Goal: Task Accomplishment & Management: Manage account settings

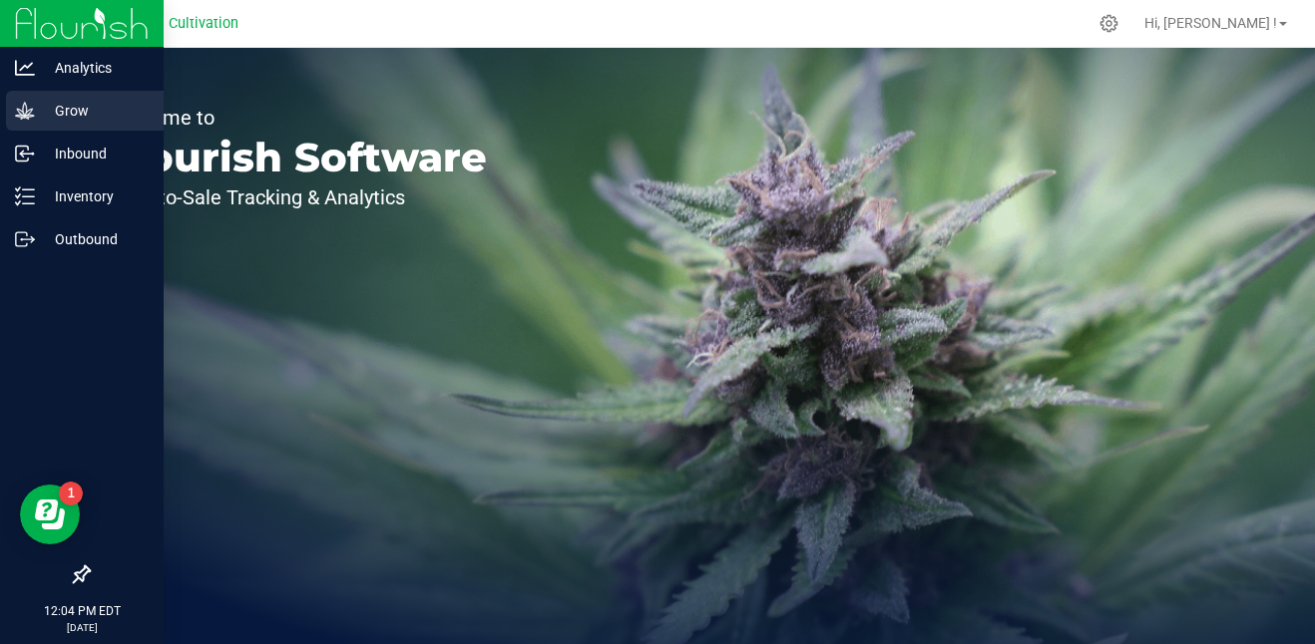
click at [75, 118] on p "Grow" at bounding box center [95, 111] width 120 height 24
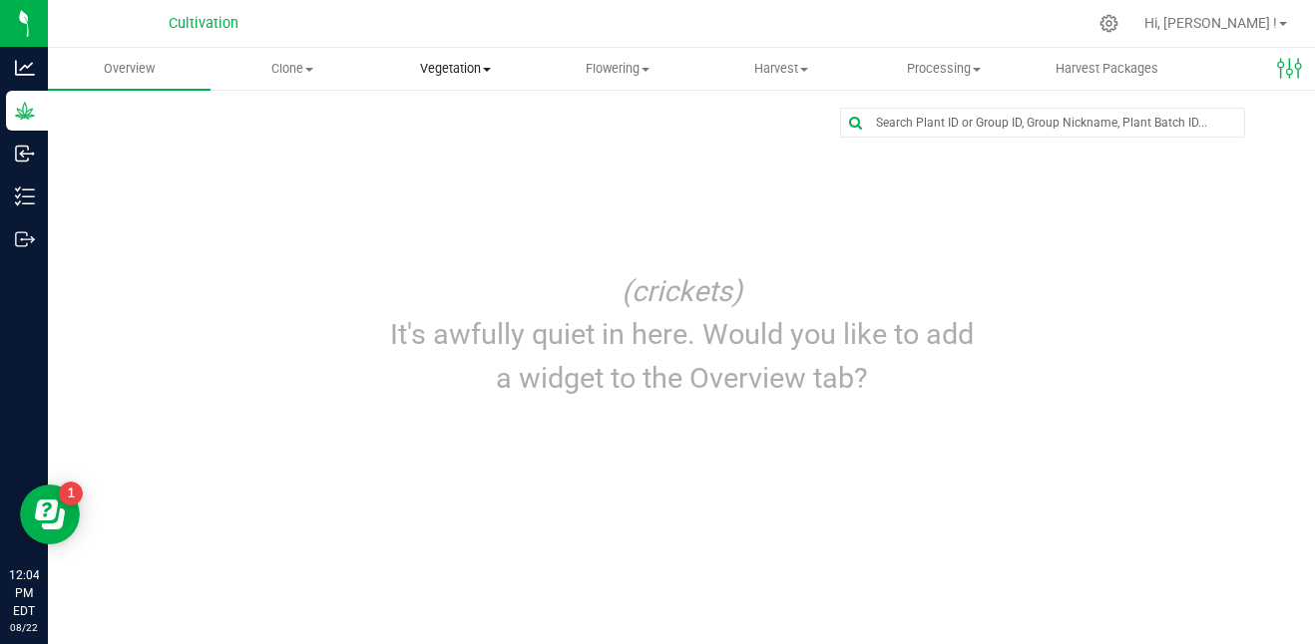
click at [463, 65] on span "Vegetation" at bounding box center [455, 69] width 161 height 18
click at [458, 122] on span "Veg groups" at bounding box center [437, 120] width 127 height 17
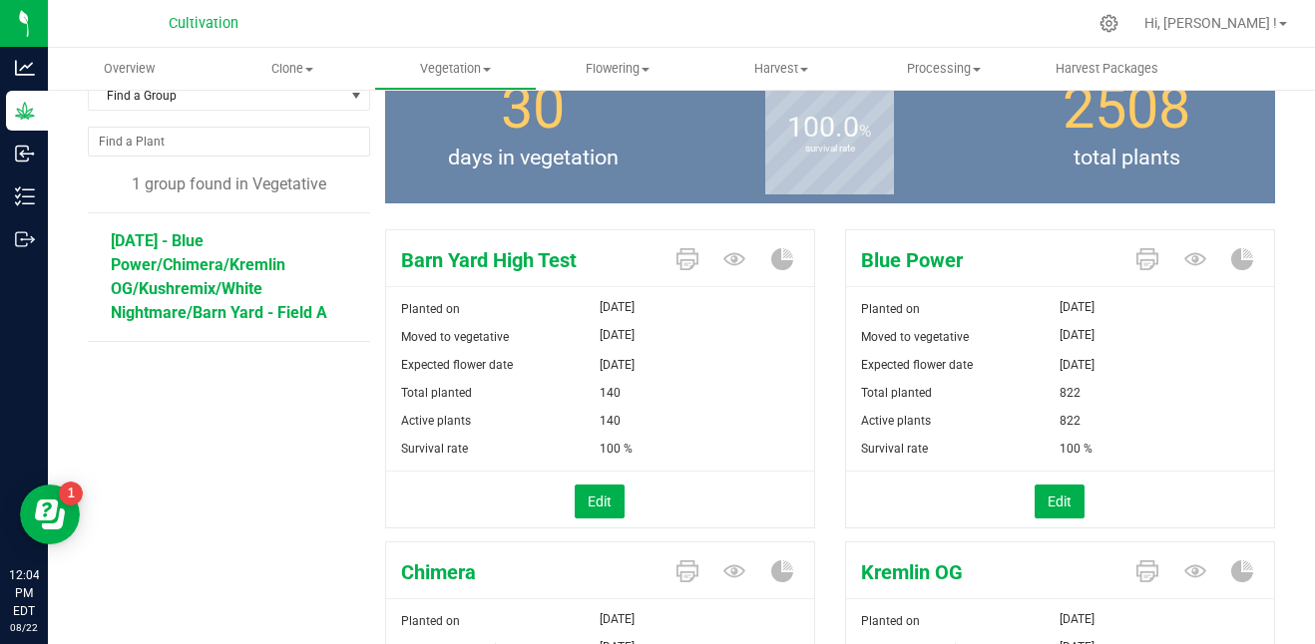
scroll to position [118, 0]
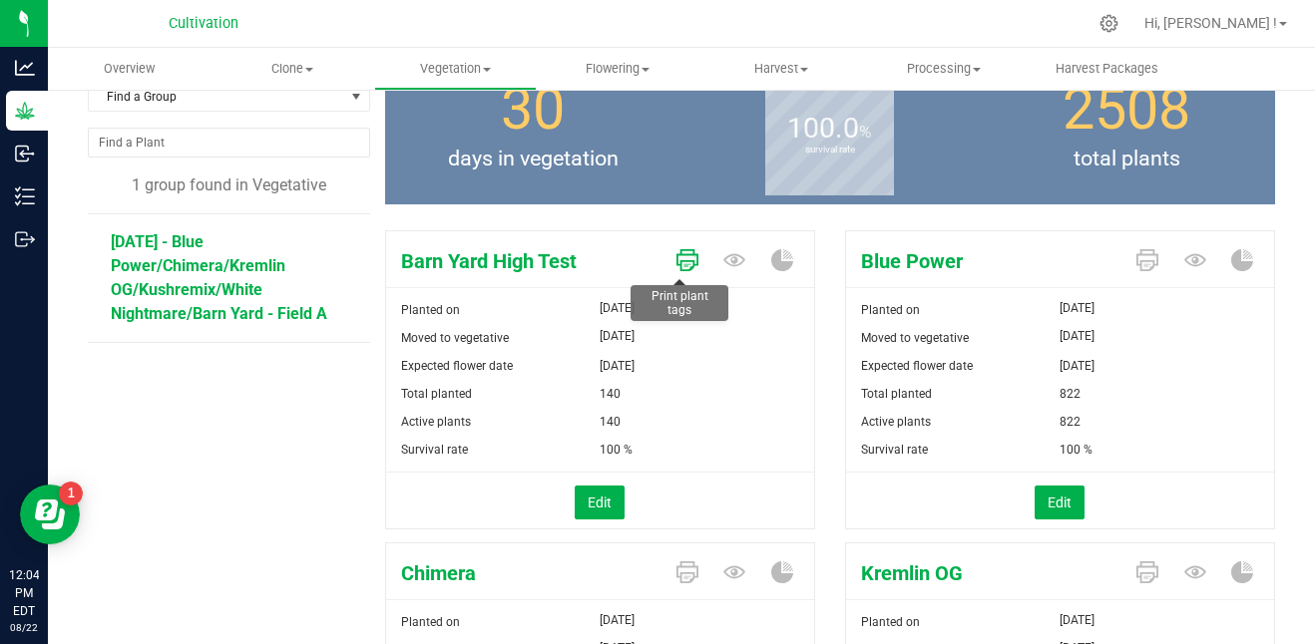
click at [676, 252] on icon at bounding box center [687, 260] width 22 height 22
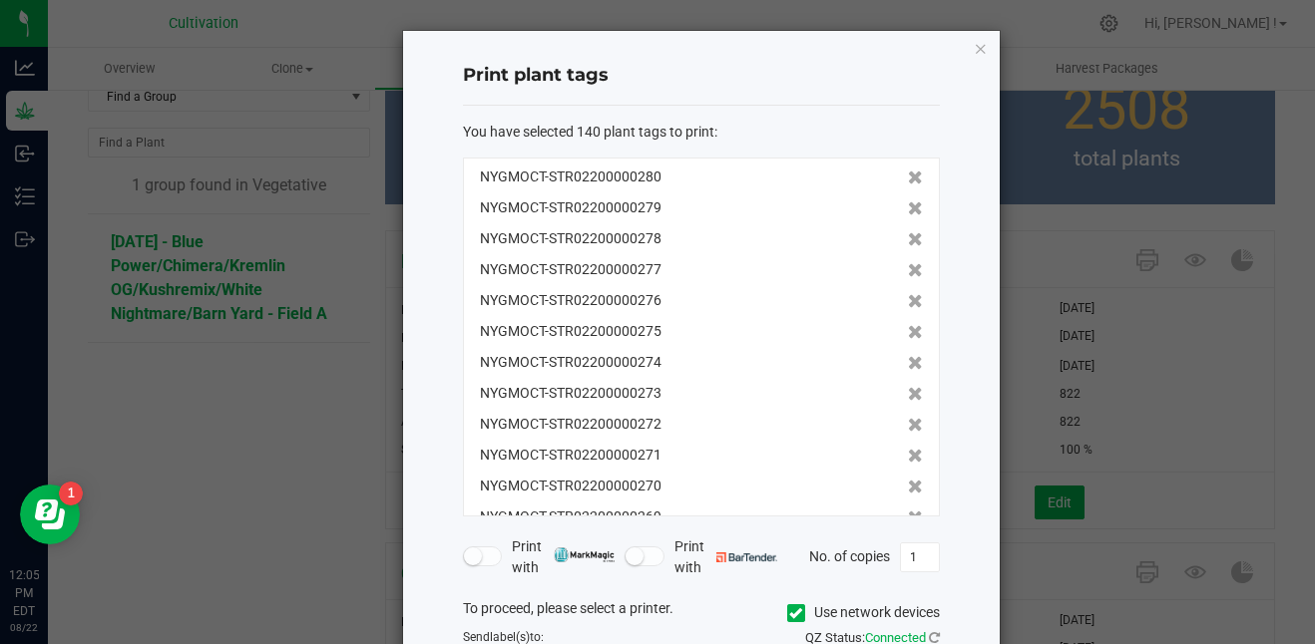
scroll to position [167, 0]
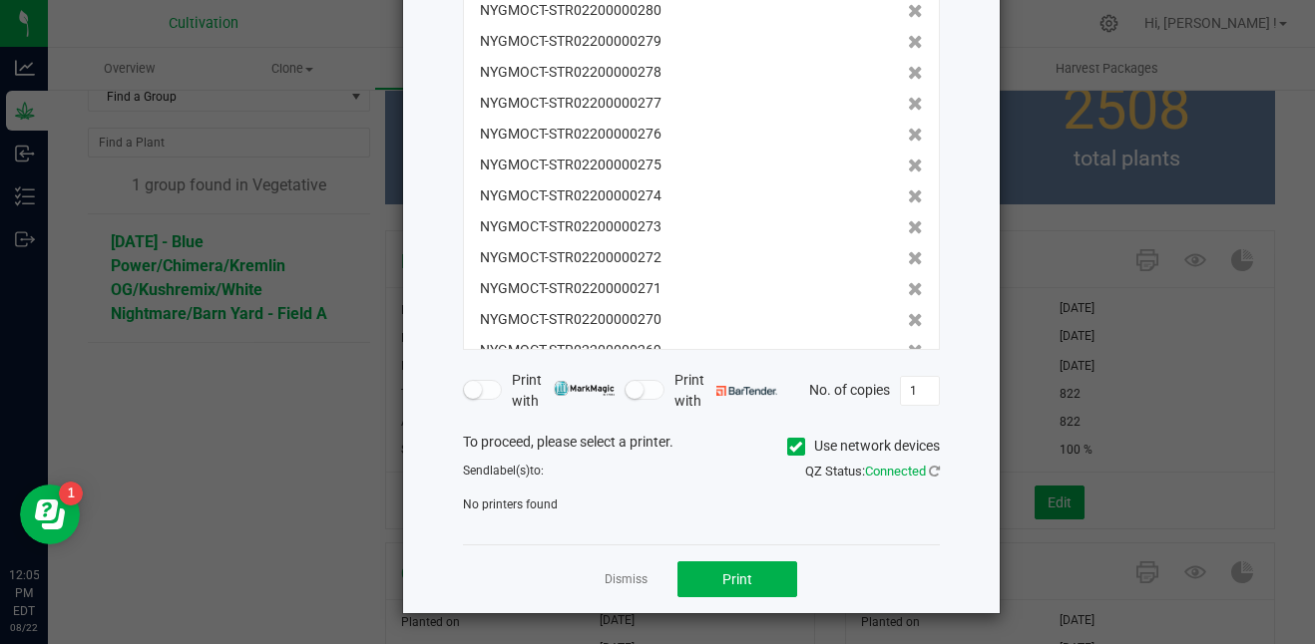
click at [676, 509] on div "No printers found" at bounding box center [701, 505] width 507 height 18
click at [789, 447] on icon at bounding box center [795, 447] width 13 height 0
click at [0, 0] on input "Use network devices" at bounding box center [0, 0] width 0 height 0
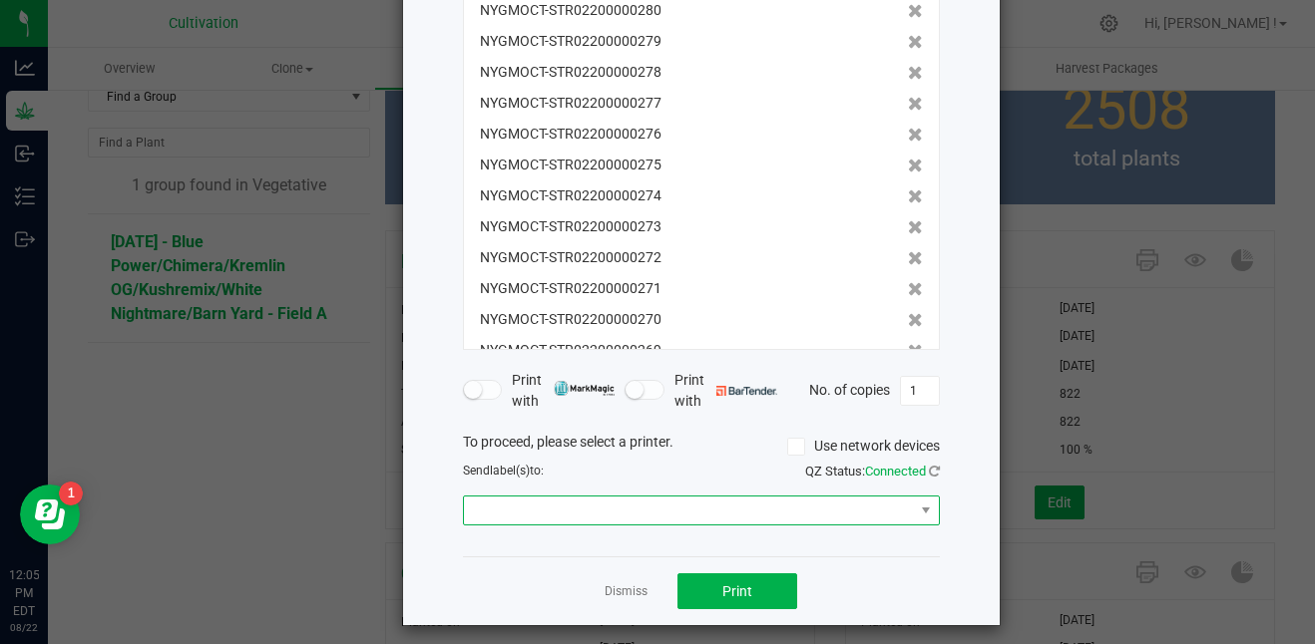
click at [741, 507] on span at bounding box center [689, 511] width 450 height 28
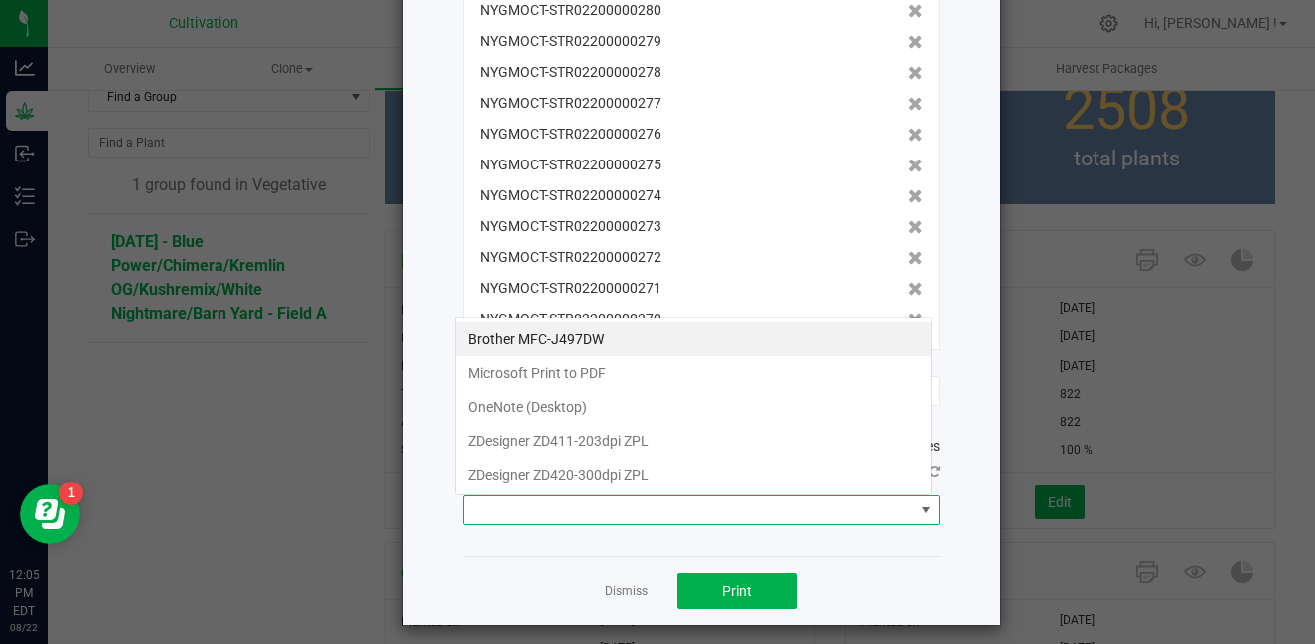
scroll to position [30, 477]
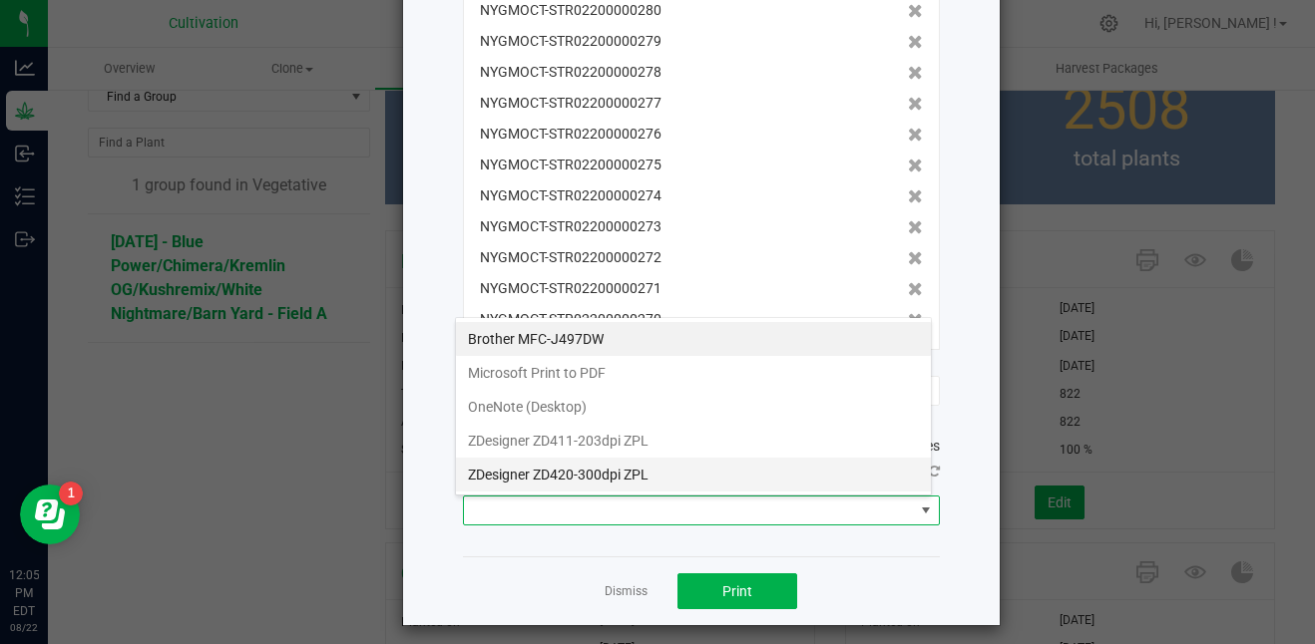
click at [725, 465] on ZPL "ZDesigner ZD420-300dpi ZPL" at bounding box center [693, 475] width 475 height 34
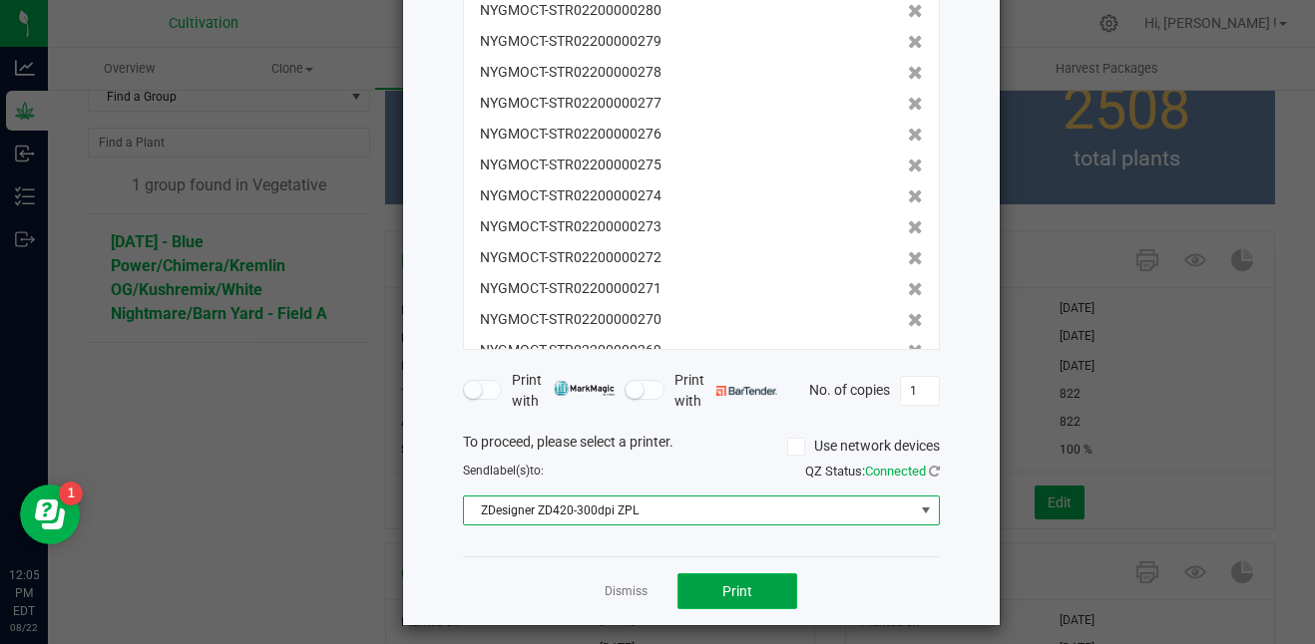
click at [742, 582] on button "Print" at bounding box center [737, 592] width 120 height 36
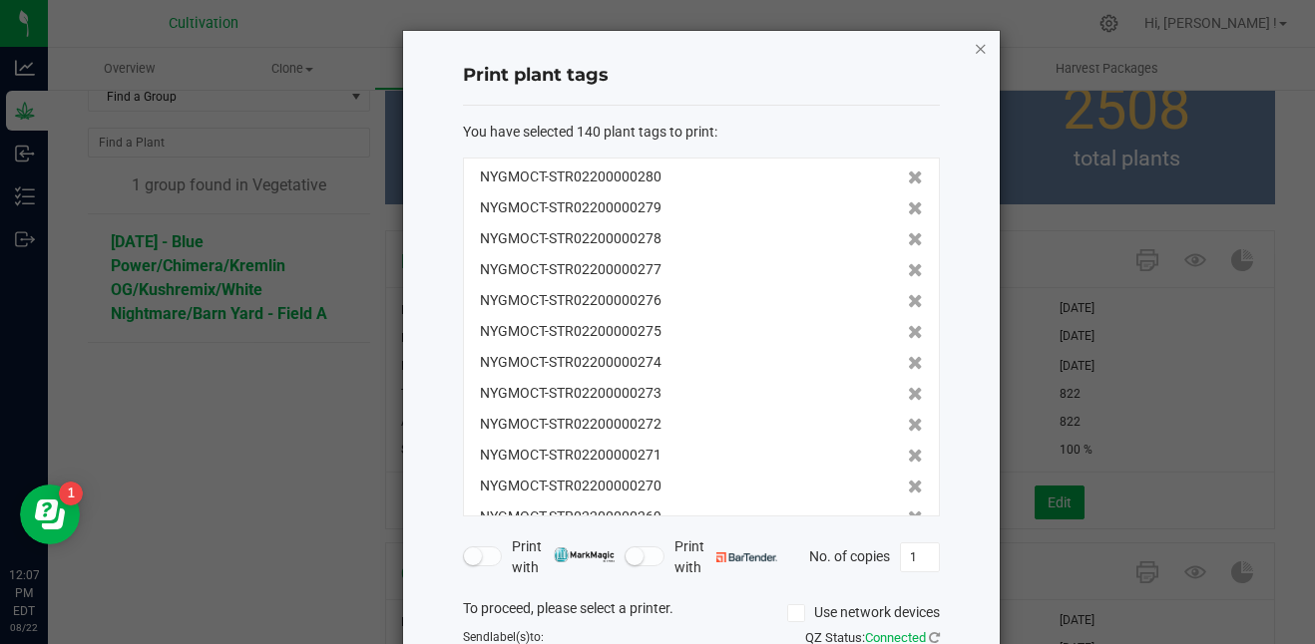
click at [974, 47] on icon "button" at bounding box center [981, 48] width 14 height 24
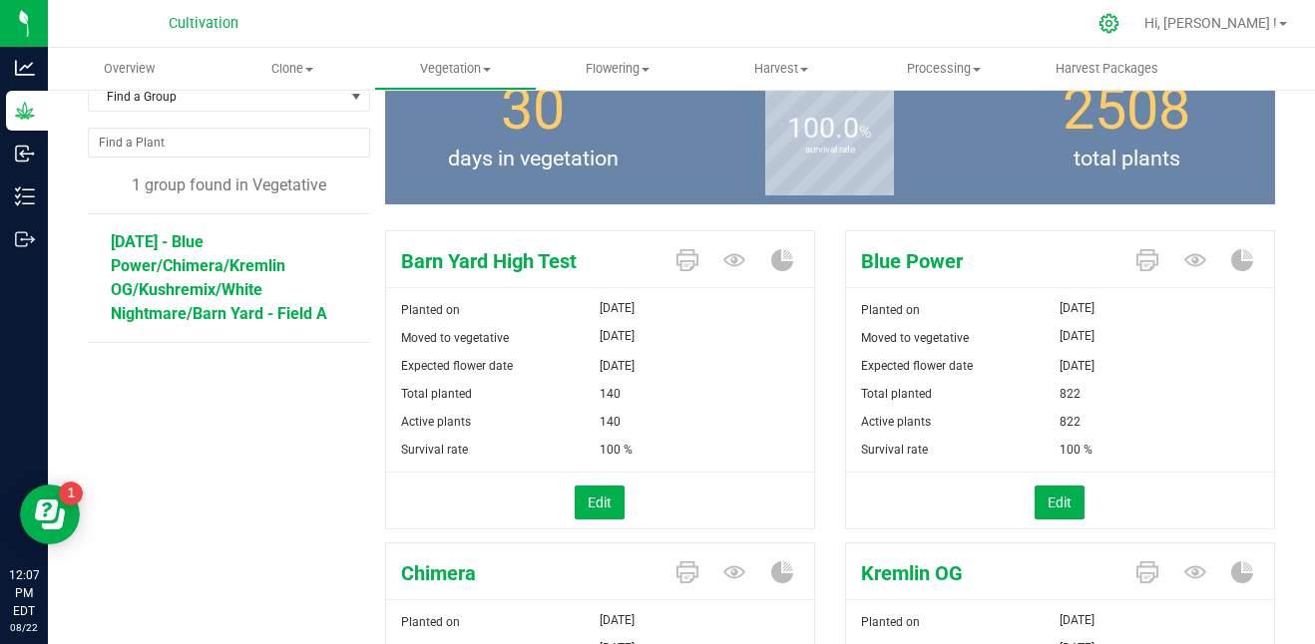
click at [1119, 20] on icon at bounding box center [1108, 23] width 21 height 21
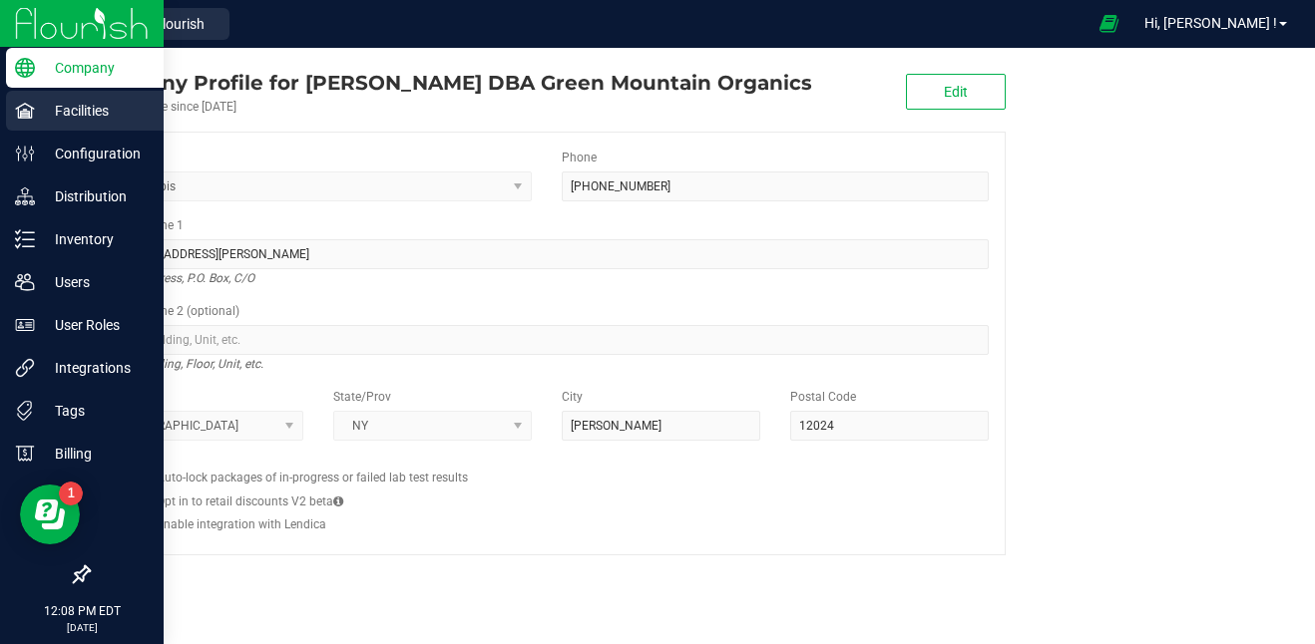
click at [66, 124] on div "Facilities" at bounding box center [85, 111] width 158 height 40
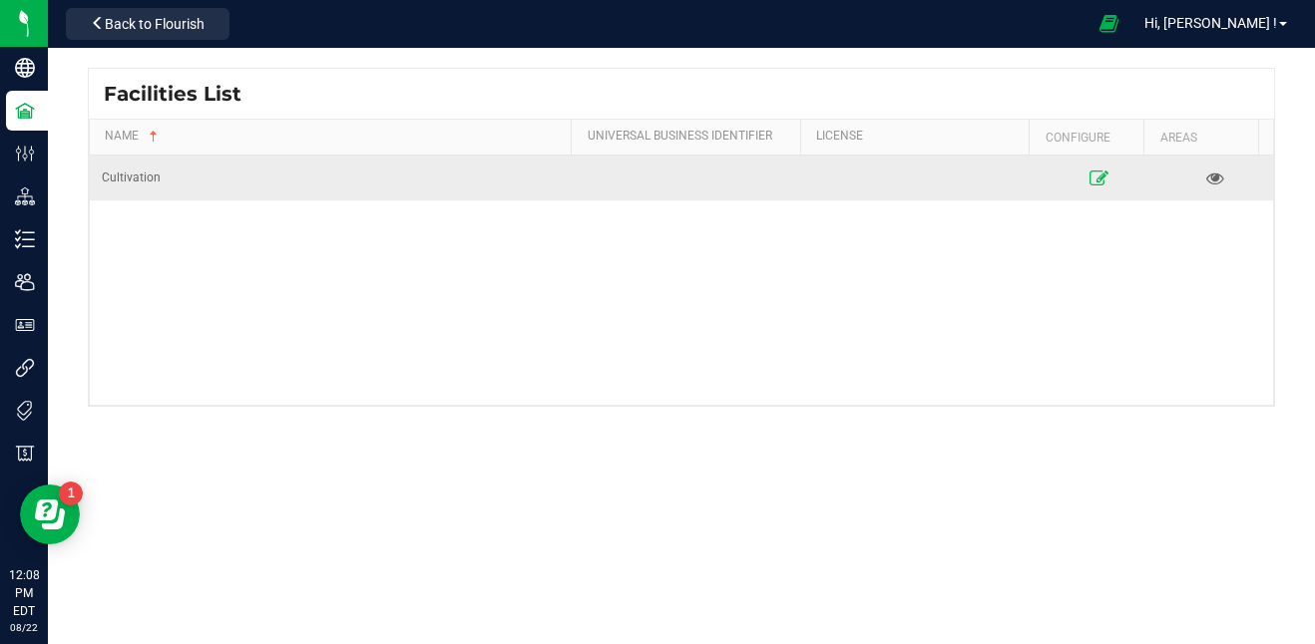
click at [1089, 179] on icon at bounding box center [1098, 178] width 19 height 14
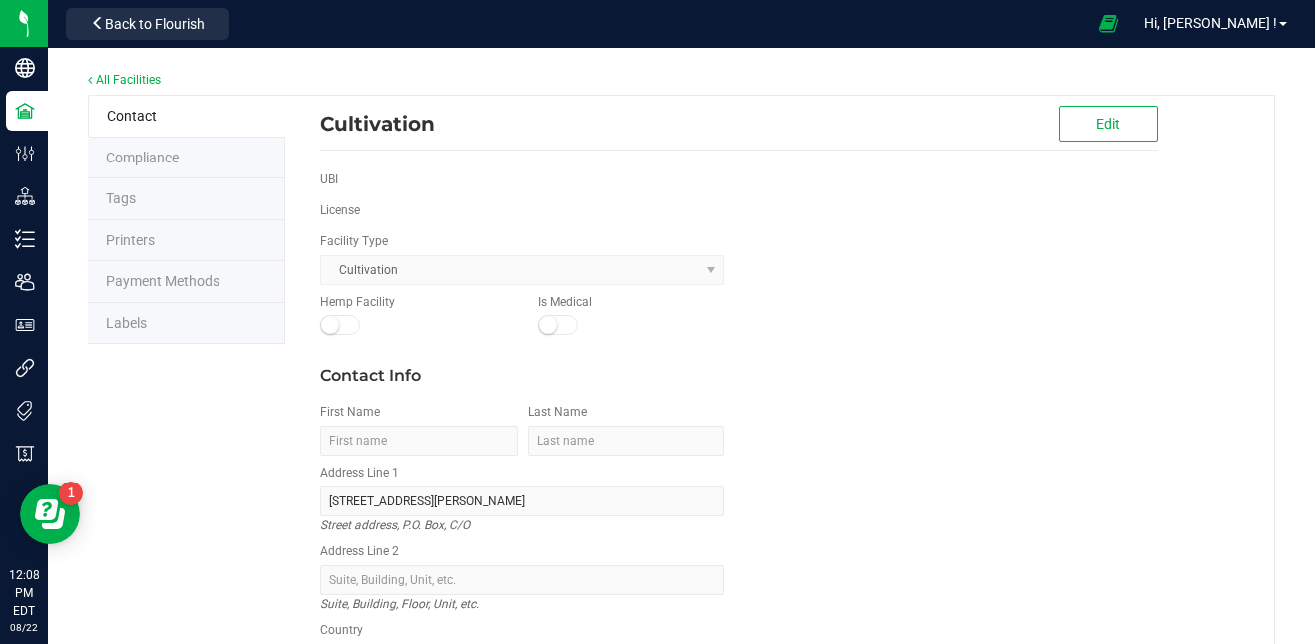
click at [175, 307] on li "Labels" at bounding box center [187, 324] width 198 height 42
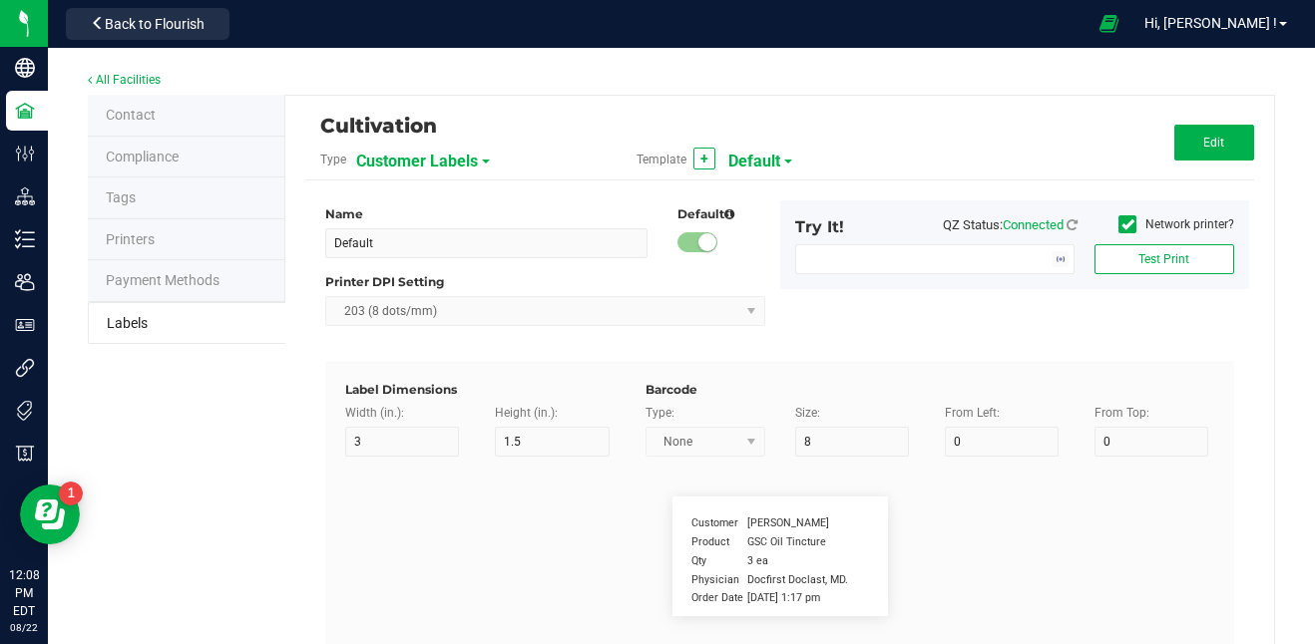
type input "2.25"
type input "1.25"
type input "20"
type input "5"
type input "Customer"
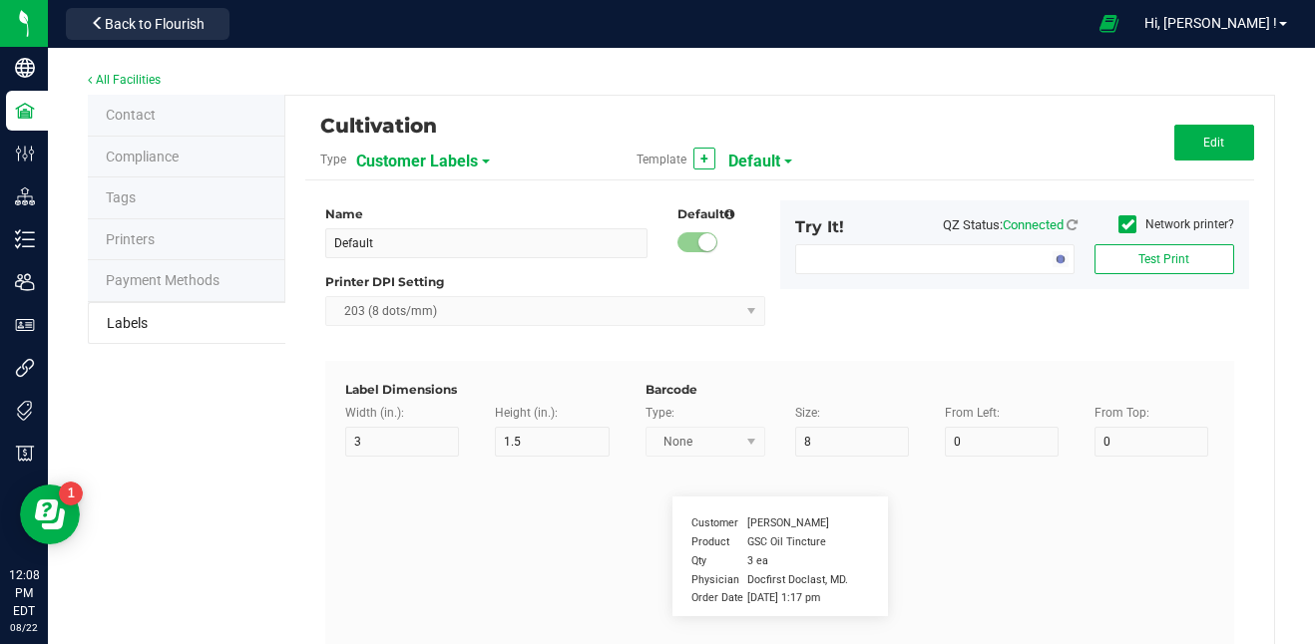
type input "15"
type input "5"
type input "[PERSON_NAME]"
type input "Product"
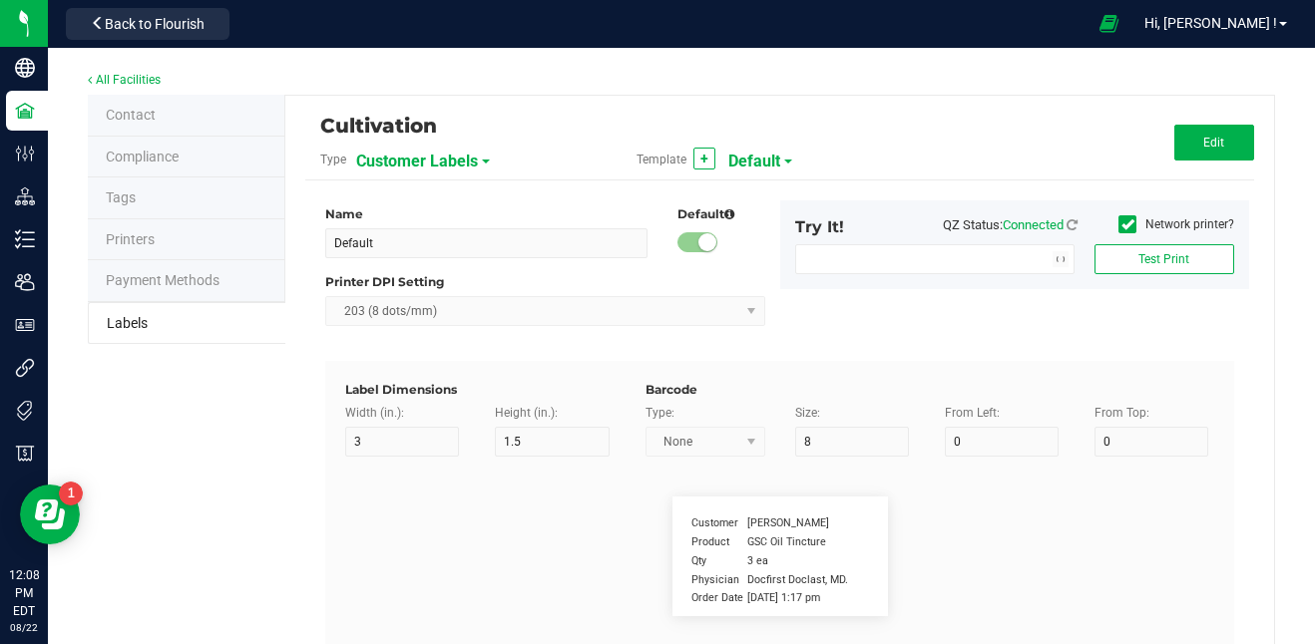
type input "15"
type input "5"
type input "10"
type input "GSC Oil Tincture"
type input "Qty"
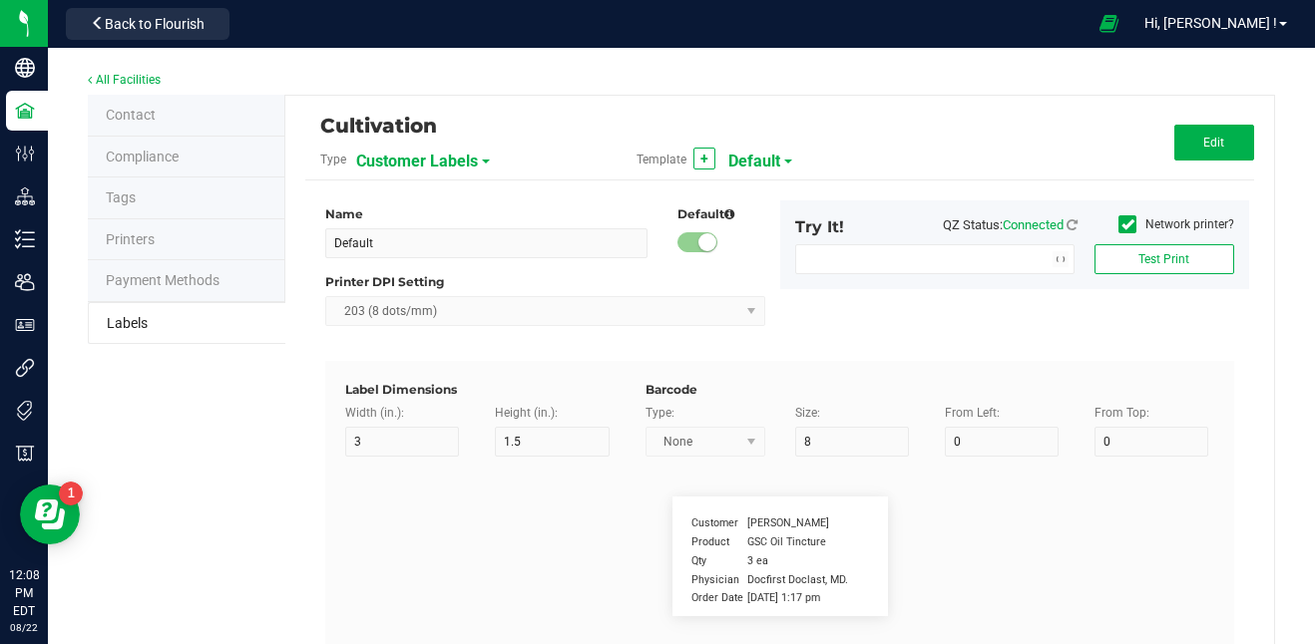
type input "5"
type input "15"
type input "3 ea"
type input "Physician"
type input "15"
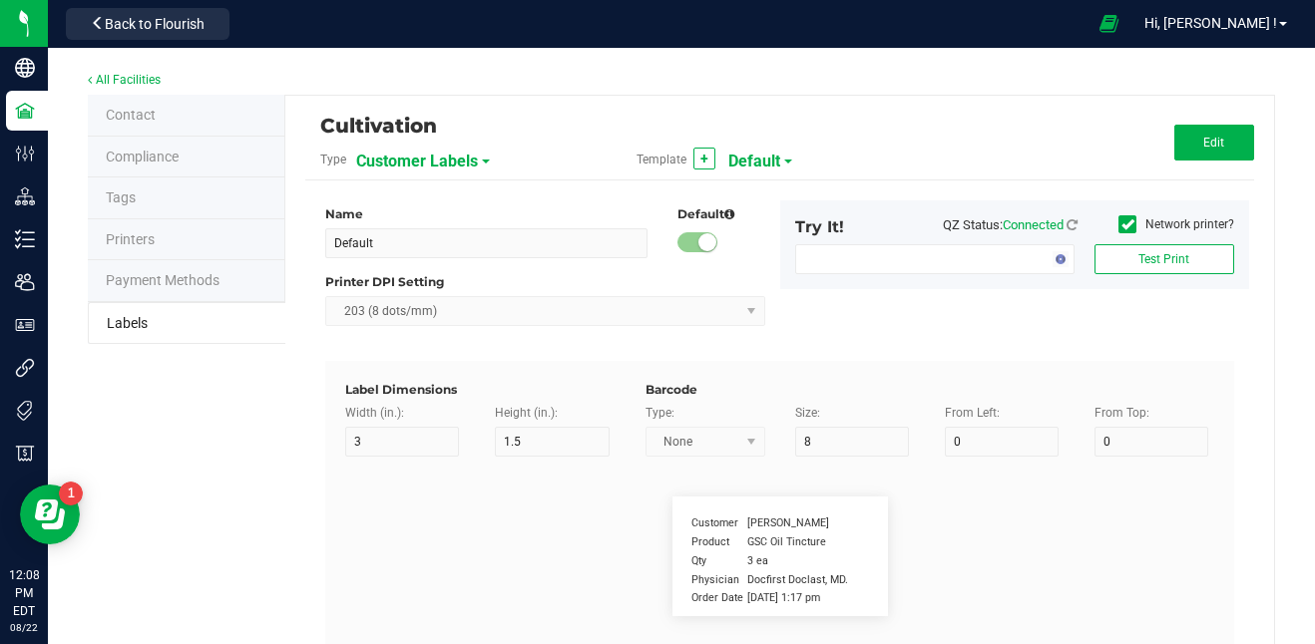
type input "5"
type input "Docfirst Doclast, MD."
type input "Order Date"
type input "15"
type input "5"
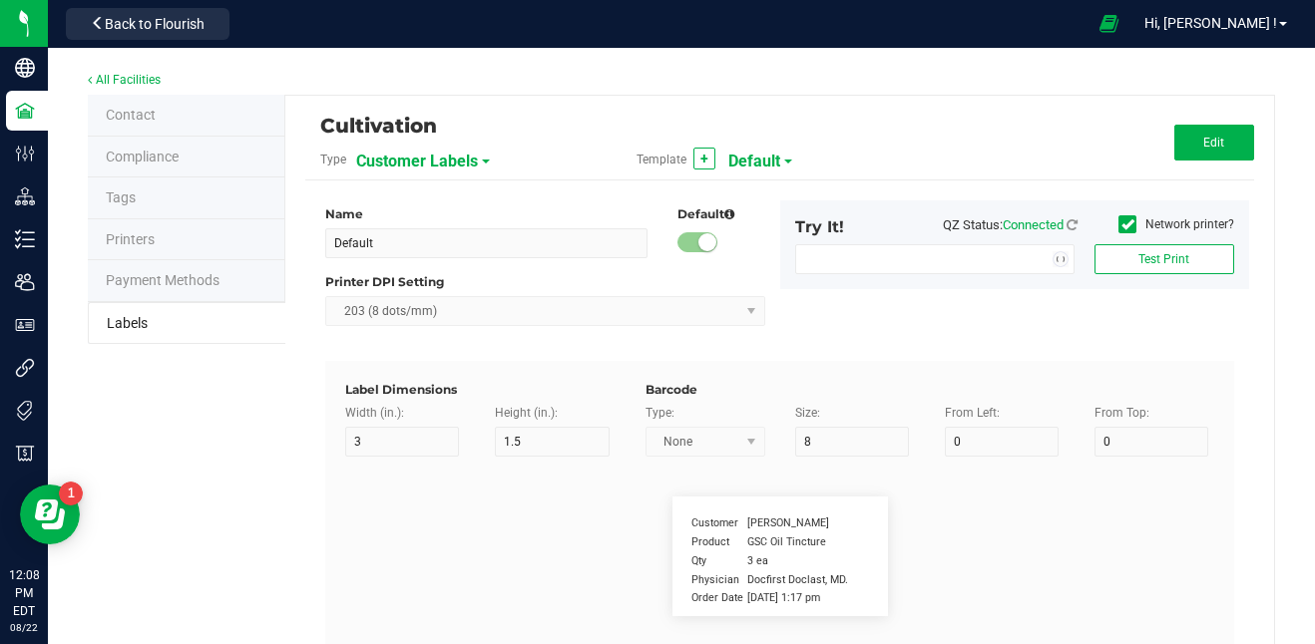
type input "25"
type input "[DATE] 1:17 pm"
type input "Package ID"
type input "15"
type input "5"
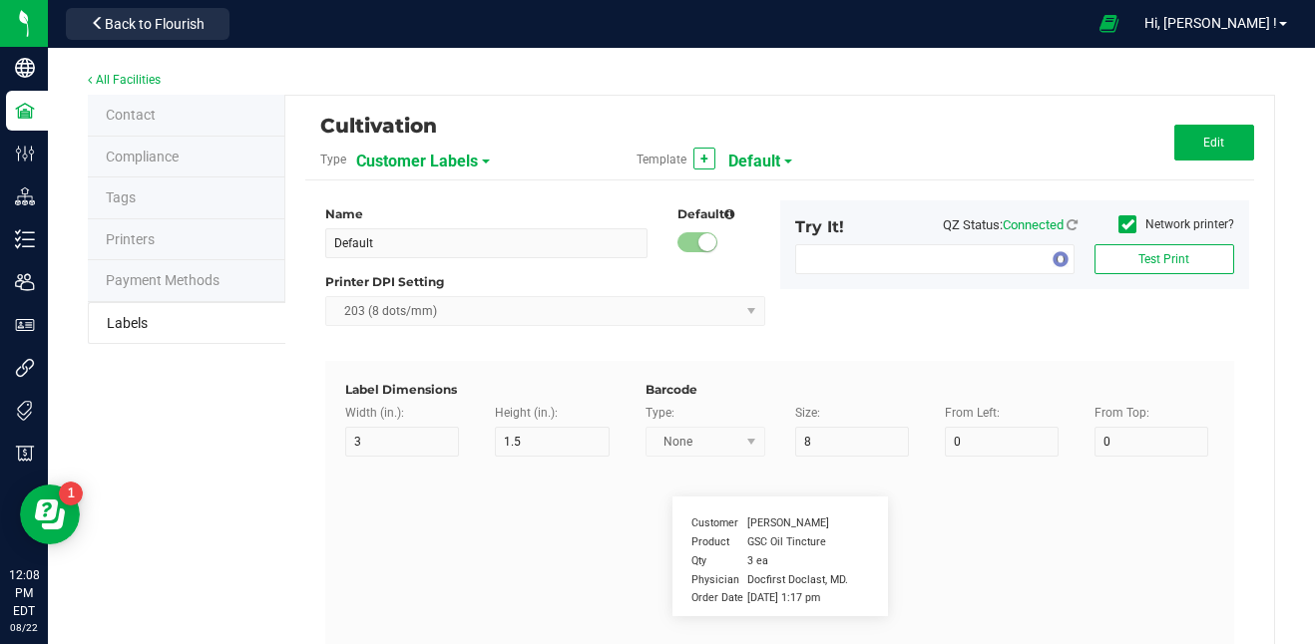
type input "10"
type input "CADMODS-20230420-096"
type input "Lot Number"
type input "15"
type input "5"
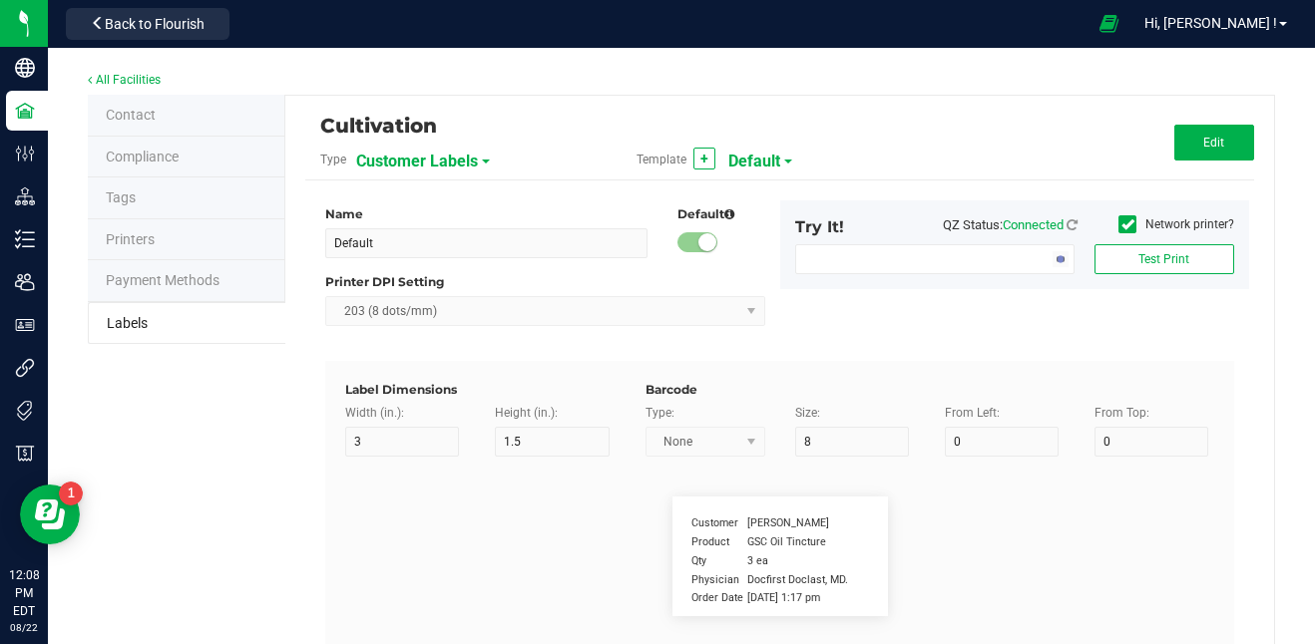
type input "10"
type input "LOTPXGDP-0912"
type input "Warning"
type input "15"
type input "5"
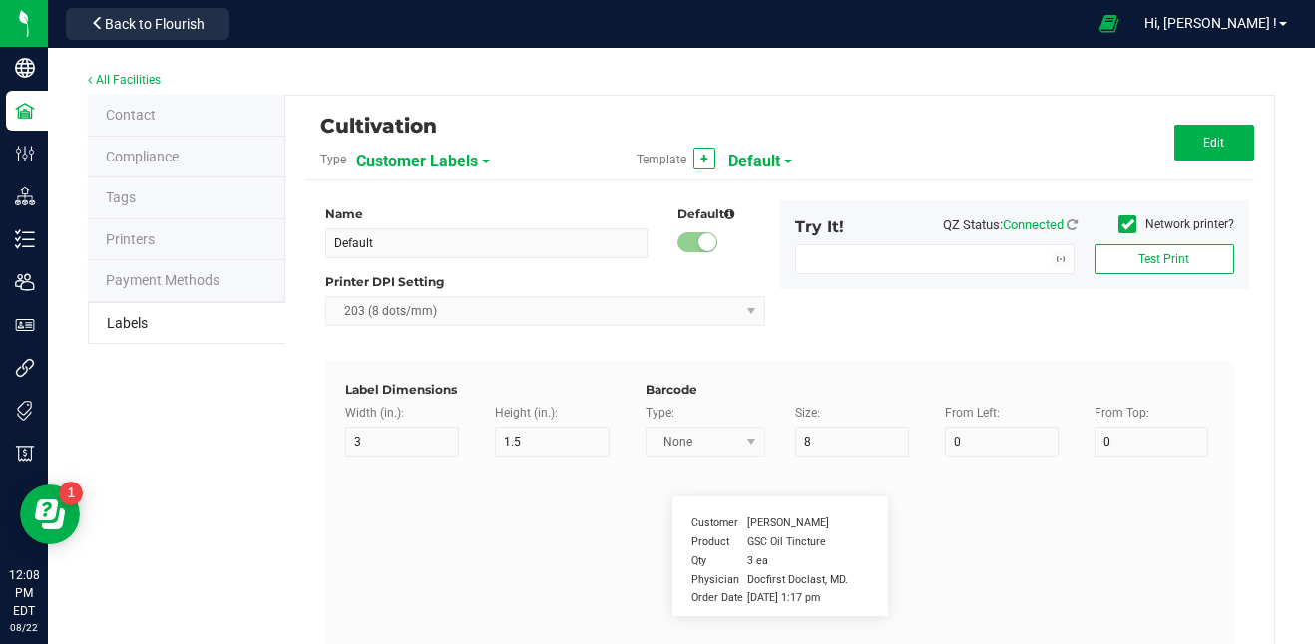
type input "30"
type input "Type Warning Here"
type input "Brand"
type input "15"
type input "5"
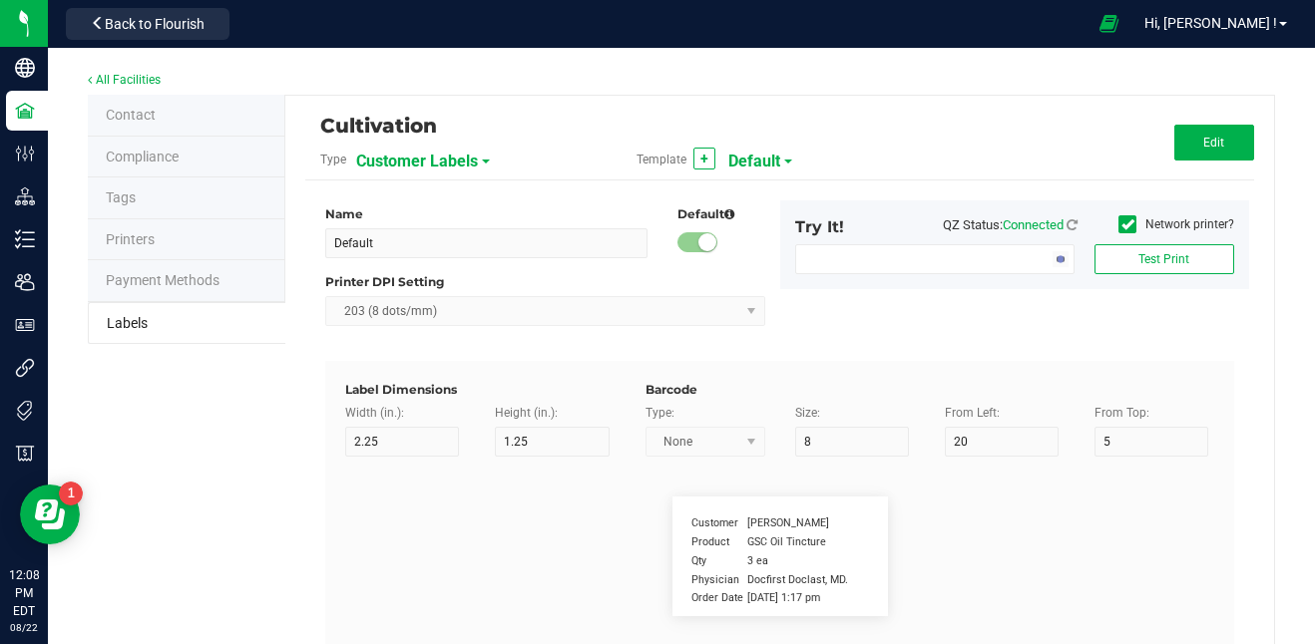
type input "30"
type input "Cannabis Co."
type input "NDC Number"
type input "15"
type input "5"
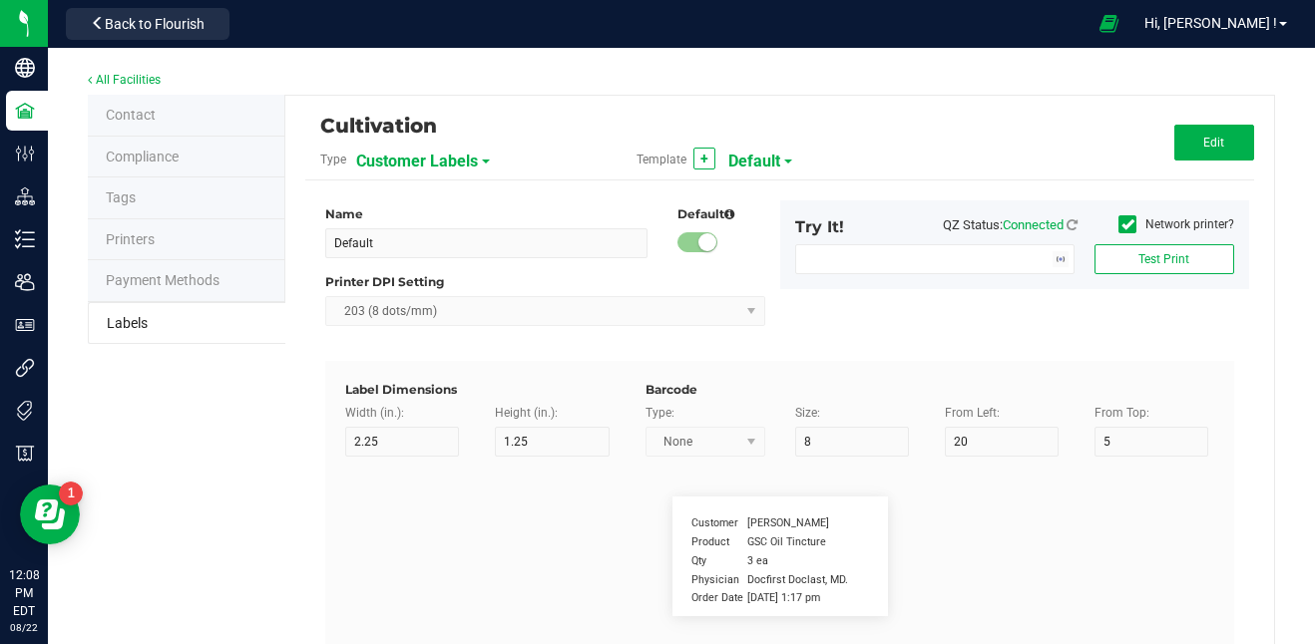
type input "30"
type input "[PHONE_NUMBER]"
click at [434, 162] on span "Customer Labels" at bounding box center [417, 162] width 122 height 34
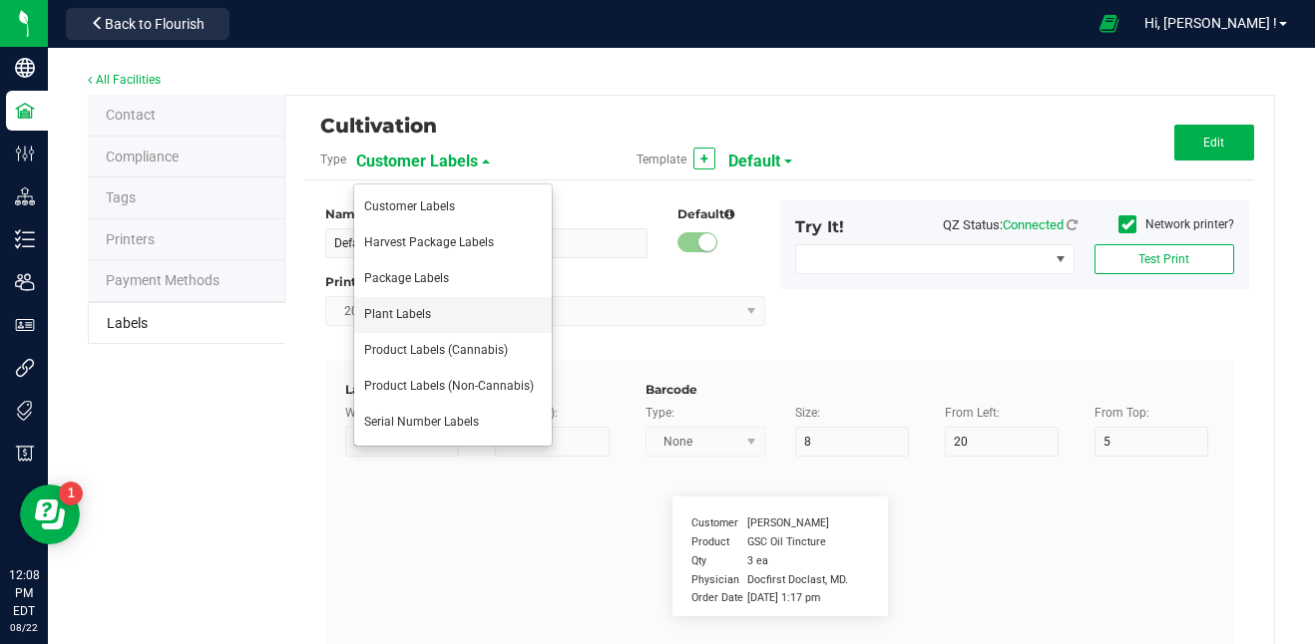
click at [434, 308] on li "Plant Labels" at bounding box center [453, 315] width 198 height 36
type input "3"
type input "1.5"
type input "10"
type input "0"
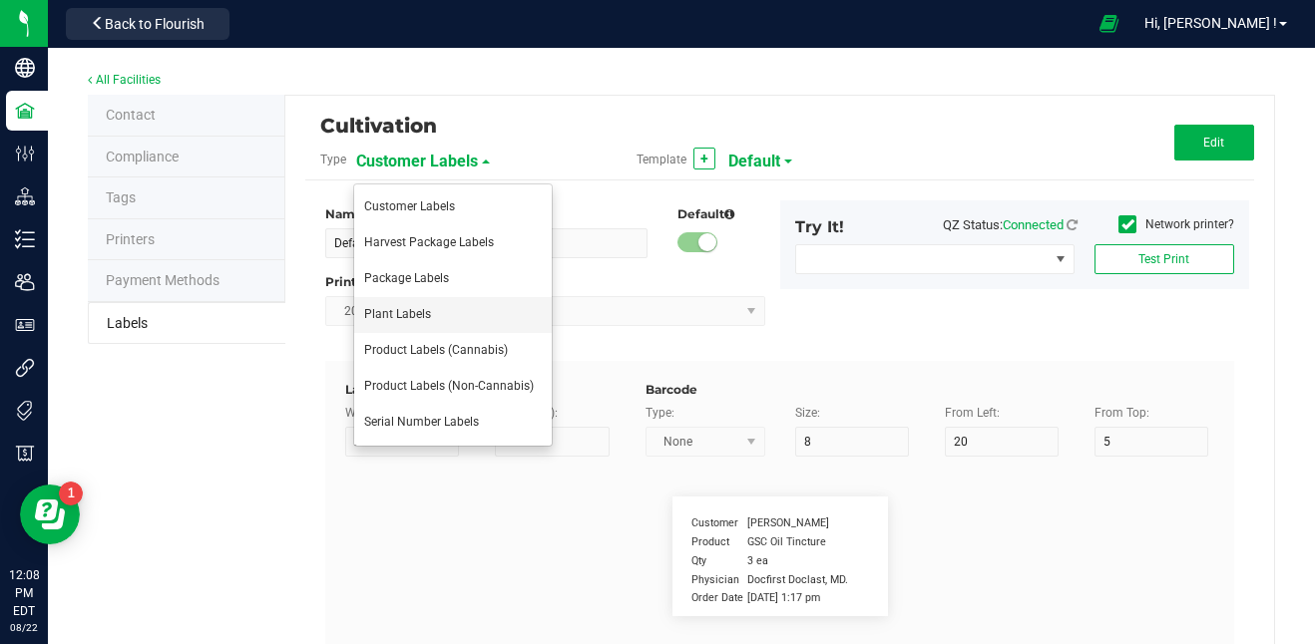
type input "2"
type input "Plant ID"
type input "25"
type input "3"
type input "15"
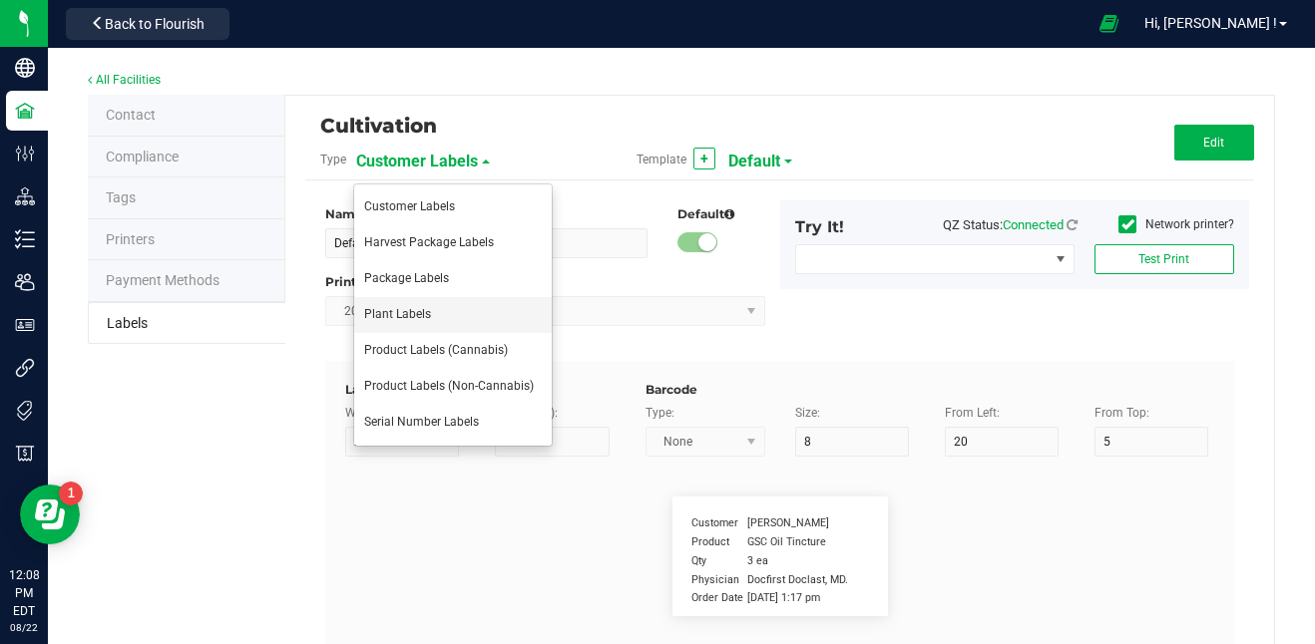
type input "CADMOCV-20230420-001201"
type input "Group"
type input "25"
type input "3"
type input "20"
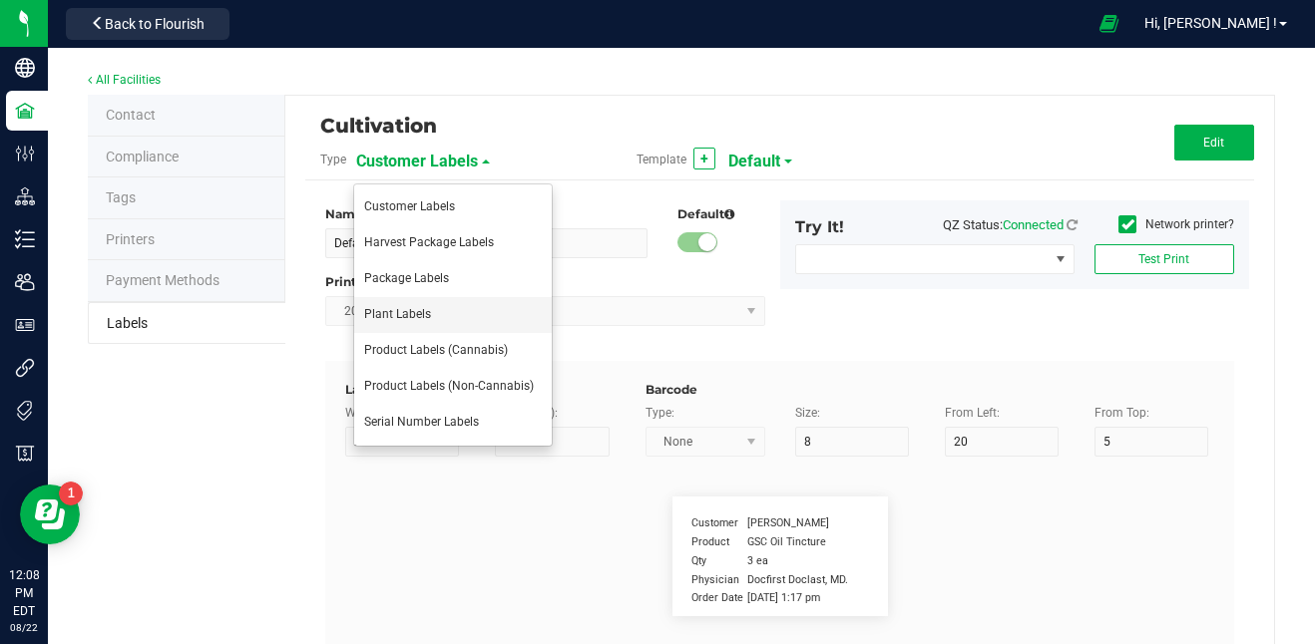
type input "Gelato Group"
type input "Strain"
type input "25"
type input "3"
type input "25"
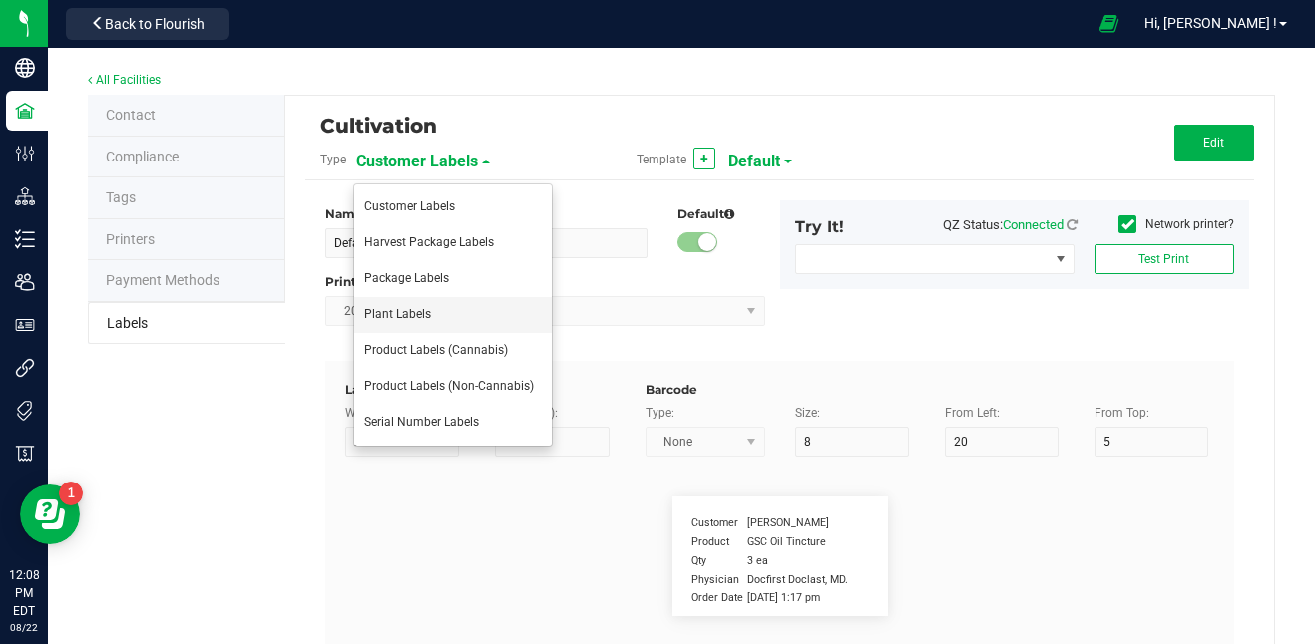
type input "Gelato"
type input "Plant Timestamp"
type input "25"
type input "3"
type input "30"
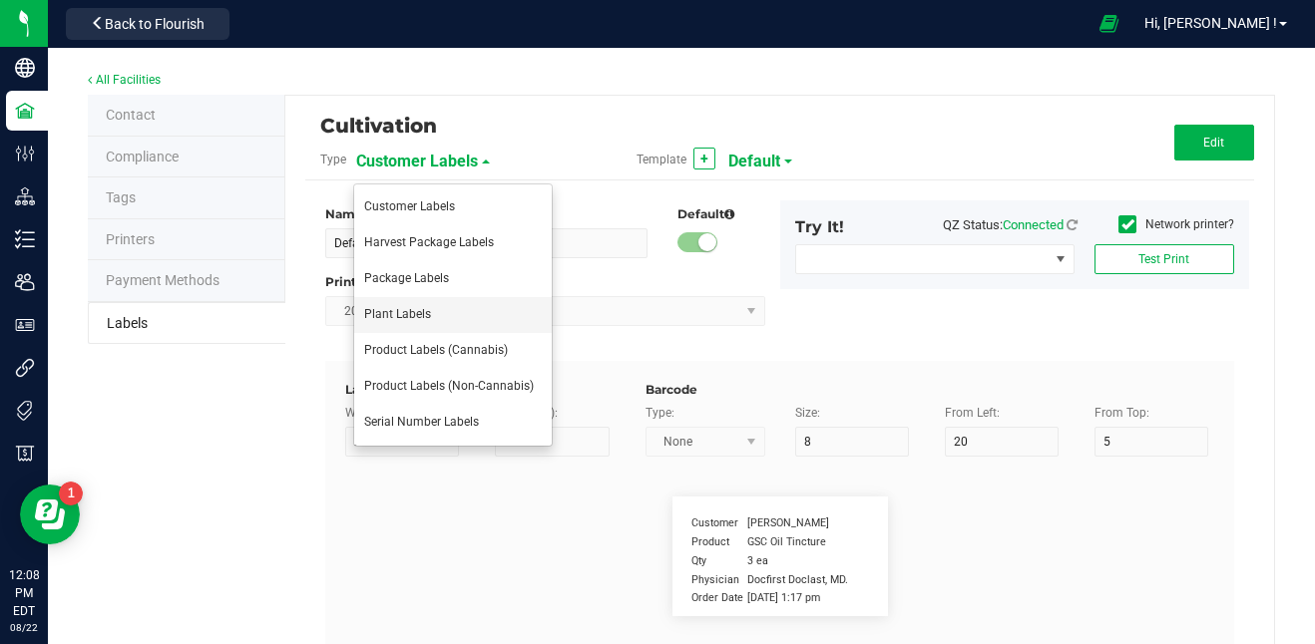
type input "[DATE] 10:14pm"
type input "Alive Count"
type input "52"
type input "16"
type input "420"
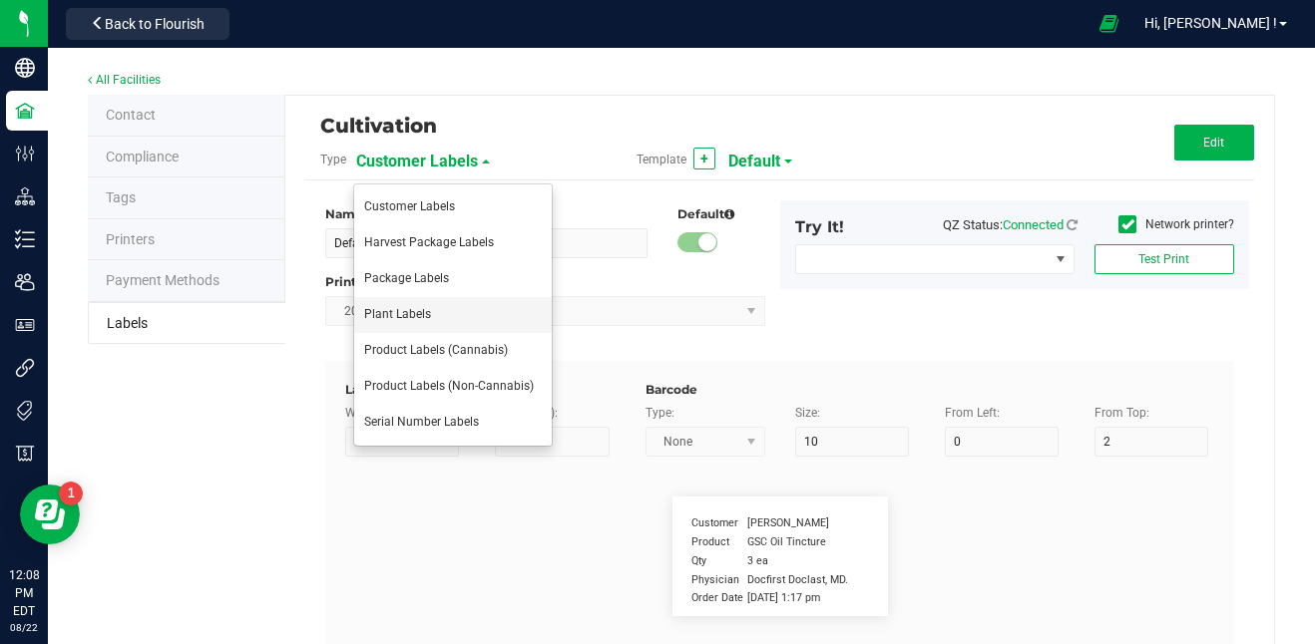
type input "Origin Group"
type input "25"
type input "3"
type input "24"
type input "Gelato Group"
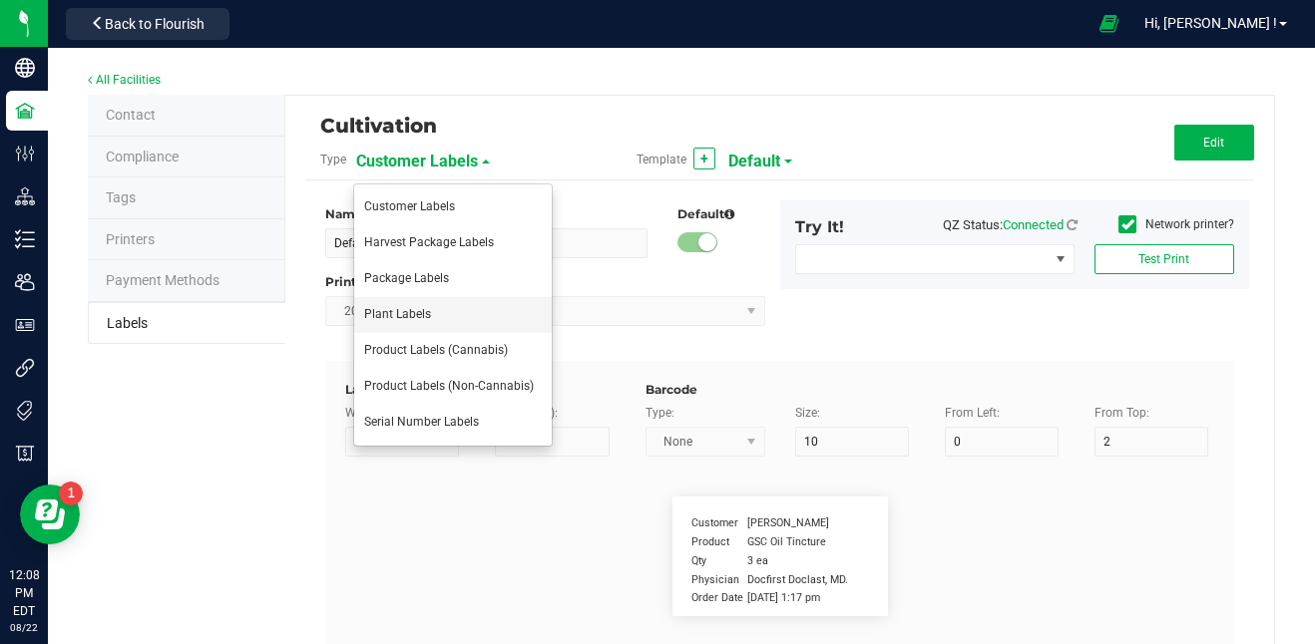
type input "Origin Package ID"
type input "25"
type input "3"
type input "28"
type input "9358338206076023"
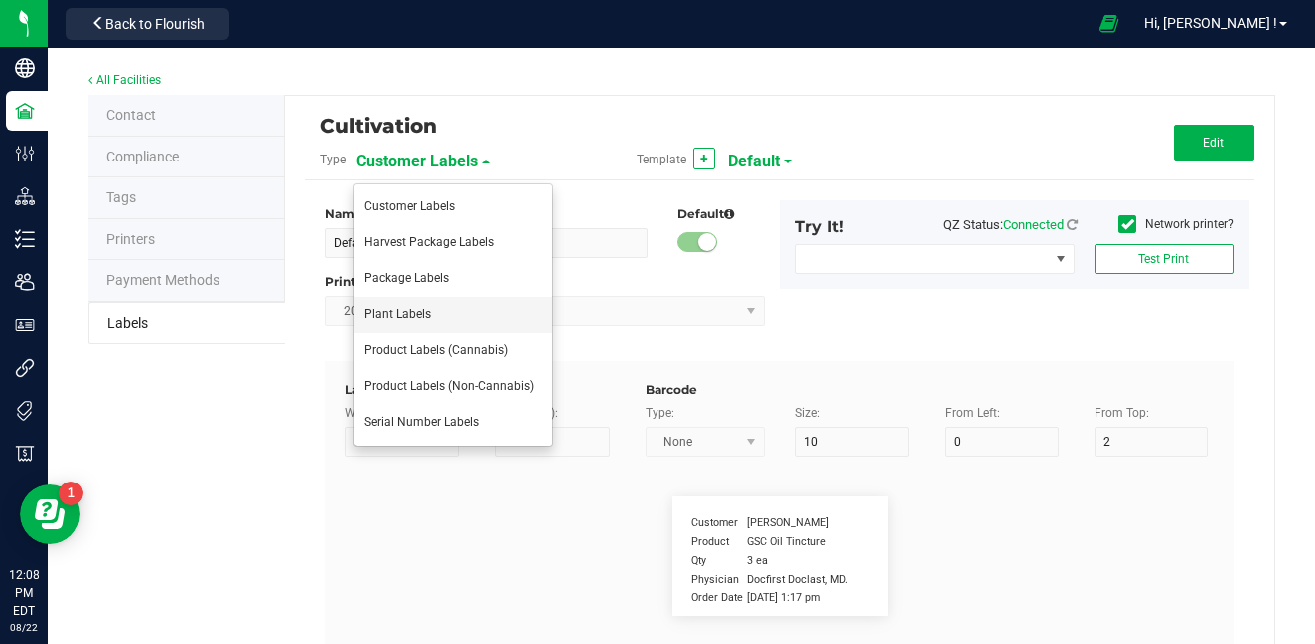
type input "Origin Package's Origin Group Name"
type input "25"
type input "3"
type input "32"
type input "Gelato Group"
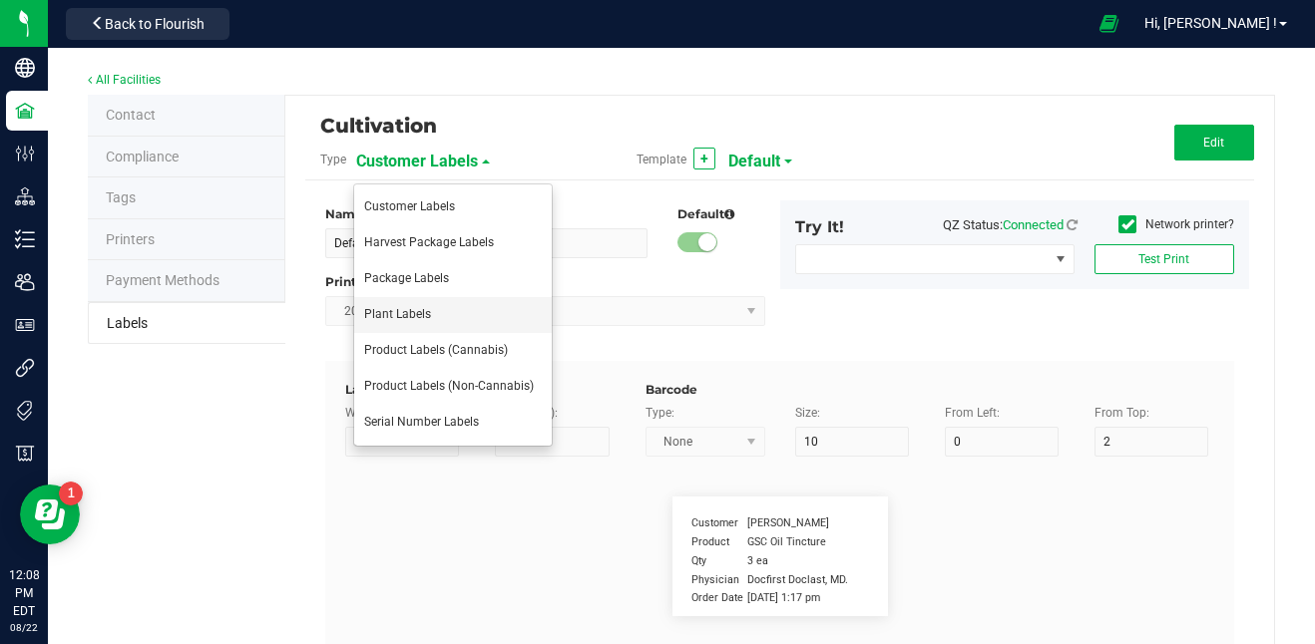
type input "Origin Package's Origin Plant ID"
type input "25"
type input "3"
type input "36"
type input "0002068266882390"
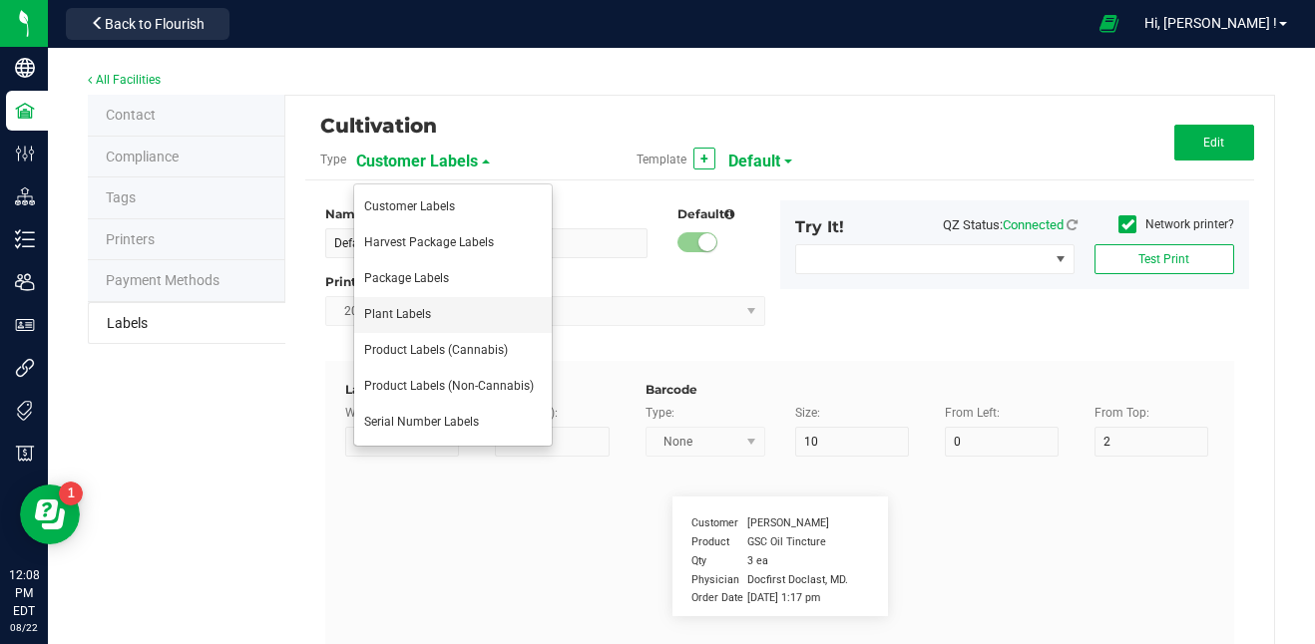
type input "Plant Batch"
type input "25"
type input "3"
type input "46"
type input "1A400620000DEMO0000001"
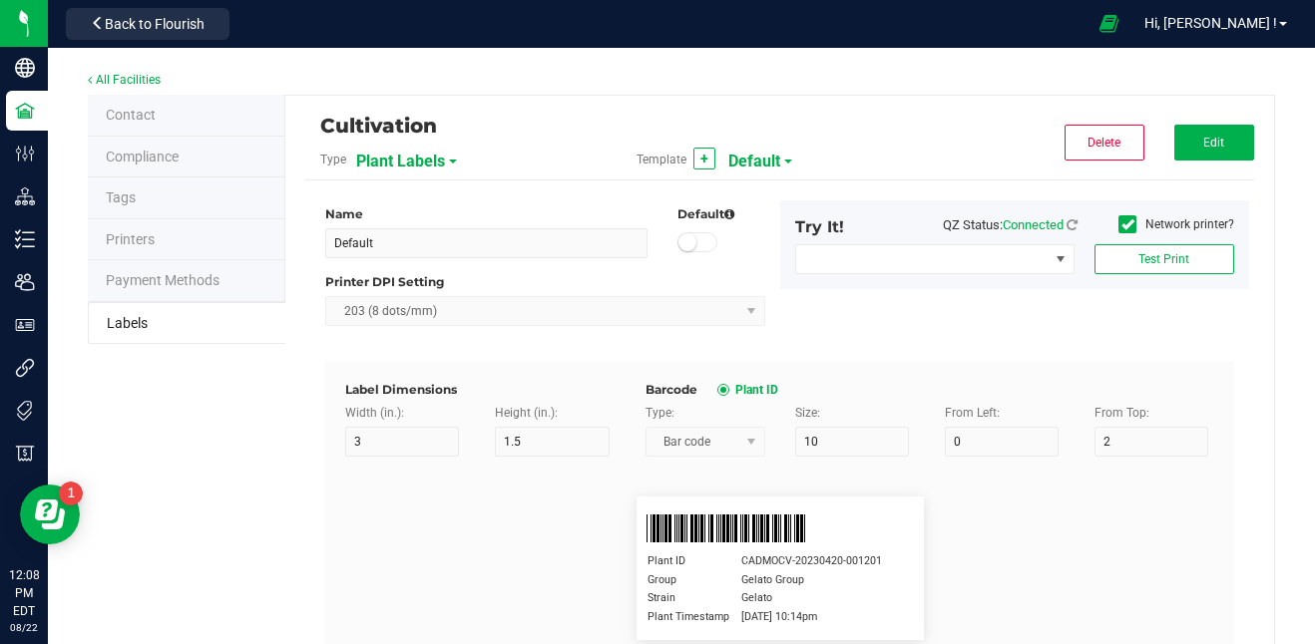
click at [763, 159] on span "Default" at bounding box center [754, 162] width 52 height 34
click at [801, 107] on div "Cultivation Type Plant Labels Template + Default Delete Edit Name Default Defau…" at bounding box center [779, 598] width 989 height 1005
click at [1203, 148] on span "Edit" at bounding box center [1213, 143] width 21 height 14
click at [505, 239] on input "Default" at bounding box center [486, 243] width 322 height 30
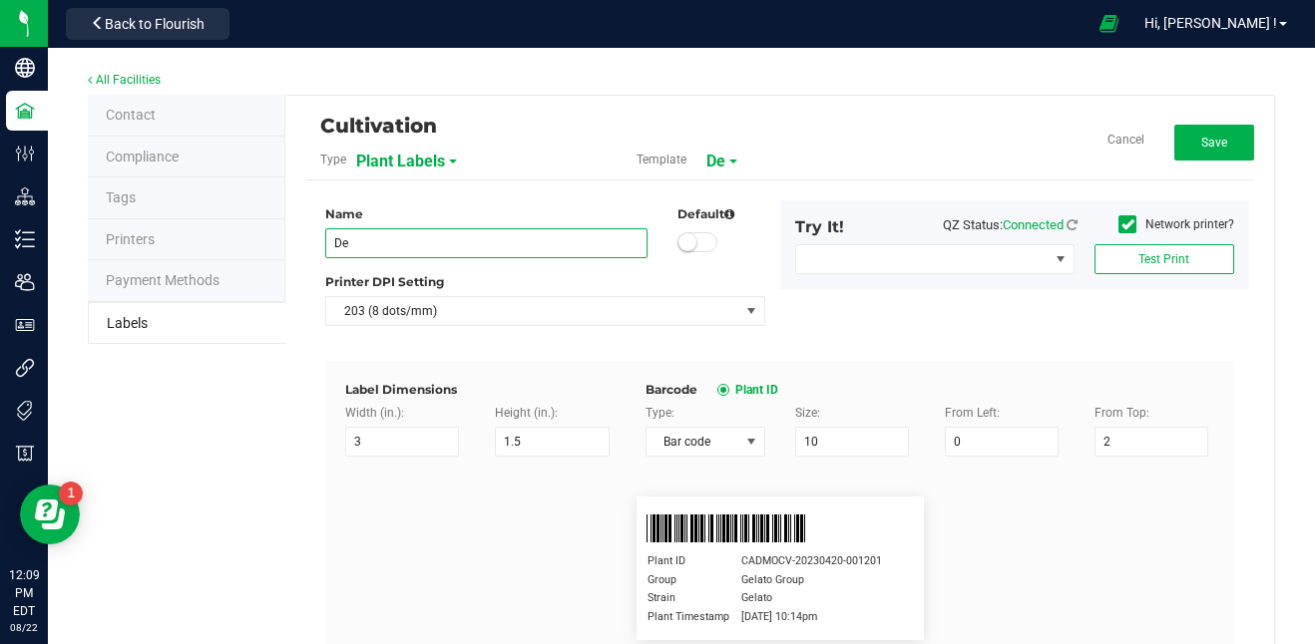
type input "D"
type input "25 Season Label Template"
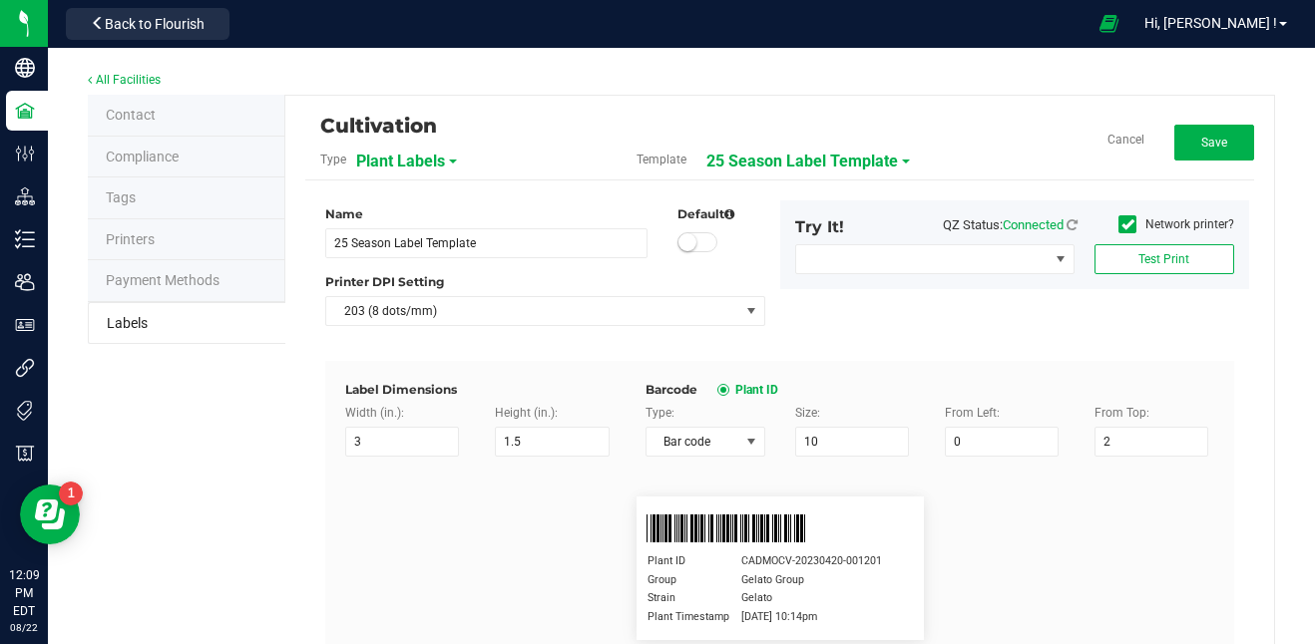
click at [505, 196] on div "Name 25 Season Label Template Default Printer DPI Setting 203 (8 dots/mm) Try I…" at bounding box center [779, 631] width 919 height 901
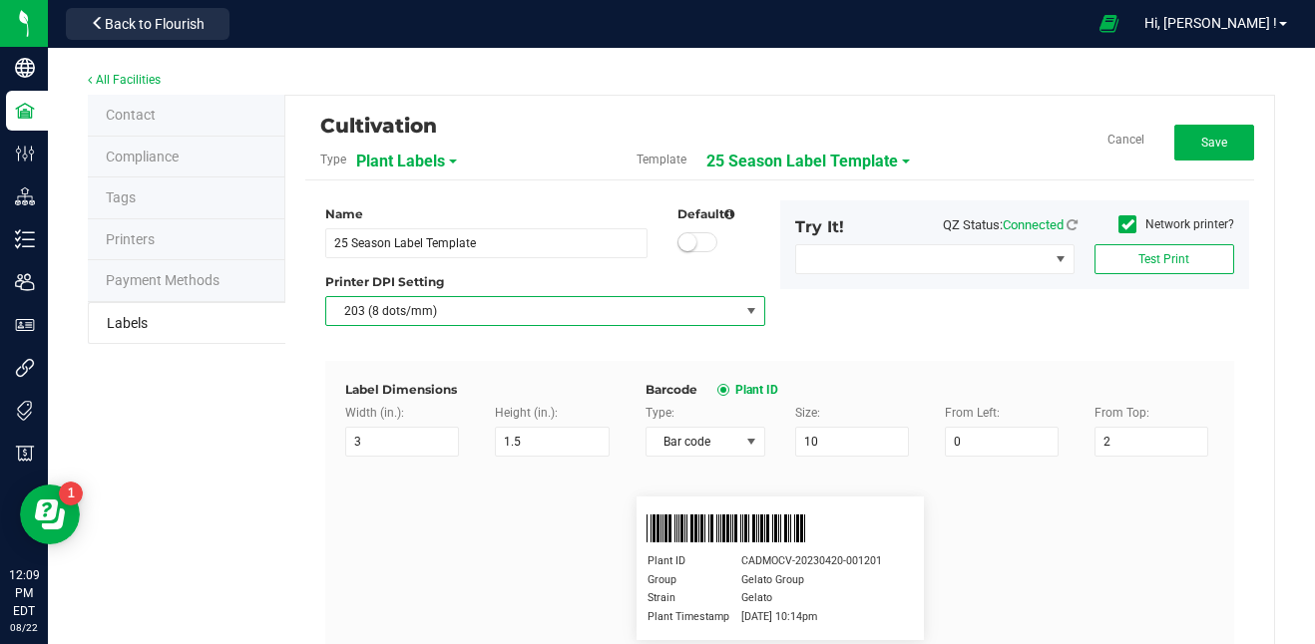
click at [486, 310] on span "203 (8 dots/mm)" at bounding box center [532, 311] width 412 height 28
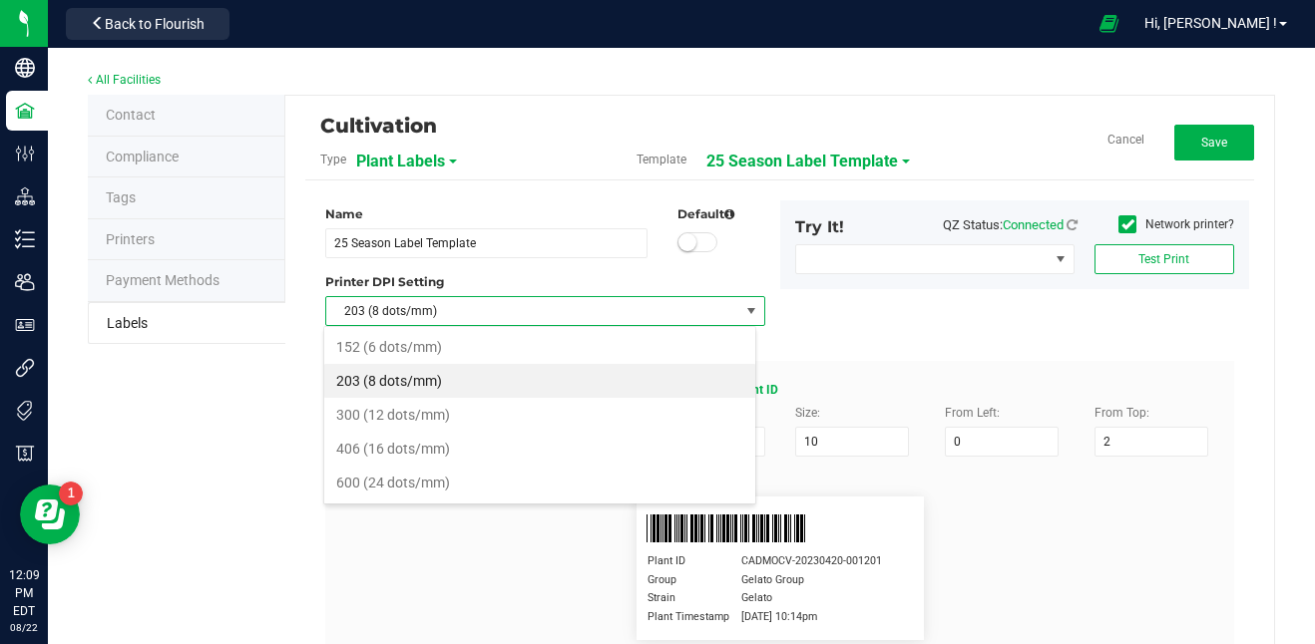
scroll to position [30, 433]
click at [439, 422] on li "300 (12 dots/mm)" at bounding box center [539, 415] width 431 height 34
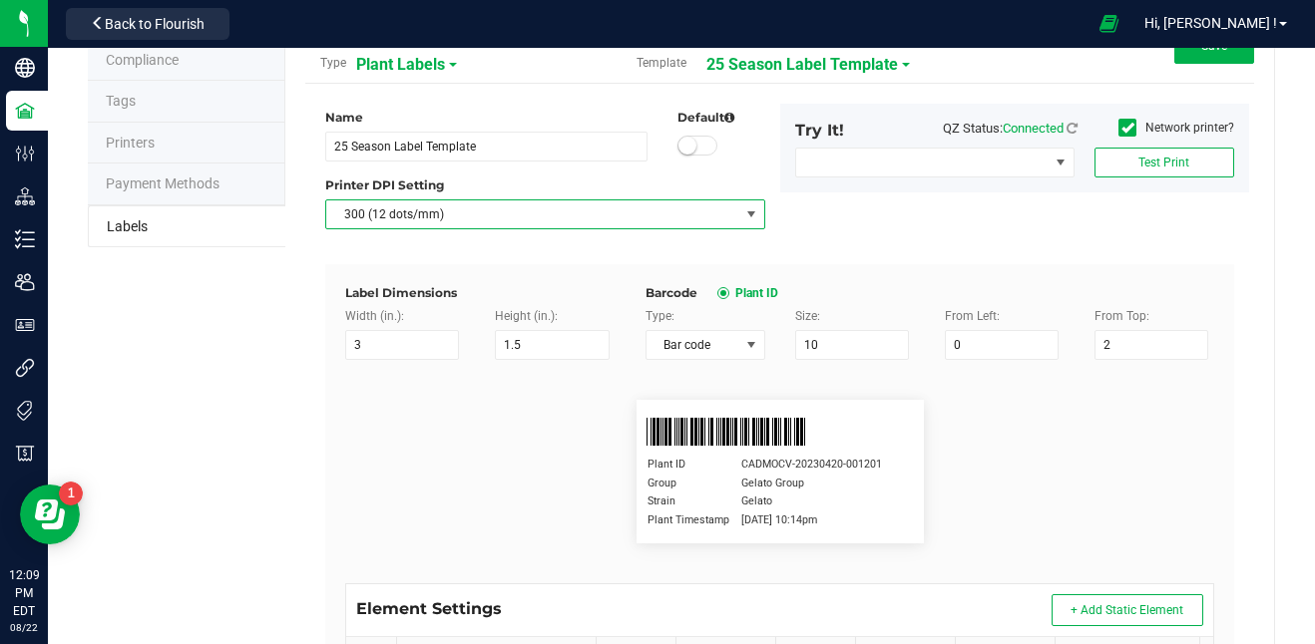
scroll to position [101, 0]
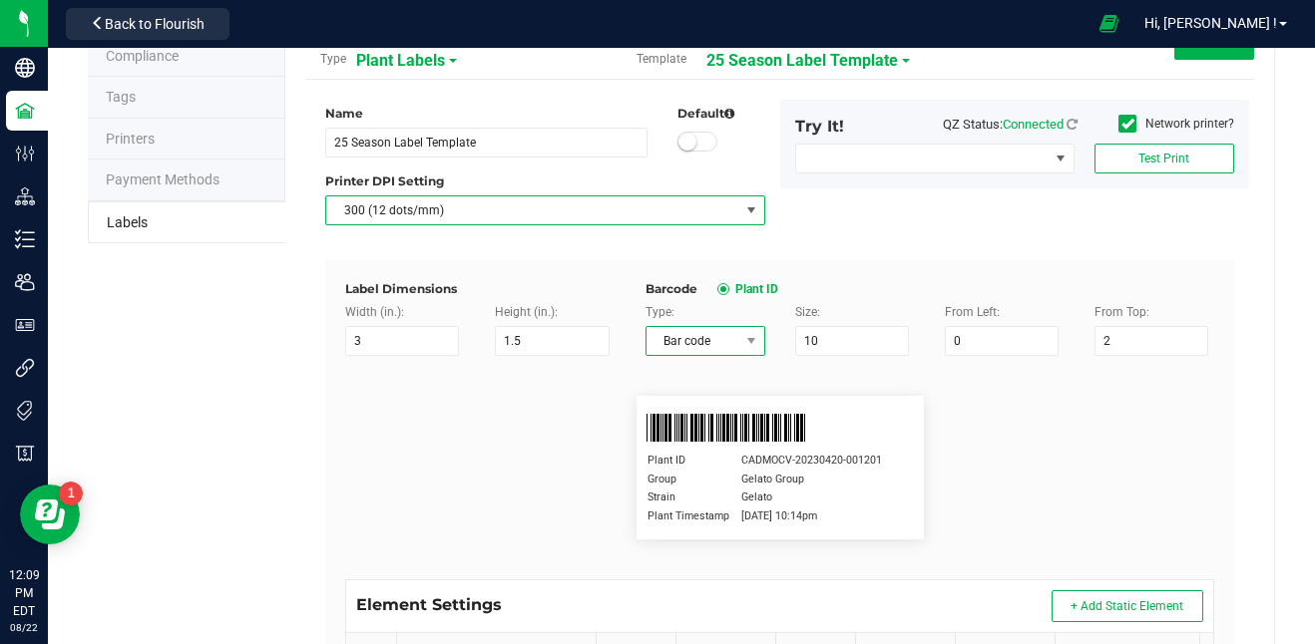
click at [697, 340] on span "Bar code" at bounding box center [692, 341] width 93 height 28
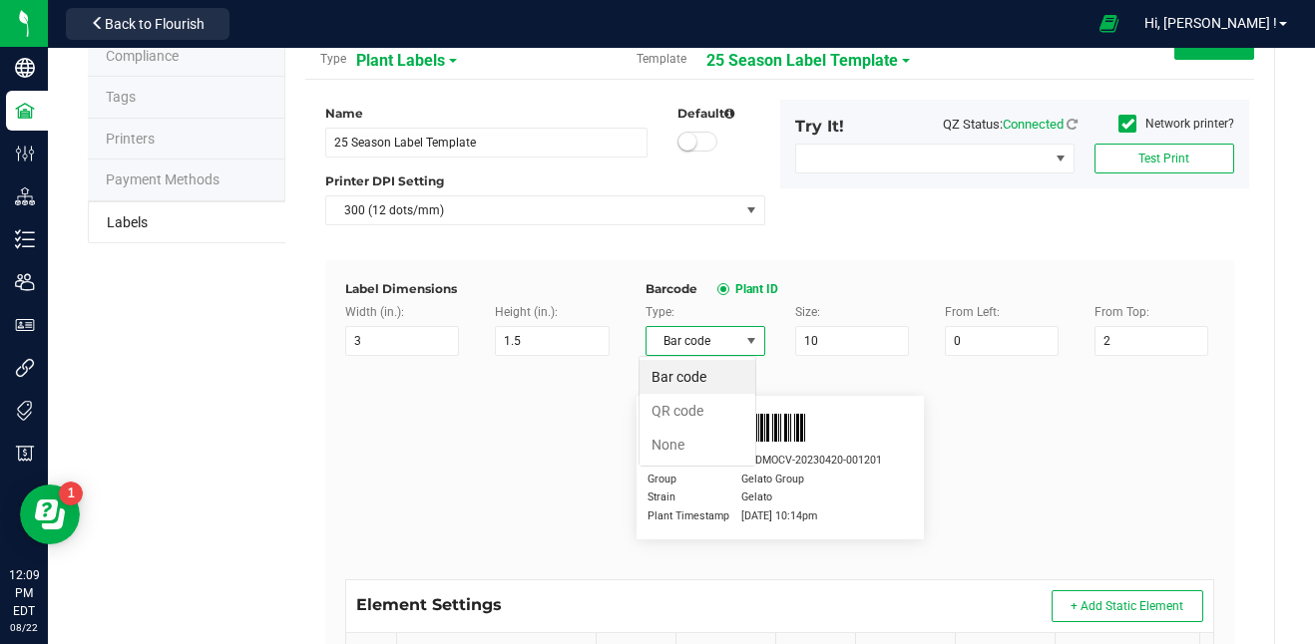
scroll to position [30, 118]
click at [687, 410] on li "QR code" at bounding box center [697, 411] width 116 height 34
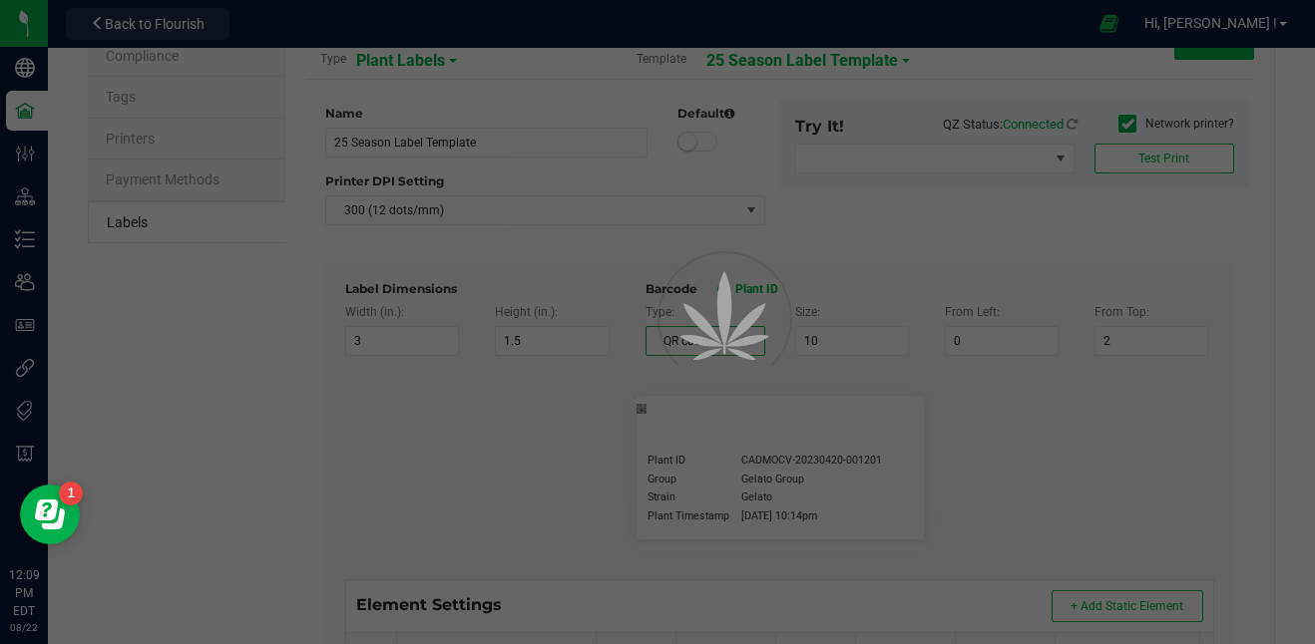
click at [409, 341] on div at bounding box center [657, 322] width 1315 height 644
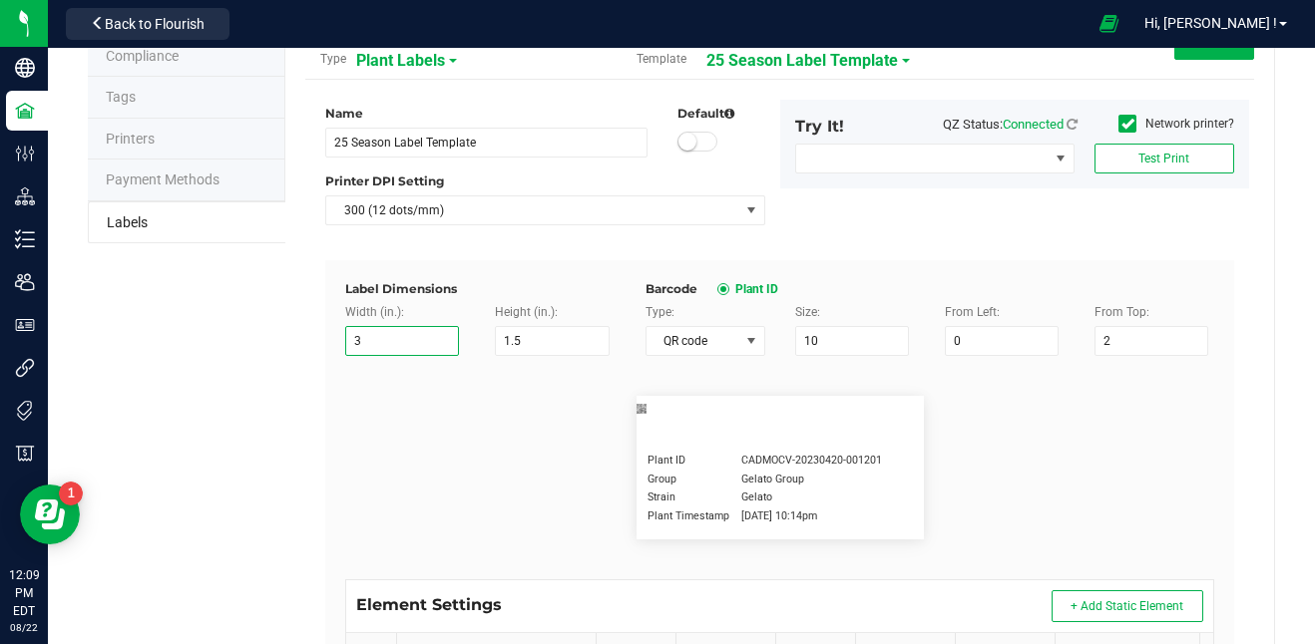
click at [372, 335] on input "3" at bounding box center [402, 341] width 114 height 30
type input "4"
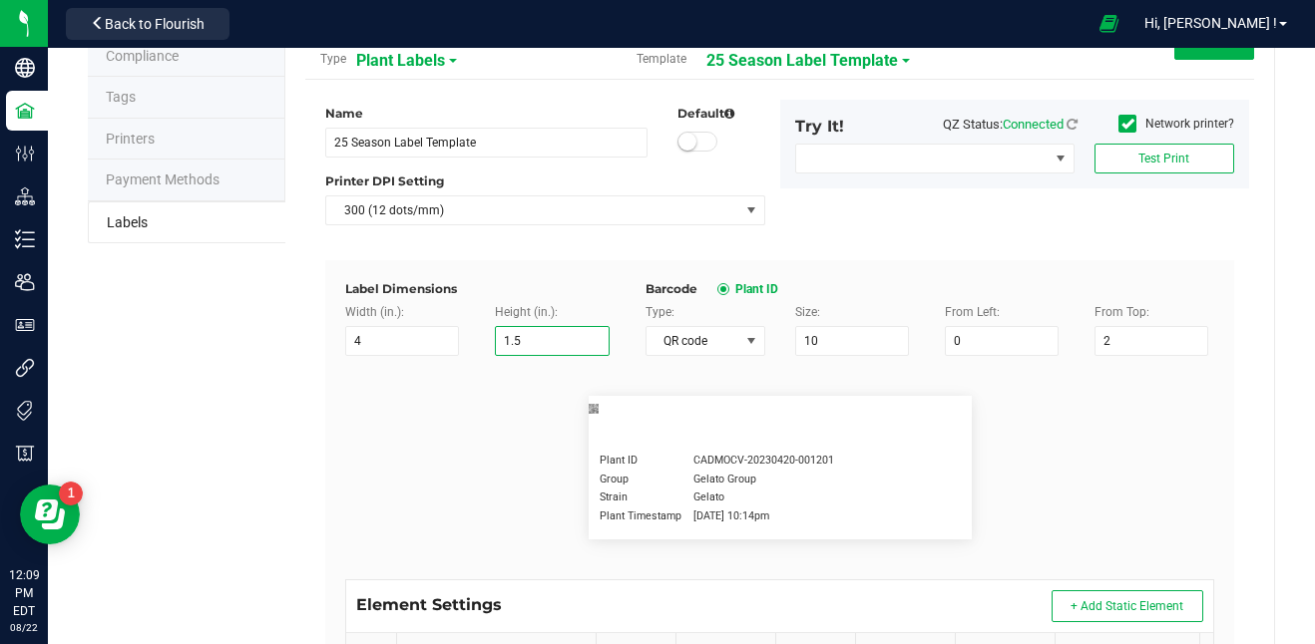
click at [539, 340] on input "1.5" at bounding box center [552, 341] width 114 height 30
click at [835, 343] on input "10" at bounding box center [852, 341] width 114 height 30
type input "1"
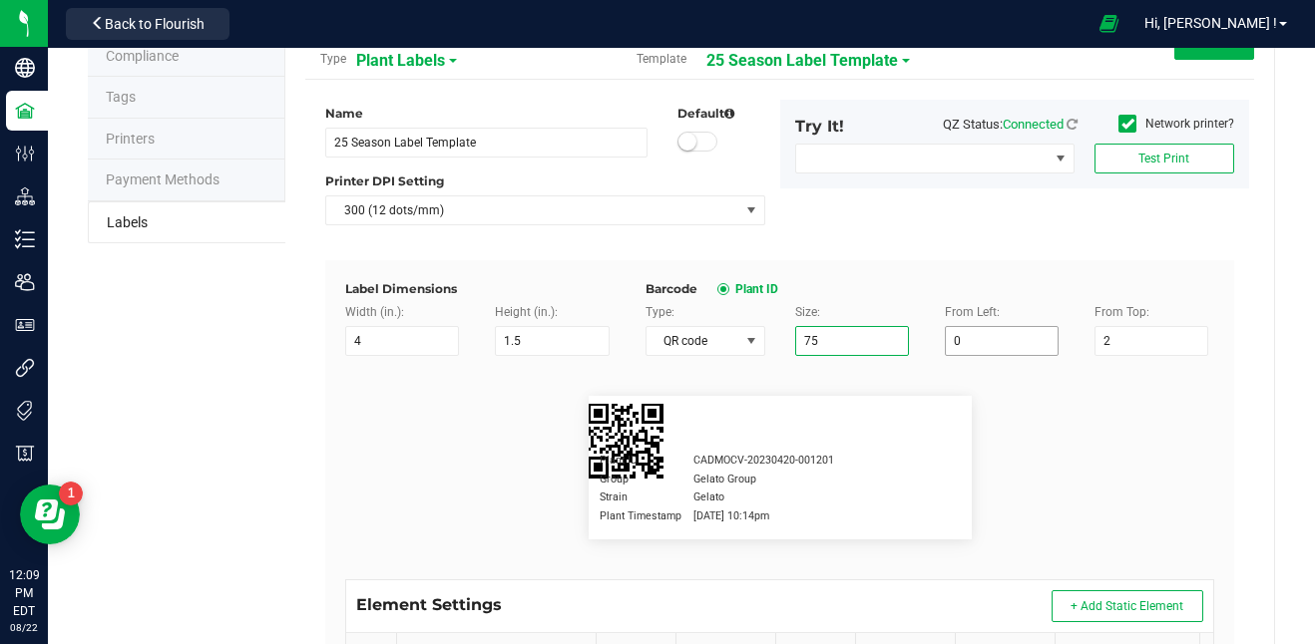
type input "75"
click at [957, 338] on input "0" at bounding box center [1002, 341] width 114 height 30
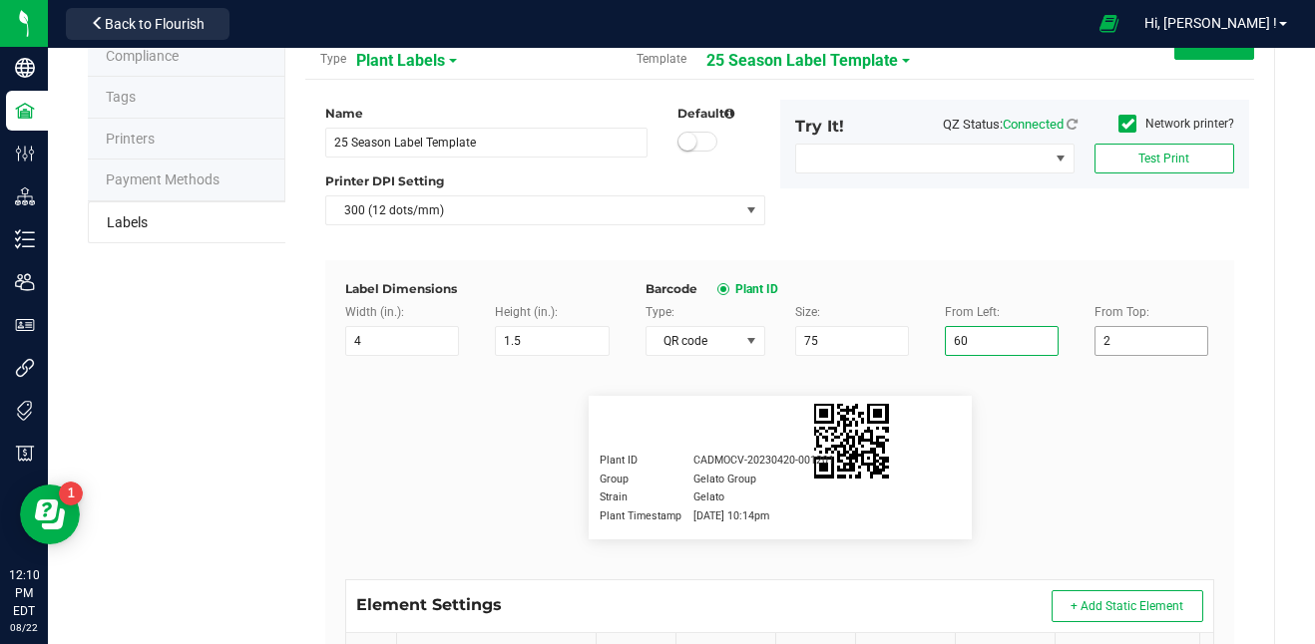
type input "60"
click at [1104, 340] on input "2" at bounding box center [1151, 341] width 114 height 30
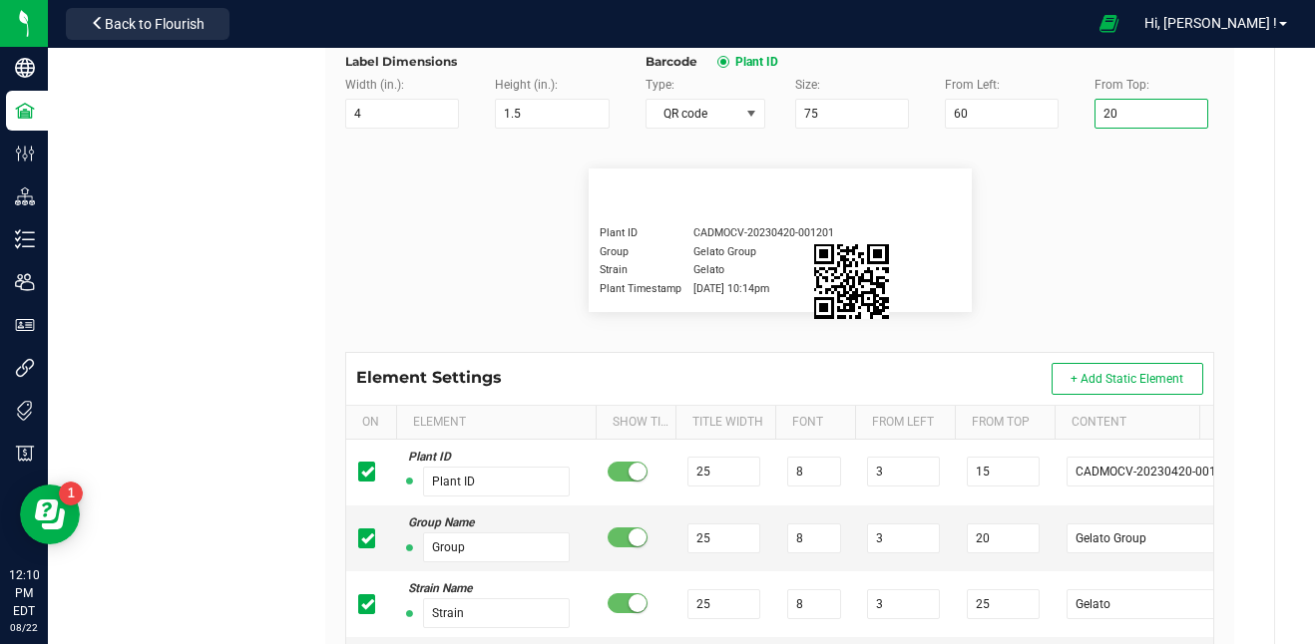
scroll to position [478, 0]
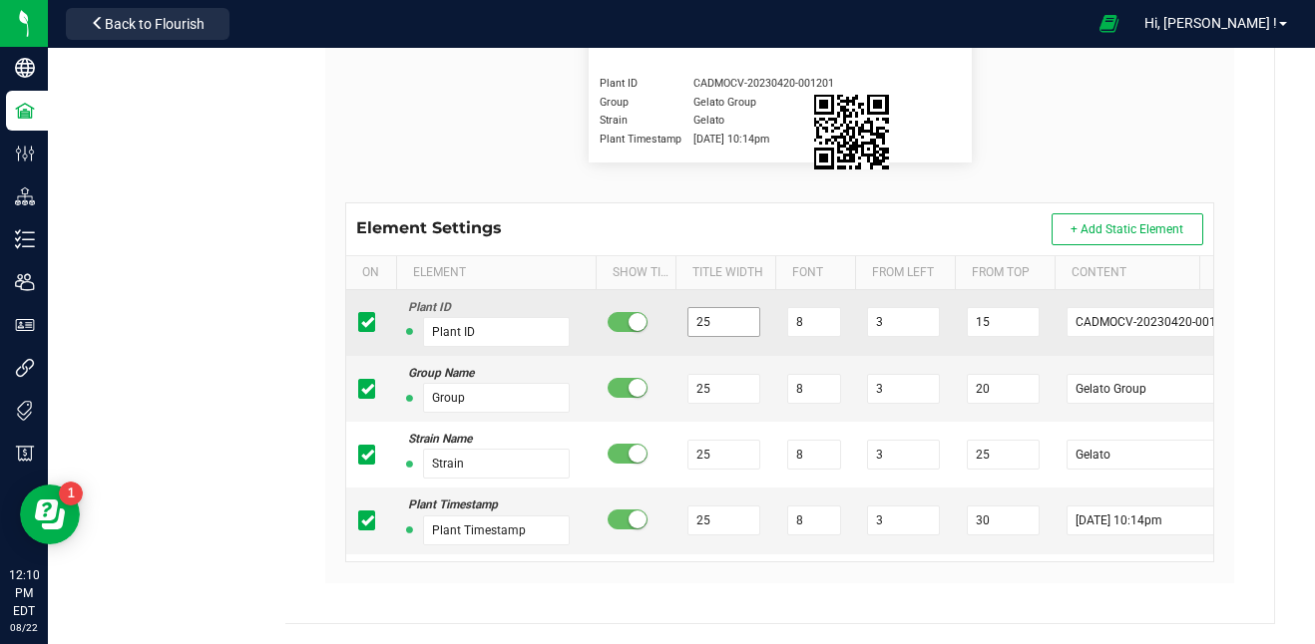
type input "20"
click at [729, 323] on input "25" at bounding box center [723, 322] width 72 height 30
type input "2"
type input "15"
click at [895, 325] on input "3" at bounding box center [903, 322] width 72 height 30
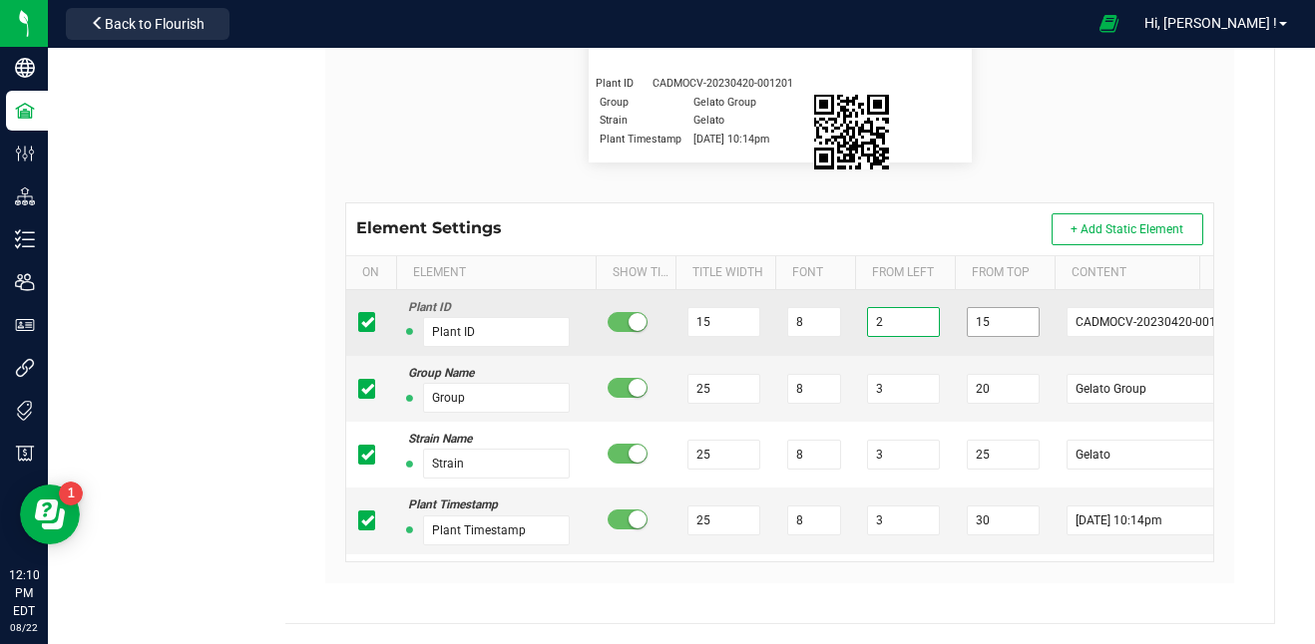
type input "2"
click at [1004, 327] on input "15" at bounding box center [1003, 322] width 72 height 30
type input "12"
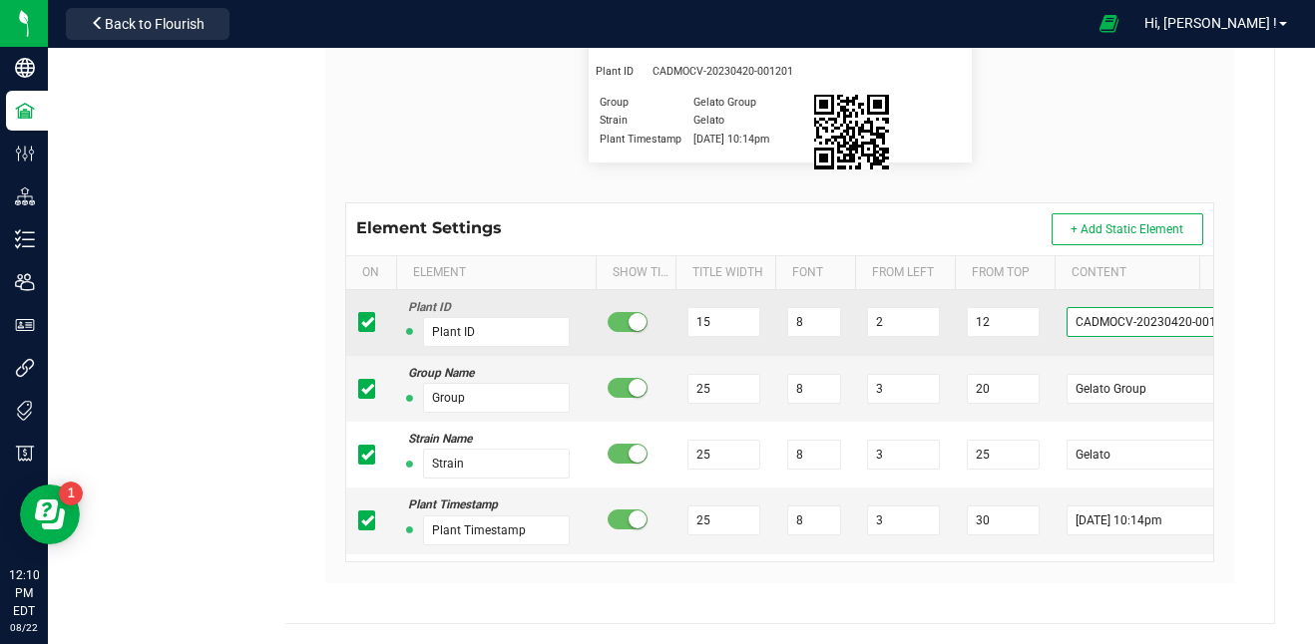
click at [1098, 317] on input "CADMOCV-20230420-001201" at bounding box center [1145, 322] width 158 height 30
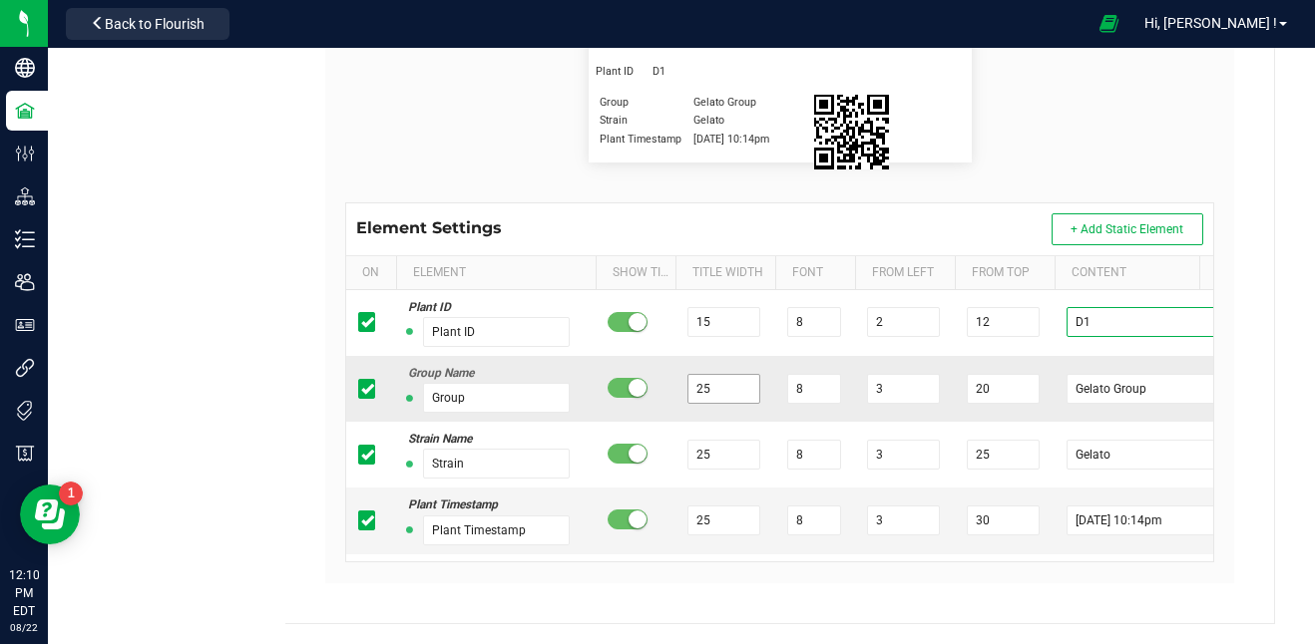
type input "D1"
click at [716, 386] on input "25" at bounding box center [723, 389] width 72 height 30
type input "2"
type input "15"
click at [909, 384] on input "3" at bounding box center [903, 389] width 72 height 30
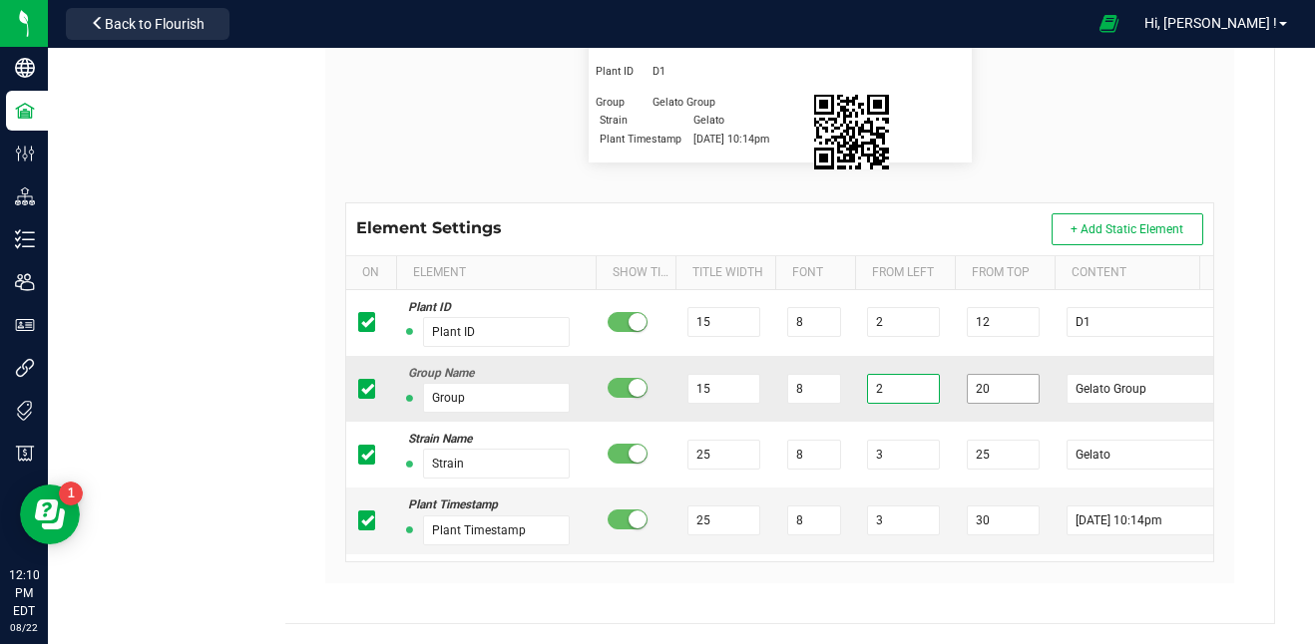
type input "2"
click at [1003, 391] on input "20" at bounding box center [1003, 389] width 72 height 30
type input "2"
type input "16"
drag, startPoint x: 1143, startPoint y: 386, endPoint x: 1018, endPoint y: 388, distance: 124.7
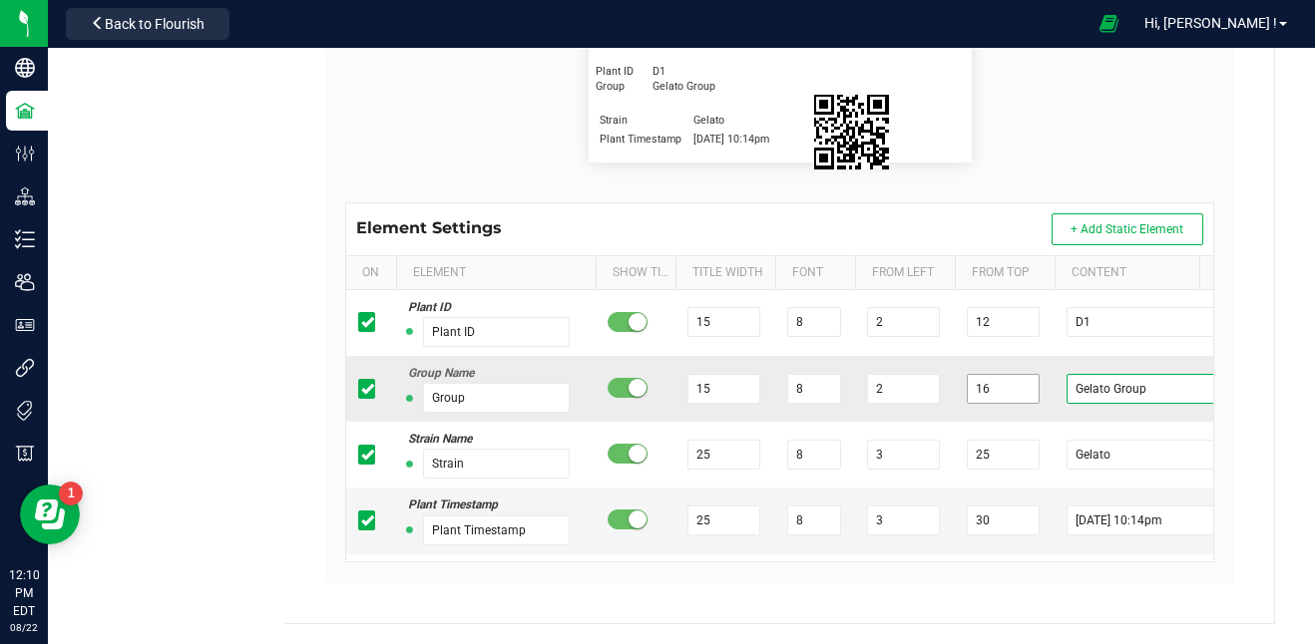
click at [1018, 388] on tr "Group Name Group 15 8 2 16 Gelato Group" at bounding box center [795, 389] width 898 height 66
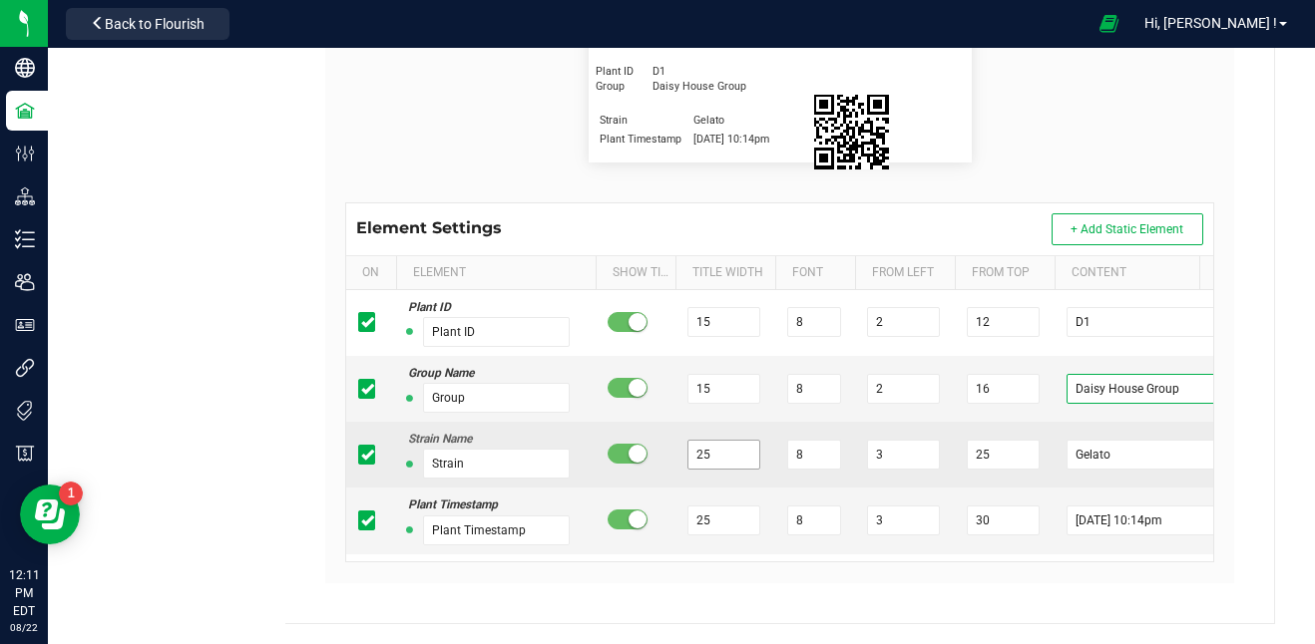
type input "Daisy House Group"
click at [709, 452] on input "25" at bounding box center [723, 455] width 72 height 30
type input "2"
type input "154"
click at [896, 447] on input "3" at bounding box center [903, 455] width 72 height 30
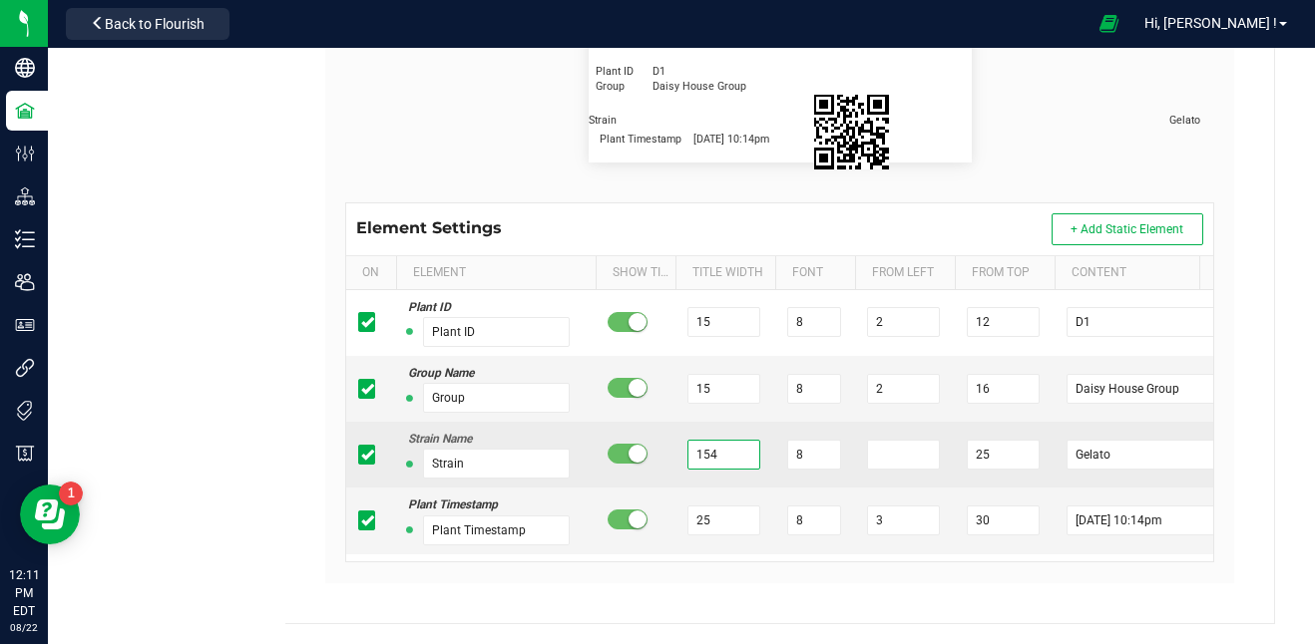
click at [728, 448] on input "154" at bounding box center [723, 455] width 72 height 30
type input "15"
click at [886, 448] on input "number" at bounding box center [903, 455] width 72 height 30
type input "2"
click at [985, 445] on input "25" at bounding box center [1003, 455] width 72 height 30
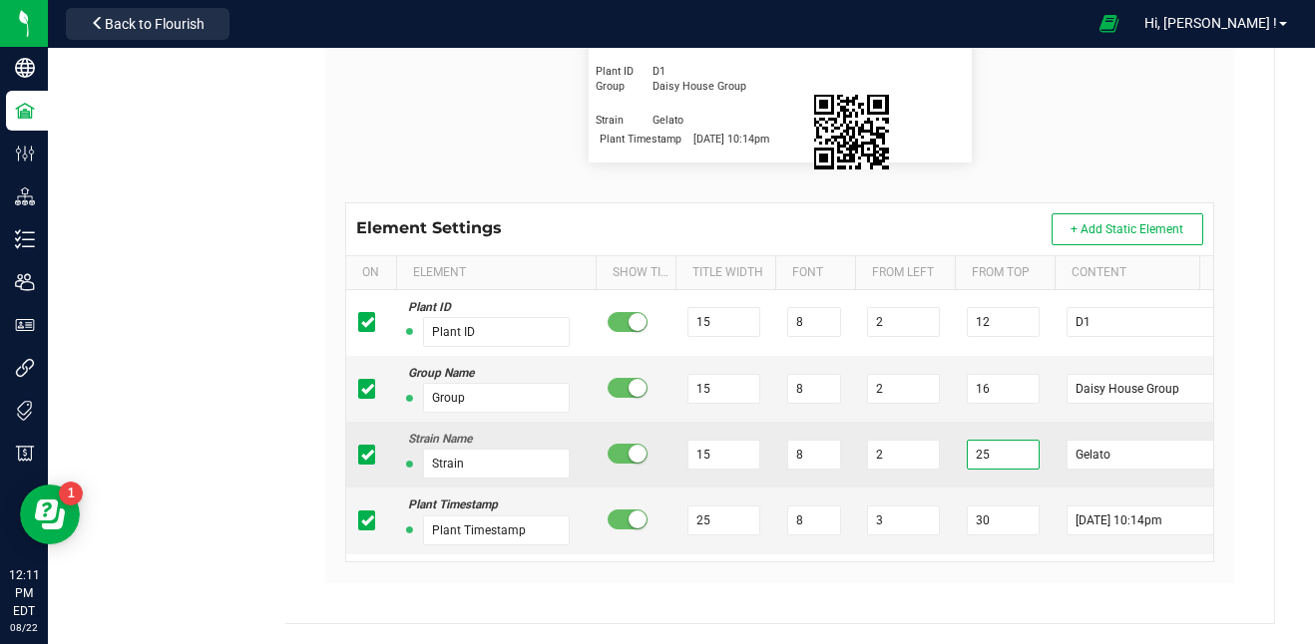
click at [996, 449] on input "25" at bounding box center [1003, 455] width 72 height 30
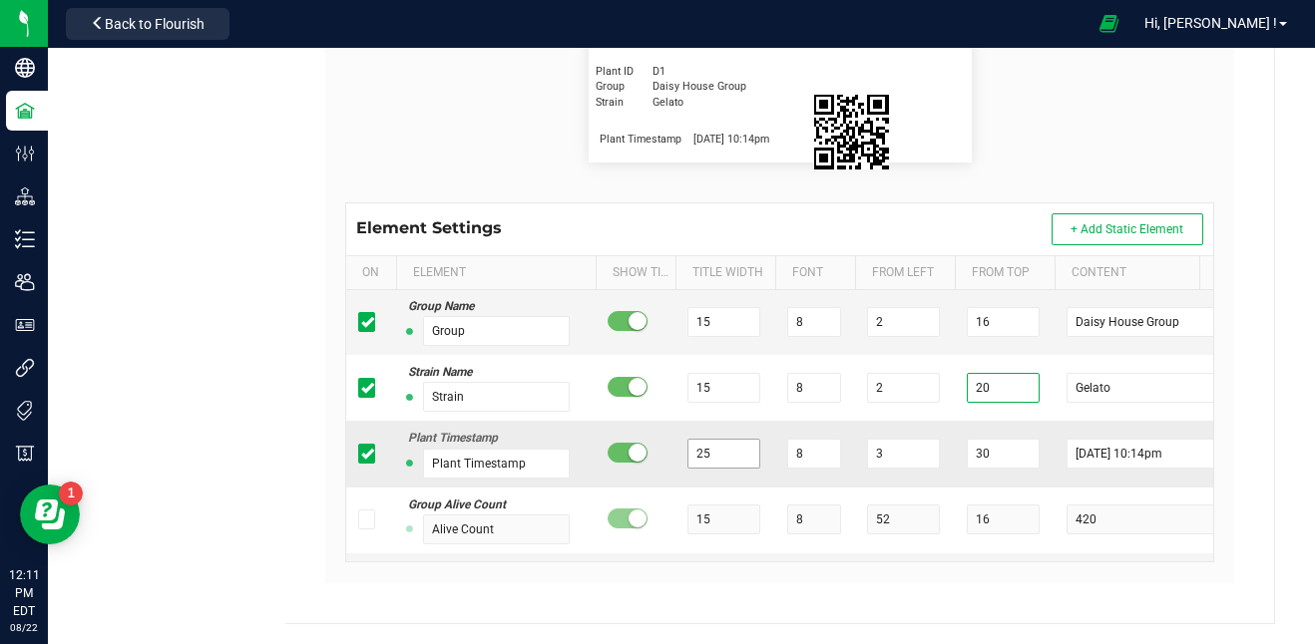
scroll to position [70, 0]
type input "20"
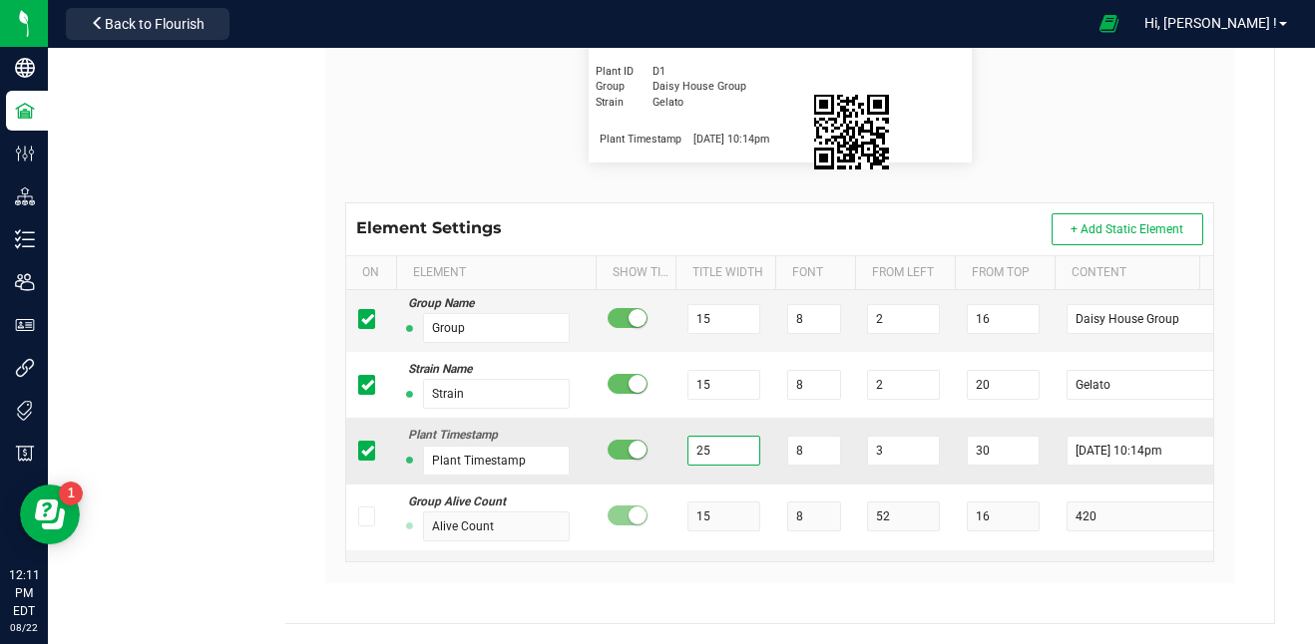
click at [721, 447] on input "25" at bounding box center [723, 451] width 72 height 30
type input "25"
click at [635, 448] on small at bounding box center [637, 450] width 18 height 18
click at [811, 445] on input "8" at bounding box center [813, 451] width 53 height 30
click at [896, 450] on input "3" at bounding box center [903, 451] width 72 height 30
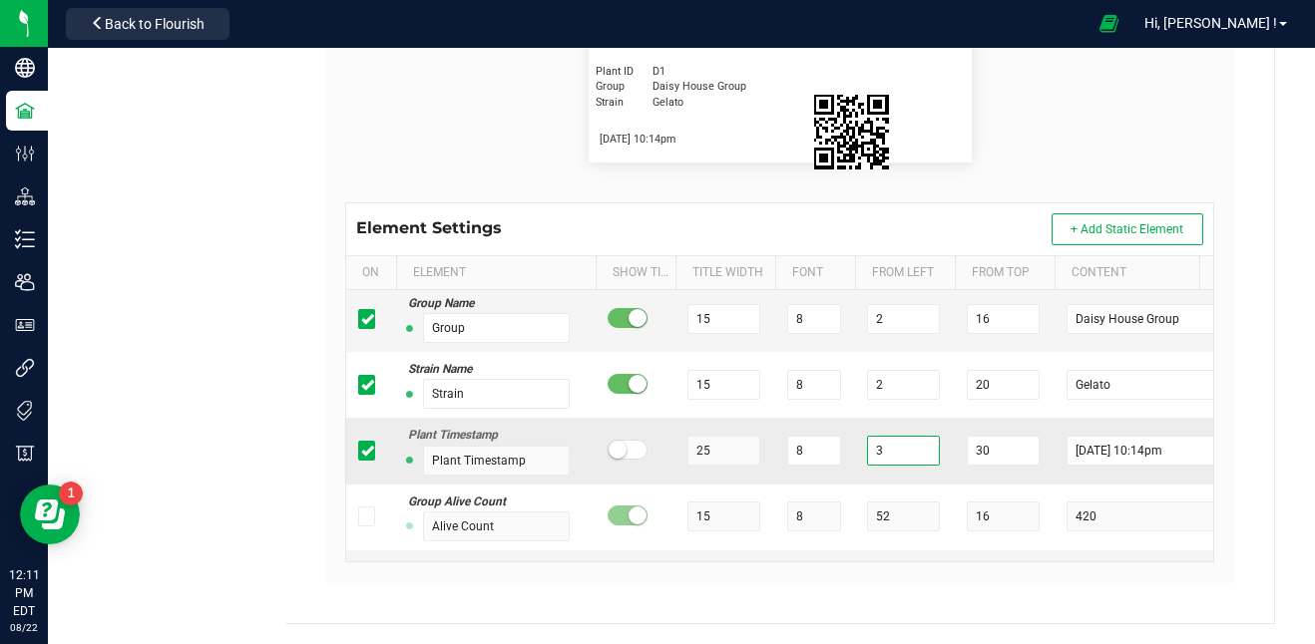
click at [896, 450] on input "3" at bounding box center [903, 451] width 72 height 30
type input "2"
click at [987, 457] on input "30" at bounding box center [1003, 451] width 72 height 30
type input "3"
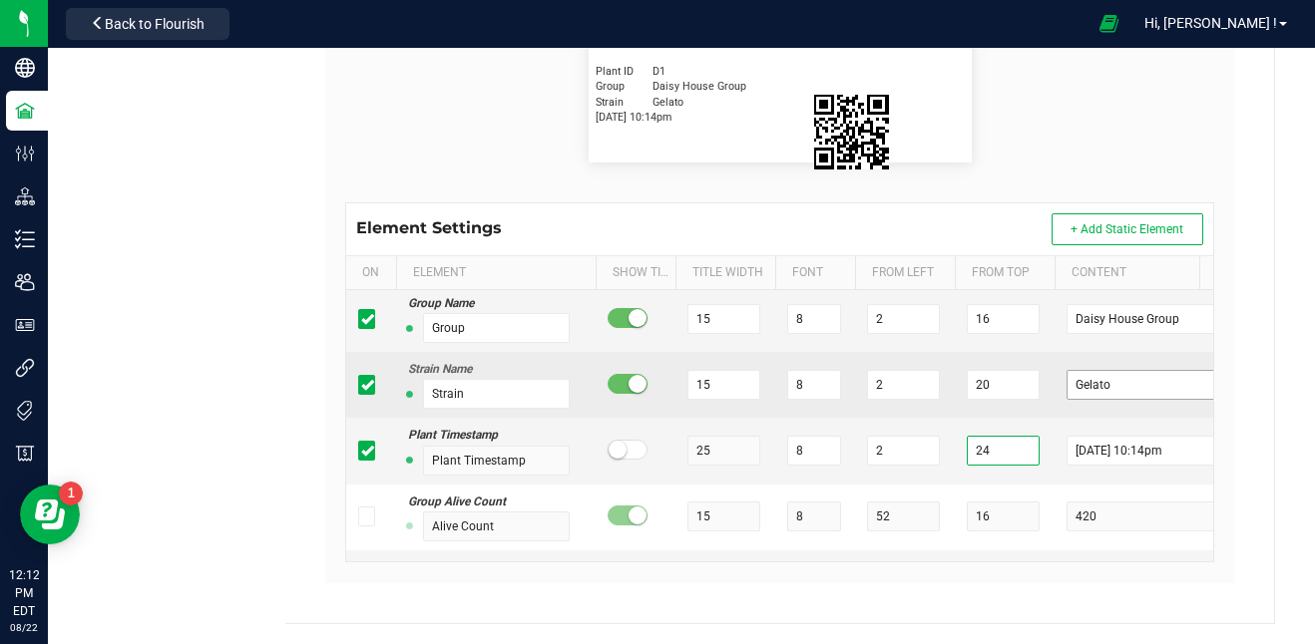
type input "24"
click at [1129, 388] on input "Gelato" at bounding box center [1145, 385] width 158 height 30
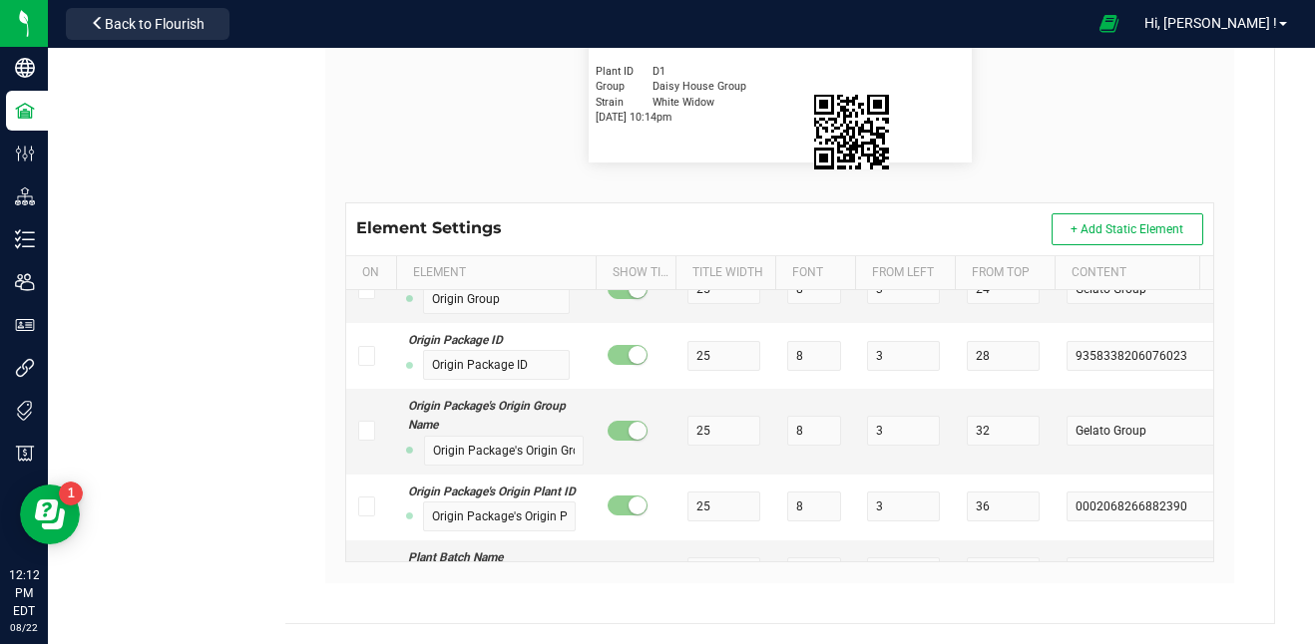
scroll to position [422, 0]
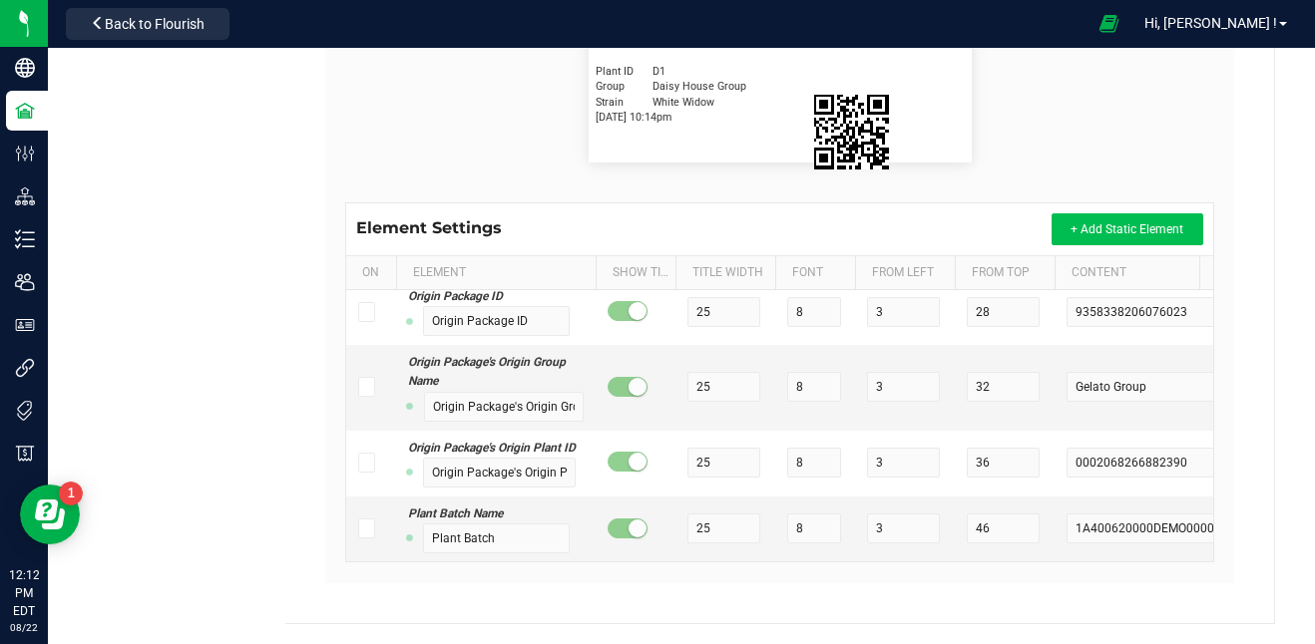
type input "White Widow"
click at [1094, 221] on button "+ Add Static Element" at bounding box center [1127, 229] width 152 height 32
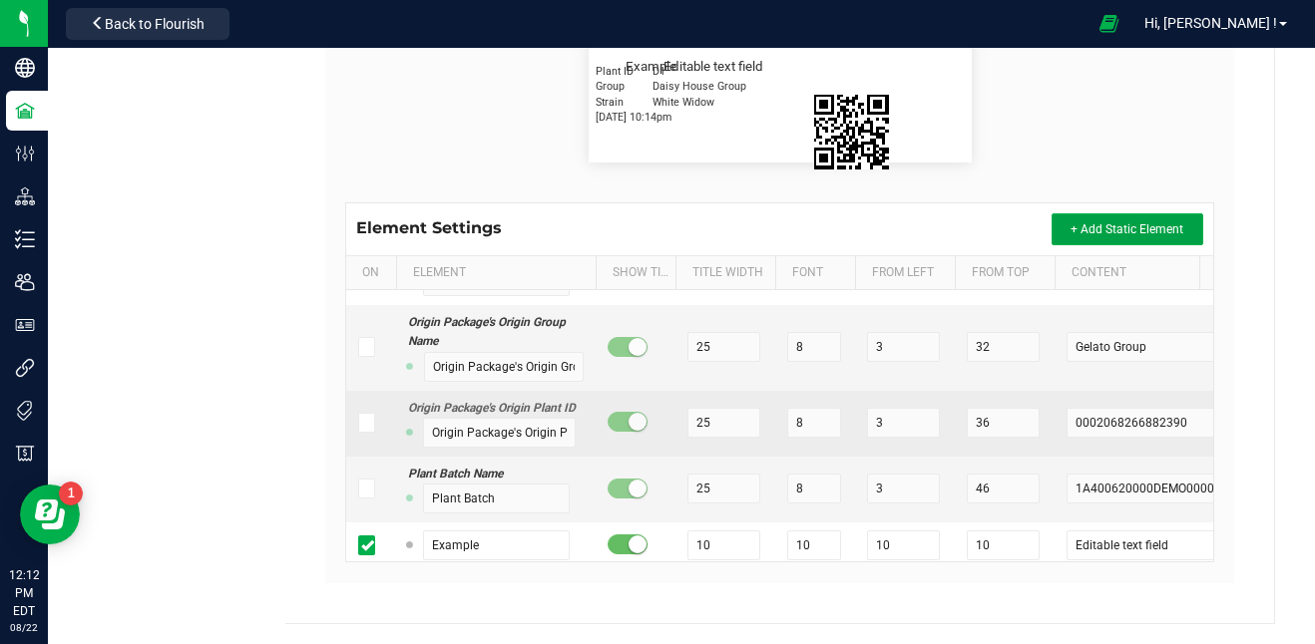
scroll to position [469, 0]
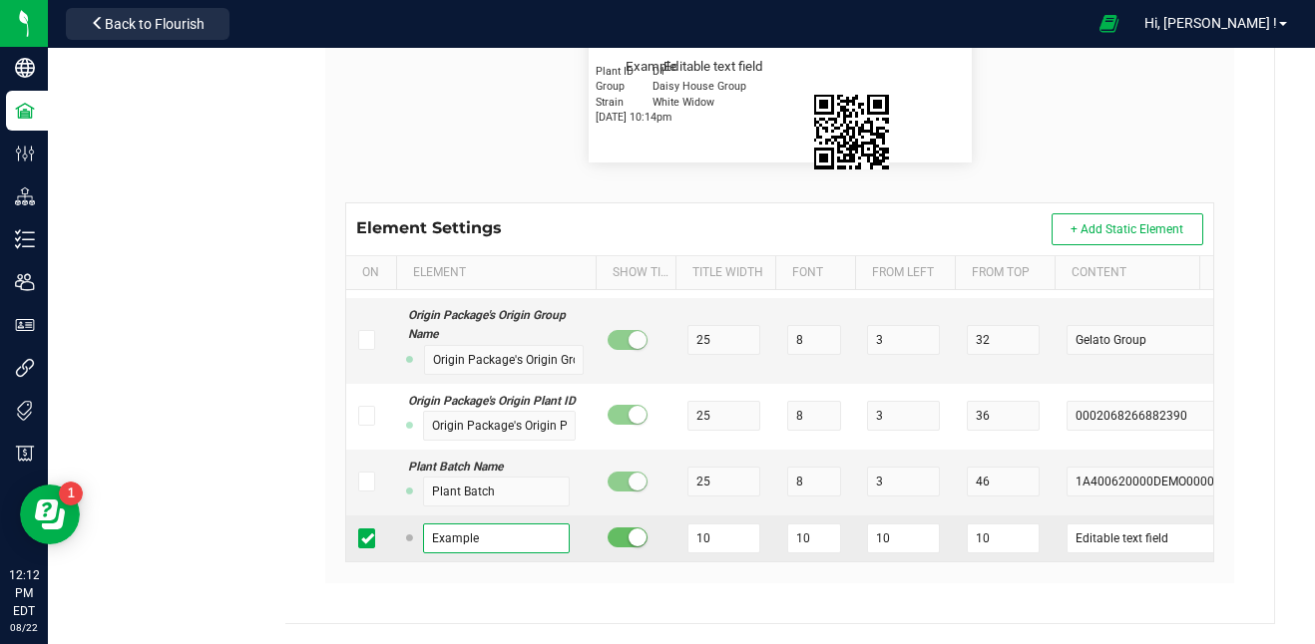
click at [492, 524] on input "Example" at bounding box center [497, 539] width 148 height 30
type input "E"
type input "Lic #"
click at [730, 524] on input "10" at bounding box center [723, 539] width 72 height 30
type input "15"
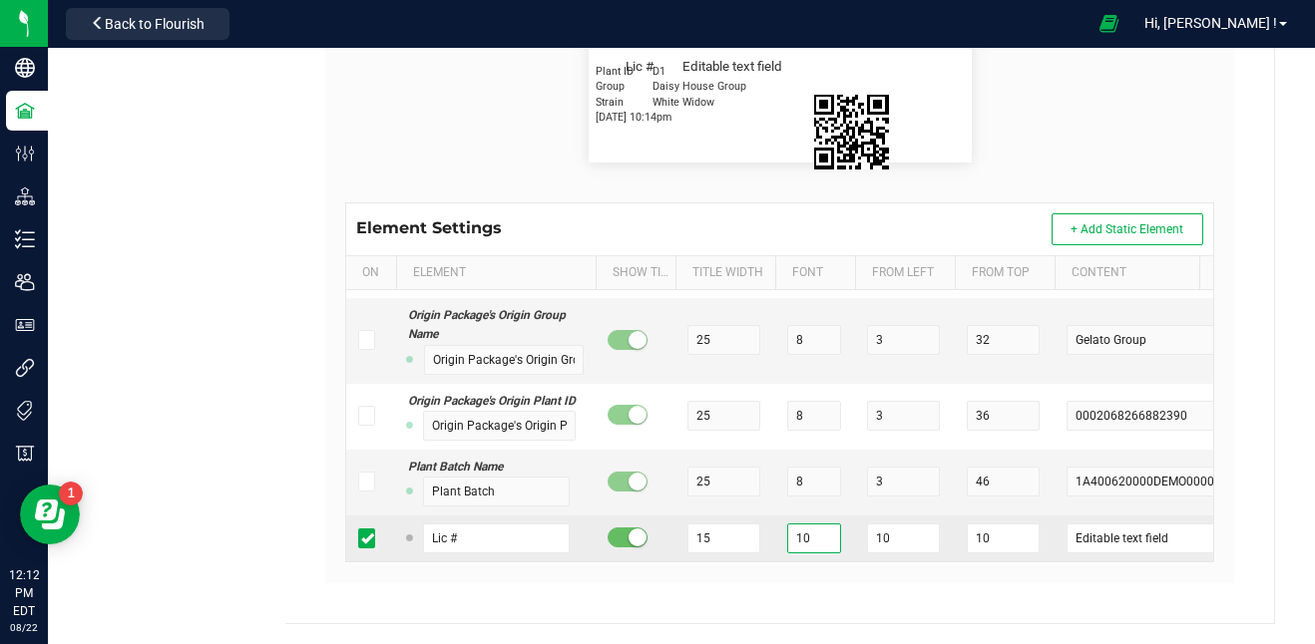
click at [810, 524] on input "10" at bounding box center [813, 539] width 53 height 30
type input "1"
type input "8"
click at [907, 530] on input "10" at bounding box center [903, 539] width 72 height 30
type input "1"
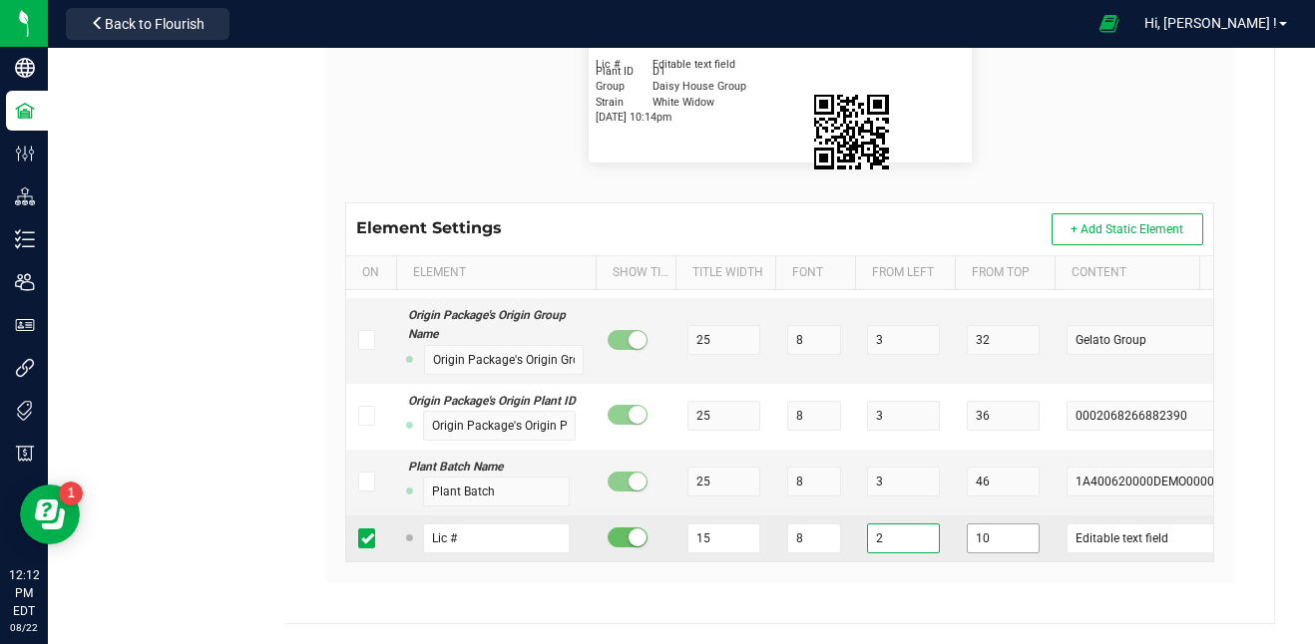
type input "2"
click at [990, 524] on input "10" at bounding box center [1003, 539] width 72 height 30
type input "1"
type input "28"
click at [1128, 525] on input "Editable text field" at bounding box center [1145, 539] width 158 height 30
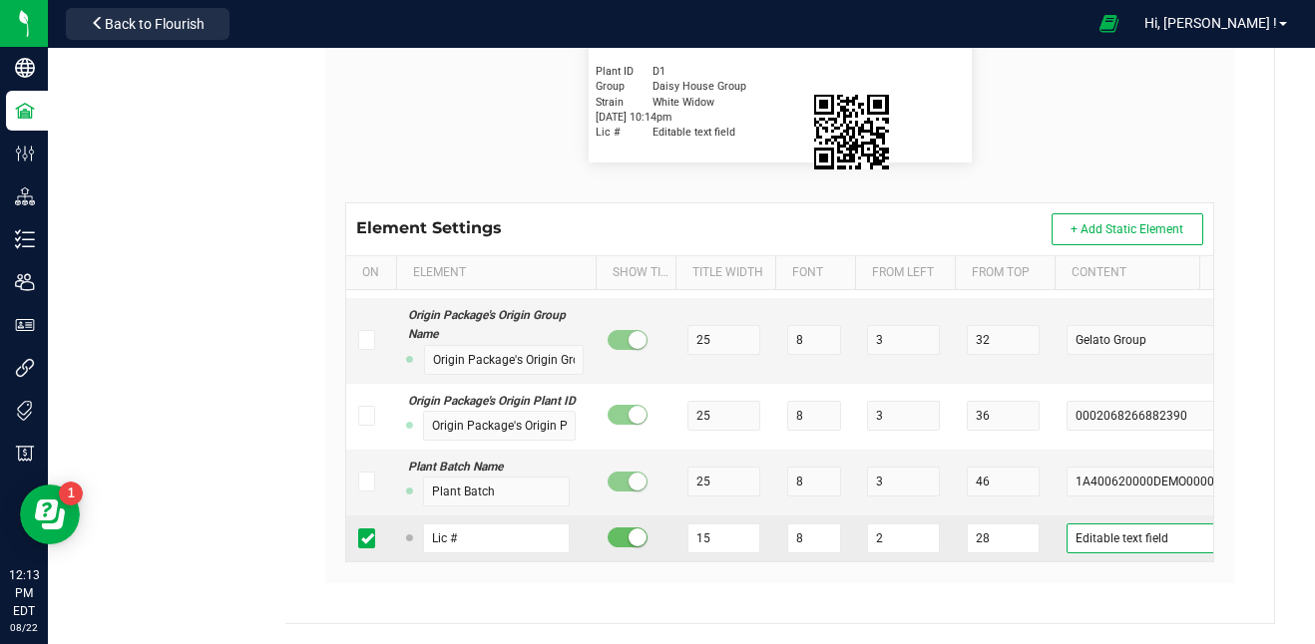
drag, startPoint x: 1171, startPoint y: 522, endPoint x: 1038, endPoint y: 523, distance: 132.7
click at [1038, 523] on tr "Lic # 15 8 2 28 Editable text field" at bounding box center [795, 539] width 898 height 46
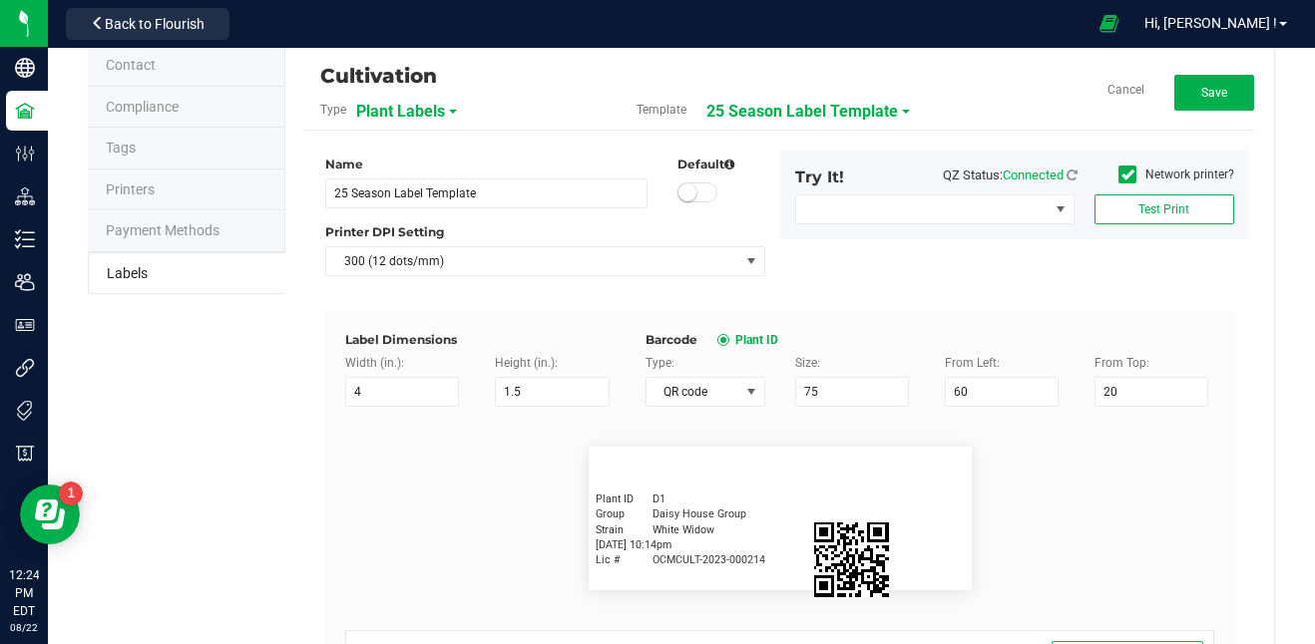
scroll to position [51, 0]
type input "OCMCULT-2023-000214"
click at [1121, 174] on icon at bounding box center [1127, 174] width 13 height 0
click at [0, 0] on input "Network printer?" at bounding box center [0, 0] width 0 height 0
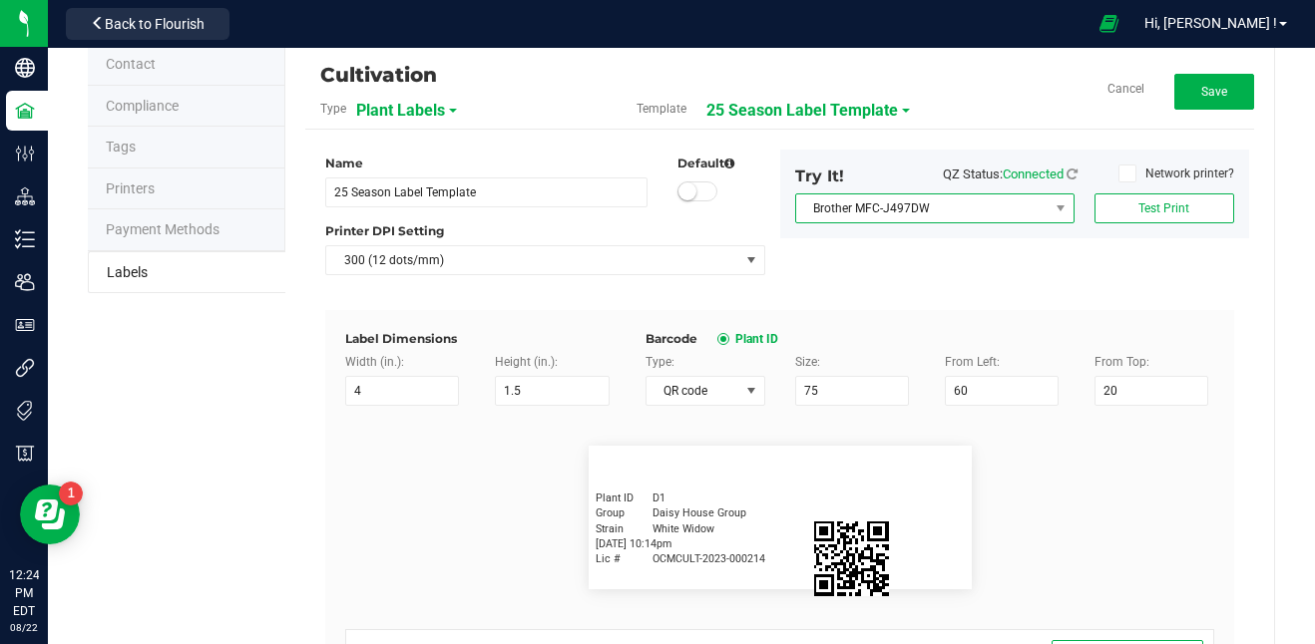
click at [1012, 207] on span "Brother MFC-J497DW" at bounding box center [922, 209] width 252 height 28
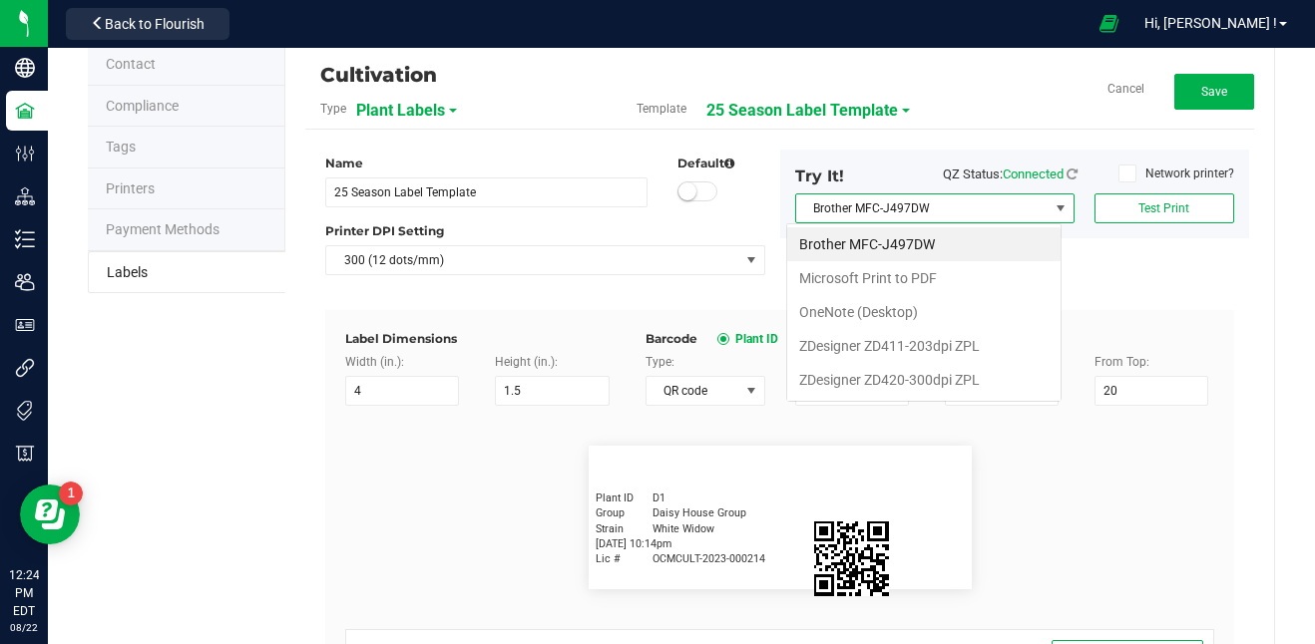
scroll to position [30, 275]
click at [942, 372] on ZPL "ZDesigner ZD420-300dpi ZPL" at bounding box center [923, 380] width 273 height 34
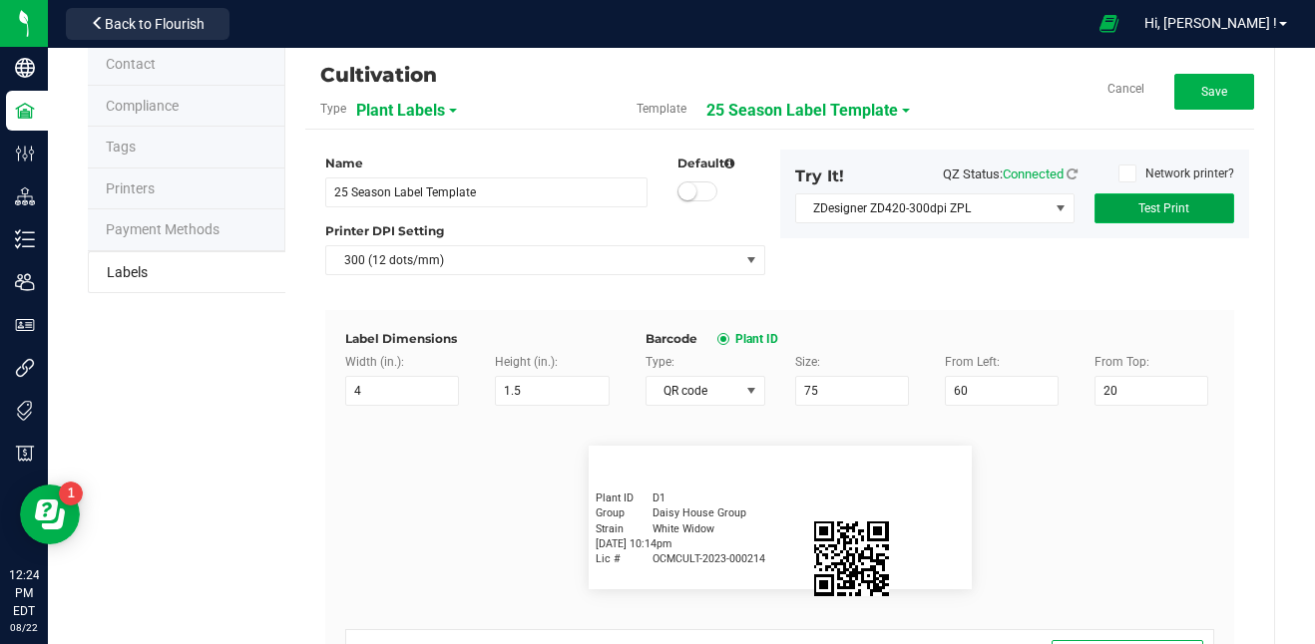
click at [1148, 209] on span "Test Print" at bounding box center [1163, 208] width 51 height 14
click at [1174, 94] on button "Save" at bounding box center [1214, 92] width 80 height 36
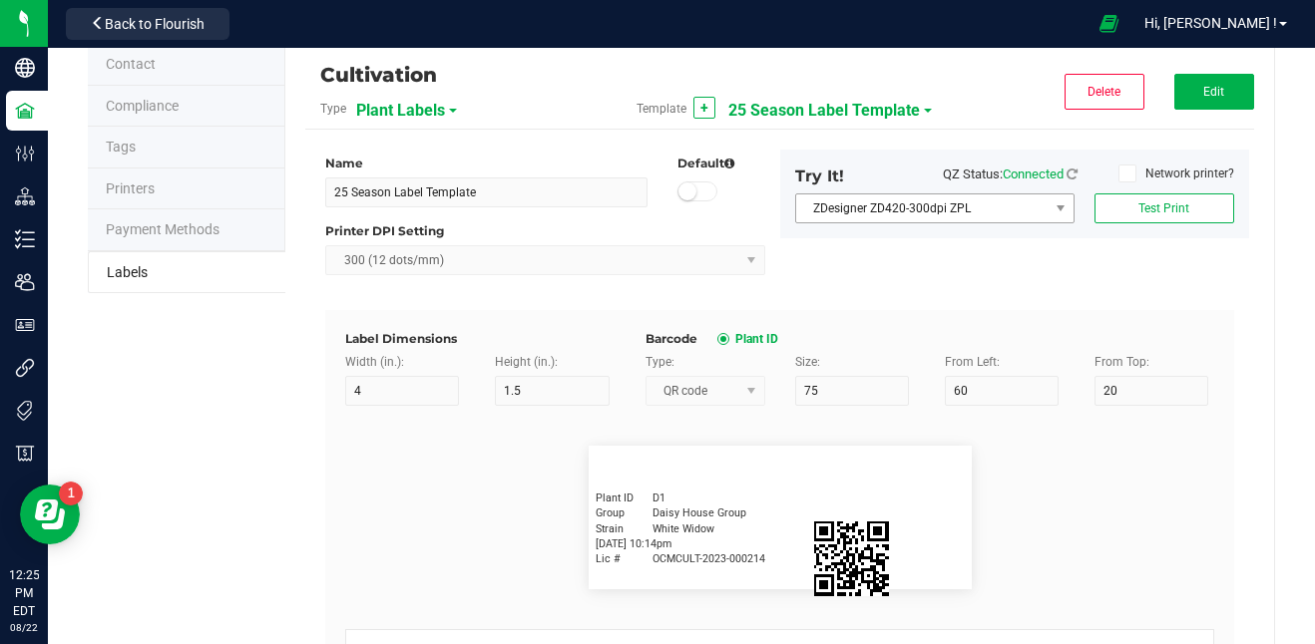
scroll to position [0, 0]
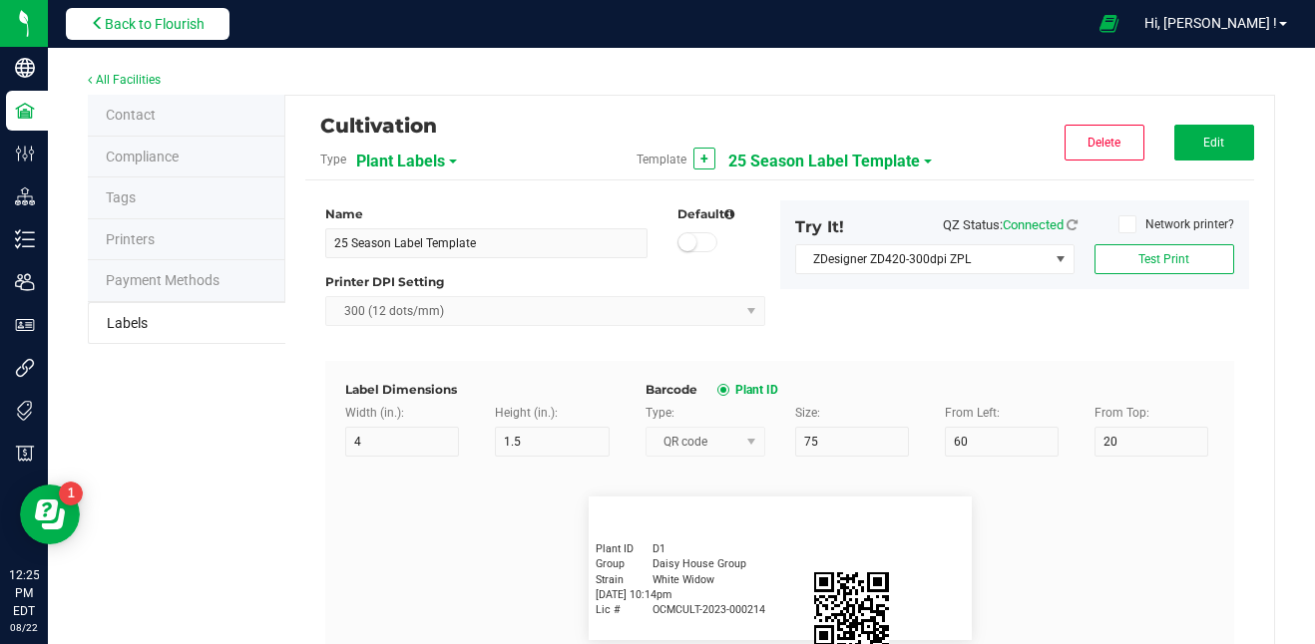
click at [182, 19] on span "Back to Flourish" at bounding box center [155, 24] width 100 height 16
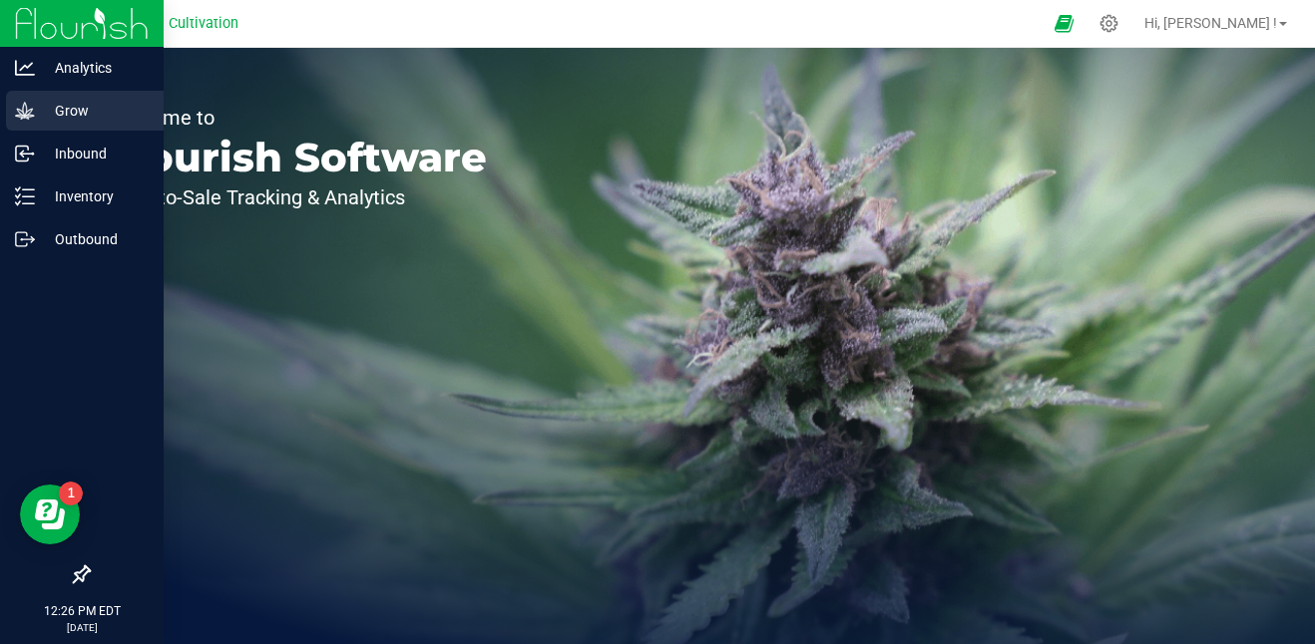
click at [65, 124] on div "Grow" at bounding box center [85, 111] width 158 height 40
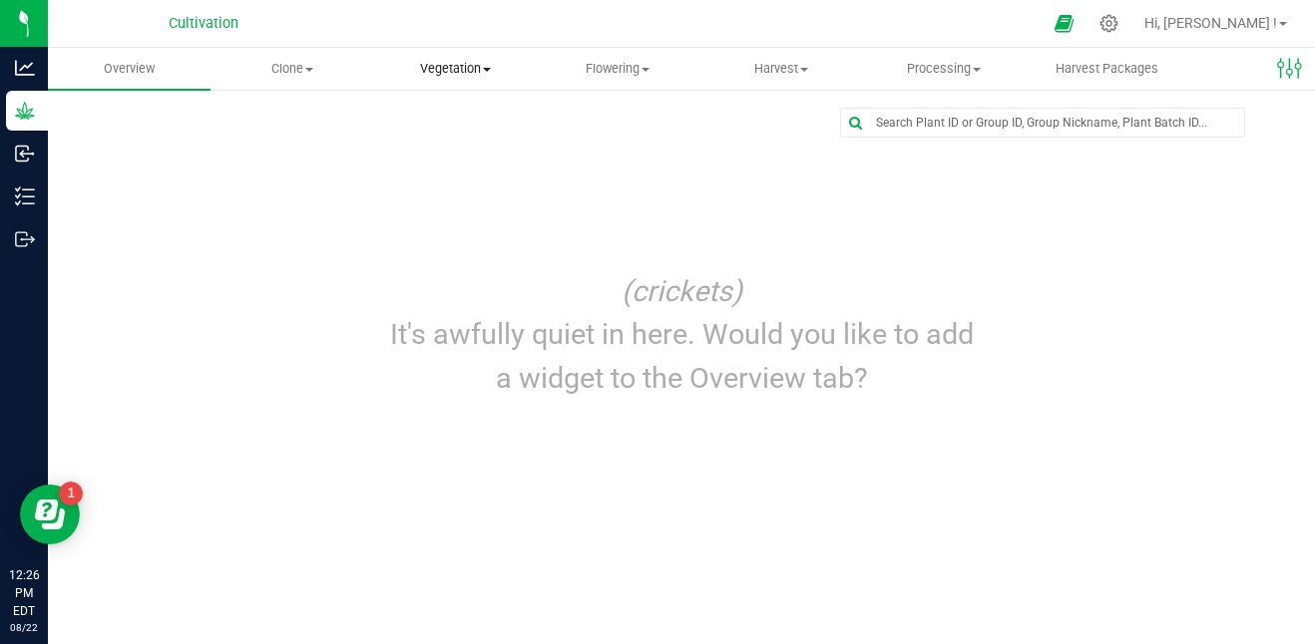
click at [434, 68] on span "Vegetation" at bounding box center [455, 69] width 161 height 18
click at [295, 70] on span "Clone" at bounding box center [291, 69] width 161 height 18
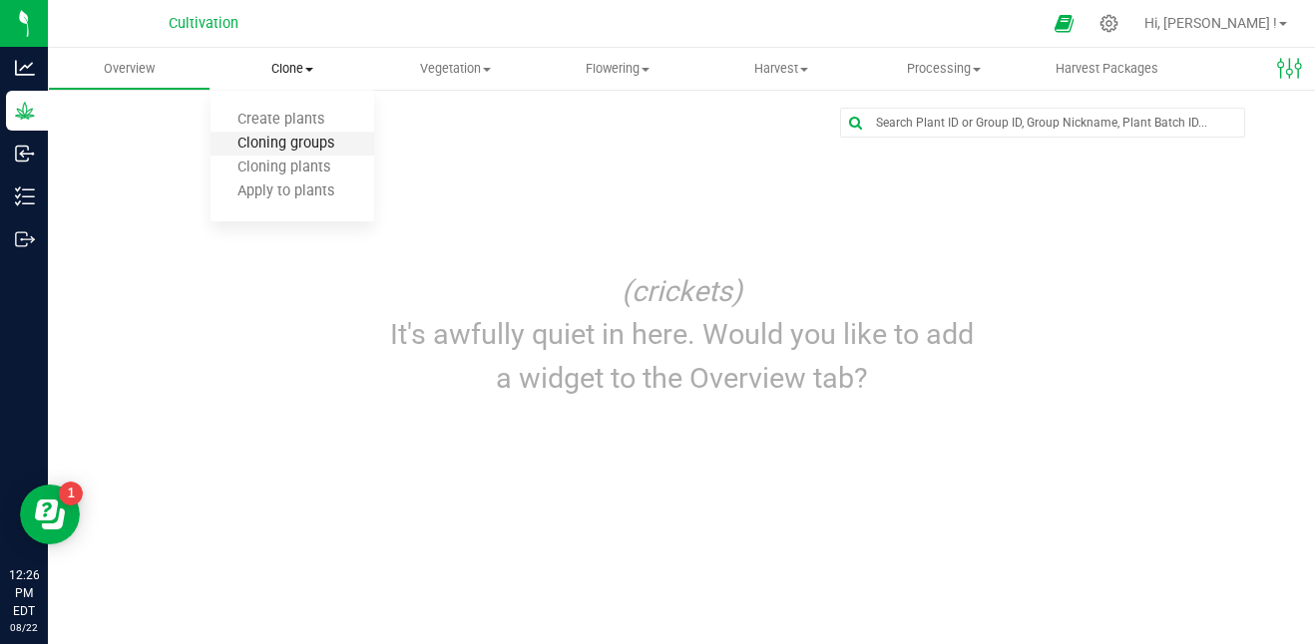
click at [307, 139] on span "Cloning groups" at bounding box center [285, 144] width 151 height 17
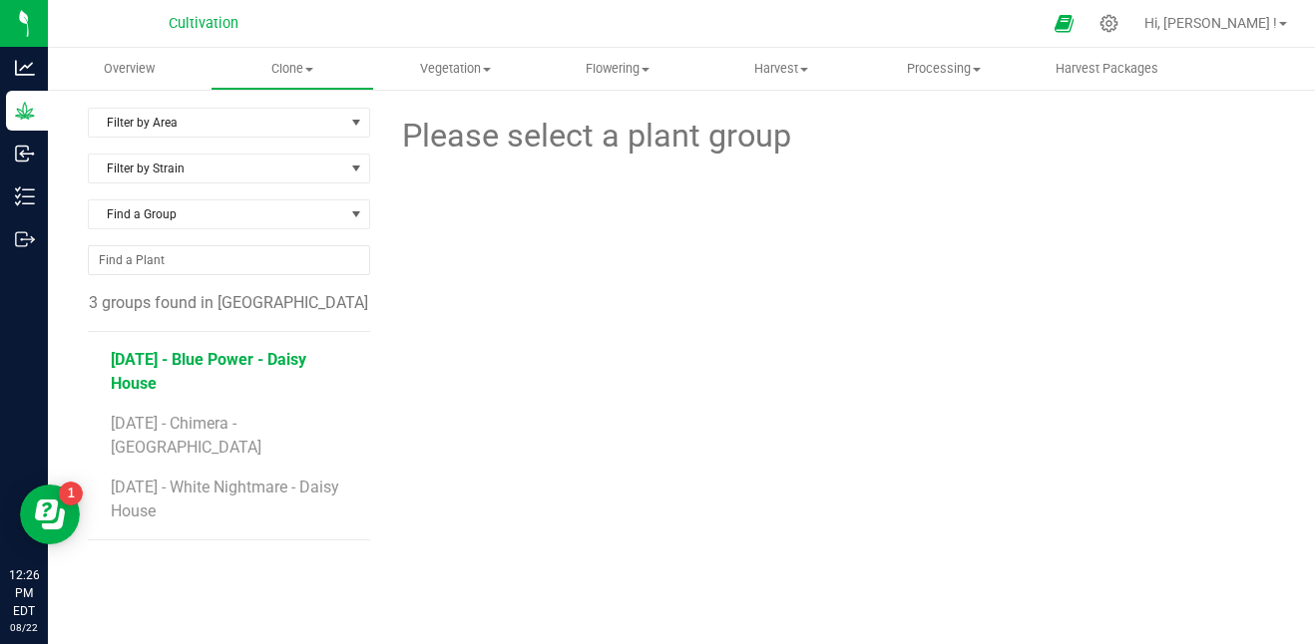
click at [273, 357] on span "[DATE] - Blue Power - Daisy House" at bounding box center [209, 371] width 196 height 43
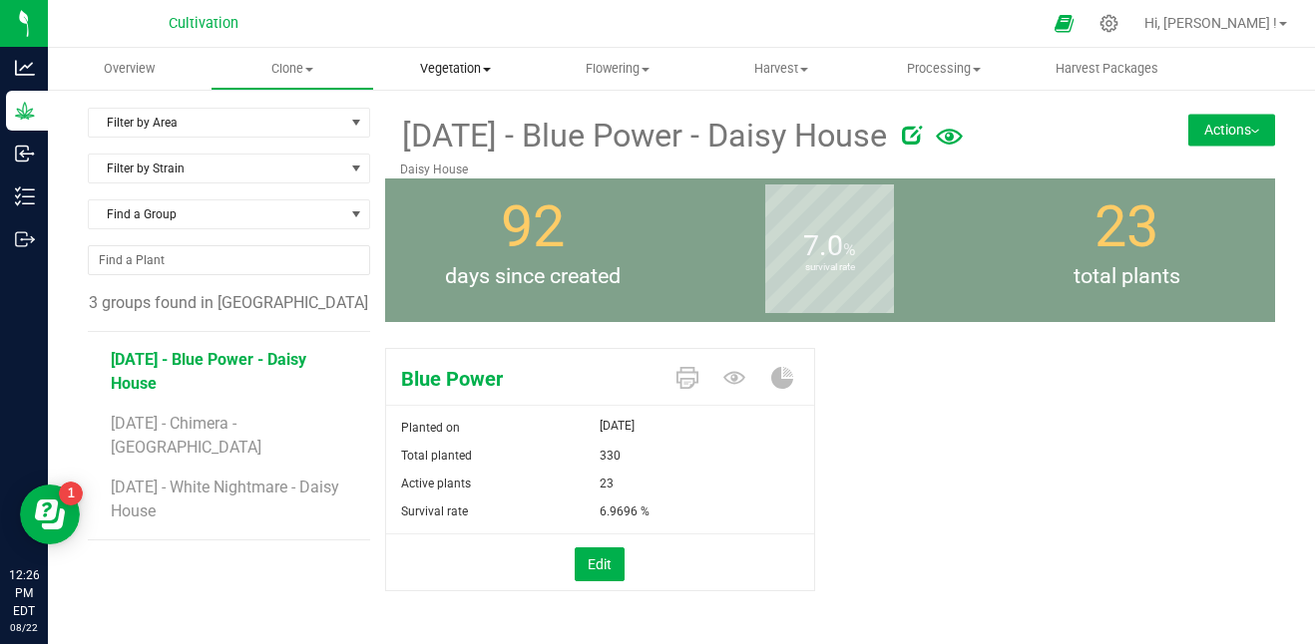
click at [442, 73] on span "Vegetation" at bounding box center [455, 69] width 161 height 18
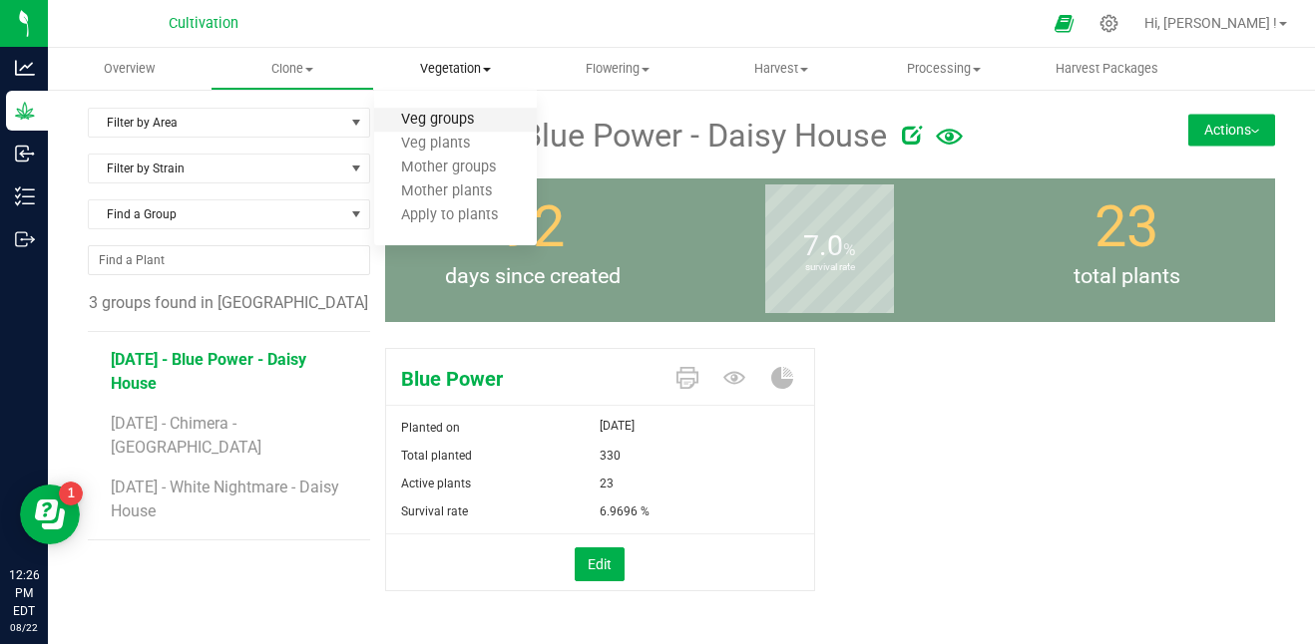
click at [460, 112] on span "Veg groups" at bounding box center [437, 120] width 127 height 17
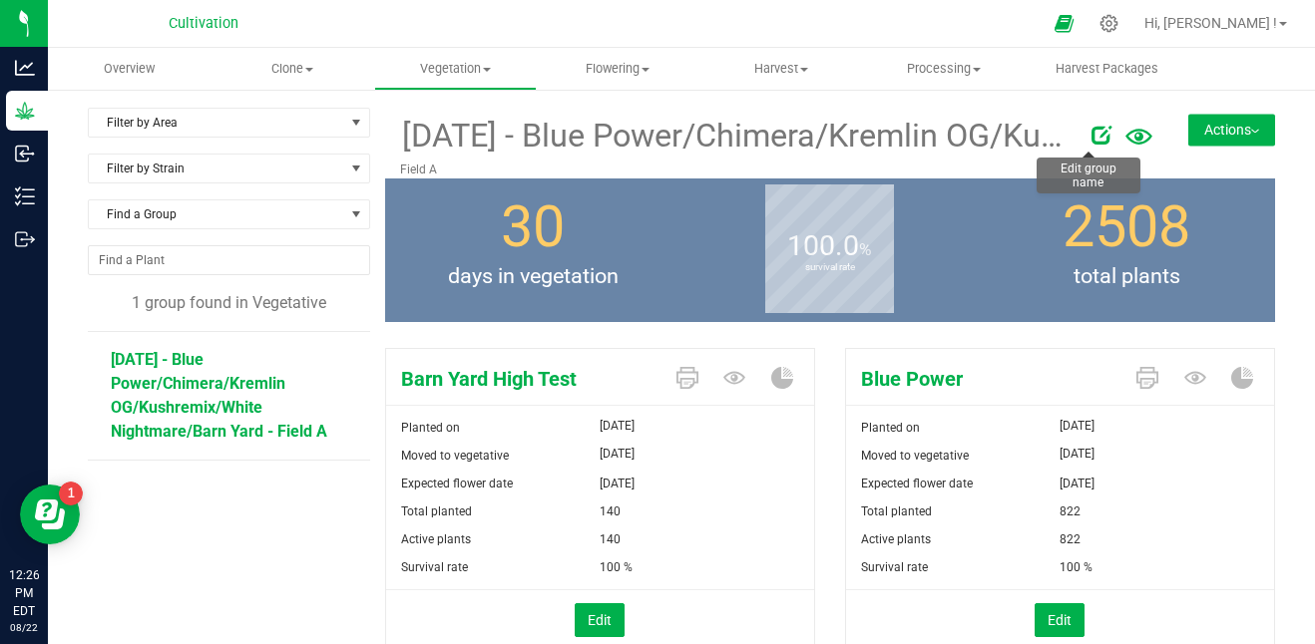
click at [1091, 135] on icon at bounding box center [1101, 135] width 20 height 20
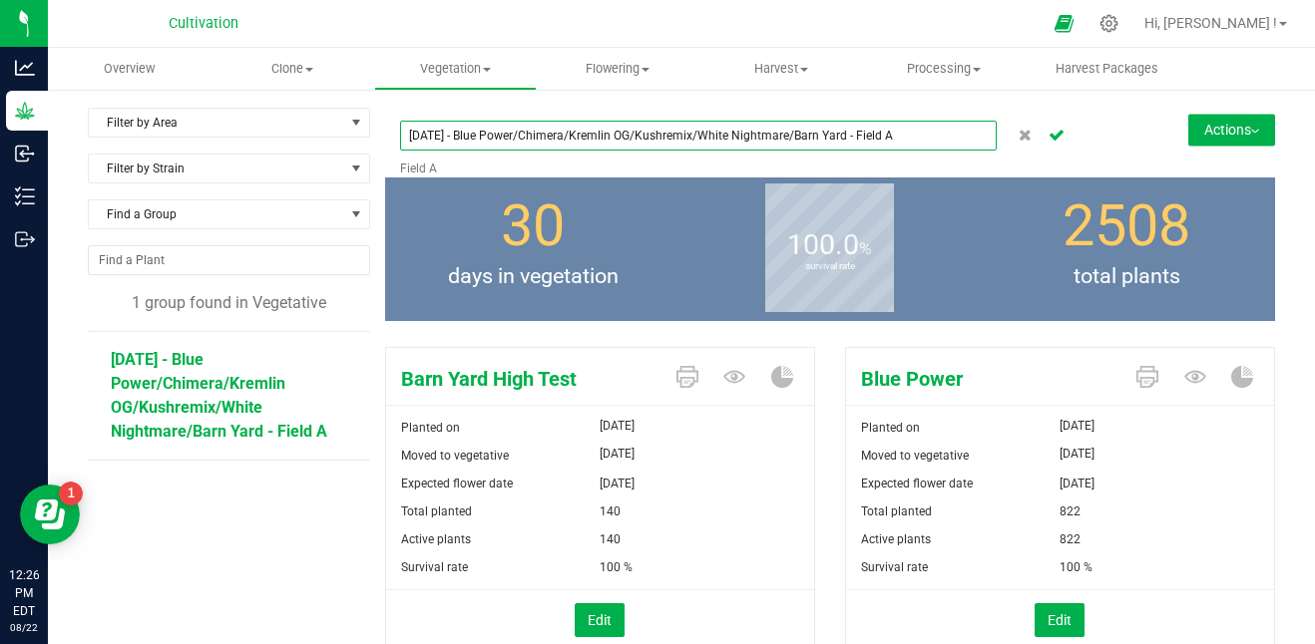
click at [516, 134] on input "[DATE] - Blue Power/Chimera/Kremlin OG/Kushremix/White Nightmare/Barn Yard - Fi…" at bounding box center [699, 136] width 598 height 30
click at [740, 135] on input "[DATE] - BP/Chimera/Kremlin OG/Kushremix/White Nightmare/Barn Yard - Field A" at bounding box center [699, 136] width 598 height 30
click at [727, 133] on input "[DATE] - BP/Chimera/Kremlin OG/Kushremix/WN/Barn Yard - Field A" at bounding box center [699, 136] width 598 height 30
type input "[DATE] - BP/Chimera/Kremlin OG/Kushremix/WN/BY - Field A"
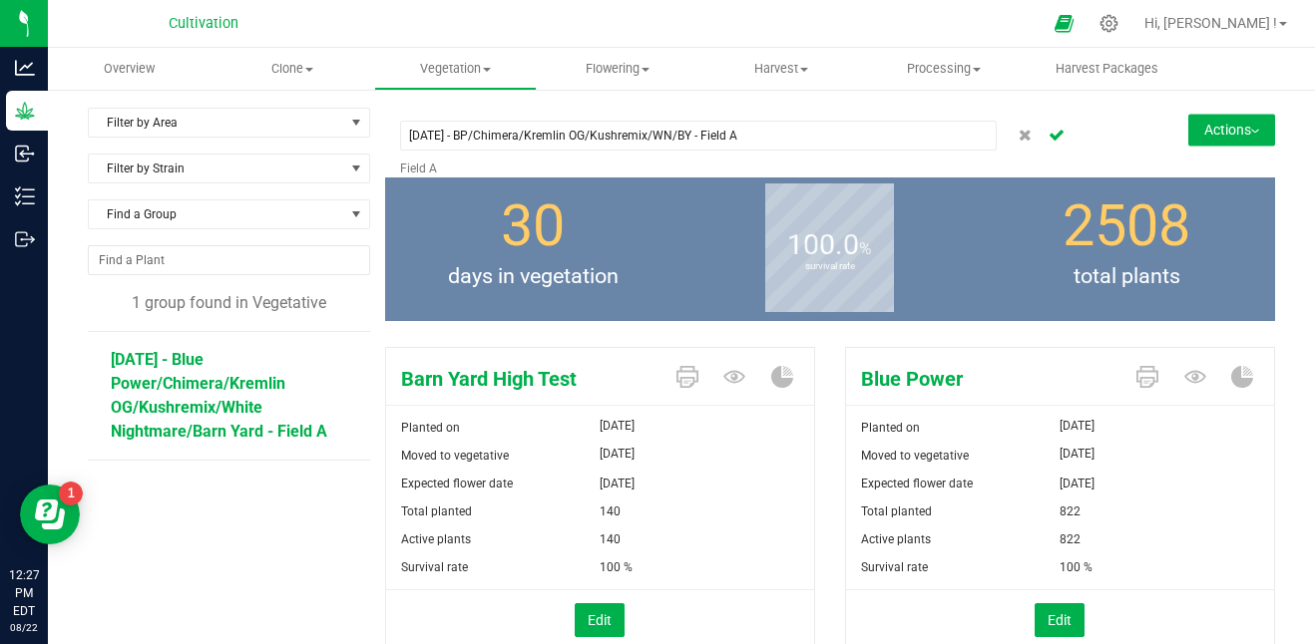
click at [751, 162] on p "Field A" at bounding box center [756, 169] width 712 height 18
click at [1048, 129] on icon "Cancel button" at bounding box center [1056, 134] width 16 height 12
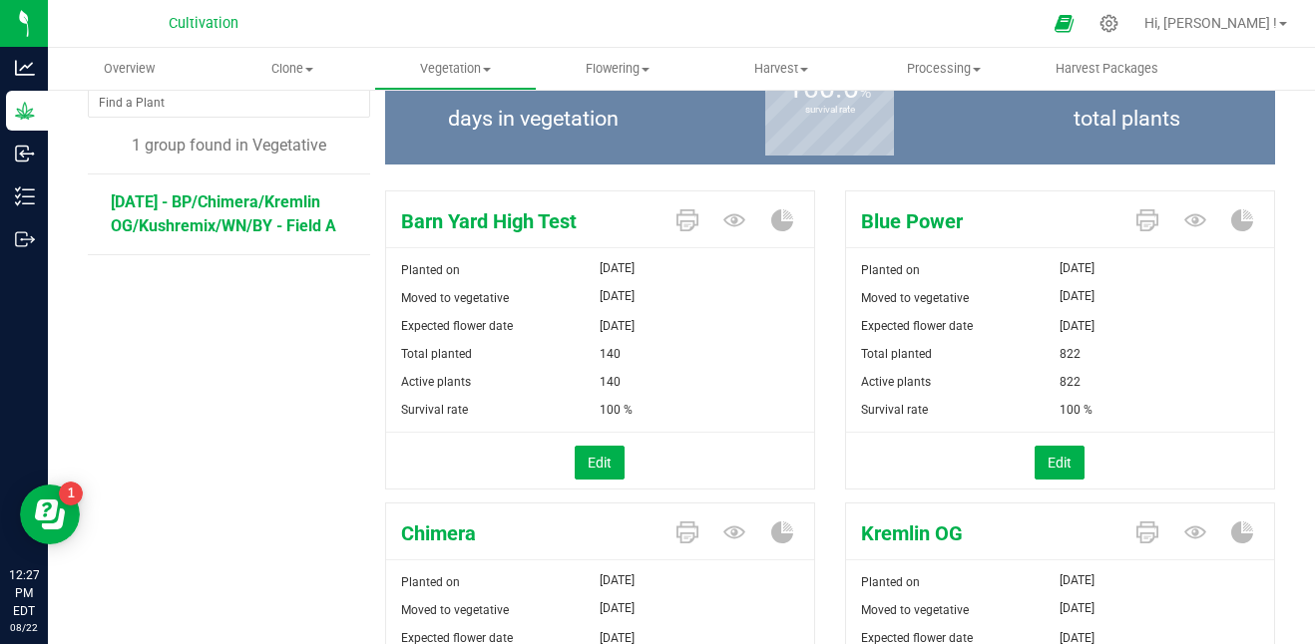
scroll to position [157, 0]
click at [609, 458] on button "Edit" at bounding box center [600, 464] width 50 height 34
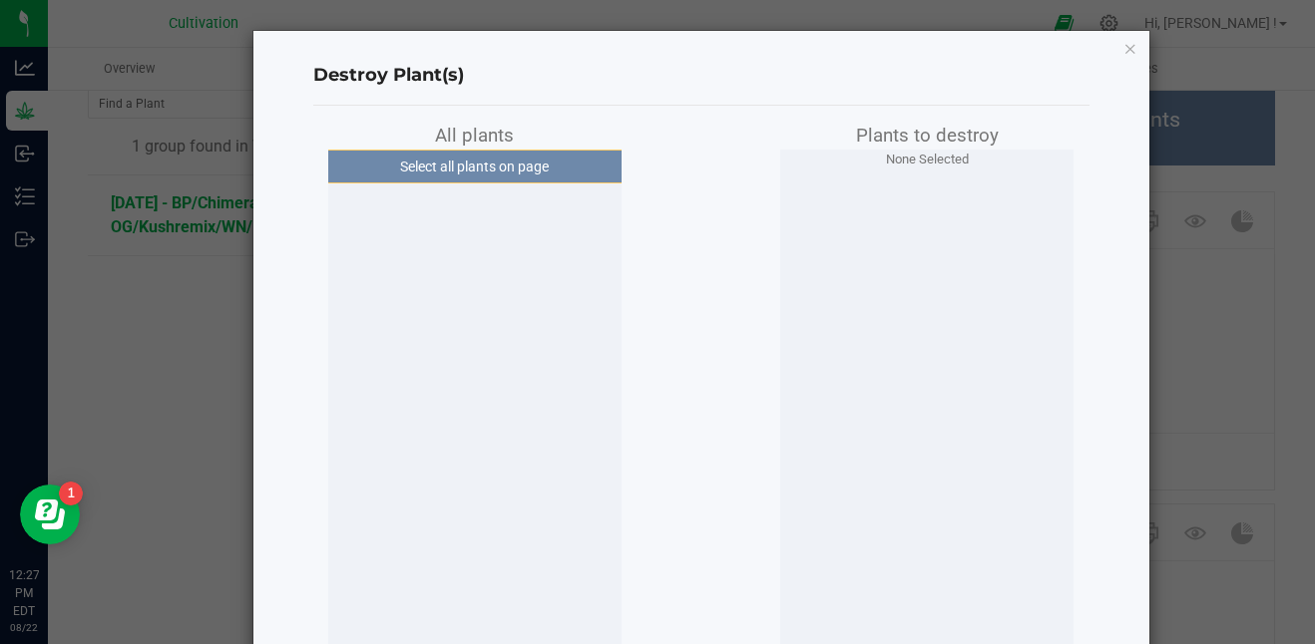
click at [1114, 51] on div "Destroy Plant(s) All plants Select all plants on page Plants to destroy None Se…" at bounding box center [701, 414] width 896 height 767
click at [1123, 50] on icon "button" at bounding box center [1130, 48] width 14 height 24
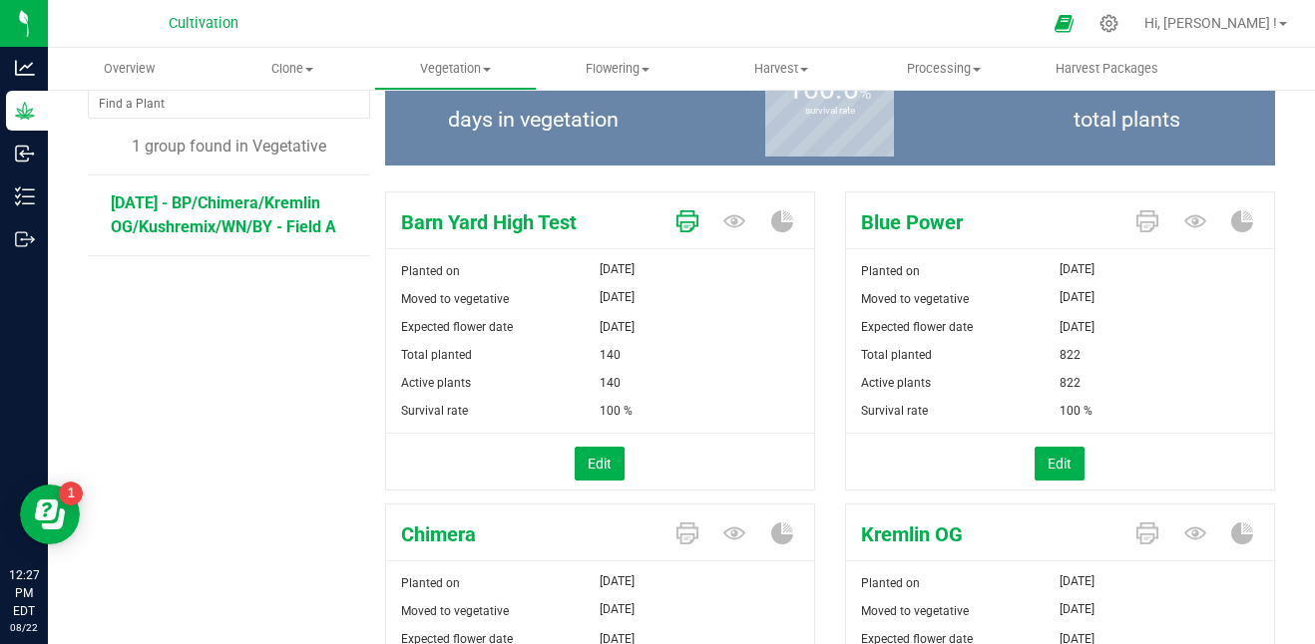
click at [680, 222] on icon at bounding box center [687, 221] width 22 height 22
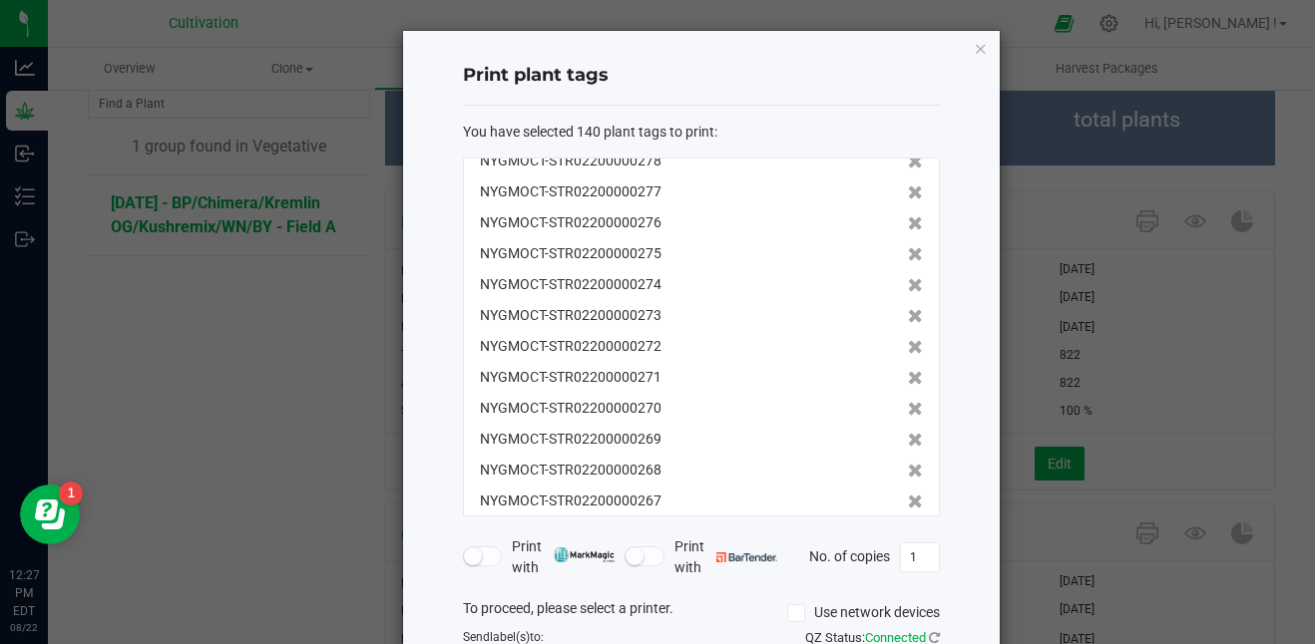
scroll to position [0, 0]
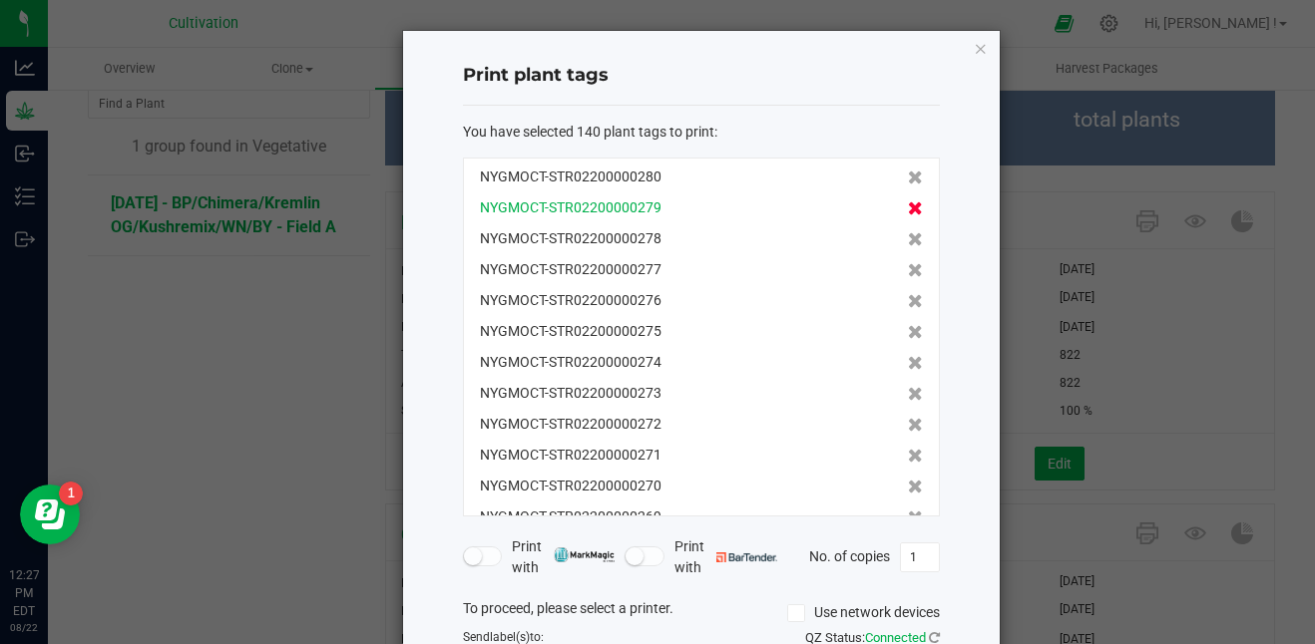
click at [908, 208] on icon at bounding box center [915, 208] width 15 height 14
click at [908, 232] on icon at bounding box center [915, 239] width 15 height 14
click at [908, 208] on icon at bounding box center [915, 208] width 15 height 14
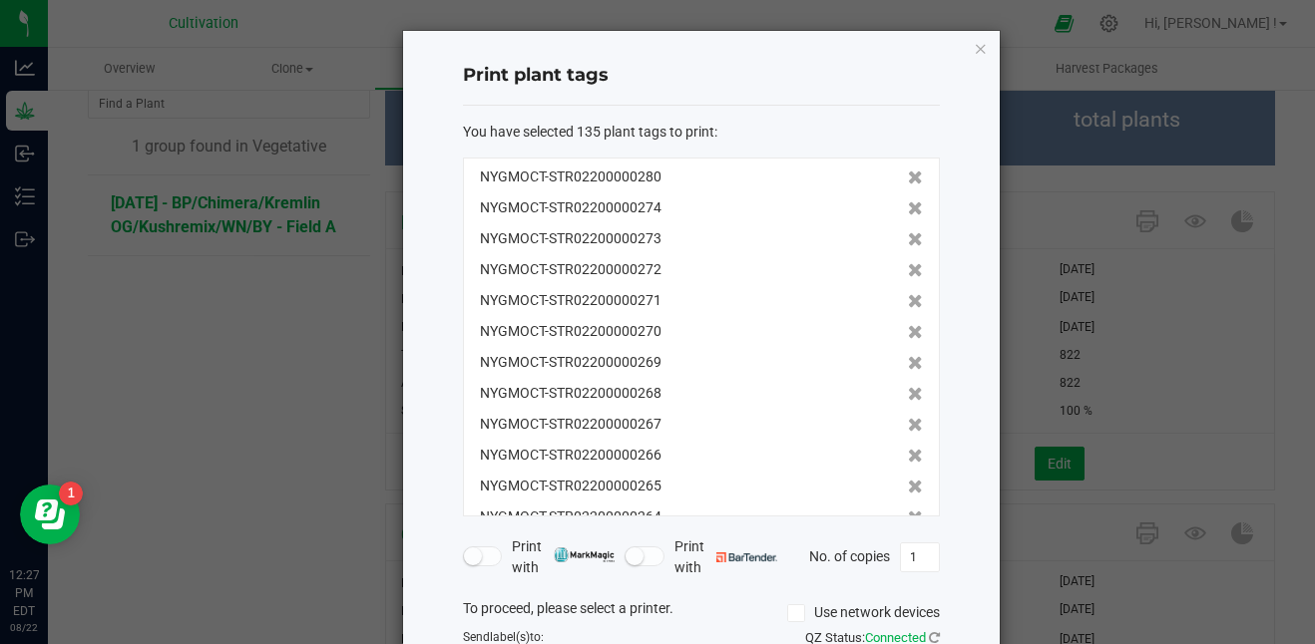
click at [908, 208] on icon at bounding box center [915, 208] width 15 height 14
click at [908, 232] on icon at bounding box center [915, 239] width 15 height 14
click at [908, 208] on icon at bounding box center [915, 208] width 15 height 14
click at [908, 232] on icon at bounding box center [915, 239] width 15 height 14
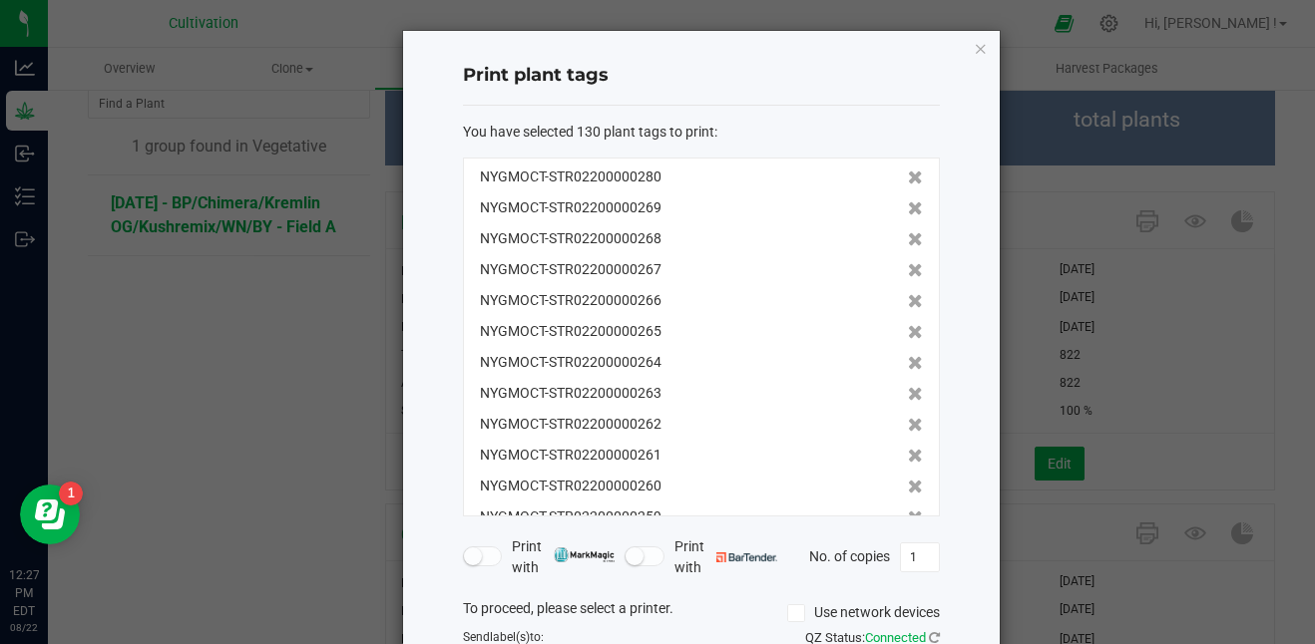
click at [908, 208] on icon at bounding box center [915, 208] width 15 height 14
click at [908, 232] on icon at bounding box center [915, 239] width 15 height 14
click at [908, 208] on icon at bounding box center [915, 208] width 15 height 14
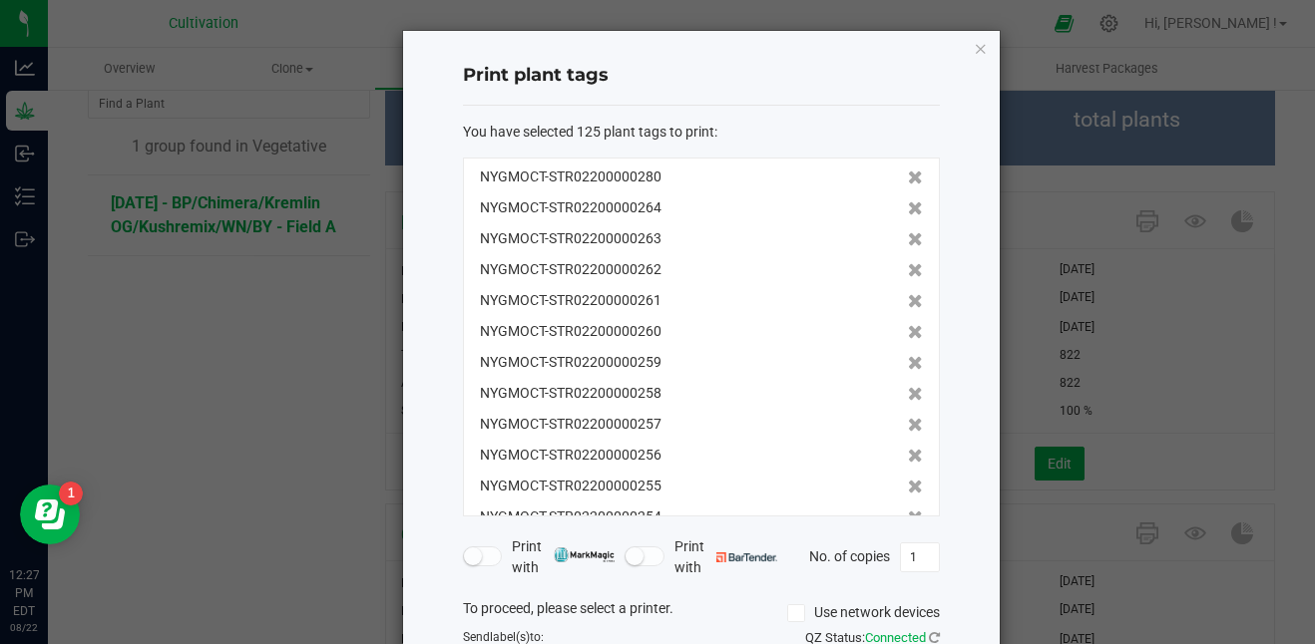
click at [908, 208] on icon at bounding box center [915, 208] width 15 height 14
click at [908, 232] on icon at bounding box center [915, 239] width 15 height 14
click at [908, 208] on icon at bounding box center [915, 208] width 15 height 14
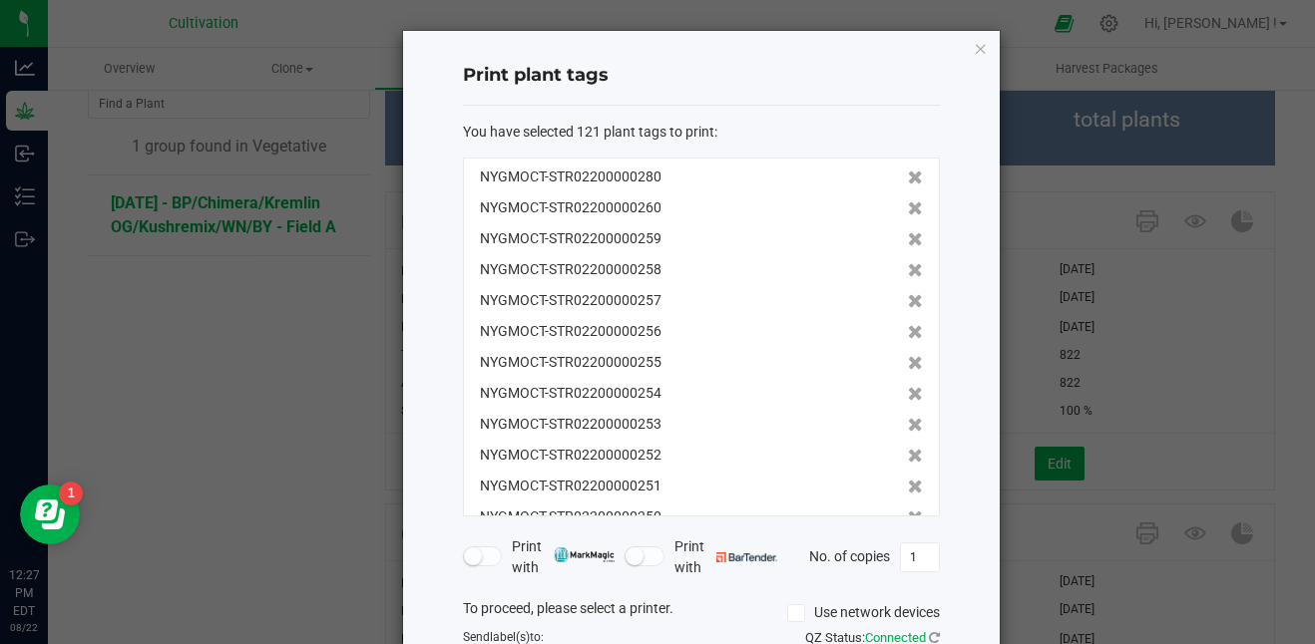
click at [908, 232] on icon at bounding box center [915, 239] width 15 height 14
click at [908, 208] on icon at bounding box center [915, 208] width 15 height 14
click at [908, 232] on icon at bounding box center [915, 239] width 15 height 14
click at [908, 208] on icon at bounding box center [915, 208] width 15 height 14
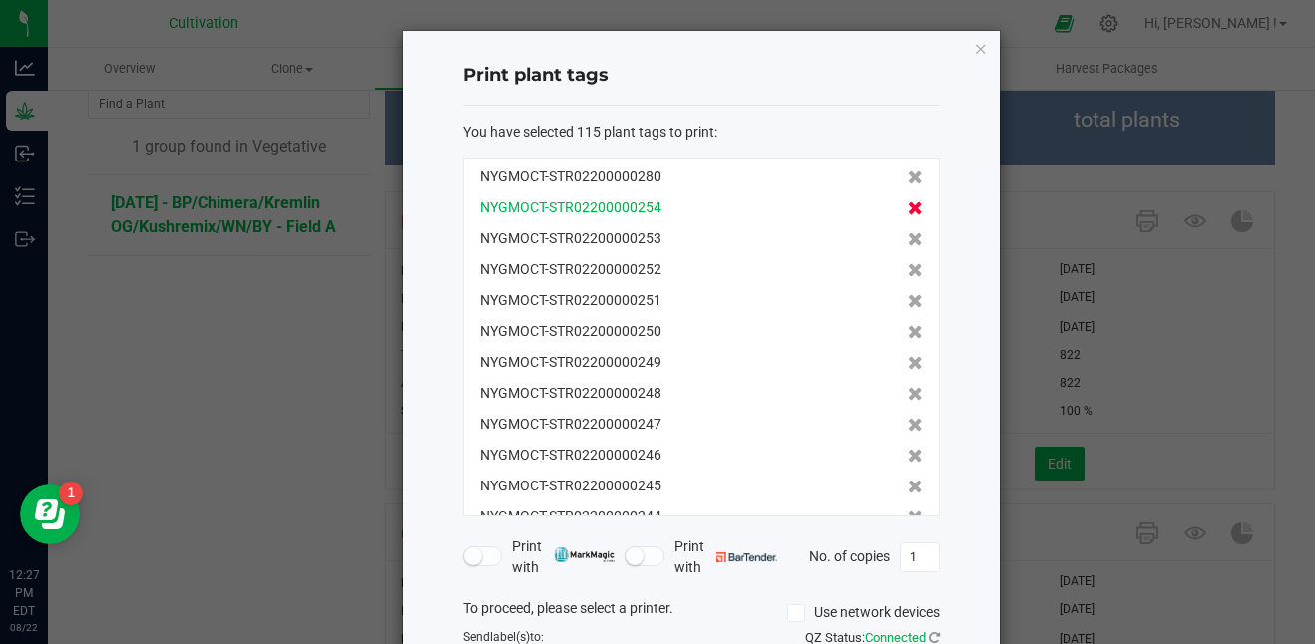
click at [908, 208] on icon at bounding box center [915, 208] width 15 height 14
click at [908, 232] on icon at bounding box center [915, 239] width 15 height 14
click at [908, 208] on icon at bounding box center [915, 208] width 15 height 14
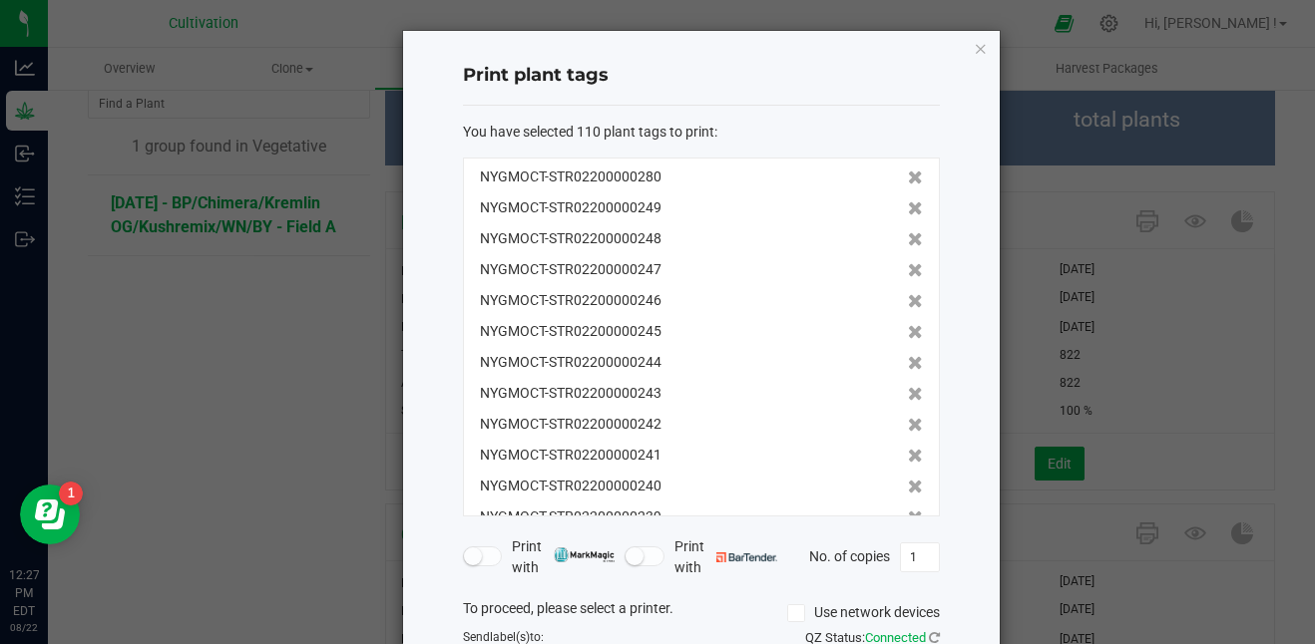
click at [908, 208] on icon at bounding box center [915, 208] width 15 height 14
click at [908, 232] on icon at bounding box center [915, 239] width 15 height 14
click at [908, 208] on icon at bounding box center [915, 208] width 15 height 14
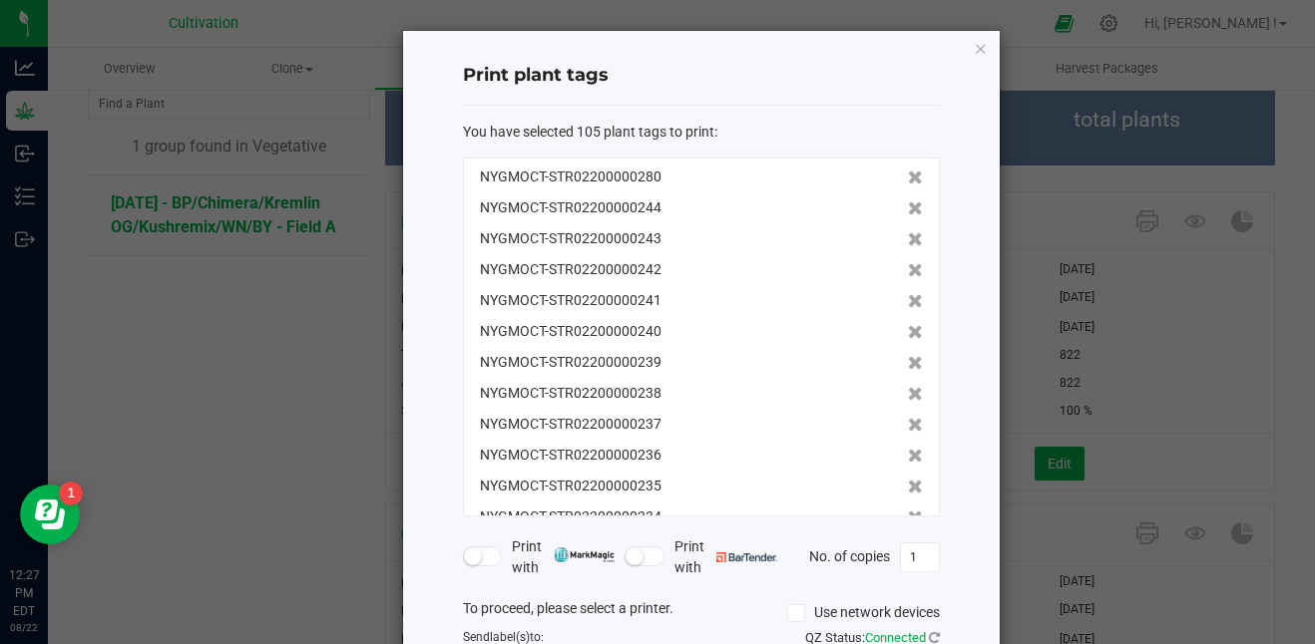
click at [908, 208] on icon at bounding box center [915, 208] width 15 height 14
click at [908, 232] on icon at bounding box center [915, 239] width 15 height 14
click at [908, 208] on icon at bounding box center [915, 208] width 15 height 14
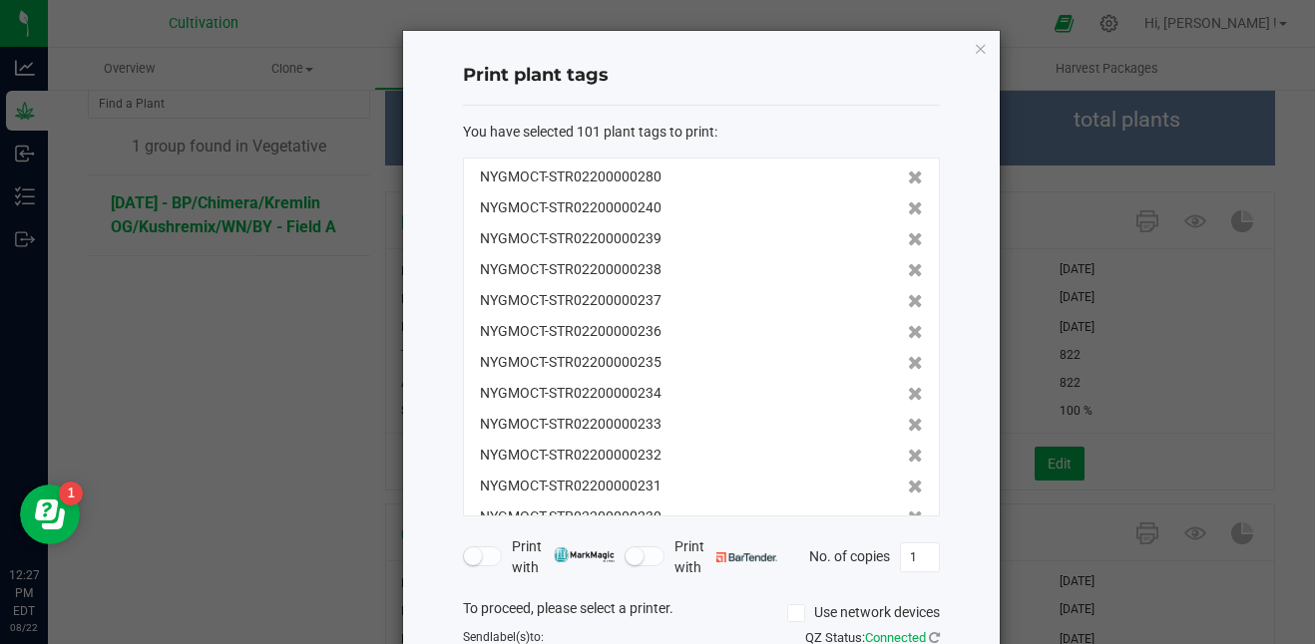
click at [908, 232] on icon at bounding box center [915, 239] width 15 height 14
click at [908, 208] on icon at bounding box center [915, 208] width 15 height 14
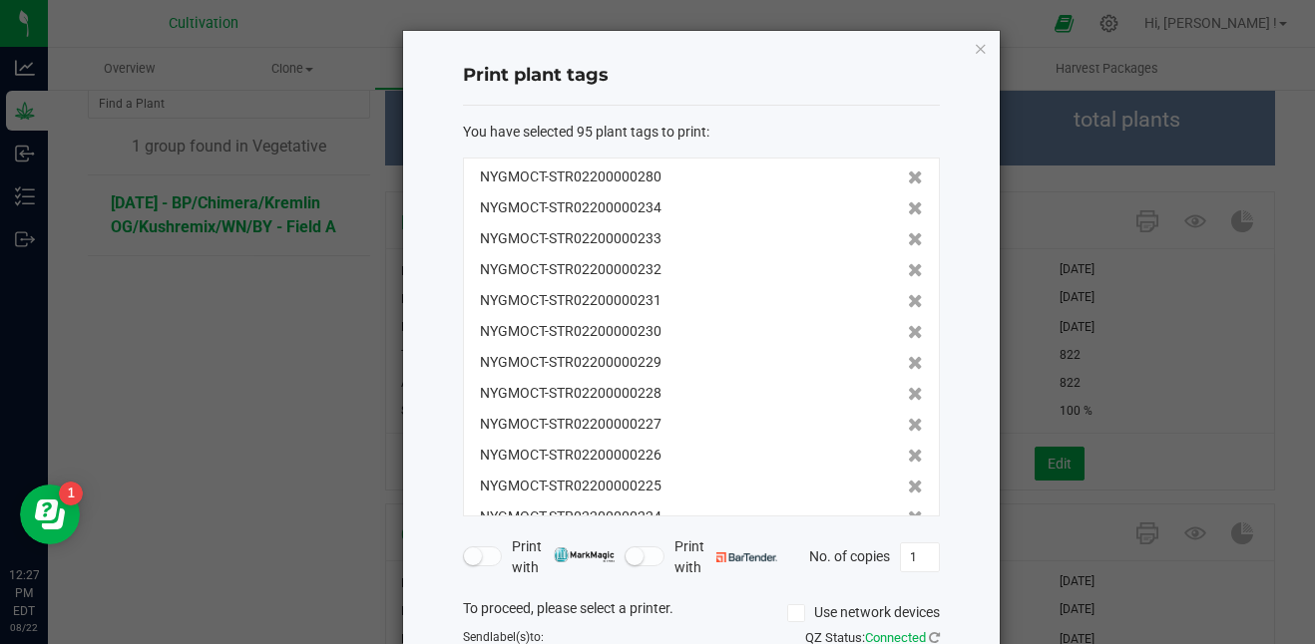
click at [908, 208] on icon at bounding box center [915, 208] width 15 height 14
click at [908, 232] on icon at bounding box center [915, 239] width 15 height 14
click at [908, 208] on icon at bounding box center [915, 208] width 15 height 14
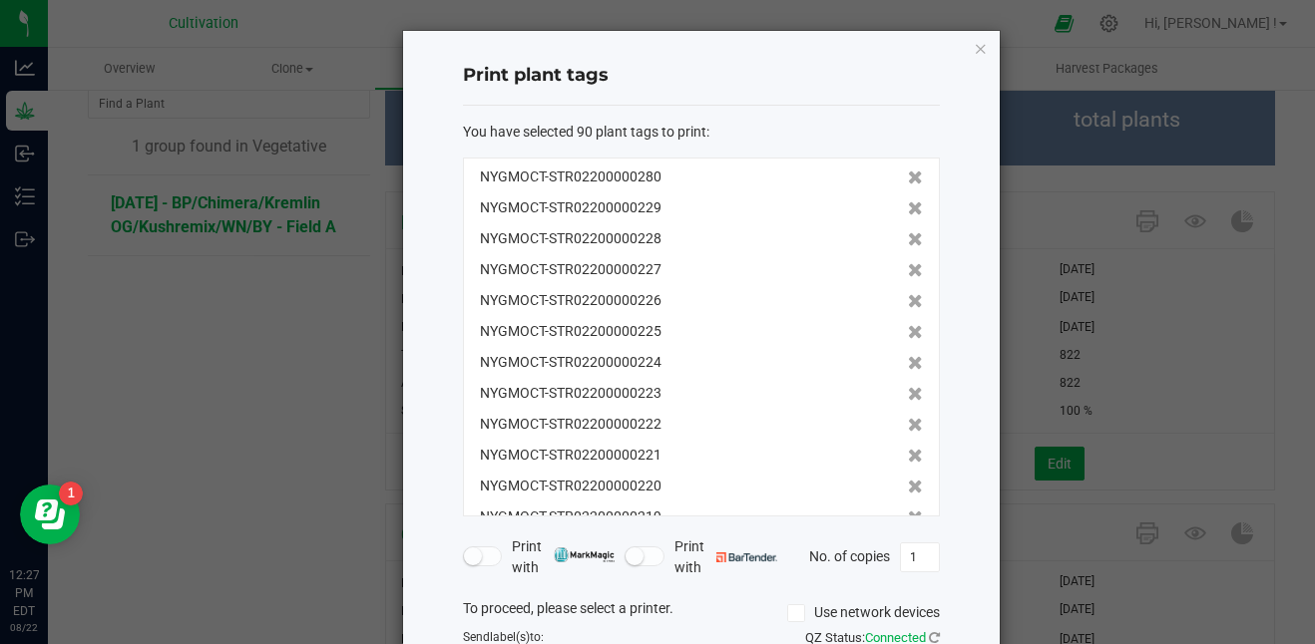
click at [908, 208] on icon at bounding box center [915, 208] width 15 height 14
click at [908, 232] on icon at bounding box center [915, 239] width 15 height 14
click at [908, 208] on icon at bounding box center [915, 208] width 15 height 14
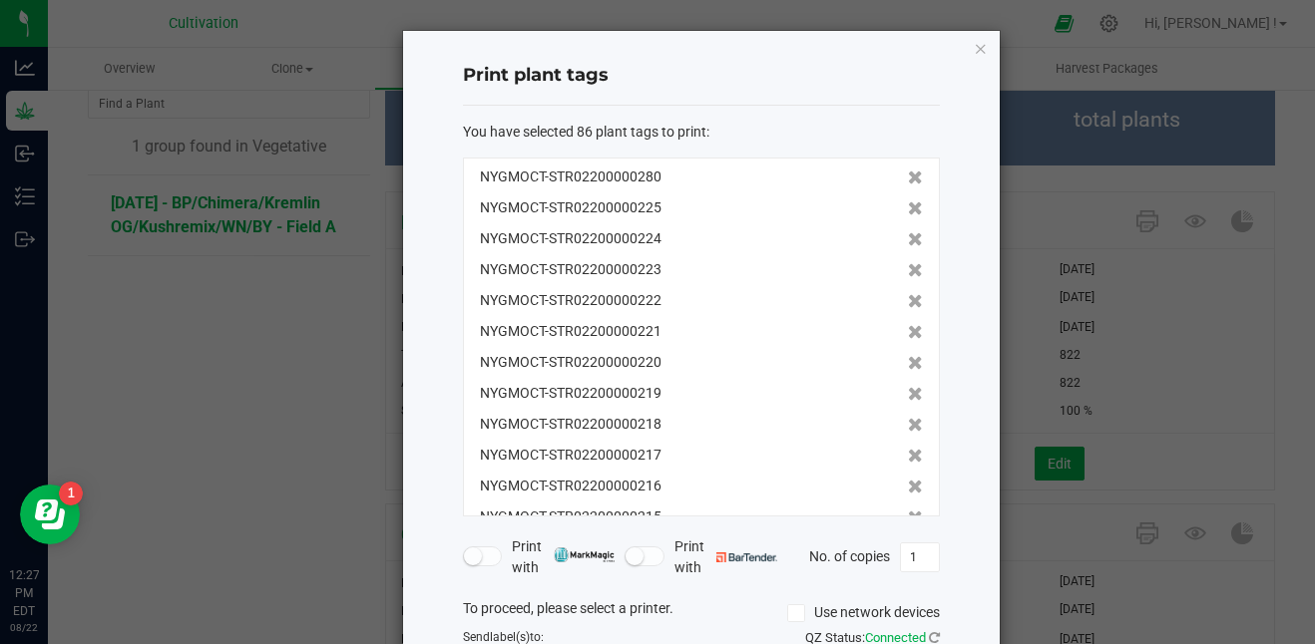
click at [908, 232] on icon at bounding box center [915, 239] width 15 height 14
click at [908, 208] on icon at bounding box center [915, 208] width 15 height 14
click at [908, 232] on icon at bounding box center [915, 239] width 15 height 14
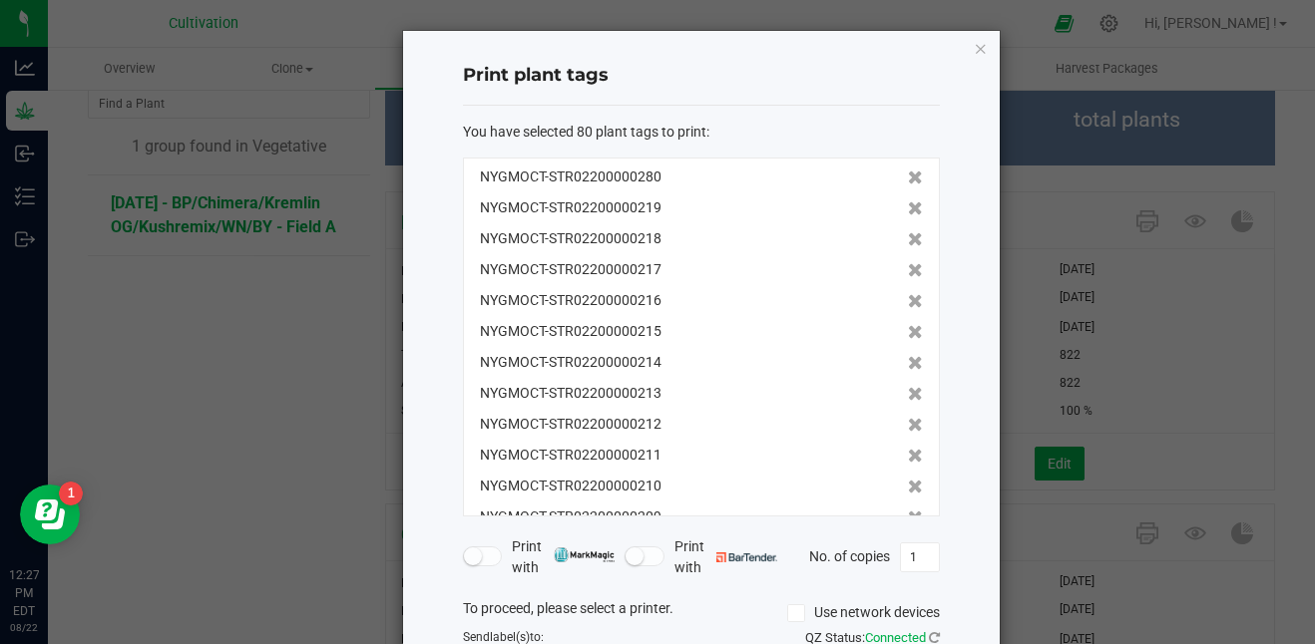
click at [908, 208] on icon at bounding box center [915, 208] width 15 height 14
click at [908, 232] on icon at bounding box center [915, 239] width 15 height 14
click at [908, 208] on icon at bounding box center [915, 208] width 15 height 14
click at [908, 232] on icon at bounding box center [915, 239] width 15 height 14
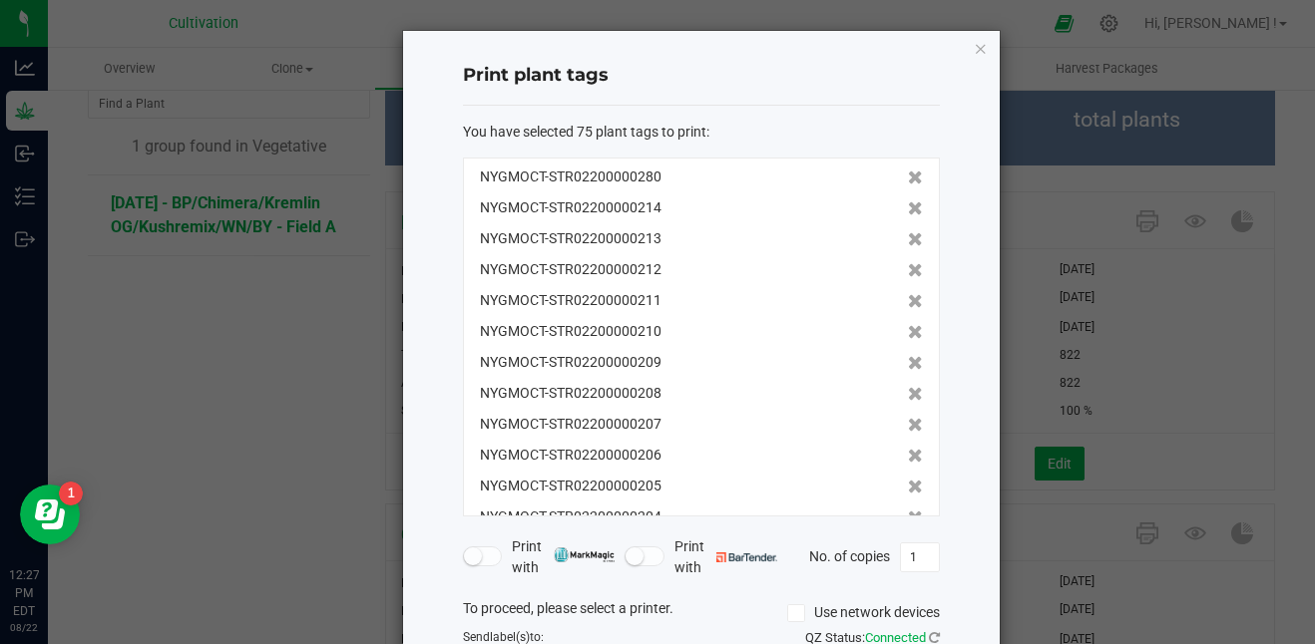
click at [908, 208] on icon at bounding box center [915, 208] width 15 height 14
click at [908, 232] on icon at bounding box center [915, 239] width 15 height 14
click at [908, 208] on icon at bounding box center [915, 208] width 15 height 14
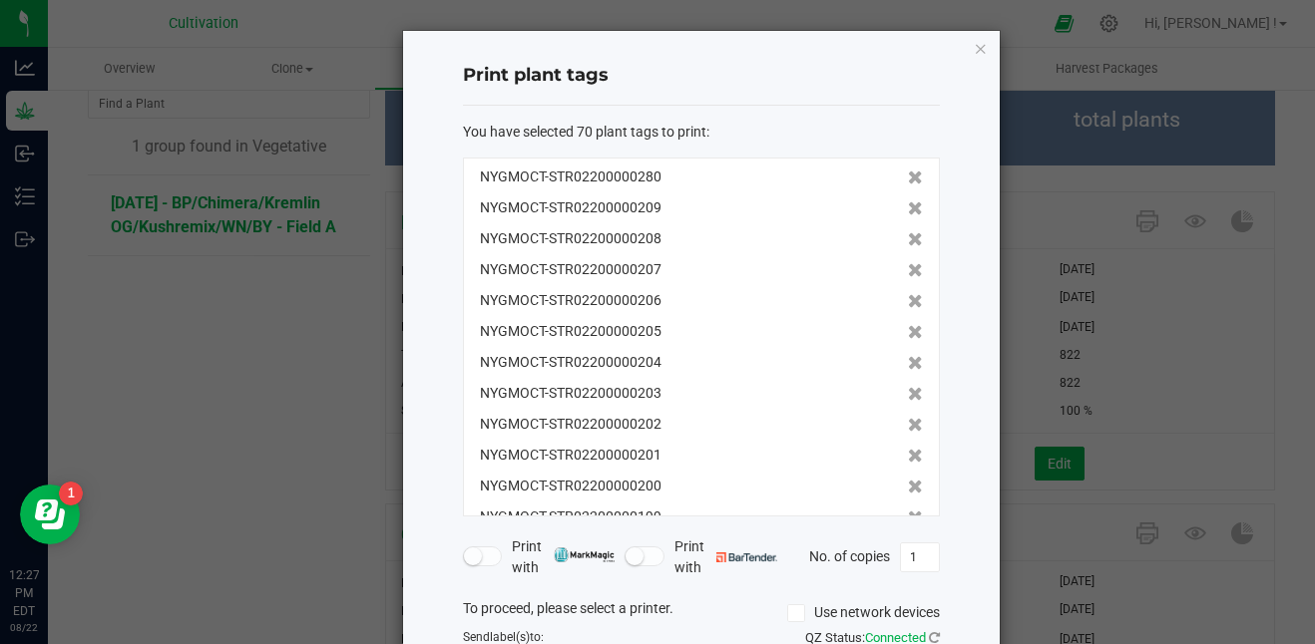
click at [908, 208] on icon at bounding box center [915, 208] width 15 height 14
click at [908, 232] on icon at bounding box center [915, 239] width 15 height 14
click at [908, 208] on icon at bounding box center [915, 208] width 15 height 14
click at [908, 232] on icon at bounding box center [915, 239] width 15 height 14
click at [908, 208] on icon at bounding box center [915, 208] width 15 height 14
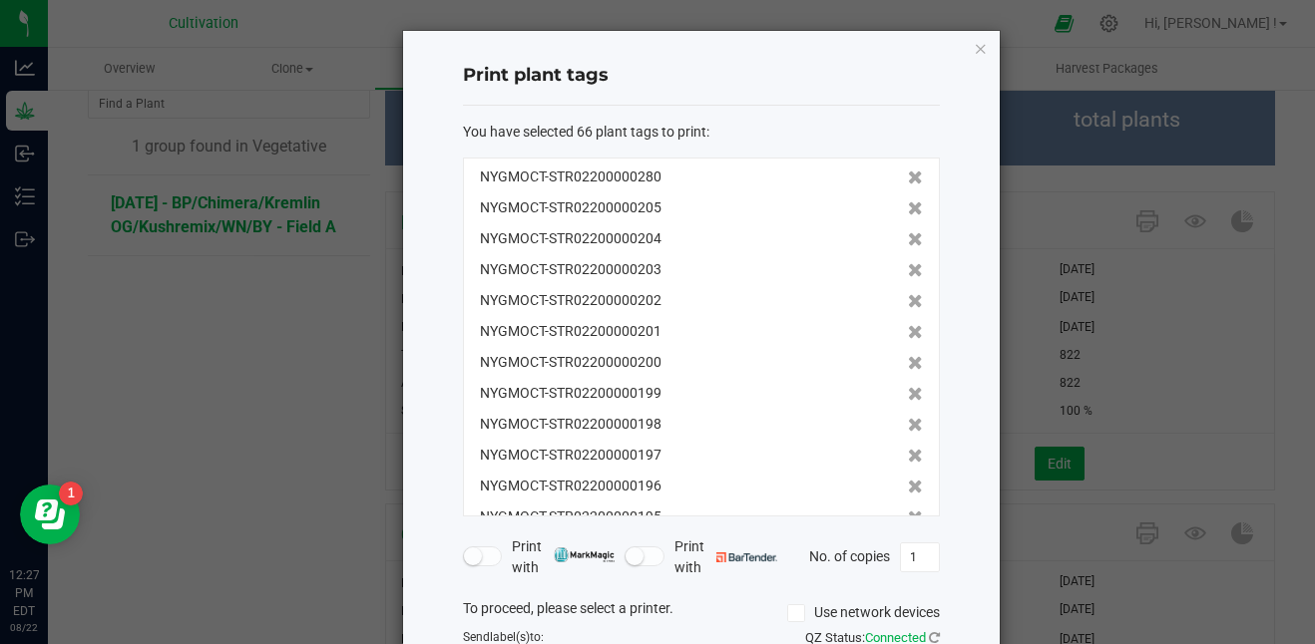
click at [908, 232] on icon at bounding box center [915, 239] width 15 height 14
click at [908, 208] on icon at bounding box center [915, 208] width 15 height 14
click at [908, 232] on icon at bounding box center [915, 239] width 15 height 14
click at [908, 208] on icon at bounding box center [915, 208] width 15 height 14
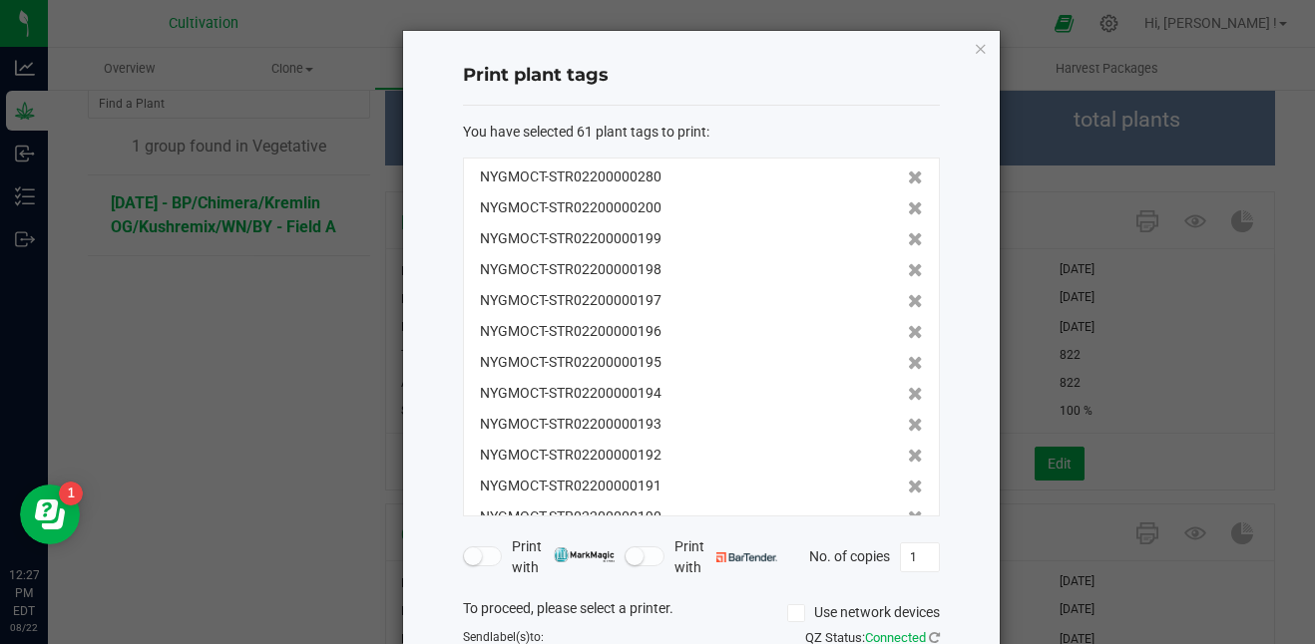
click at [908, 232] on icon at bounding box center [915, 239] width 15 height 14
click at [908, 208] on icon at bounding box center [915, 208] width 15 height 14
click at [908, 232] on icon at bounding box center [915, 239] width 15 height 14
click at [908, 208] on icon at bounding box center [915, 208] width 15 height 14
click at [908, 232] on icon at bounding box center [915, 239] width 15 height 14
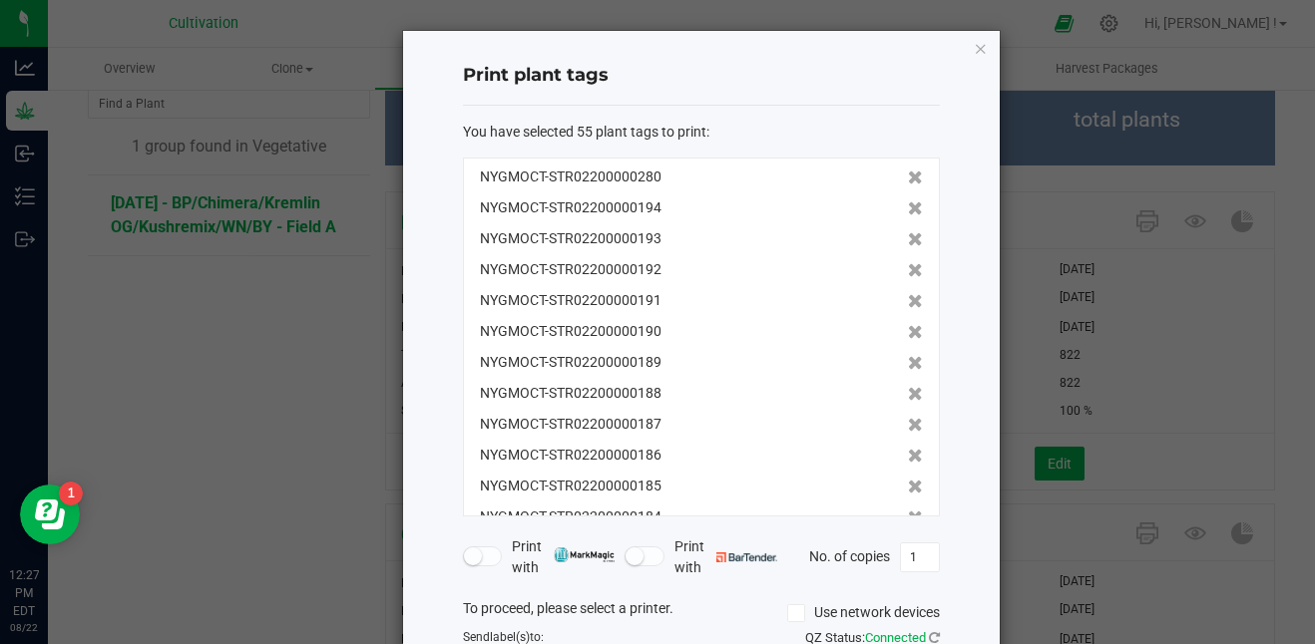
click at [908, 208] on icon at bounding box center [915, 208] width 15 height 14
click at [908, 232] on icon at bounding box center [915, 239] width 15 height 14
click at [908, 208] on icon at bounding box center [915, 208] width 15 height 14
click at [908, 232] on icon at bounding box center [915, 239] width 15 height 14
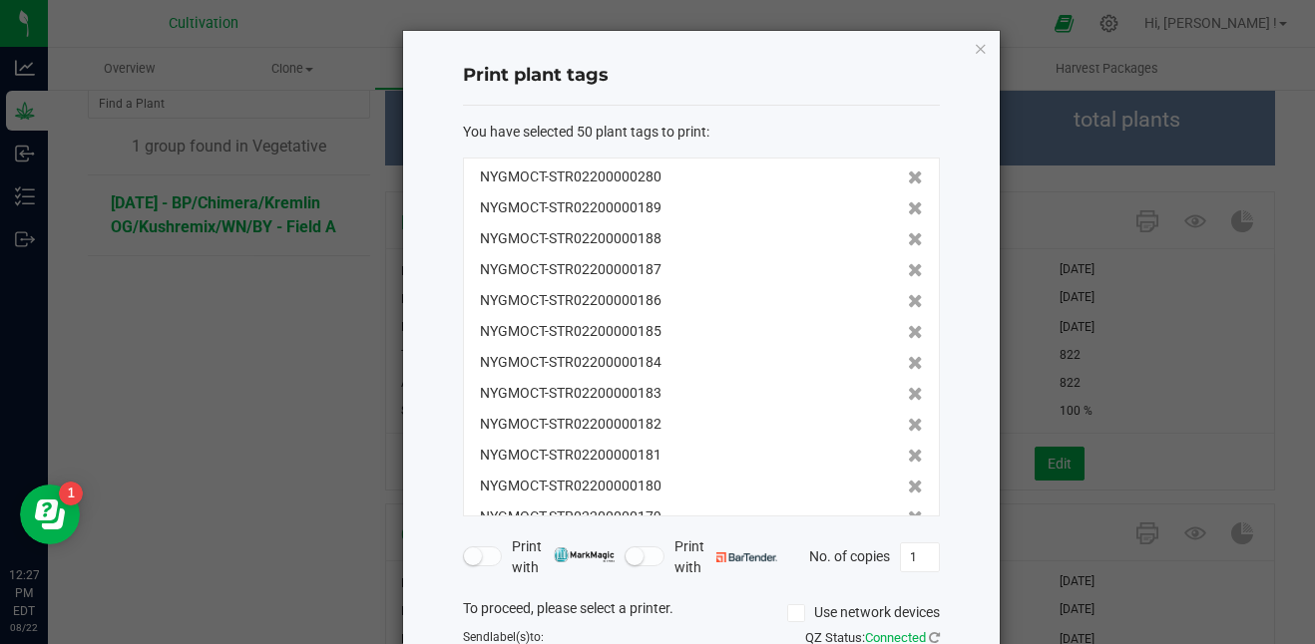
click at [908, 208] on icon at bounding box center [915, 208] width 15 height 14
click at [908, 232] on icon at bounding box center [915, 239] width 15 height 14
click at [908, 208] on icon at bounding box center [915, 208] width 15 height 14
click at [908, 232] on icon at bounding box center [915, 239] width 15 height 14
click at [908, 208] on icon at bounding box center [915, 208] width 15 height 14
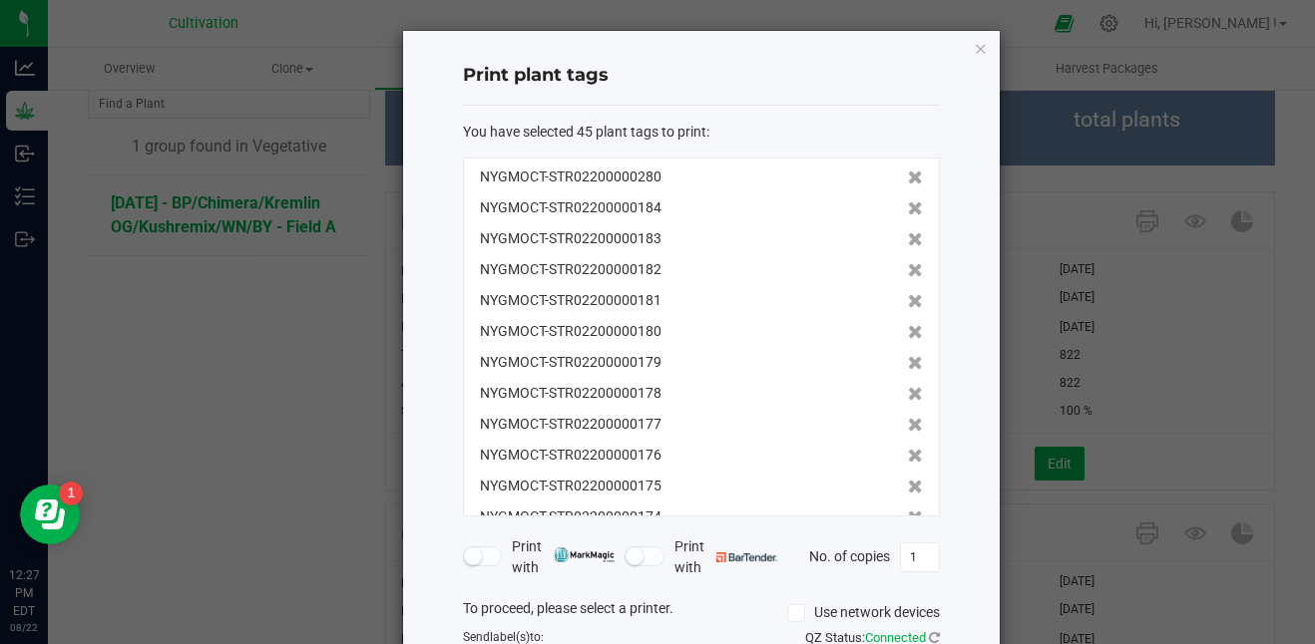
click at [908, 208] on icon at bounding box center [915, 208] width 15 height 14
click at [908, 232] on icon at bounding box center [915, 239] width 15 height 14
click at [908, 208] on icon at bounding box center [915, 208] width 15 height 14
click at [908, 232] on icon at bounding box center [915, 239] width 15 height 14
click at [908, 208] on icon at bounding box center [915, 208] width 15 height 14
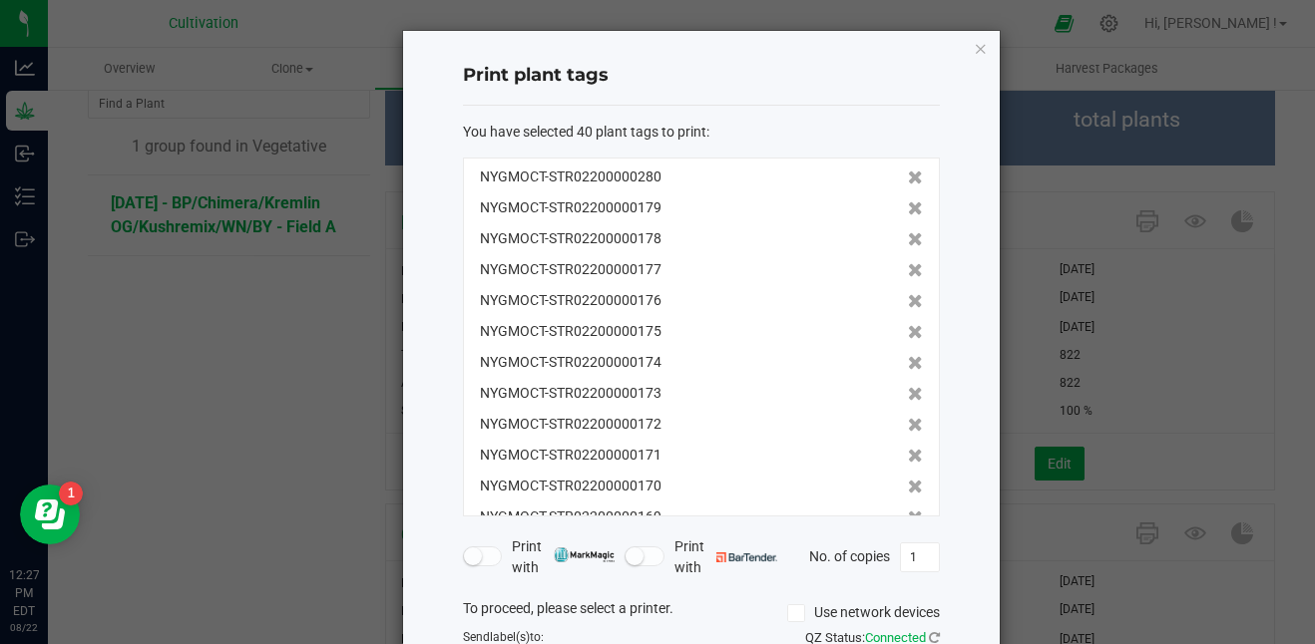
click at [908, 208] on icon at bounding box center [915, 208] width 15 height 14
click at [908, 232] on icon at bounding box center [915, 239] width 15 height 14
click at [908, 208] on icon at bounding box center [915, 208] width 15 height 14
click at [908, 232] on icon at bounding box center [915, 239] width 15 height 14
click at [908, 208] on icon at bounding box center [915, 208] width 15 height 14
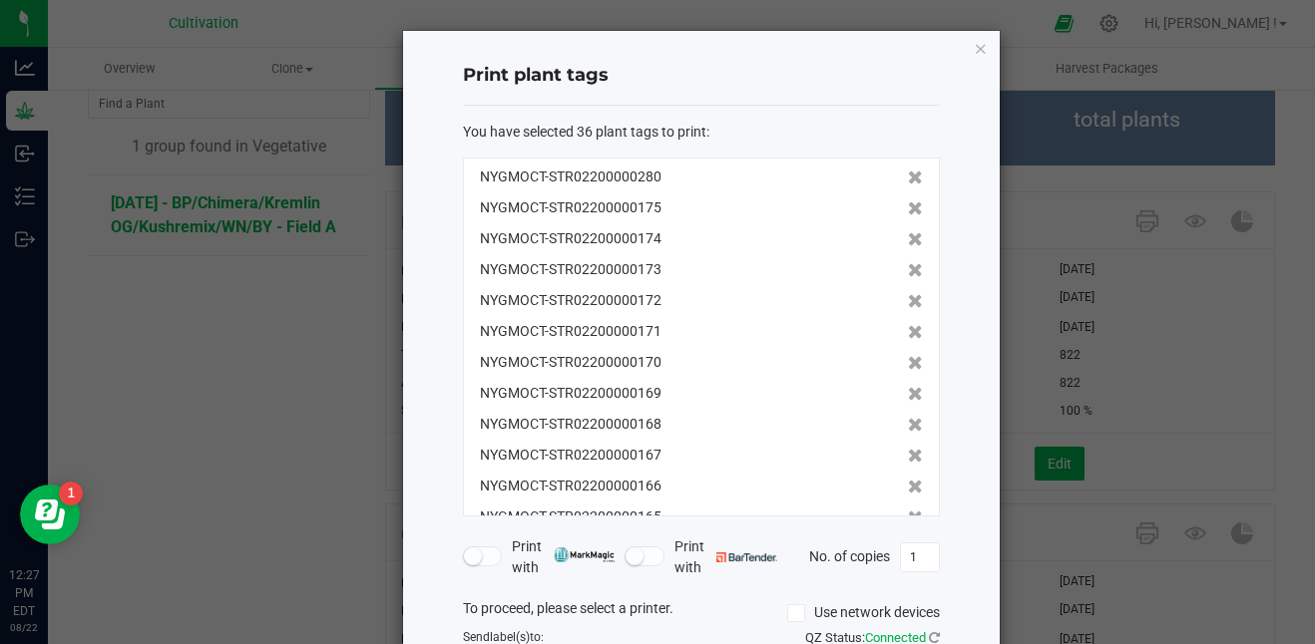
click at [908, 232] on icon at bounding box center [915, 239] width 15 height 14
click at [908, 208] on icon at bounding box center [915, 208] width 15 height 14
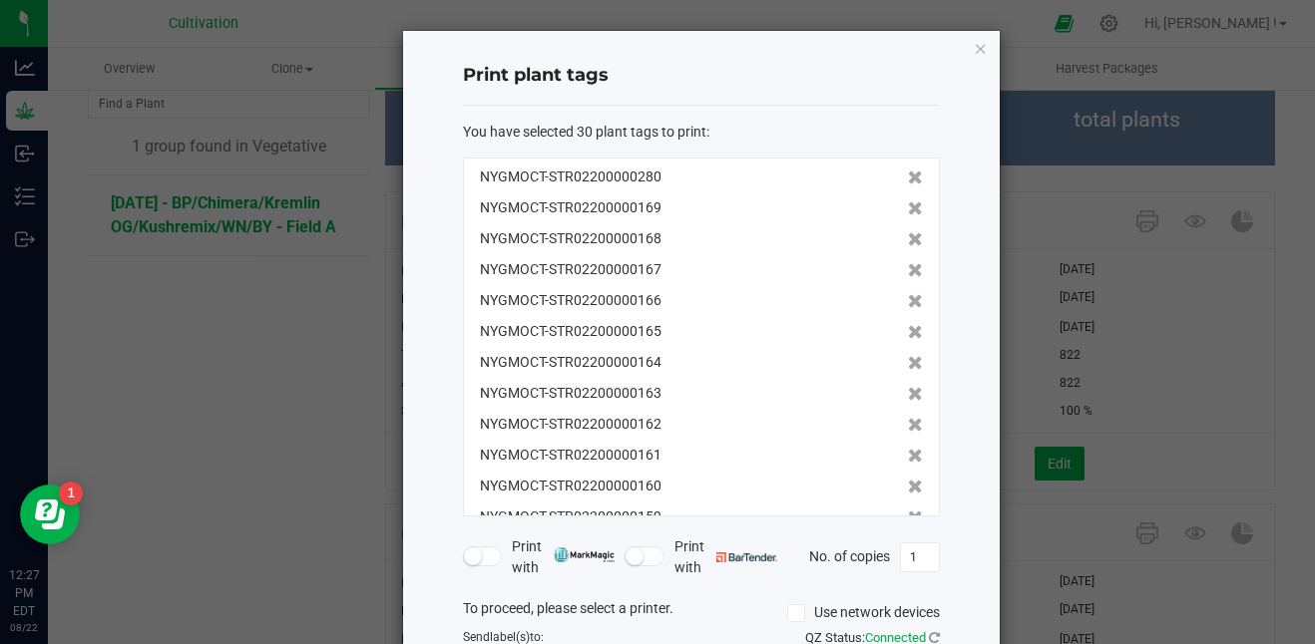
click at [908, 208] on icon at bounding box center [915, 208] width 15 height 14
click at [908, 232] on icon at bounding box center [915, 239] width 15 height 14
click at [908, 208] on icon at bounding box center [915, 208] width 15 height 14
click at [908, 232] on icon at bounding box center [915, 239] width 15 height 14
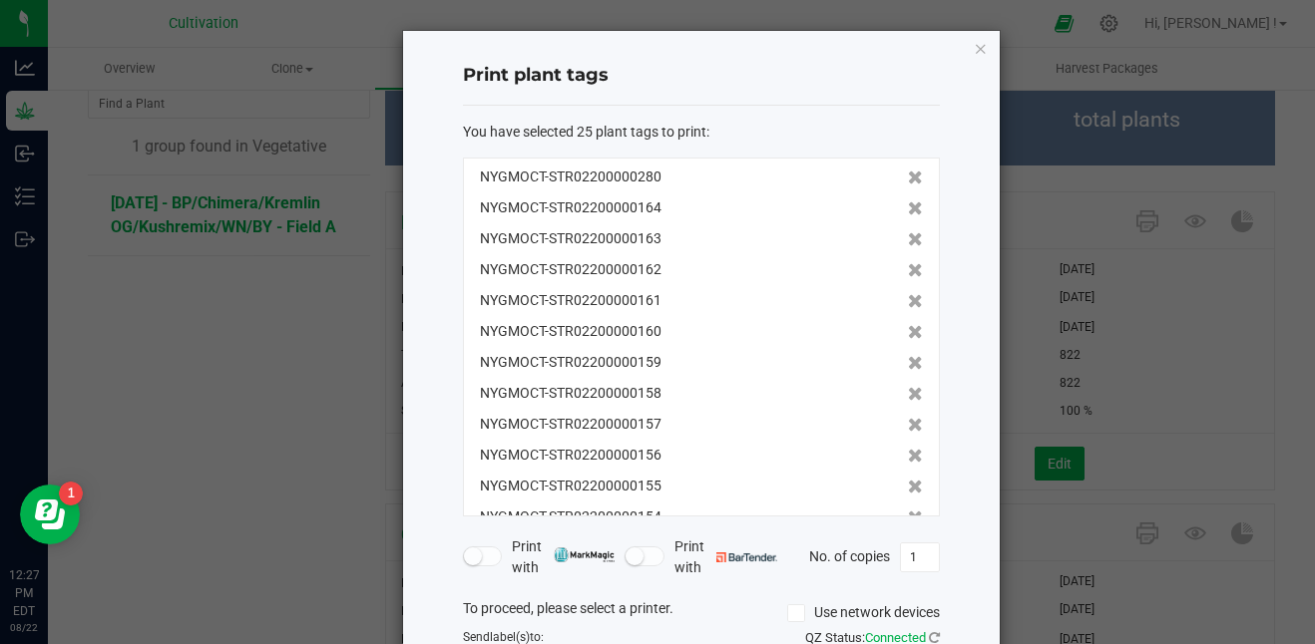
click at [908, 208] on icon at bounding box center [915, 208] width 15 height 14
click at [908, 232] on icon at bounding box center [915, 239] width 15 height 14
click at [908, 208] on icon at bounding box center [915, 208] width 15 height 14
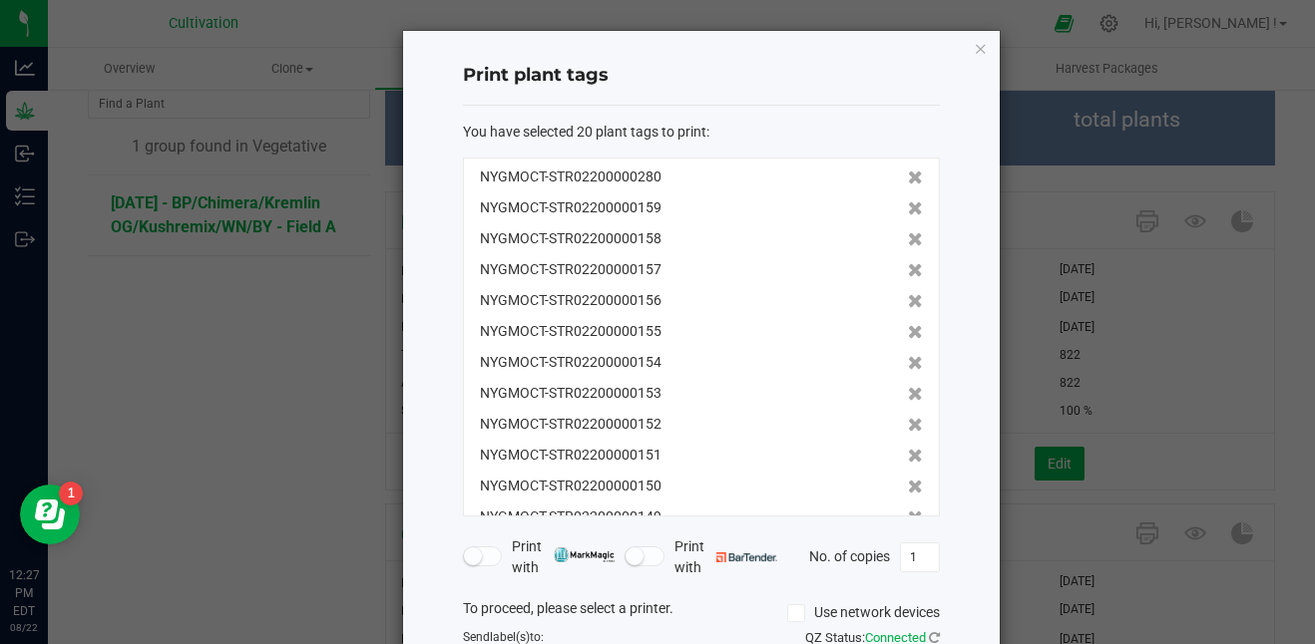
click at [908, 208] on icon at bounding box center [915, 208] width 15 height 14
click at [908, 232] on icon at bounding box center [915, 239] width 15 height 14
click at [908, 208] on icon at bounding box center [915, 208] width 15 height 14
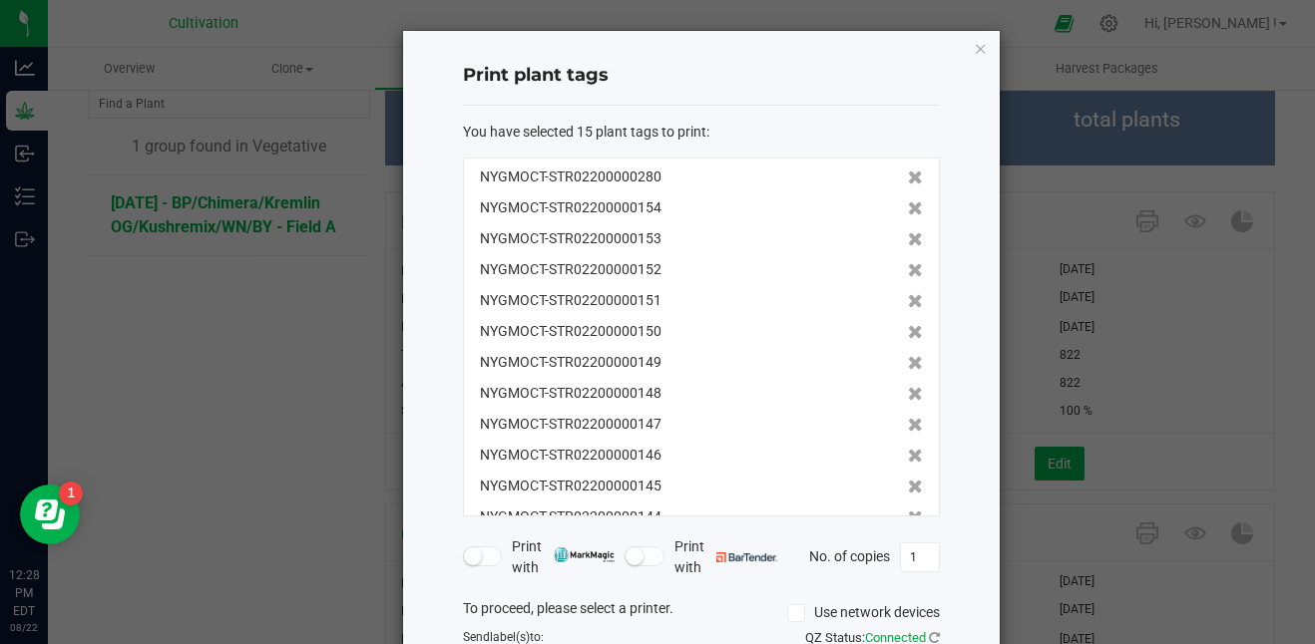
click at [908, 208] on icon at bounding box center [915, 208] width 15 height 14
click at [908, 232] on icon at bounding box center [915, 239] width 15 height 14
click at [908, 208] on icon at bounding box center [915, 208] width 15 height 14
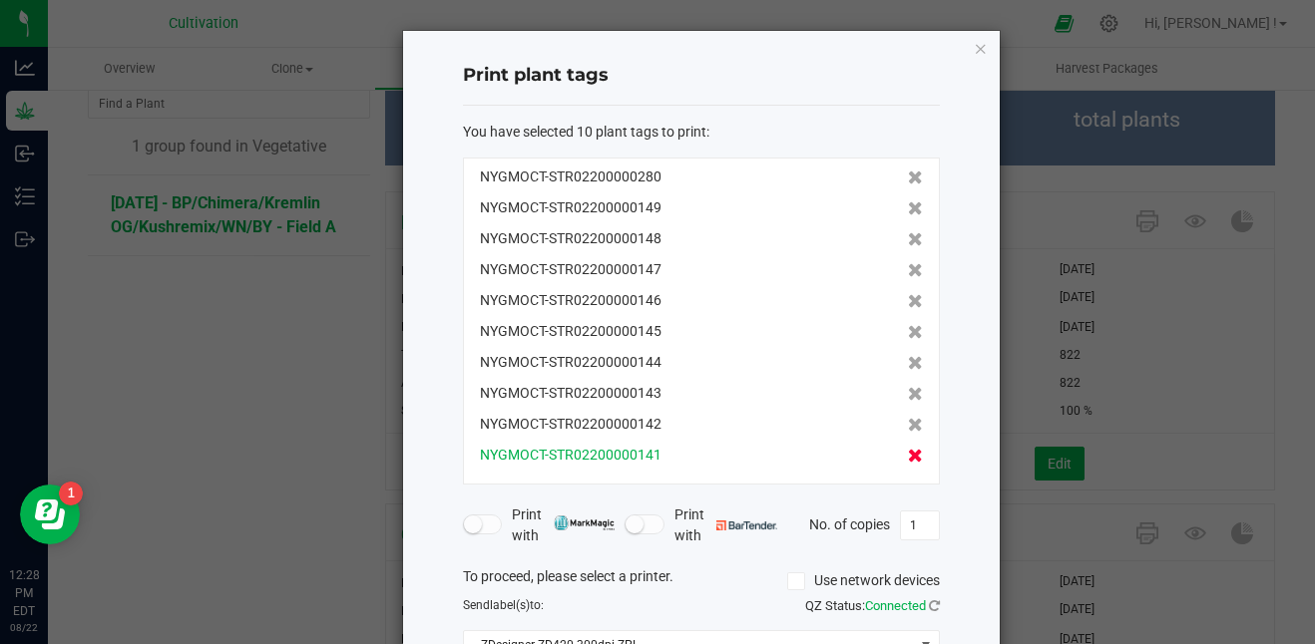
click at [908, 452] on icon at bounding box center [915, 456] width 15 height 14
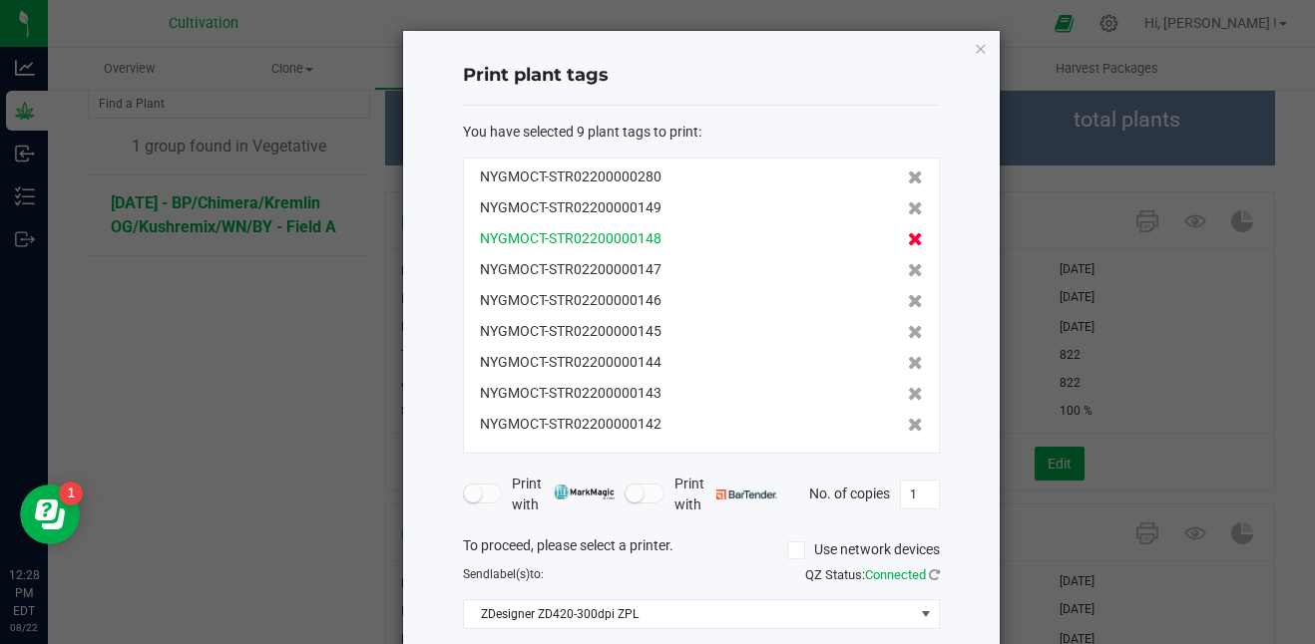
click at [908, 248] on span at bounding box center [915, 238] width 15 height 21
click at [908, 259] on span at bounding box center [915, 269] width 15 height 21
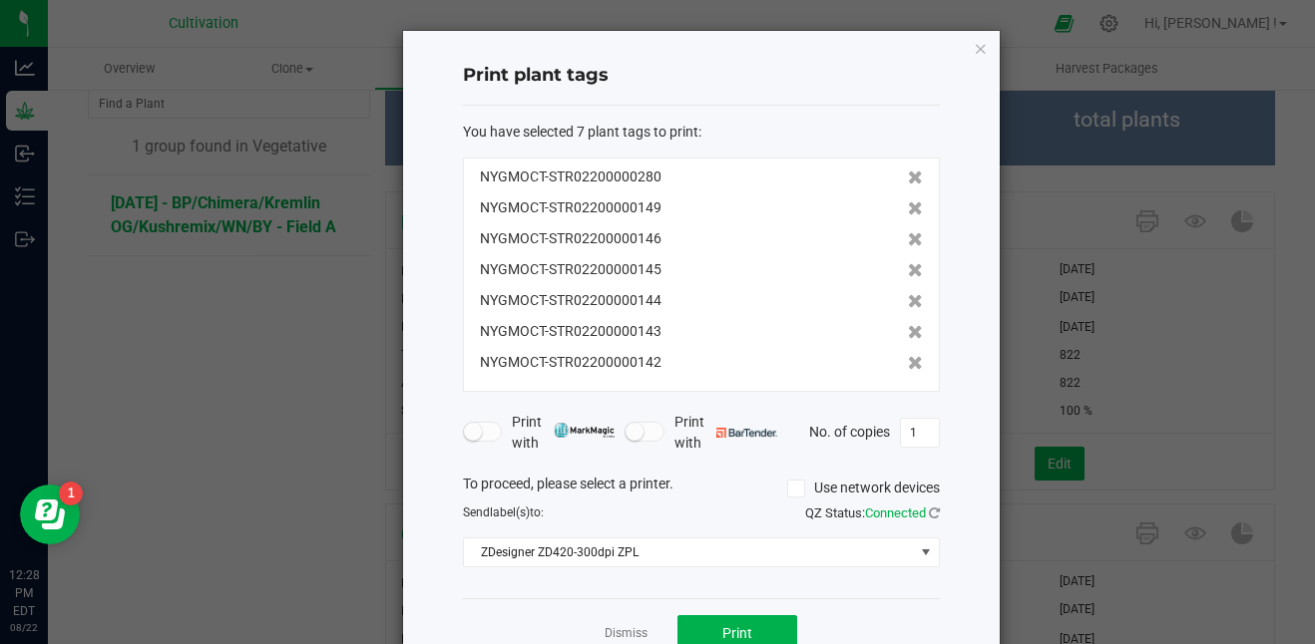
click at [908, 248] on span at bounding box center [915, 238] width 15 height 21
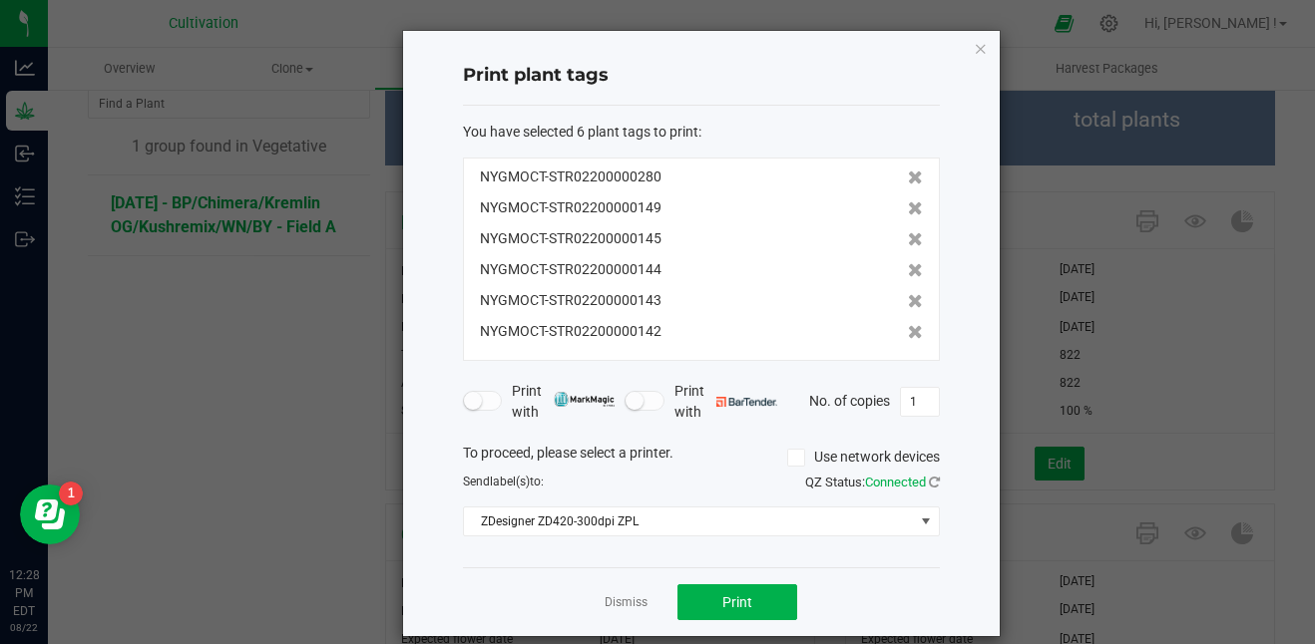
click at [908, 248] on span at bounding box center [915, 238] width 15 height 21
click at [908, 259] on span at bounding box center [915, 269] width 15 height 21
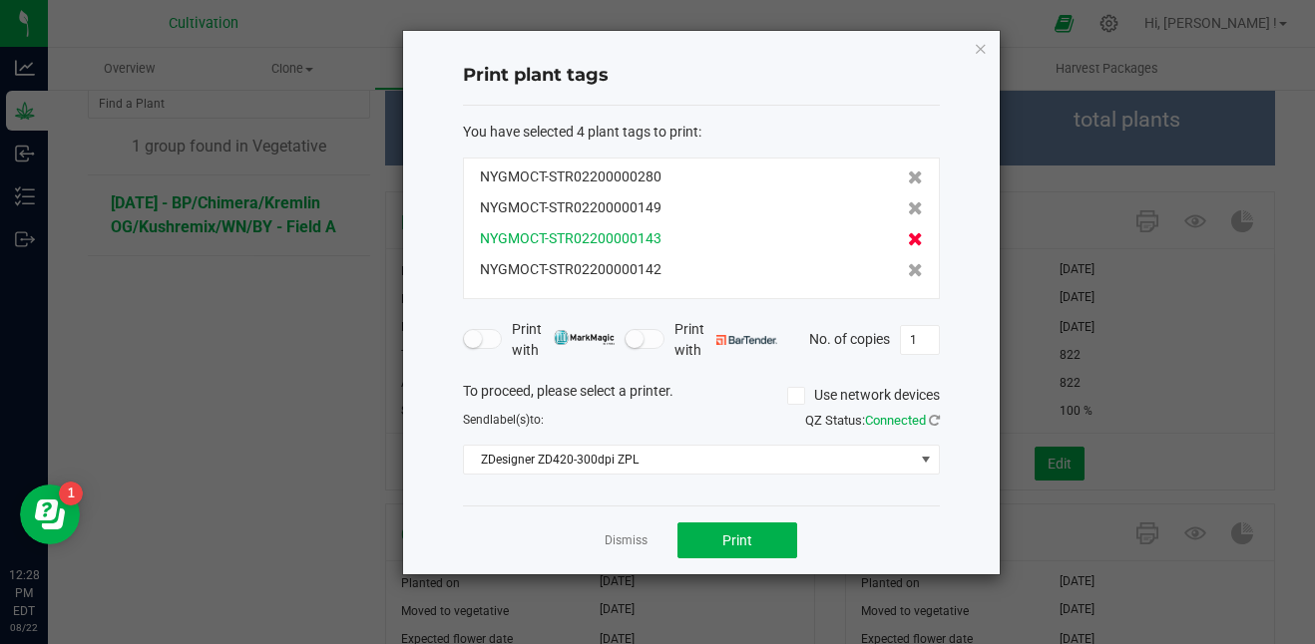
click at [908, 232] on icon at bounding box center [915, 239] width 15 height 14
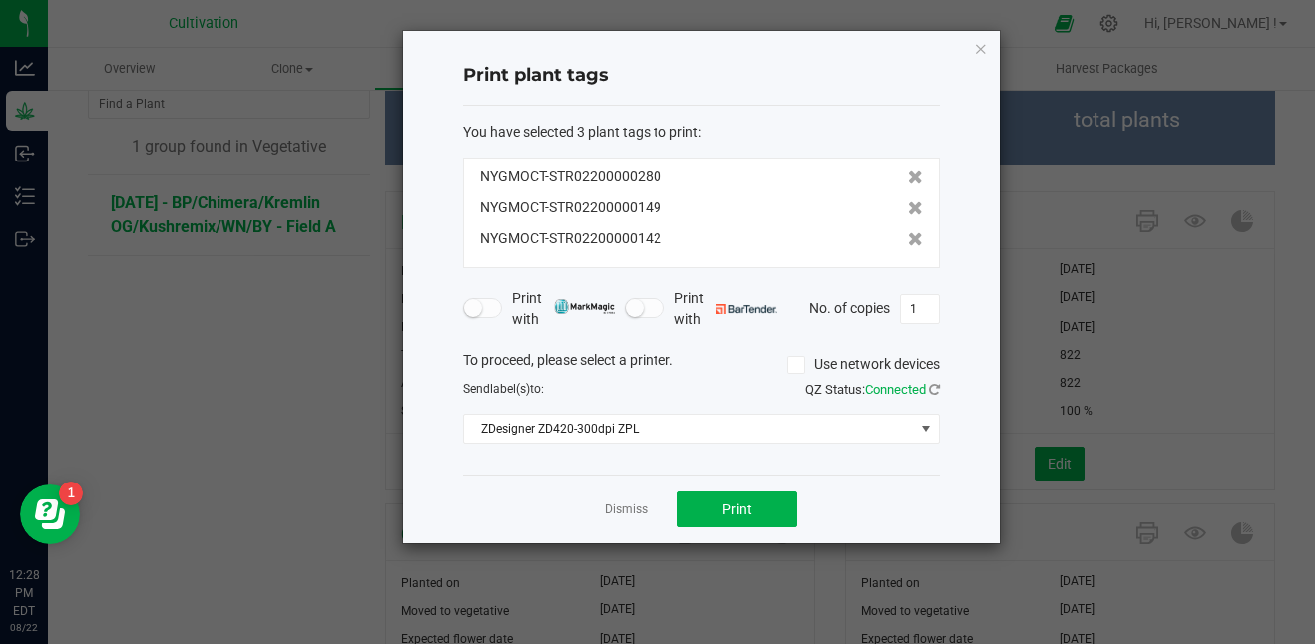
click at [908, 232] on icon at bounding box center [915, 239] width 15 height 14
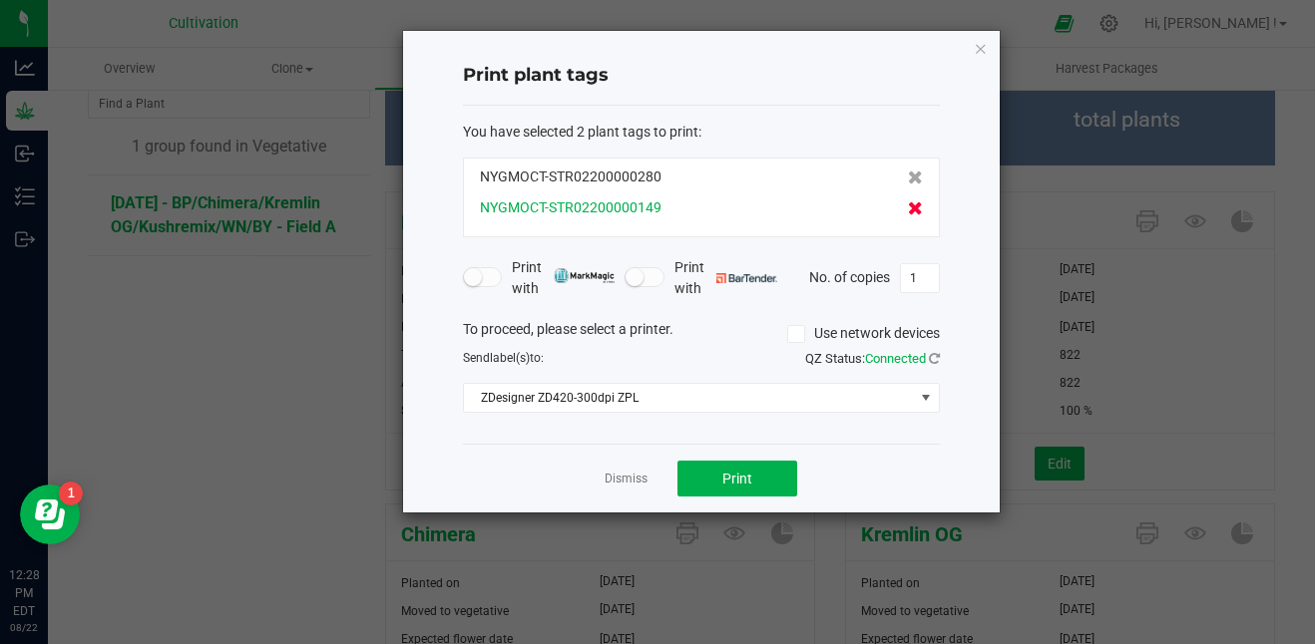
click at [908, 204] on icon at bounding box center [915, 208] width 15 height 14
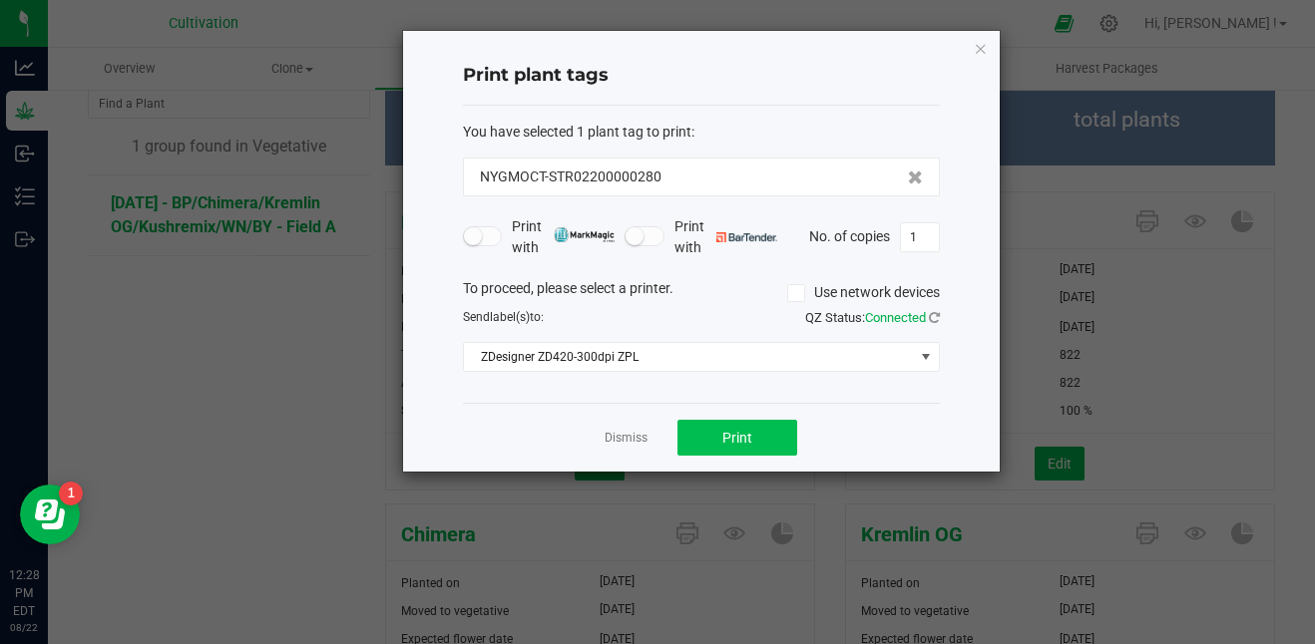
drag, startPoint x: 785, startPoint y: 415, endPoint x: 760, endPoint y: 425, distance: 26.9
click at [760, 425] on div "Dismiss Print" at bounding box center [701, 437] width 477 height 69
drag, startPoint x: 760, startPoint y: 425, endPoint x: 748, endPoint y: 427, distance: 12.1
click at [748, 427] on button "Print" at bounding box center [737, 438] width 120 height 36
click at [635, 430] on link "Dismiss" at bounding box center [625, 438] width 43 height 17
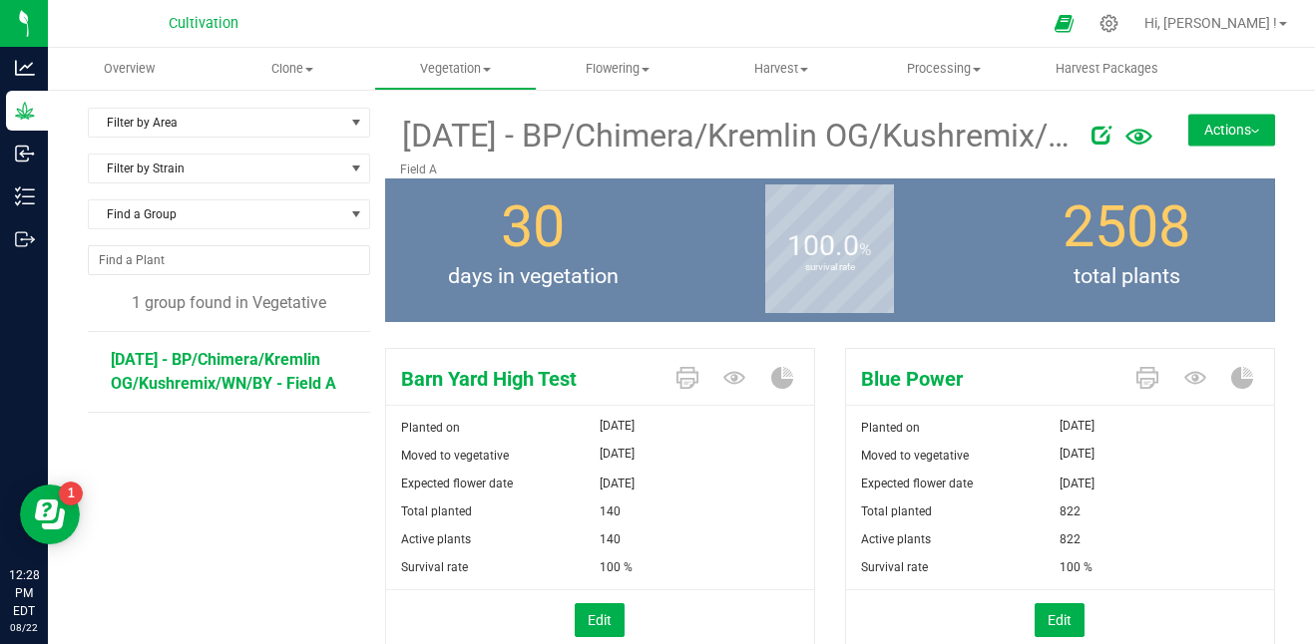
click at [1091, 133] on icon at bounding box center [1101, 135] width 20 height 20
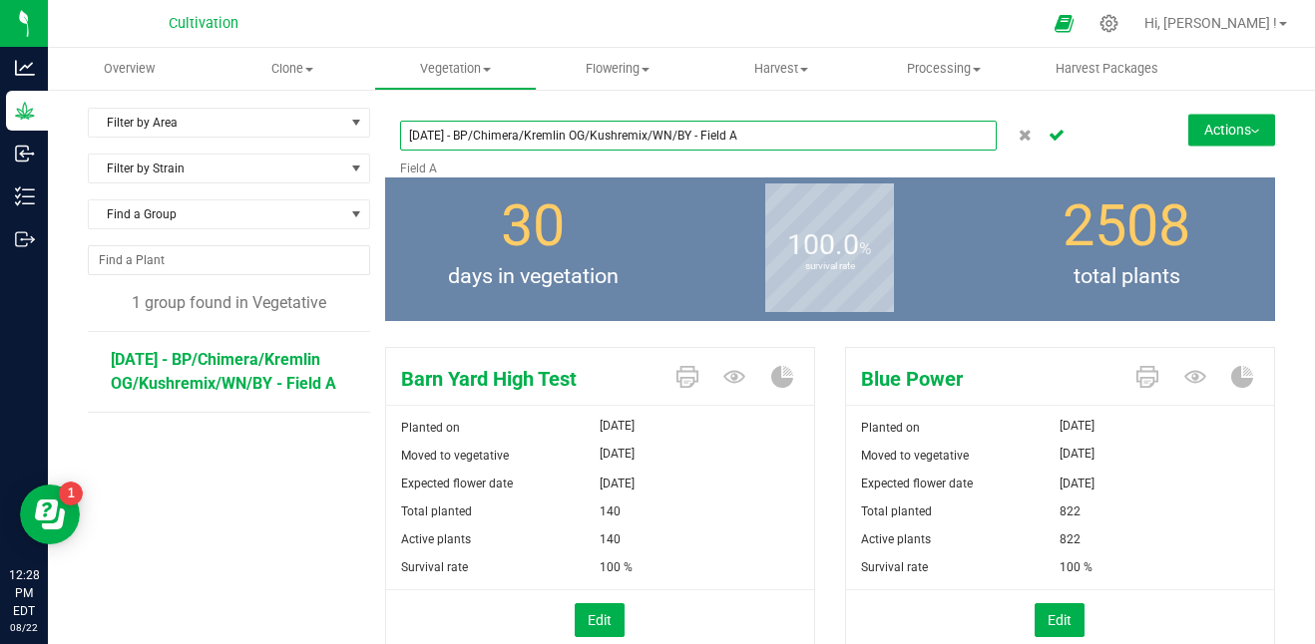
click at [457, 135] on input "[DATE] - BP/Chimera/Kremlin OG/Kushremix/WN/BY - Field A" at bounding box center [699, 136] width 598 height 30
click at [450, 136] on input "[DATE] -BP/Chimera/Kremlin OG/Kushremix/WN/BY - Field A" at bounding box center [699, 136] width 598 height 30
click at [515, 135] on input "[DATE]-BP/Chimera/Kremlin OG/Kushremix/WN/BY - Field A" at bounding box center [699, 136] width 598 height 30
click at [544, 134] on input "[DATE]-BP/C/Kremlin OG/Kushremix/WN/BY - Field A" at bounding box center [699, 136] width 598 height 30
type input "[DATE]-BP/C/KO/KR/WN/BY - Field A"
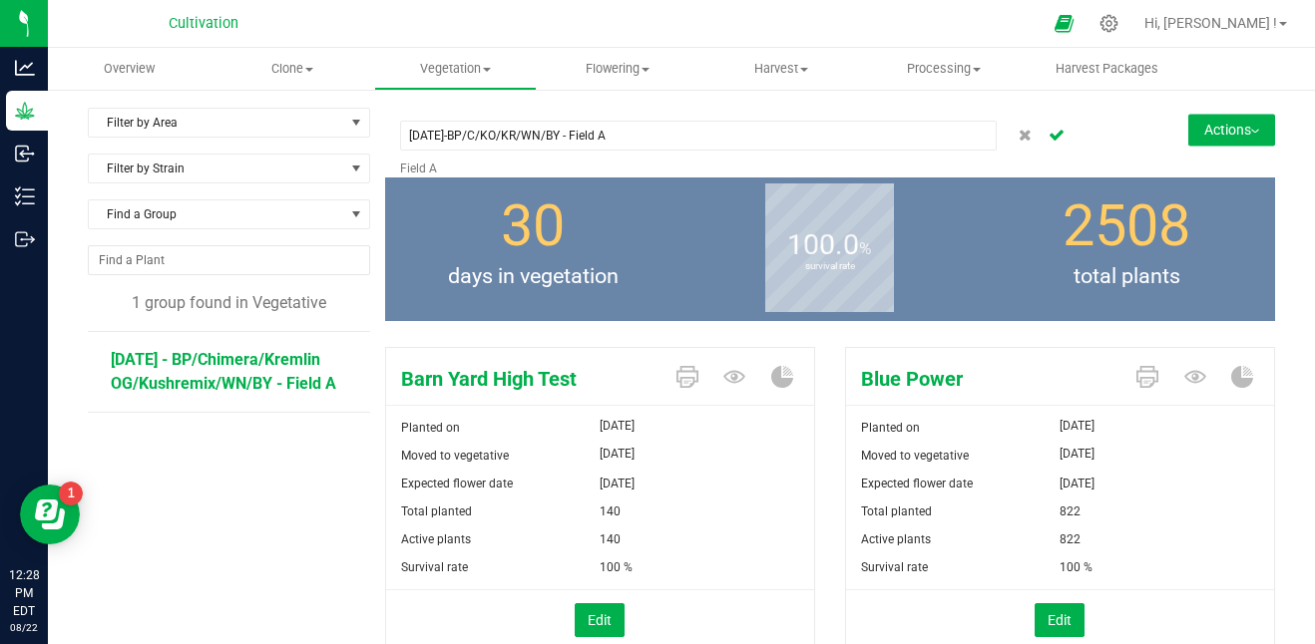
click at [631, 160] on div "[DATE]-BP/C/KO/KR/WN/BY - Field A" at bounding box center [699, 136] width 598 height 48
click at [1049, 139] on icon "Cancel button" at bounding box center [1056, 134] width 16 height 12
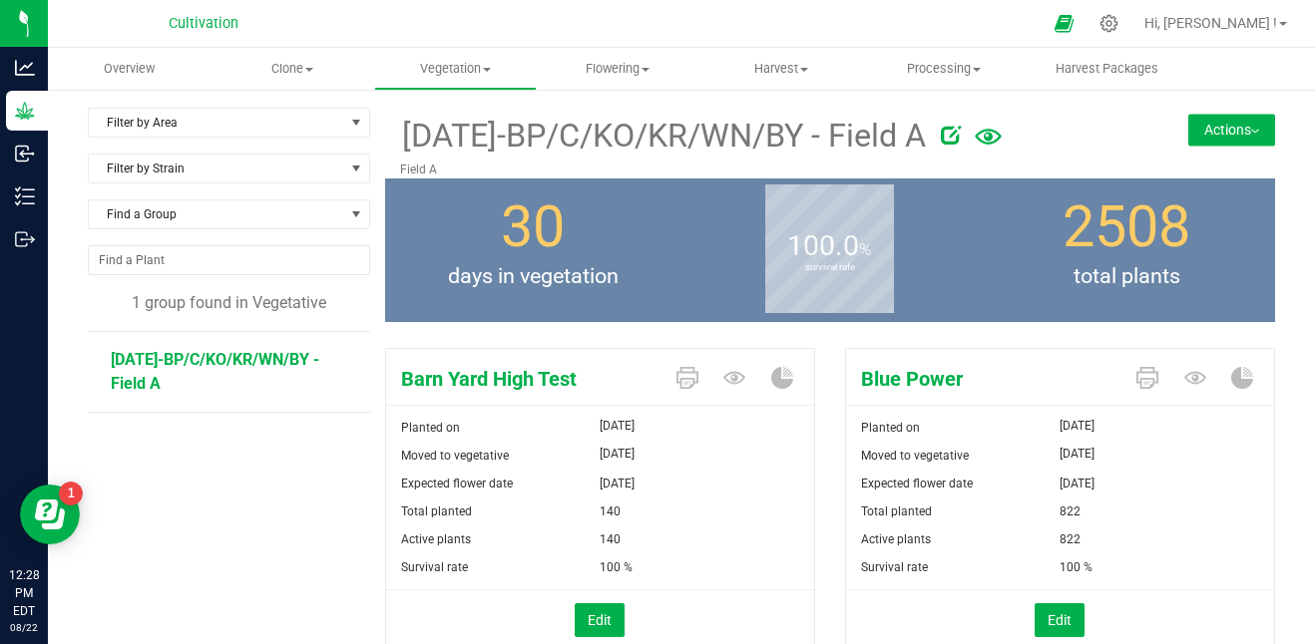
click at [1219, 136] on button "Actions" at bounding box center [1231, 130] width 87 height 32
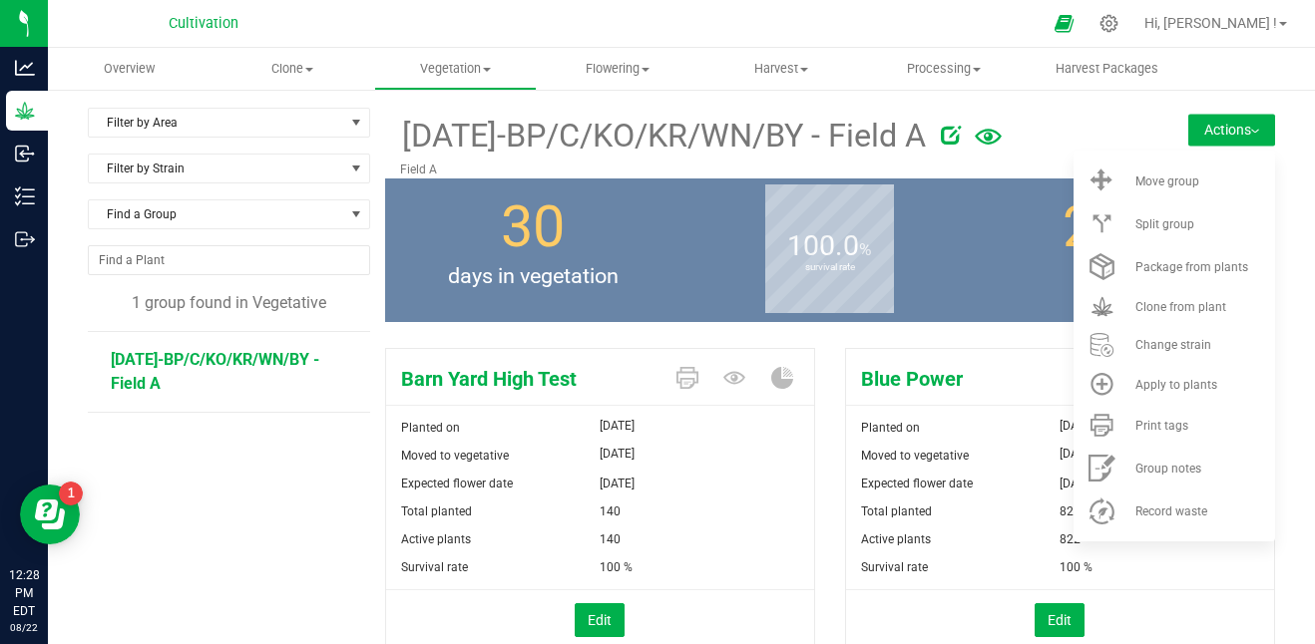
click at [1102, 128] on div at bounding box center [1034, 132] width 186 height 40
click at [683, 384] on icon at bounding box center [687, 378] width 22 height 22
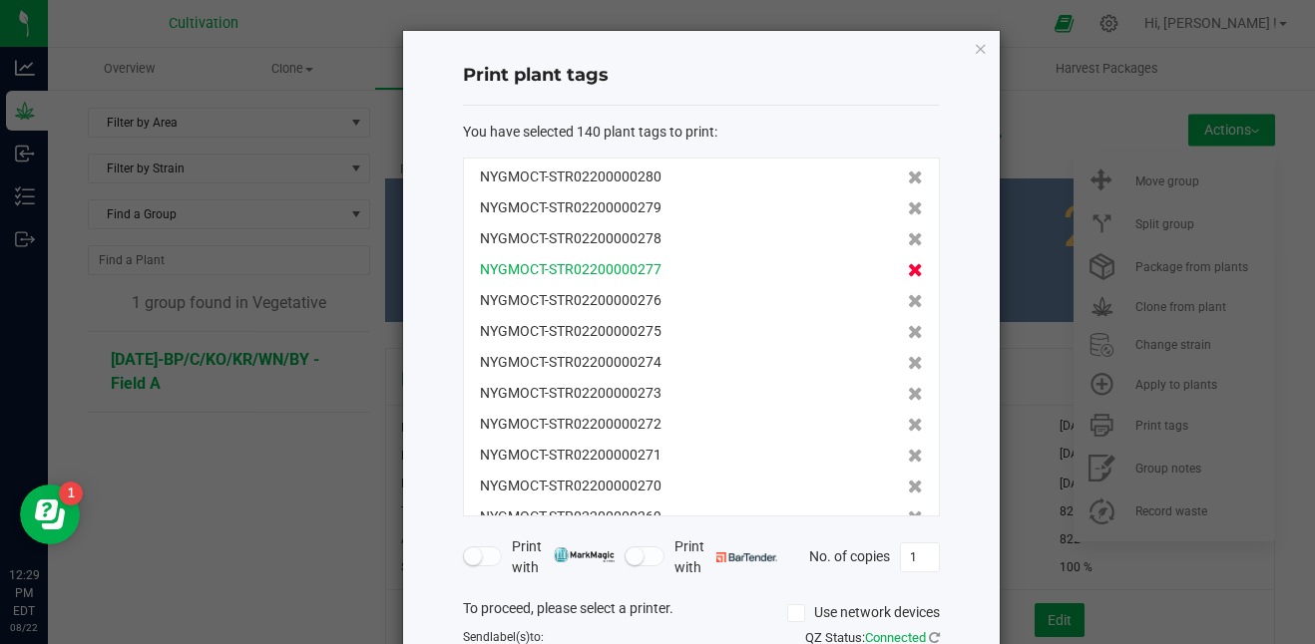
click at [908, 271] on icon at bounding box center [915, 270] width 15 height 14
click at [908, 294] on icon at bounding box center [915, 301] width 15 height 14
click at [908, 271] on icon at bounding box center [915, 270] width 15 height 14
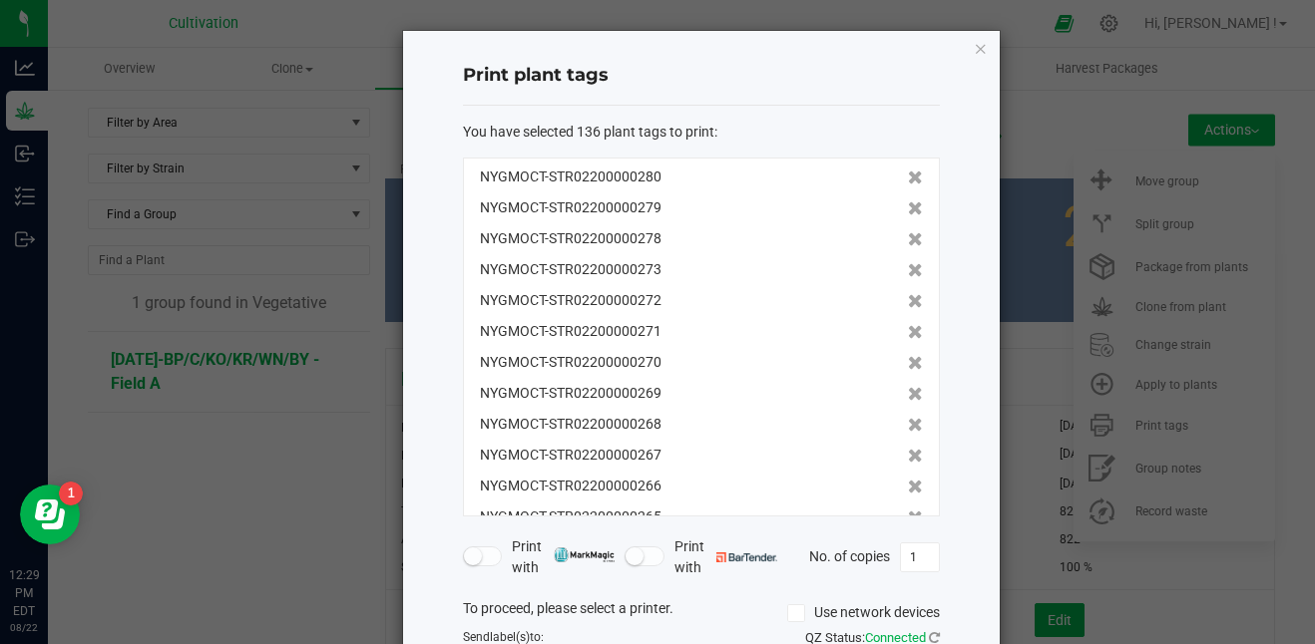
click at [908, 294] on icon at bounding box center [915, 301] width 15 height 14
click at [908, 271] on icon at bounding box center [915, 270] width 15 height 14
click at [908, 294] on icon at bounding box center [915, 301] width 15 height 14
click at [908, 271] on icon at bounding box center [915, 270] width 15 height 14
click at [908, 294] on icon at bounding box center [915, 301] width 15 height 14
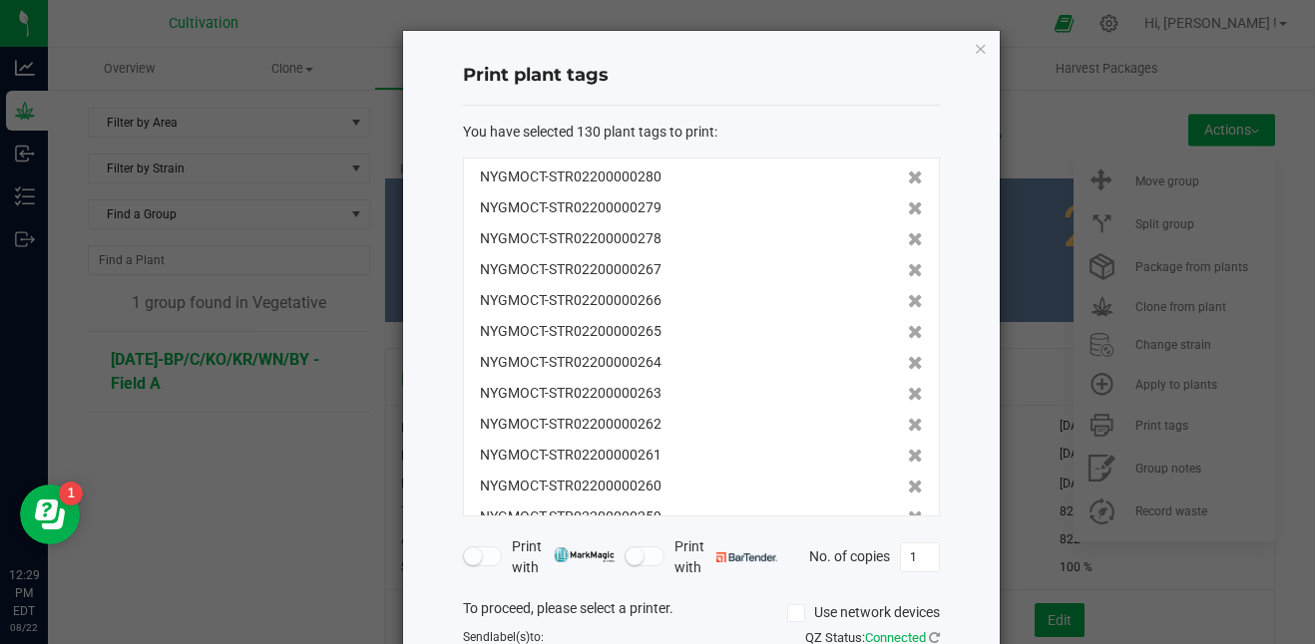
click at [908, 271] on icon at bounding box center [915, 270] width 15 height 14
click at [908, 294] on icon at bounding box center [915, 301] width 15 height 14
click at [908, 271] on icon at bounding box center [915, 270] width 15 height 14
click at [908, 294] on icon at bounding box center [915, 301] width 15 height 14
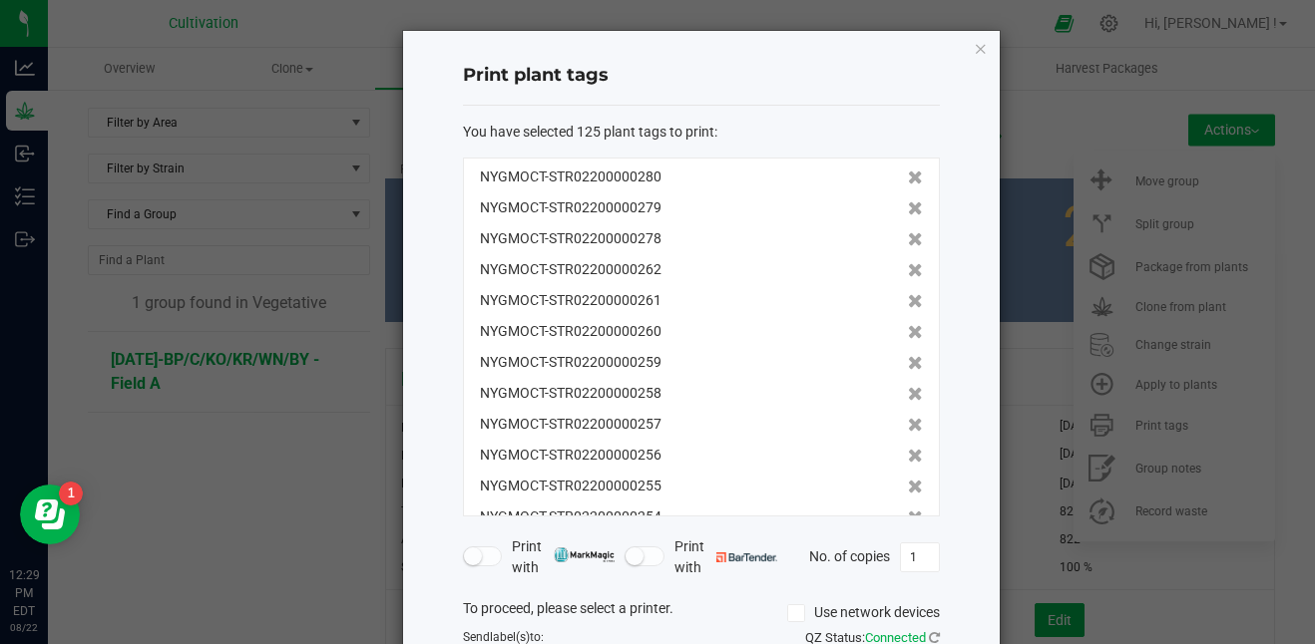
click at [908, 271] on icon at bounding box center [915, 270] width 15 height 14
click at [908, 294] on icon at bounding box center [915, 301] width 15 height 14
click at [908, 271] on icon at bounding box center [915, 270] width 15 height 14
click at [908, 294] on icon at bounding box center [915, 301] width 15 height 14
click at [908, 271] on icon at bounding box center [915, 270] width 15 height 14
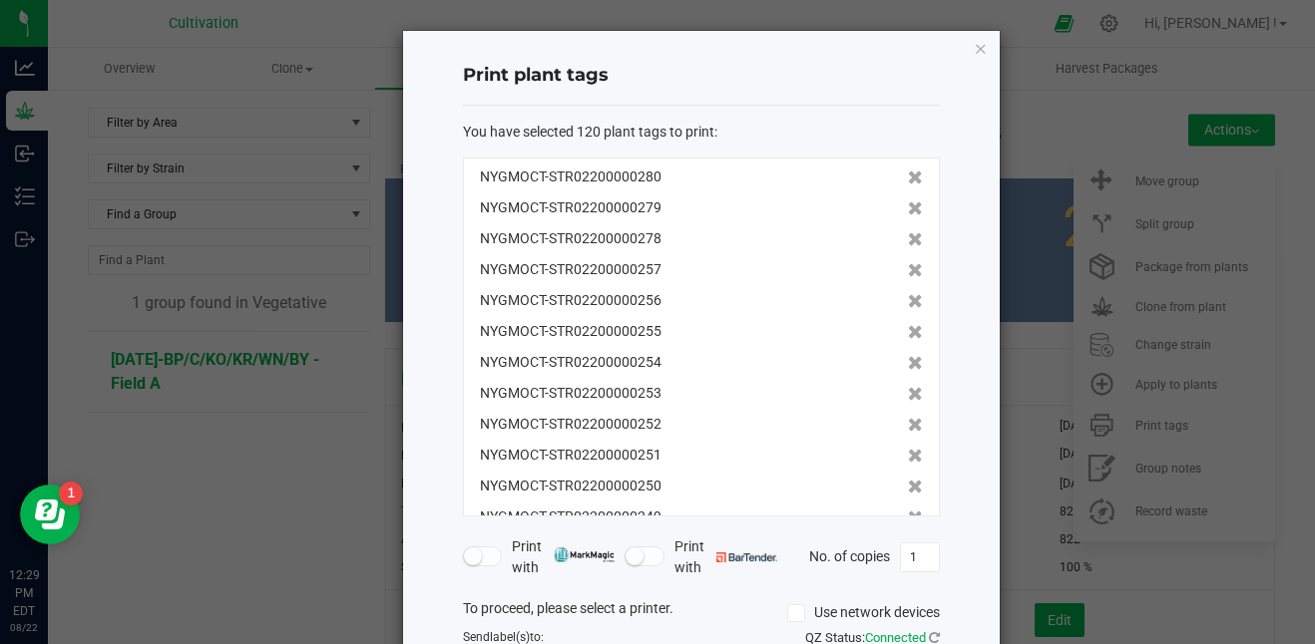
click at [908, 271] on icon at bounding box center [915, 270] width 15 height 14
click at [908, 294] on icon at bounding box center [915, 301] width 15 height 14
click at [908, 271] on icon at bounding box center [915, 270] width 15 height 14
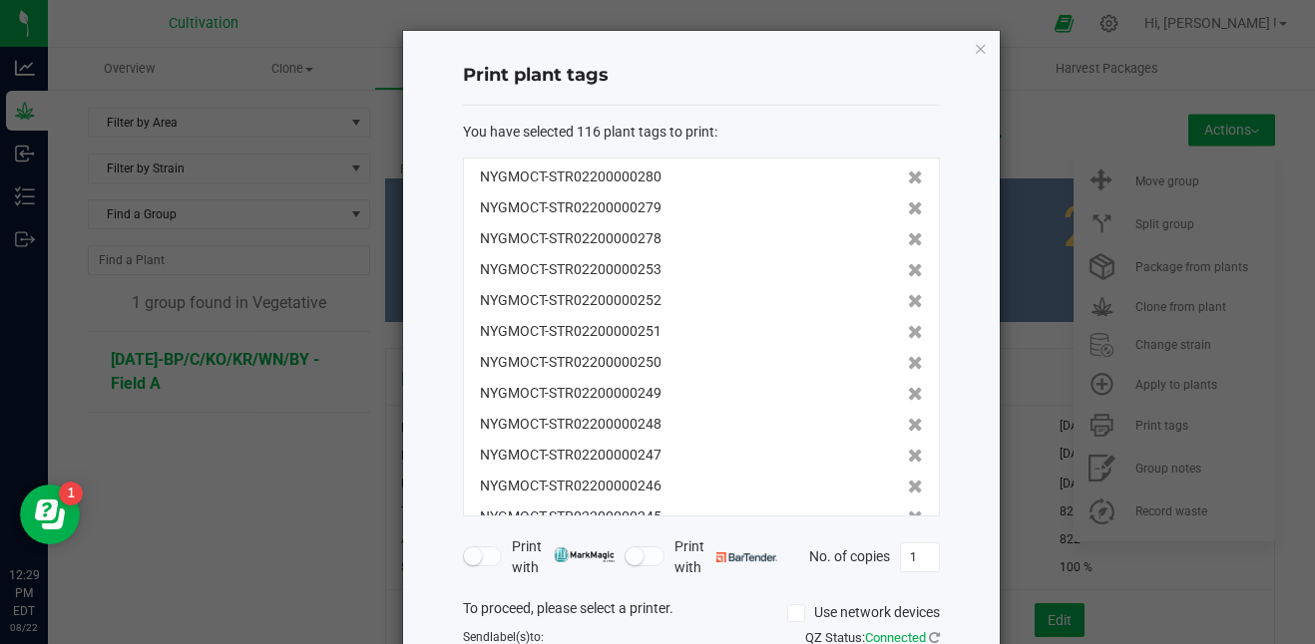
click at [908, 294] on icon at bounding box center [915, 301] width 15 height 14
click at [908, 271] on icon at bounding box center [915, 270] width 15 height 14
click at [908, 294] on icon at bounding box center [915, 301] width 15 height 14
click at [908, 271] on icon at bounding box center [915, 270] width 15 height 14
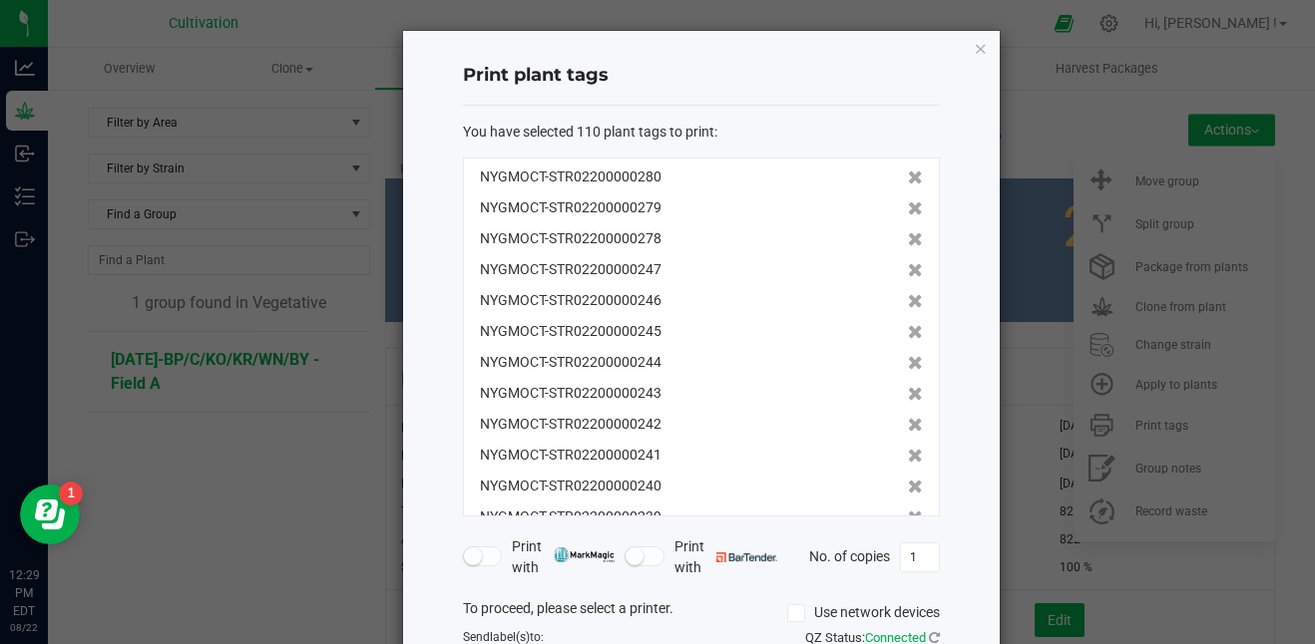
click at [908, 271] on icon at bounding box center [915, 270] width 15 height 14
click at [908, 294] on icon at bounding box center [915, 301] width 15 height 14
click at [908, 271] on icon at bounding box center [915, 270] width 15 height 14
click at [908, 268] on icon at bounding box center [915, 270] width 15 height 14
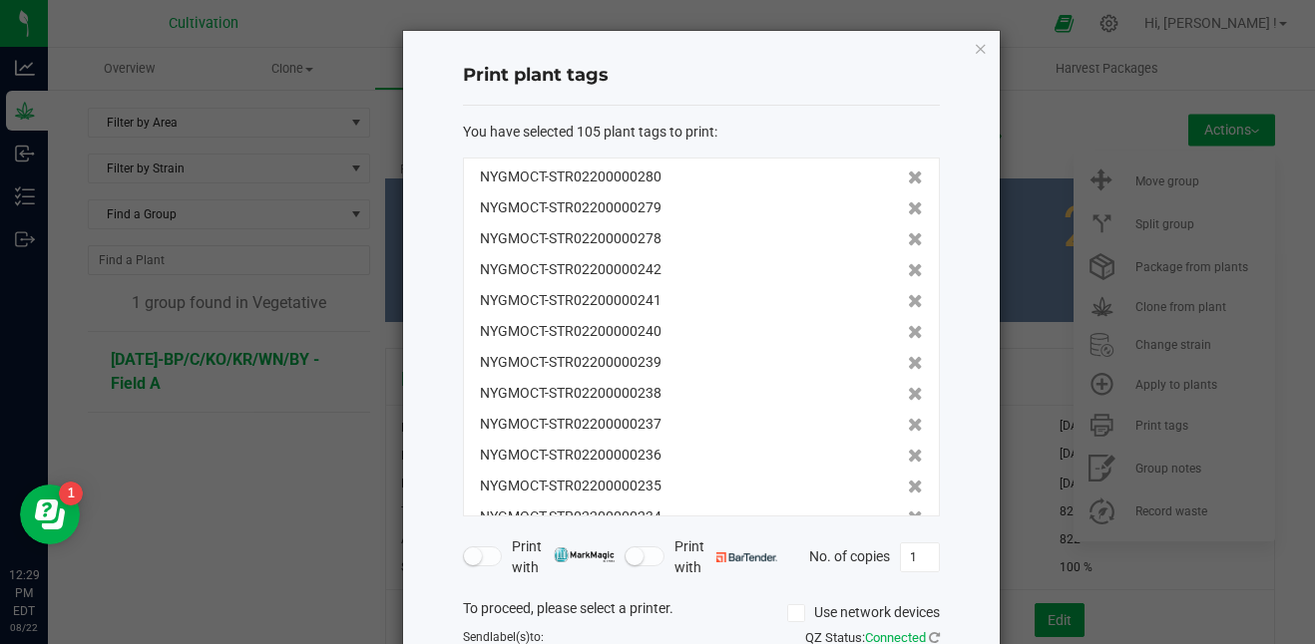
click at [908, 268] on icon at bounding box center [915, 270] width 15 height 14
click at [908, 294] on icon at bounding box center [915, 301] width 15 height 14
click at [908, 268] on icon at bounding box center [915, 270] width 15 height 14
click at [908, 294] on icon at bounding box center [915, 301] width 15 height 14
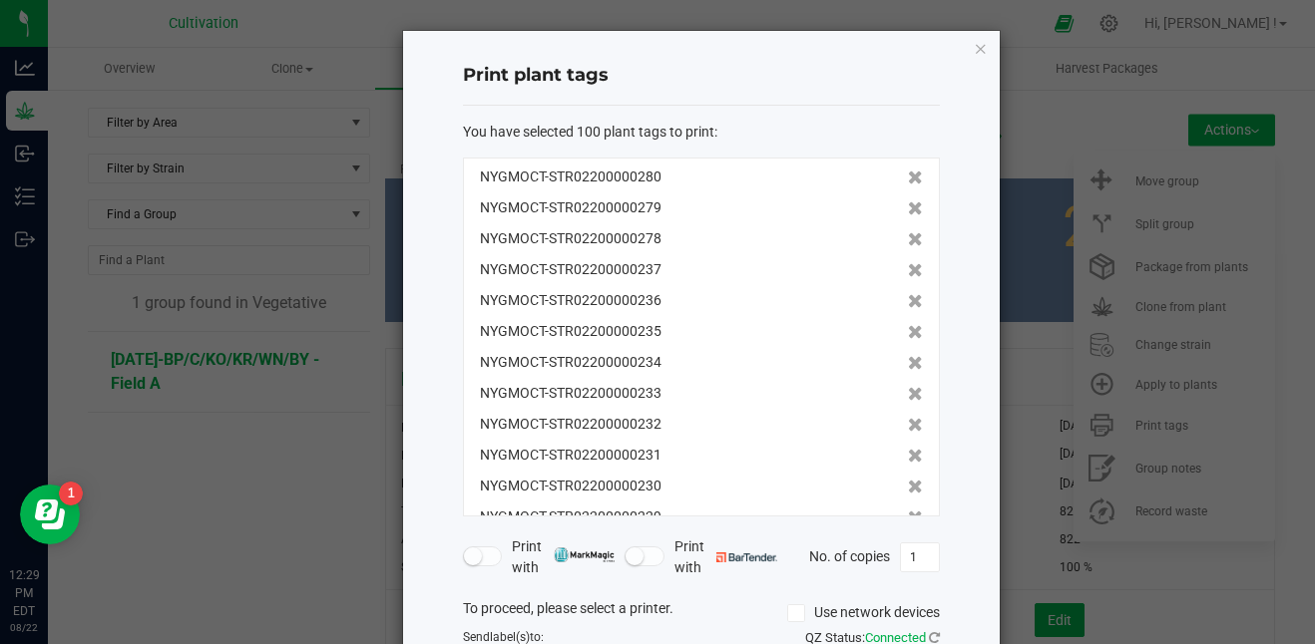
click at [908, 268] on icon at bounding box center [915, 270] width 15 height 14
click at [908, 294] on icon at bounding box center [915, 301] width 15 height 14
click at [908, 268] on icon at bounding box center [915, 270] width 15 height 14
click at [908, 294] on icon at bounding box center [915, 301] width 15 height 14
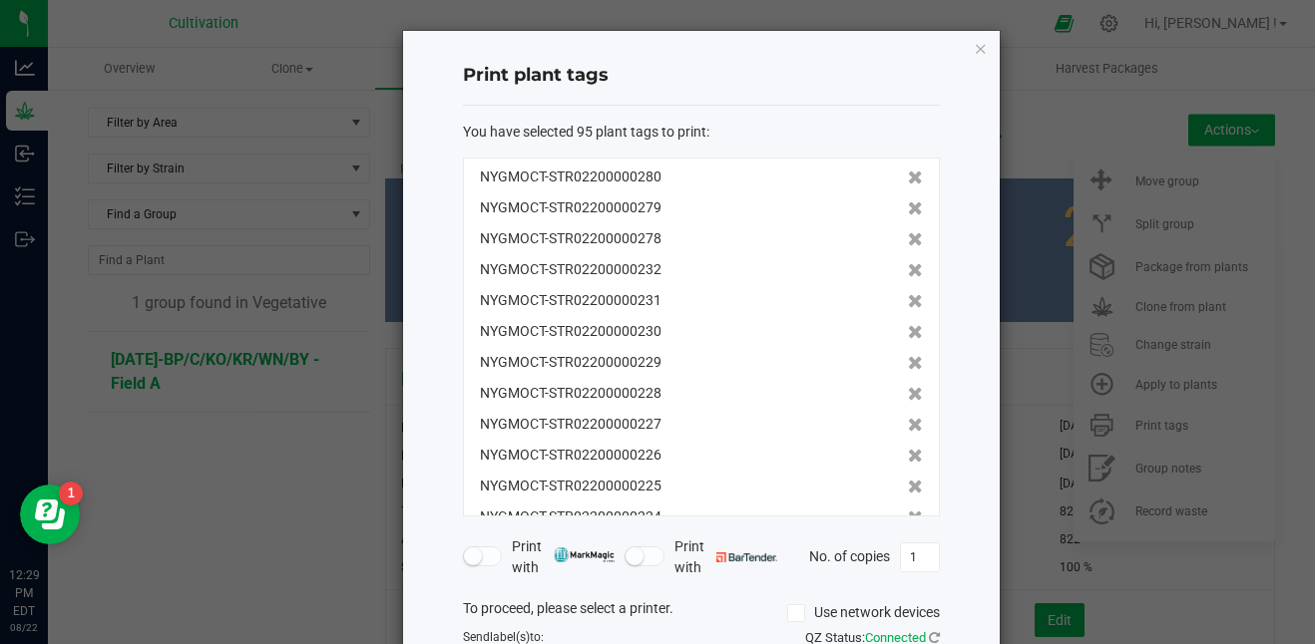
click at [908, 268] on icon at bounding box center [915, 270] width 15 height 14
click at [908, 294] on icon at bounding box center [915, 301] width 15 height 14
click at [908, 268] on icon at bounding box center [915, 270] width 15 height 14
click at [908, 294] on icon at bounding box center [915, 301] width 15 height 14
click at [908, 268] on icon at bounding box center [915, 270] width 15 height 14
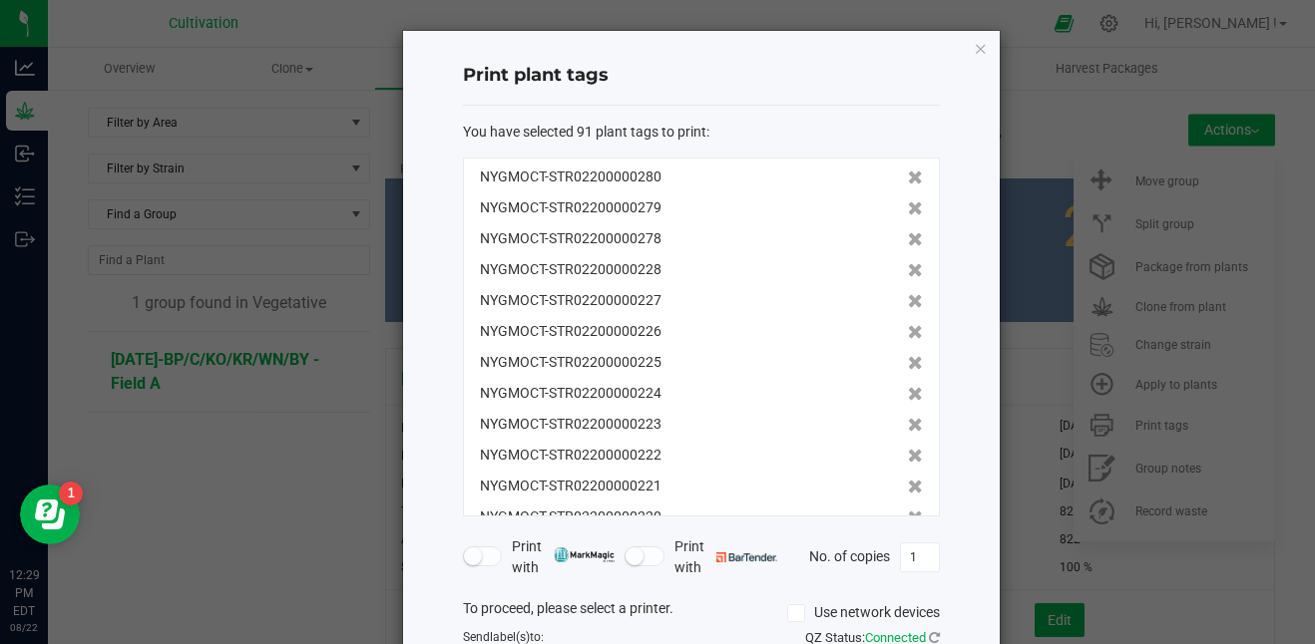
click at [908, 294] on icon at bounding box center [915, 301] width 15 height 14
click at [908, 268] on icon at bounding box center [915, 270] width 15 height 14
click at [908, 294] on icon at bounding box center [915, 301] width 15 height 14
click at [908, 268] on icon at bounding box center [915, 270] width 15 height 14
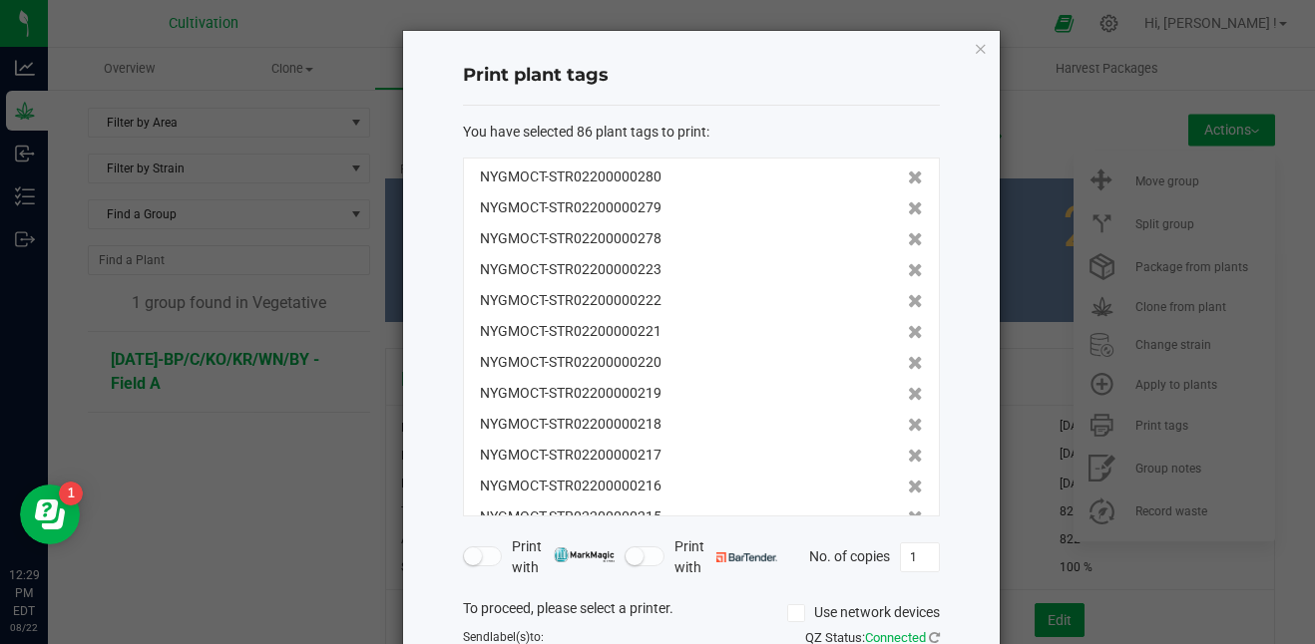
click at [908, 294] on icon at bounding box center [915, 301] width 15 height 14
click at [908, 268] on icon at bounding box center [915, 270] width 15 height 14
click at [908, 294] on icon at bounding box center [915, 301] width 15 height 14
click at [908, 268] on icon at bounding box center [915, 270] width 15 height 14
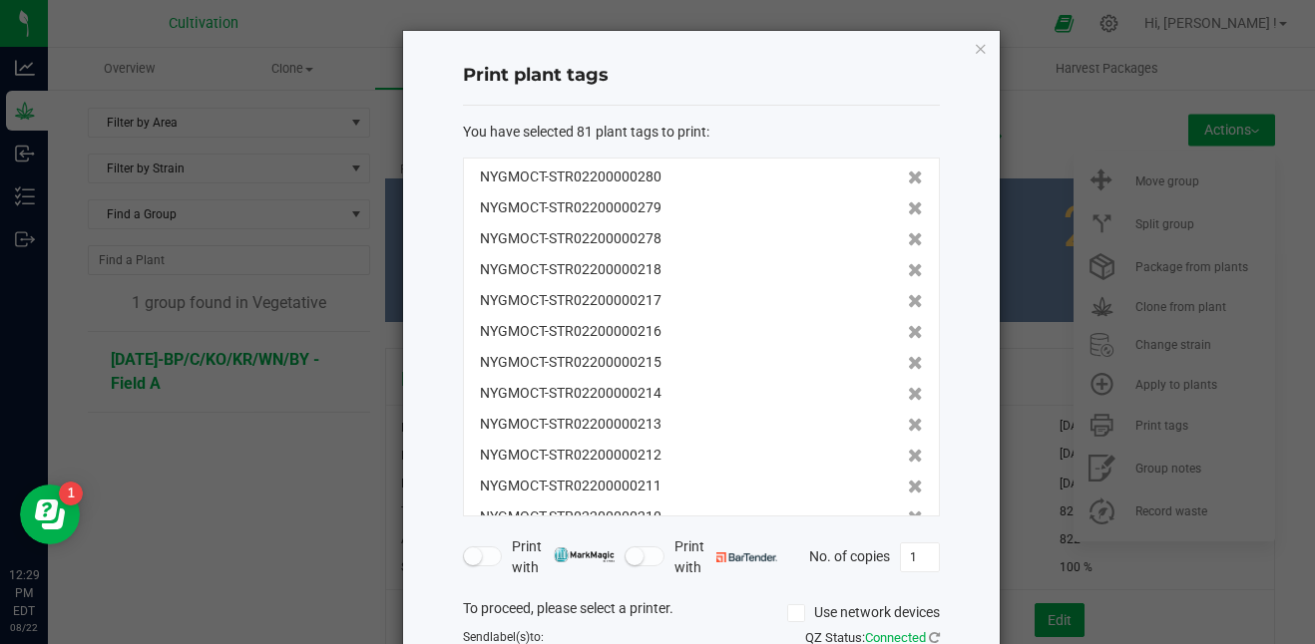
click at [908, 294] on icon at bounding box center [915, 301] width 15 height 14
click at [908, 268] on icon at bounding box center [915, 270] width 15 height 14
click at [908, 294] on icon at bounding box center [915, 301] width 15 height 14
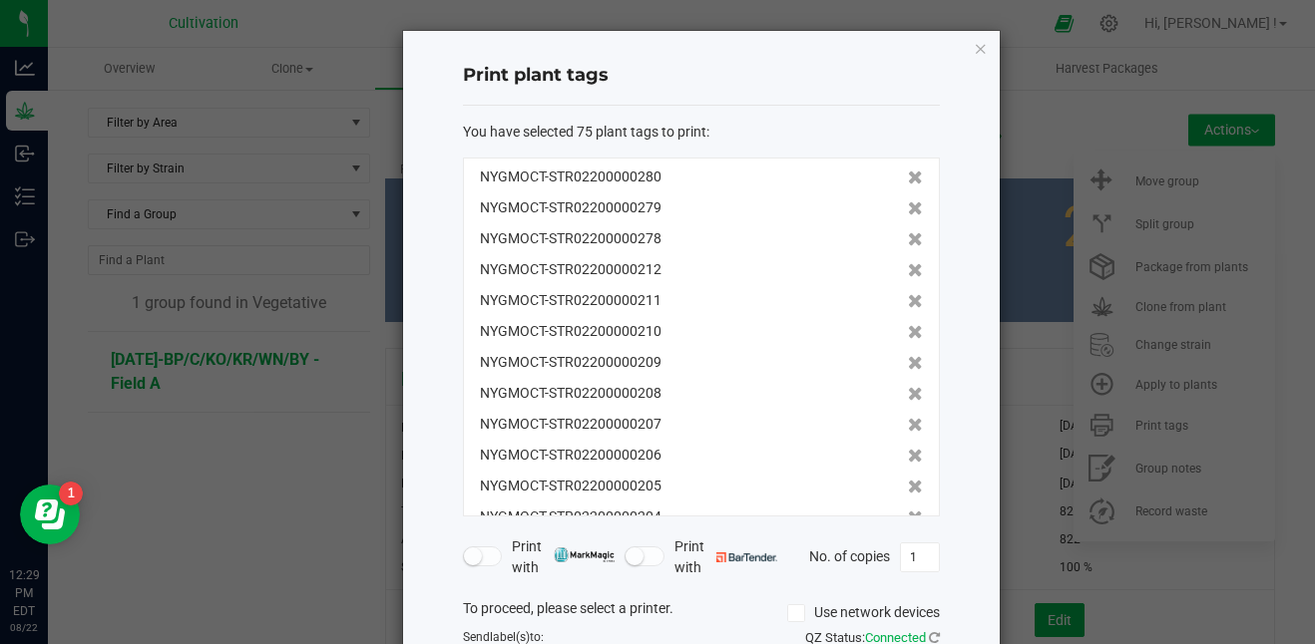
click at [908, 268] on icon at bounding box center [915, 270] width 15 height 14
click at [908, 294] on icon at bounding box center [915, 301] width 15 height 14
click at [908, 268] on icon at bounding box center [915, 270] width 15 height 14
click at [908, 294] on icon at bounding box center [915, 301] width 15 height 14
click at [908, 268] on icon at bounding box center [915, 270] width 15 height 14
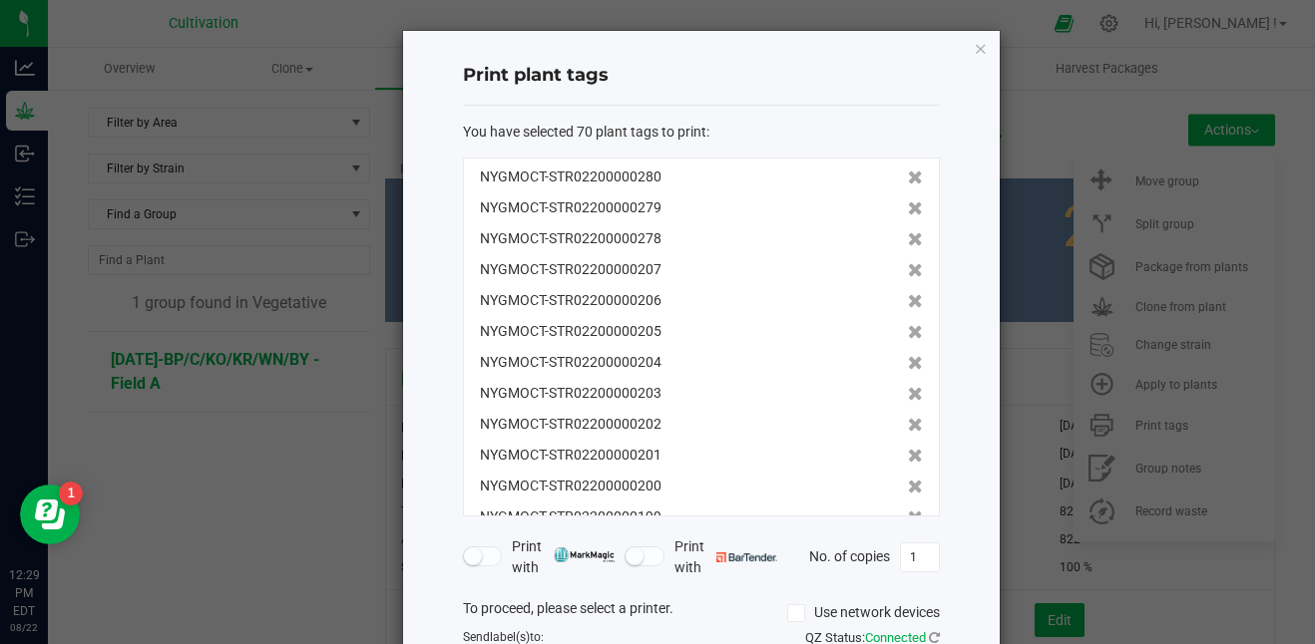
click at [908, 268] on icon at bounding box center [915, 270] width 15 height 14
click at [908, 294] on icon at bounding box center [915, 301] width 15 height 14
click at [908, 268] on icon at bounding box center [915, 270] width 15 height 14
click at [908, 294] on icon at bounding box center [915, 301] width 15 height 14
click at [908, 268] on icon at bounding box center [915, 270] width 15 height 14
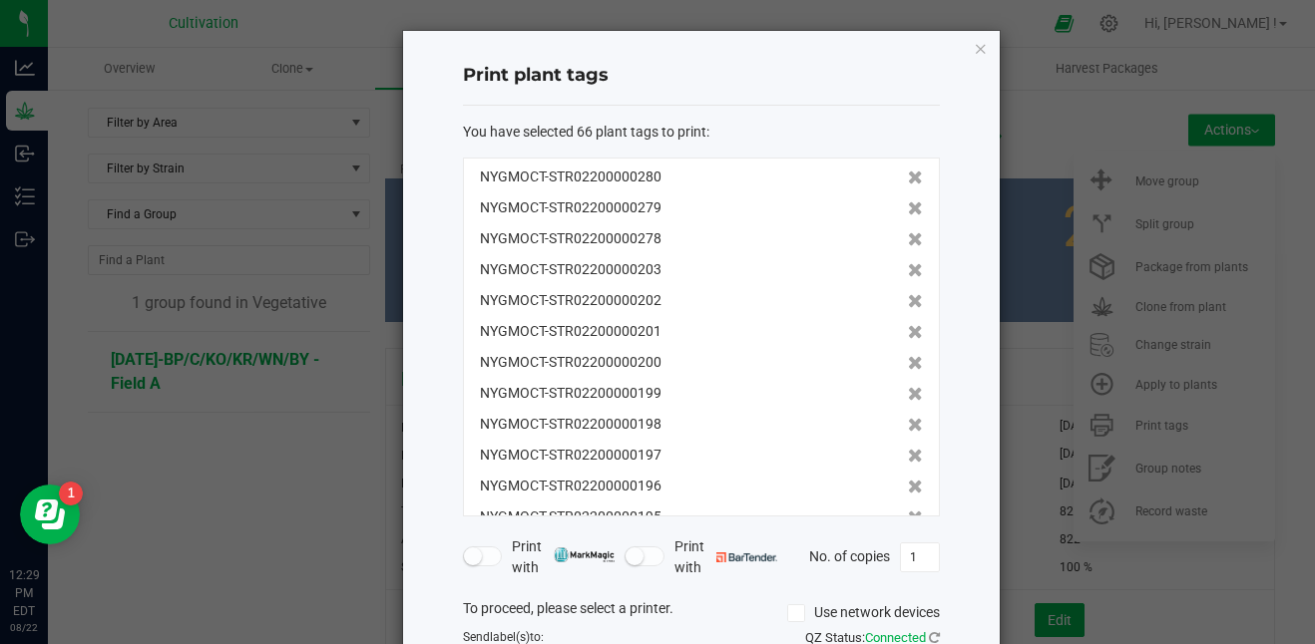
click at [908, 294] on icon at bounding box center [915, 301] width 15 height 14
click at [908, 268] on icon at bounding box center [915, 270] width 15 height 14
click at [908, 294] on icon at bounding box center [915, 301] width 15 height 14
click at [908, 268] on icon at bounding box center [915, 270] width 15 height 14
click at [908, 294] on icon at bounding box center [915, 301] width 15 height 14
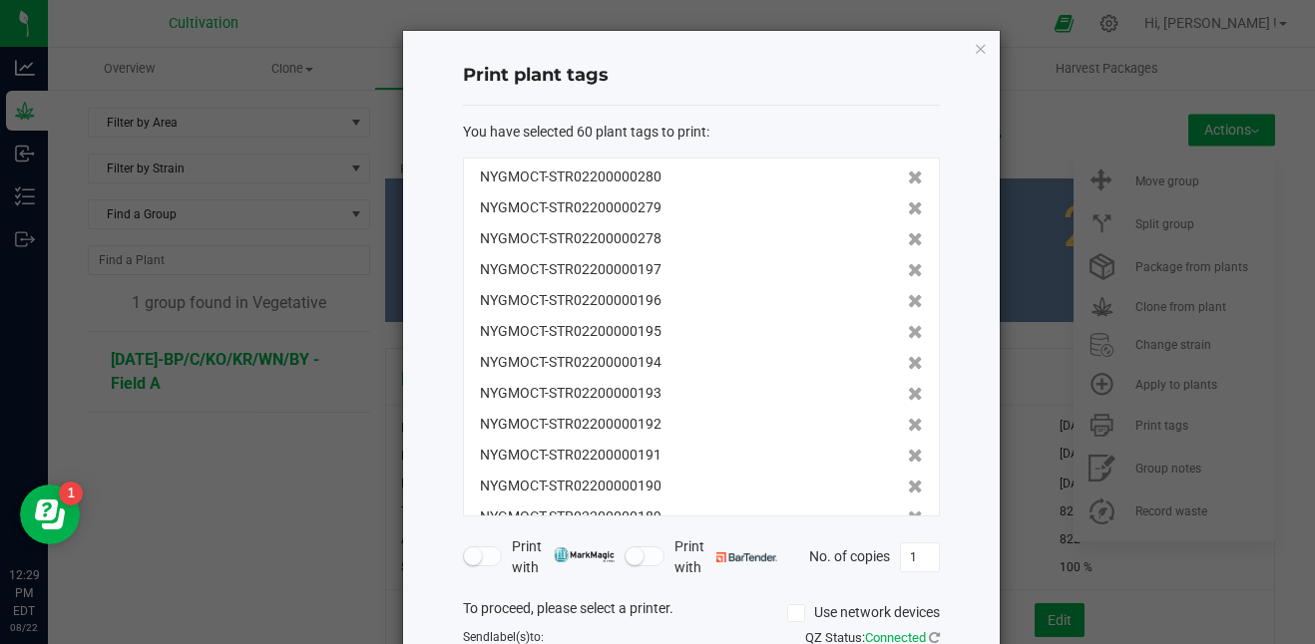
click at [908, 268] on icon at bounding box center [915, 270] width 15 height 14
click at [908, 294] on icon at bounding box center [915, 301] width 15 height 14
click at [908, 268] on icon at bounding box center [915, 270] width 15 height 14
click at [908, 294] on icon at bounding box center [915, 301] width 15 height 14
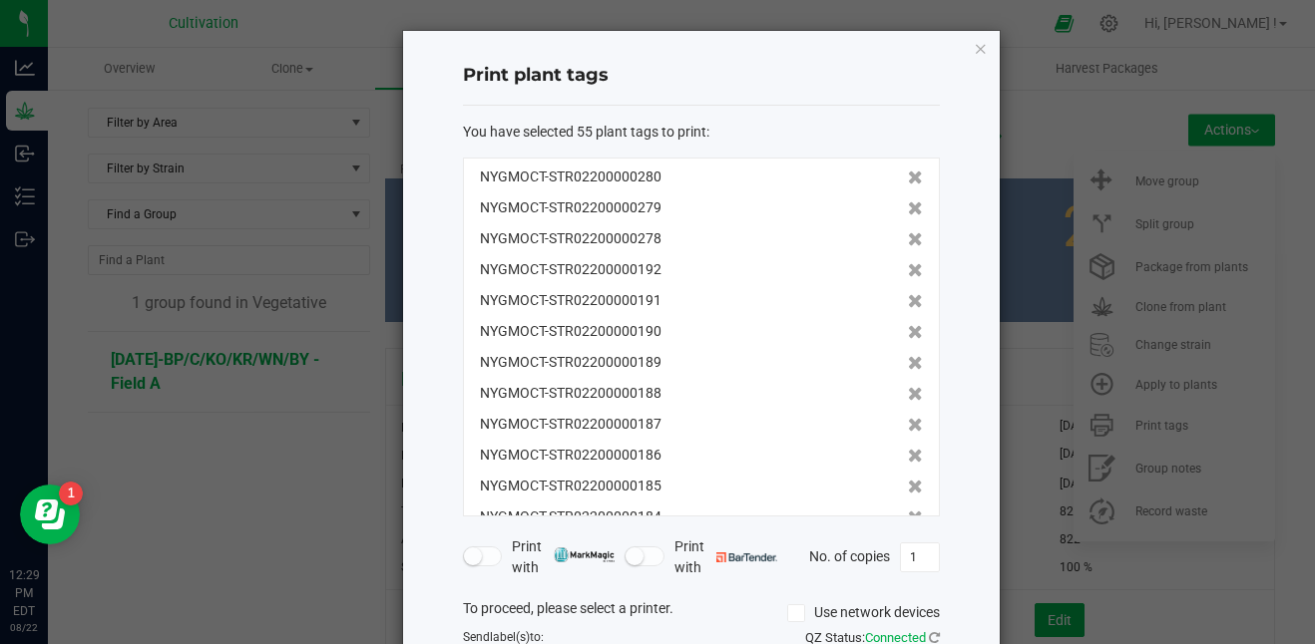
click at [908, 268] on icon at bounding box center [915, 270] width 15 height 14
click at [908, 294] on icon at bounding box center [915, 301] width 15 height 14
click at [908, 268] on icon at bounding box center [915, 270] width 15 height 14
click at [908, 294] on icon at bounding box center [915, 301] width 15 height 14
click at [908, 268] on icon at bounding box center [915, 270] width 15 height 14
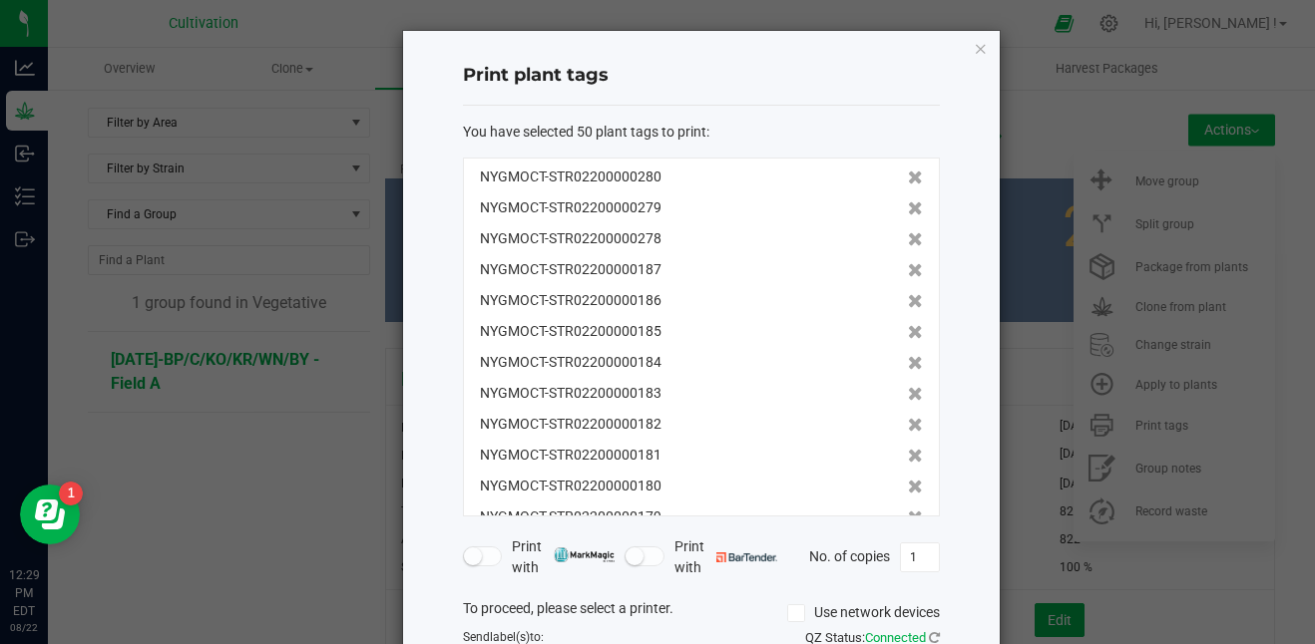
click at [908, 268] on icon at bounding box center [915, 270] width 15 height 14
click at [908, 294] on icon at bounding box center [915, 301] width 15 height 14
click at [908, 268] on icon at bounding box center [915, 270] width 15 height 14
click at [908, 294] on icon at bounding box center [915, 301] width 15 height 14
click at [908, 268] on icon at bounding box center [915, 270] width 15 height 14
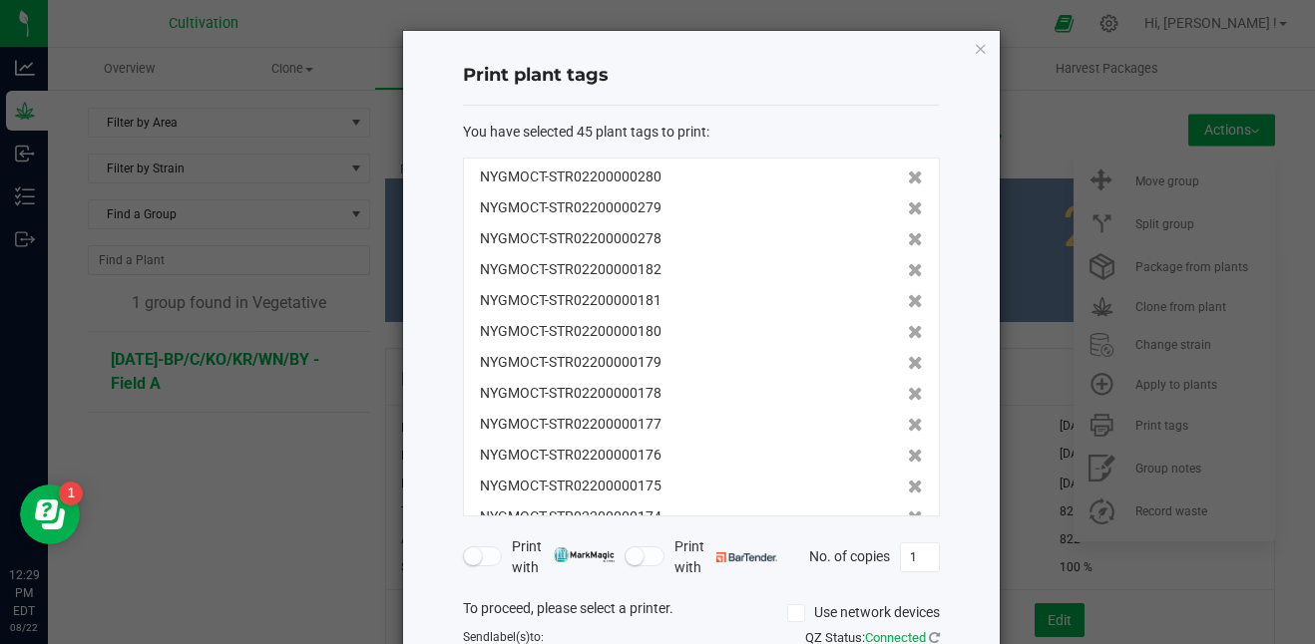
click at [908, 268] on icon at bounding box center [915, 270] width 15 height 14
click at [908, 294] on icon at bounding box center [915, 301] width 15 height 14
click at [908, 268] on icon at bounding box center [915, 270] width 15 height 14
click at [908, 294] on icon at bounding box center [915, 301] width 15 height 14
click at [908, 268] on icon at bounding box center [915, 270] width 15 height 14
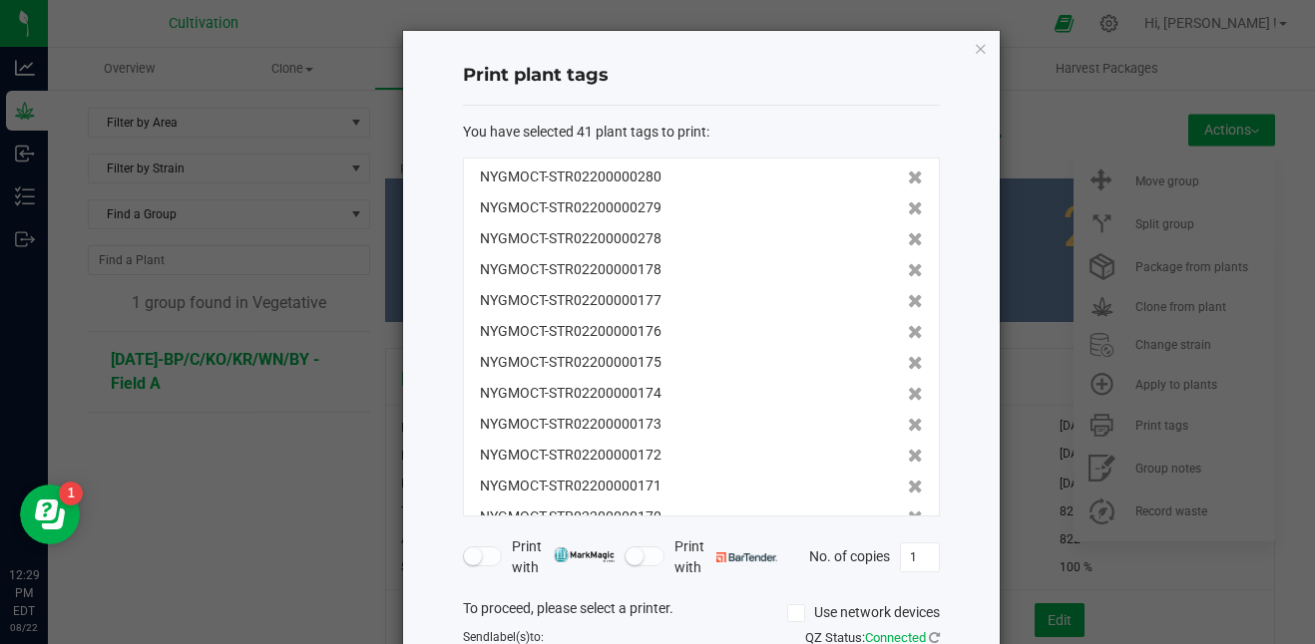
click at [908, 294] on icon at bounding box center [915, 301] width 15 height 14
click at [908, 268] on icon at bounding box center [915, 270] width 15 height 14
click at [908, 294] on icon at bounding box center [915, 301] width 15 height 14
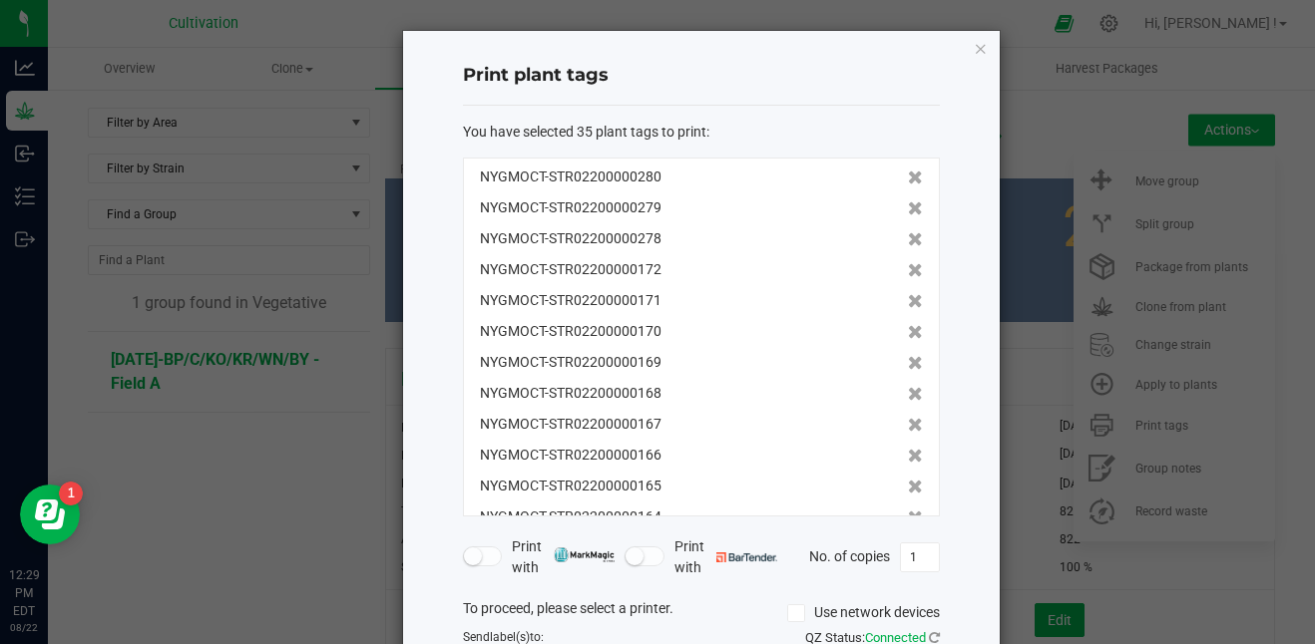
click at [908, 268] on icon at bounding box center [915, 270] width 15 height 14
click at [908, 294] on icon at bounding box center [915, 301] width 15 height 14
click at [908, 268] on icon at bounding box center [915, 270] width 15 height 14
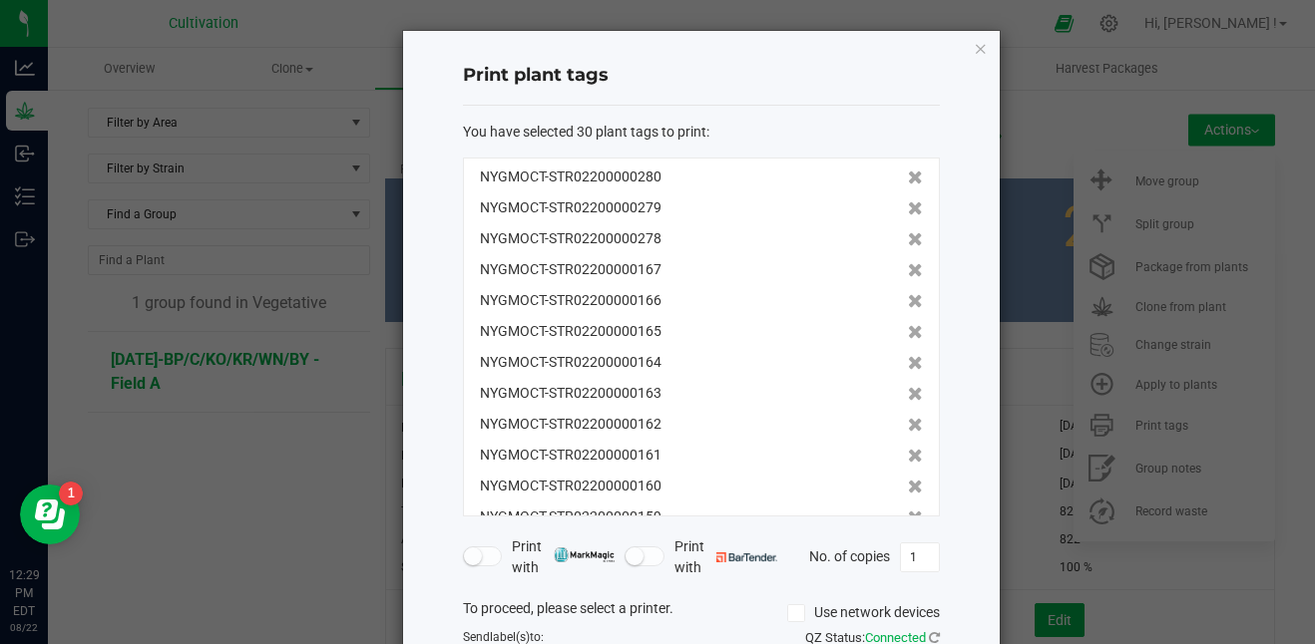
click at [908, 268] on icon at bounding box center [915, 270] width 15 height 14
click at [908, 294] on icon at bounding box center [915, 301] width 15 height 14
click at [908, 268] on icon at bounding box center [915, 270] width 15 height 14
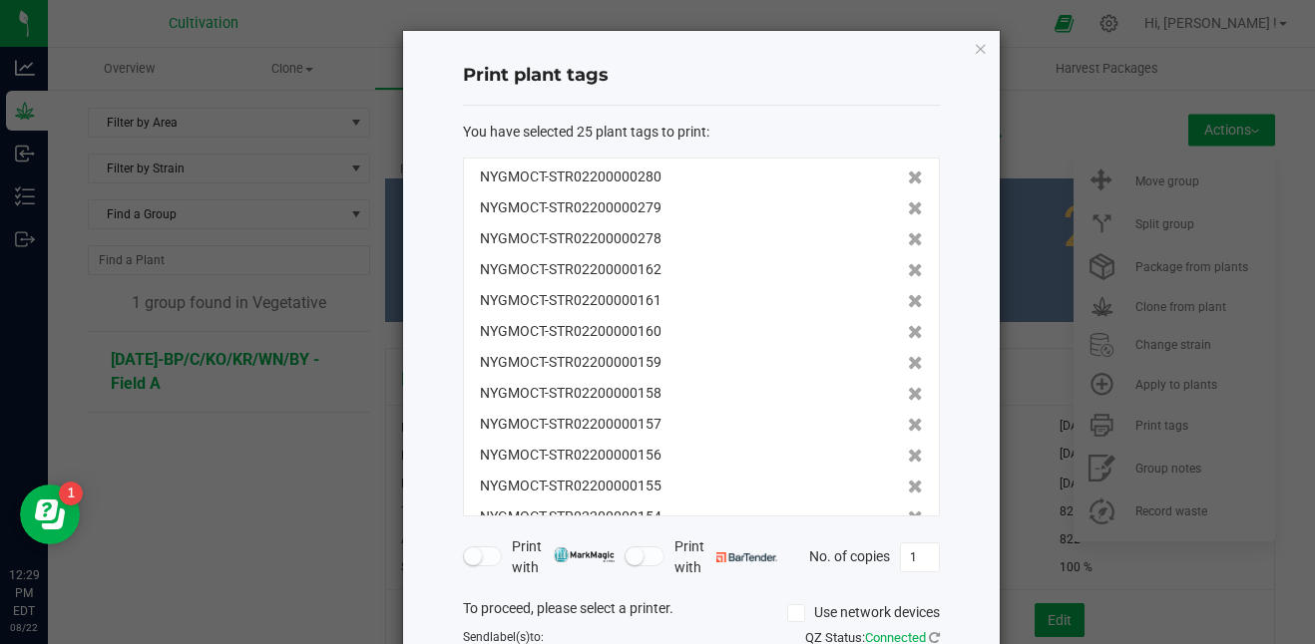
click at [908, 268] on icon at bounding box center [915, 270] width 15 height 14
click at [908, 294] on icon at bounding box center [915, 301] width 15 height 14
click at [908, 268] on icon at bounding box center [915, 270] width 15 height 14
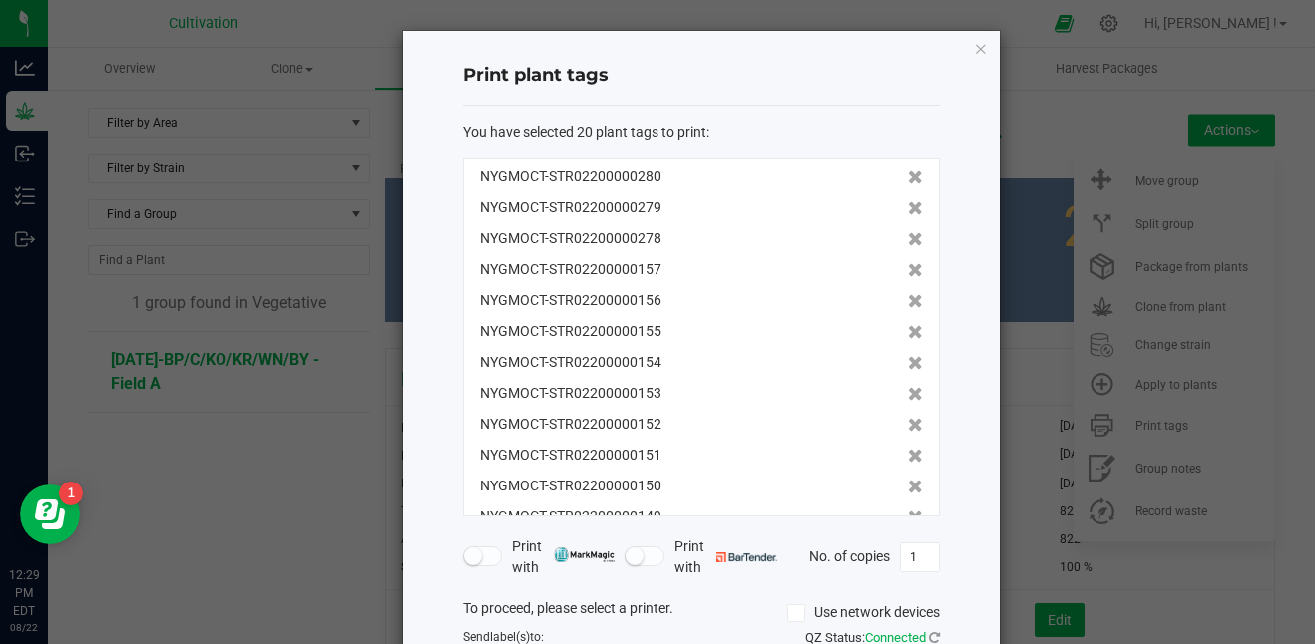
click at [908, 268] on icon at bounding box center [915, 270] width 15 height 14
click at [908, 294] on icon at bounding box center [915, 301] width 15 height 14
click at [908, 268] on icon at bounding box center [915, 270] width 15 height 14
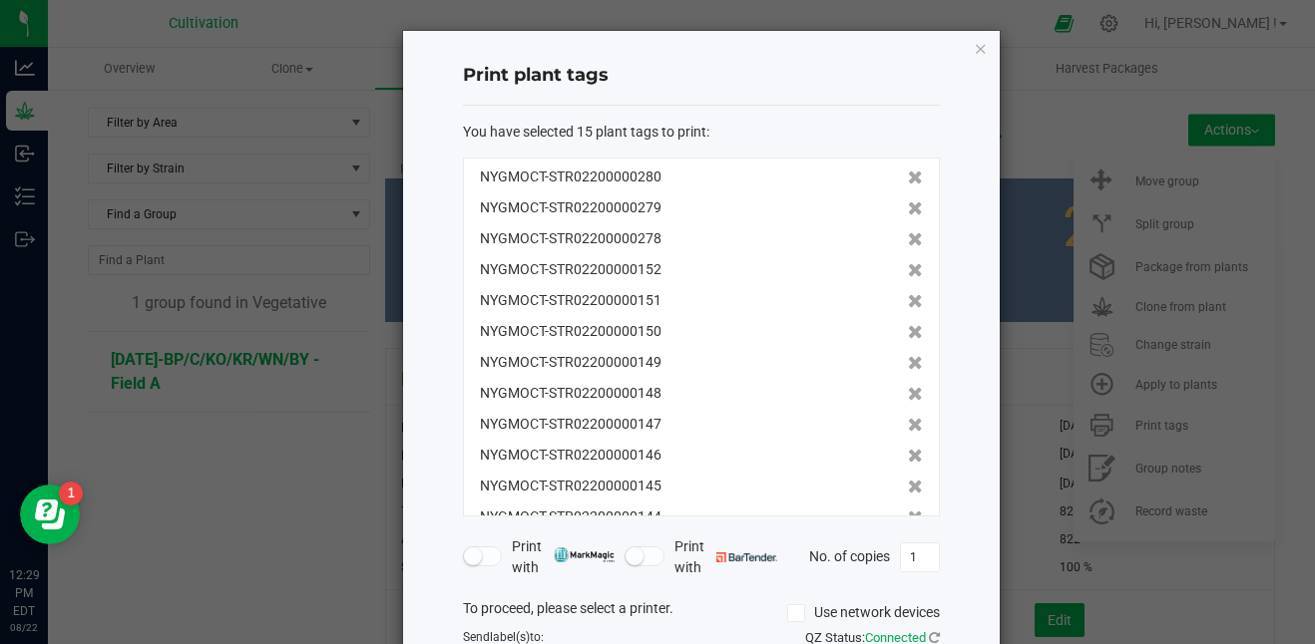
click at [908, 268] on icon at bounding box center [915, 270] width 15 height 14
click at [908, 294] on icon at bounding box center [915, 301] width 15 height 14
click at [908, 268] on icon at bounding box center [915, 270] width 15 height 14
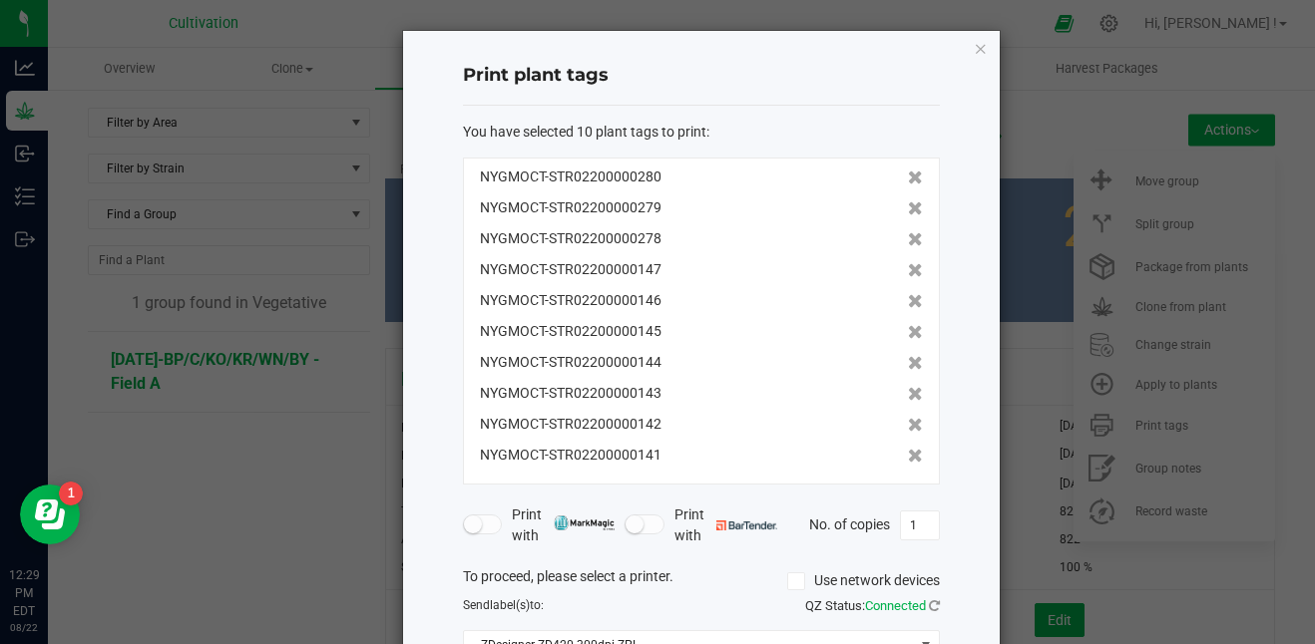
click at [908, 268] on icon at bounding box center [915, 270] width 15 height 14
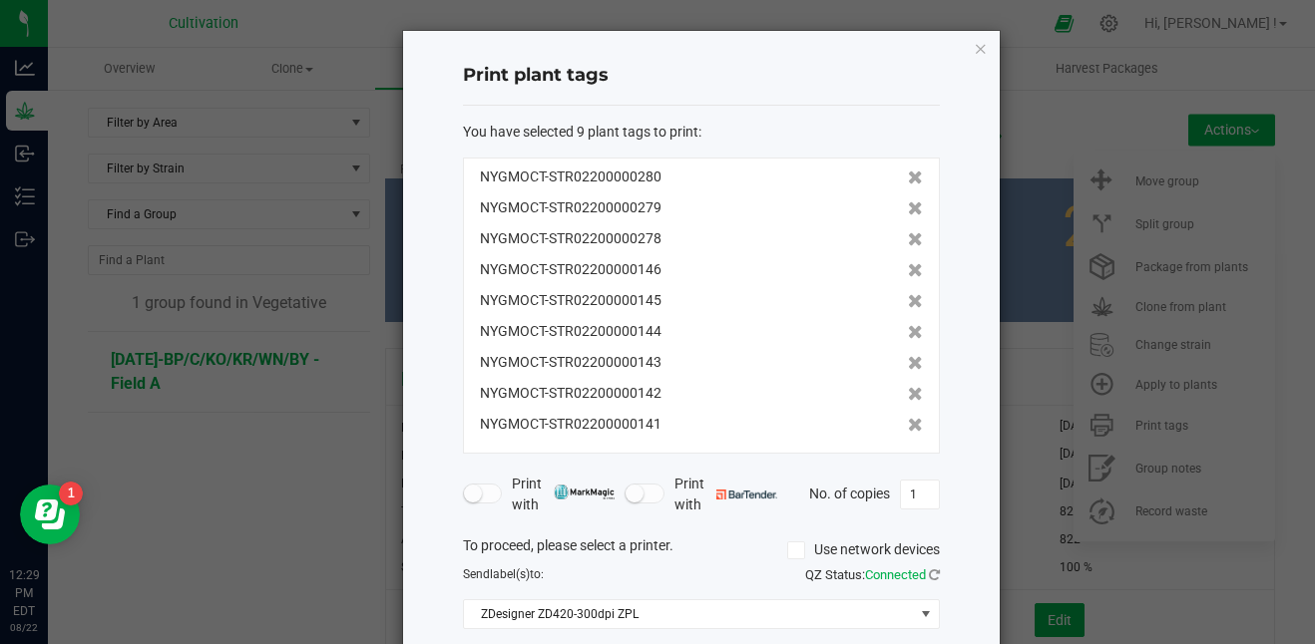
click at [908, 268] on icon at bounding box center [915, 270] width 15 height 14
click at [908, 294] on icon at bounding box center [915, 301] width 15 height 14
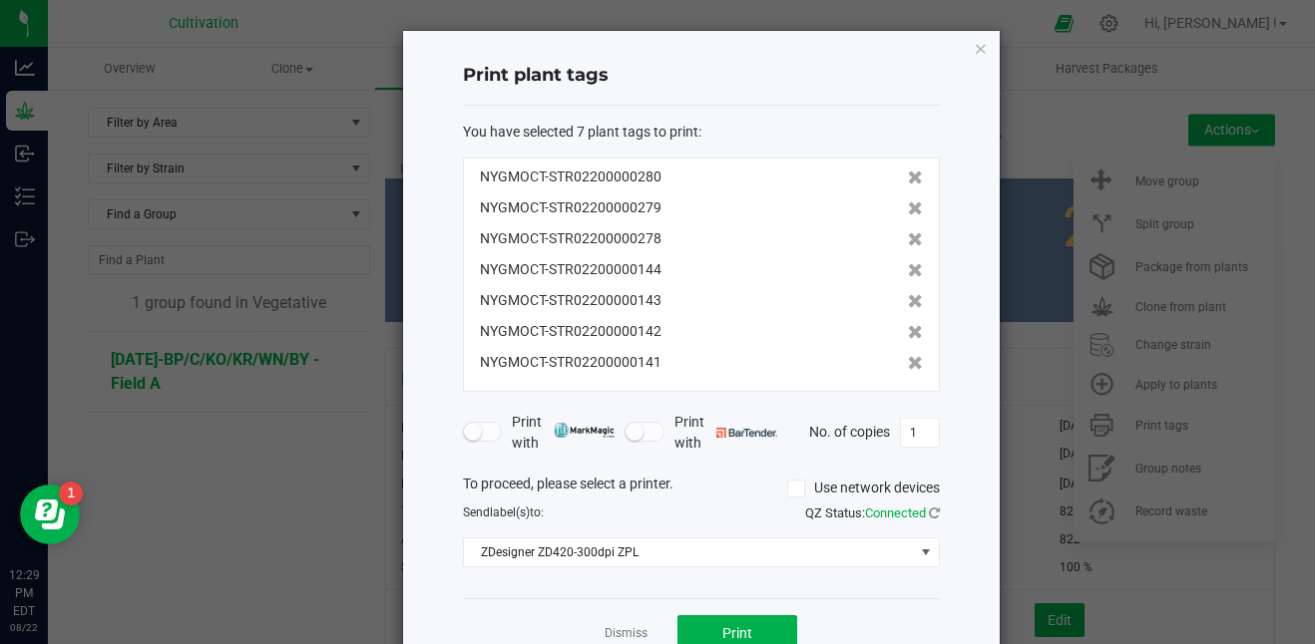
click at [908, 268] on icon at bounding box center [915, 270] width 15 height 14
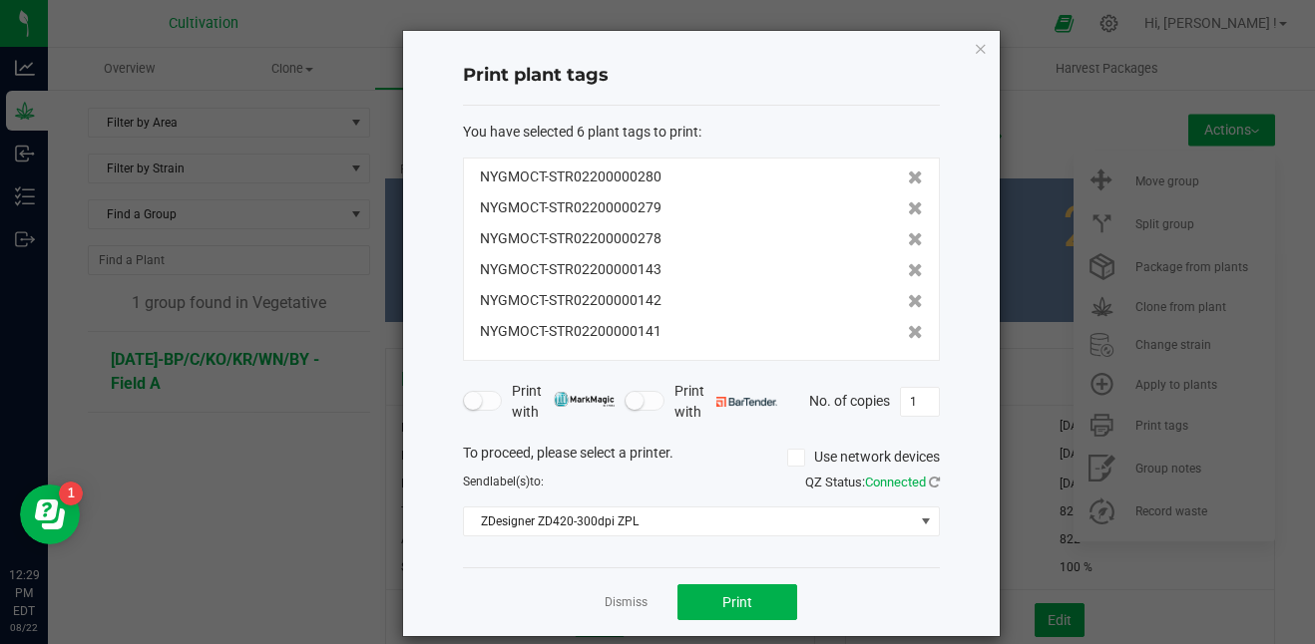
click at [908, 268] on icon at bounding box center [915, 270] width 15 height 14
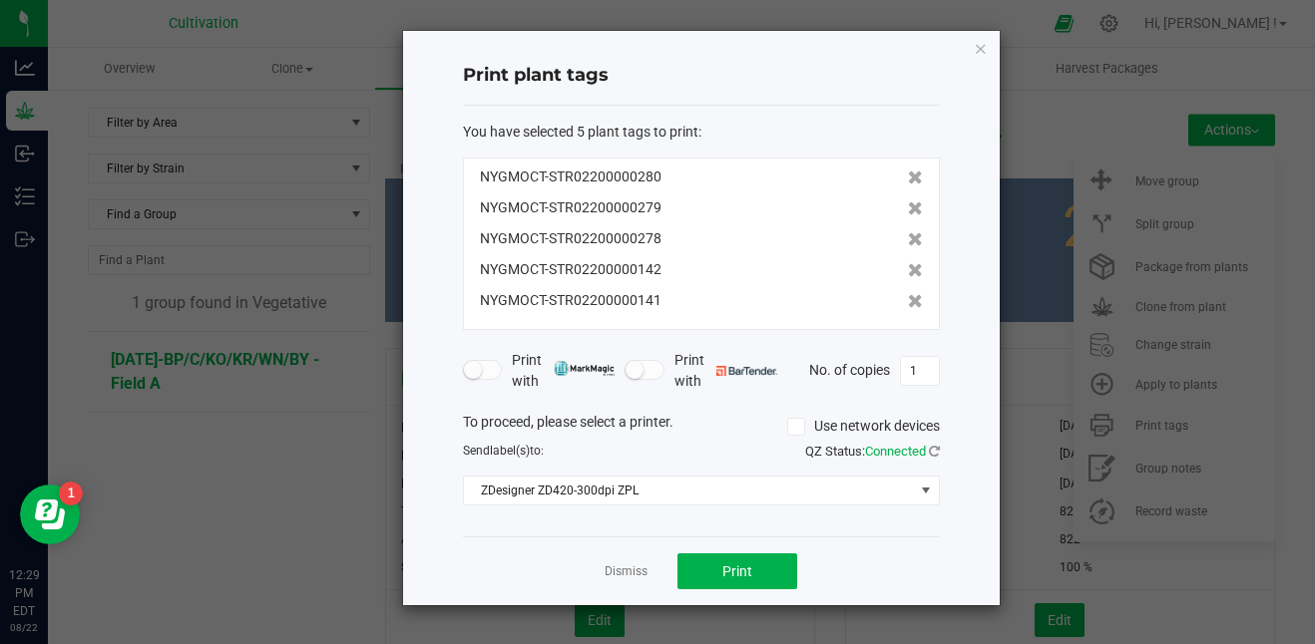
click at [908, 268] on icon at bounding box center [915, 270] width 15 height 14
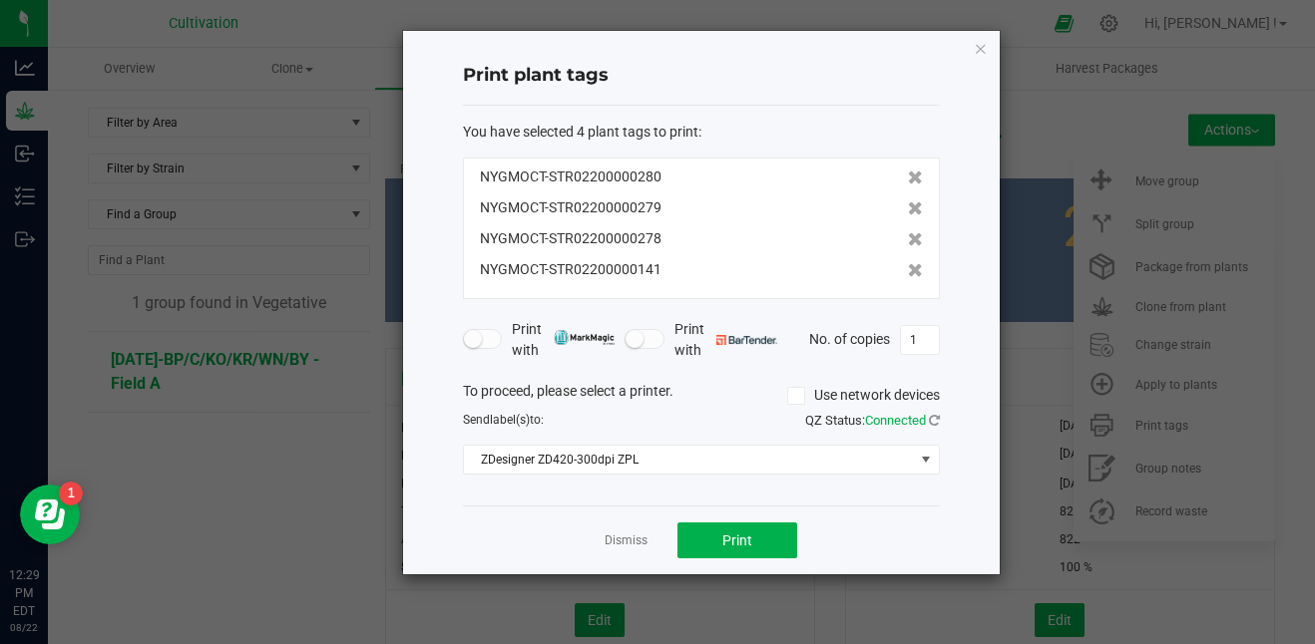
click at [908, 268] on icon at bounding box center [915, 270] width 15 height 14
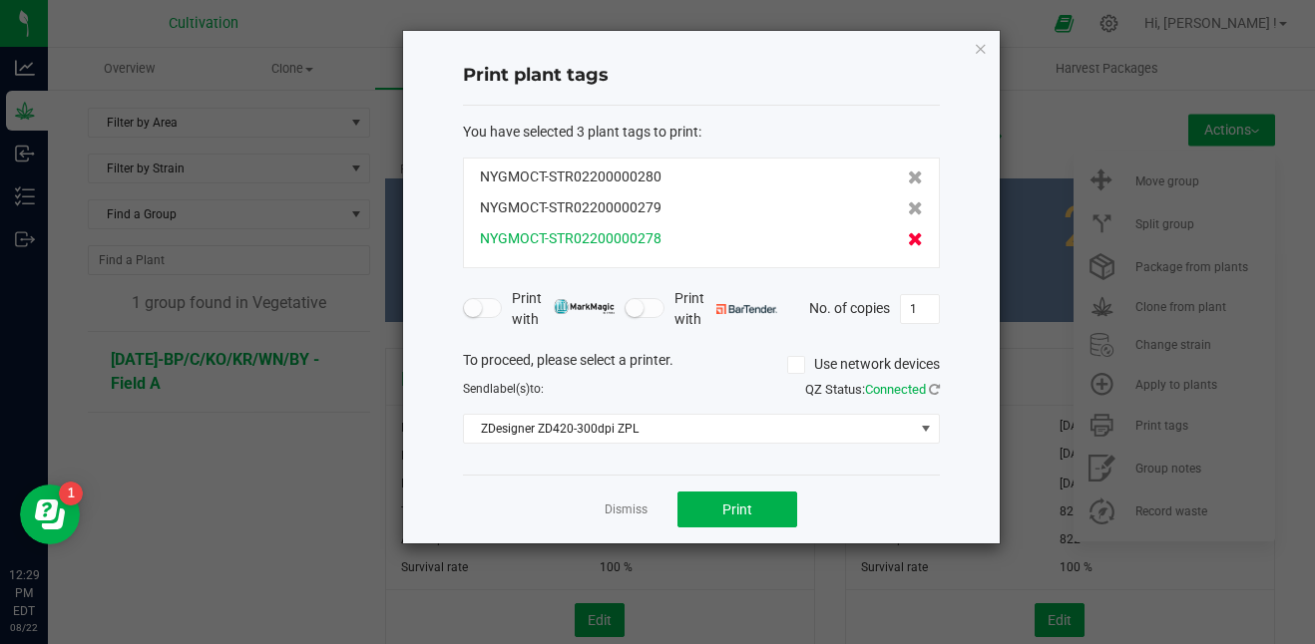
click at [908, 241] on icon at bounding box center [915, 239] width 15 height 14
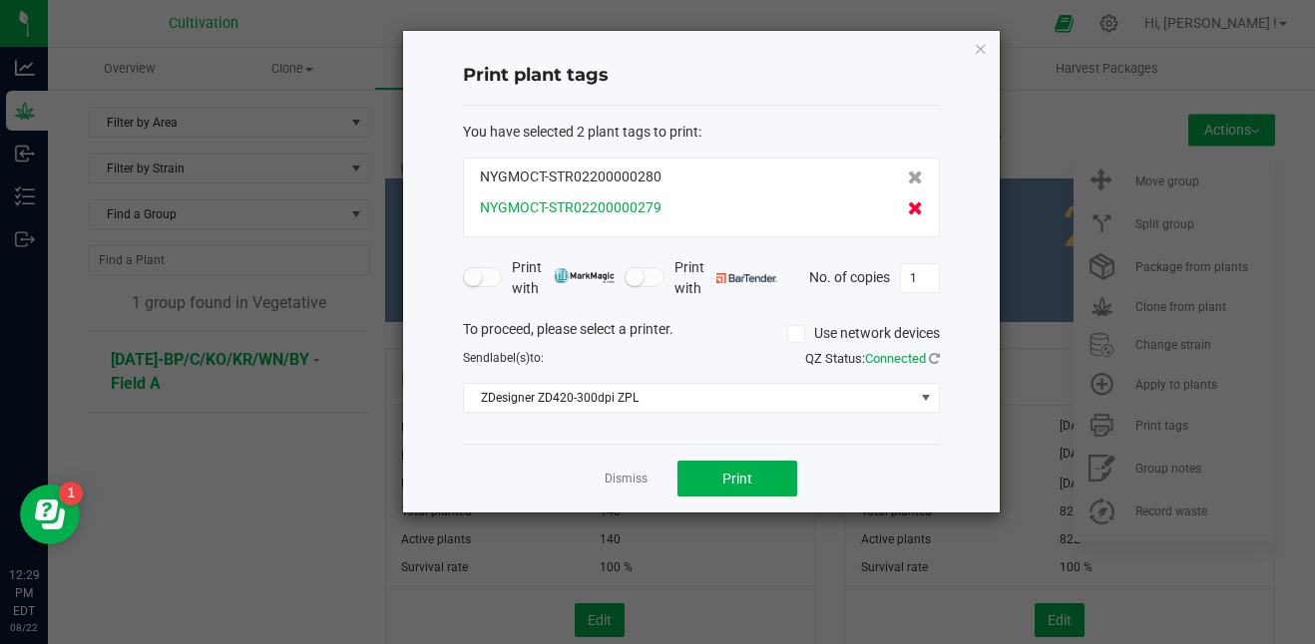
click at [908, 212] on icon at bounding box center [915, 208] width 15 height 14
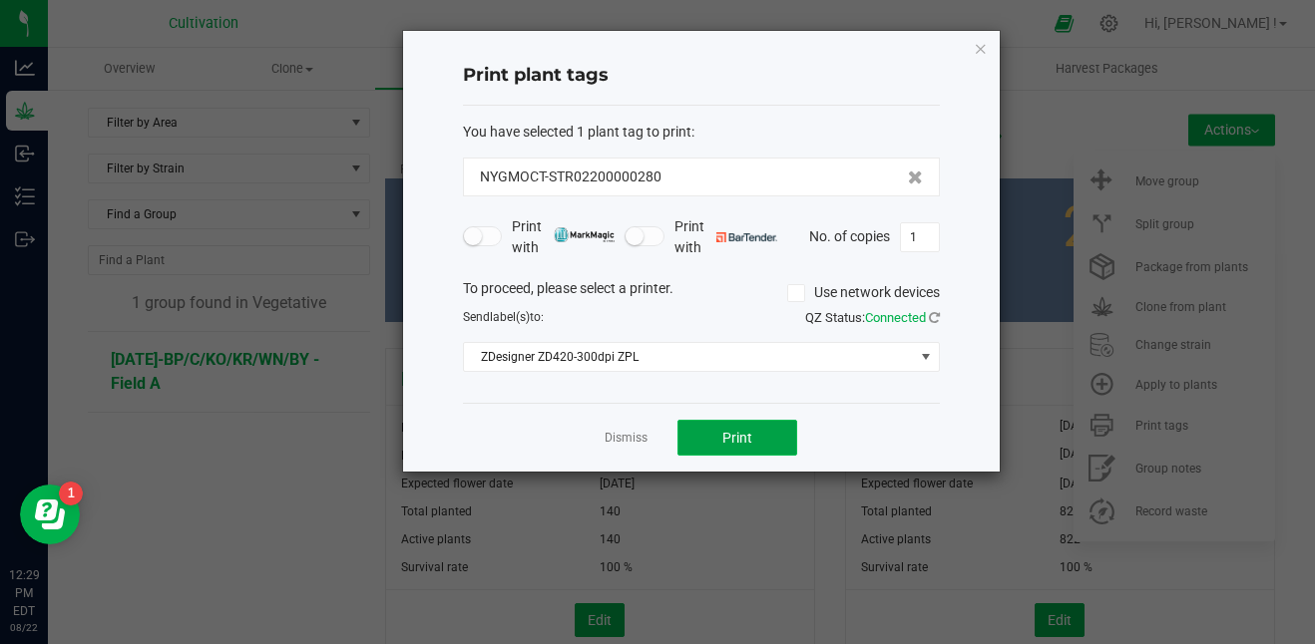
click at [759, 429] on button "Print" at bounding box center [737, 438] width 120 height 36
click at [981, 50] on icon "button" at bounding box center [981, 48] width 14 height 24
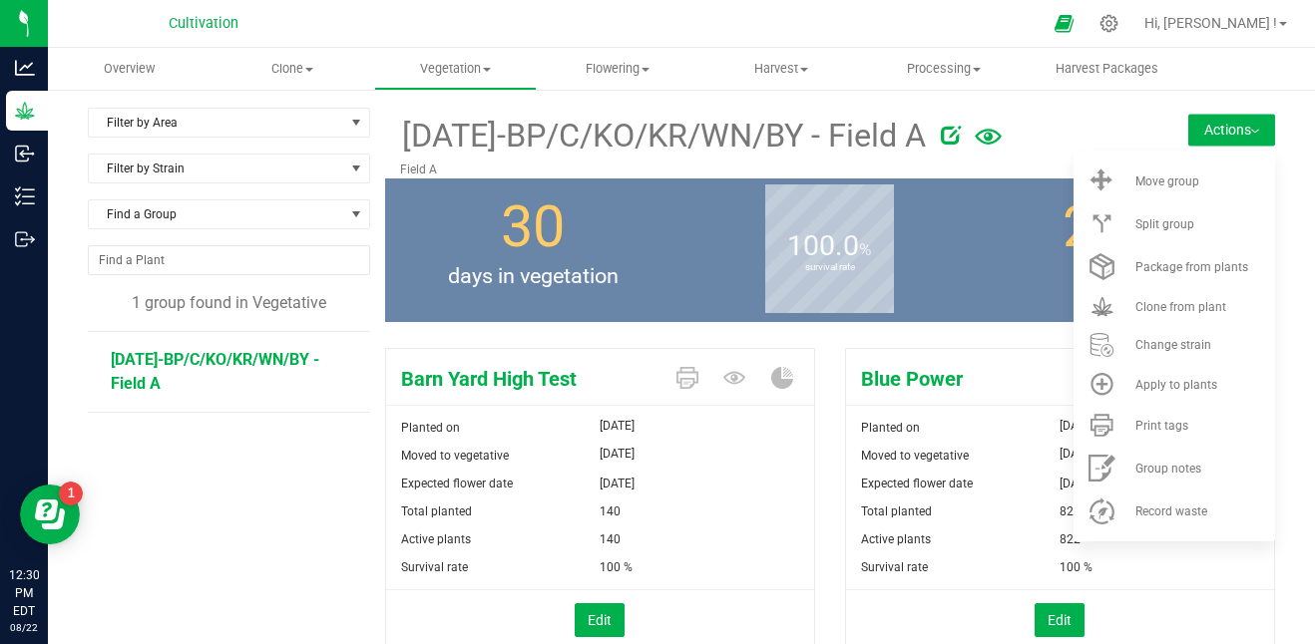
click at [897, 315] on div "100.0 % survival rate" at bounding box center [829, 251] width 296 height 144
click at [1188, 135] on button "Actions" at bounding box center [1231, 130] width 87 height 32
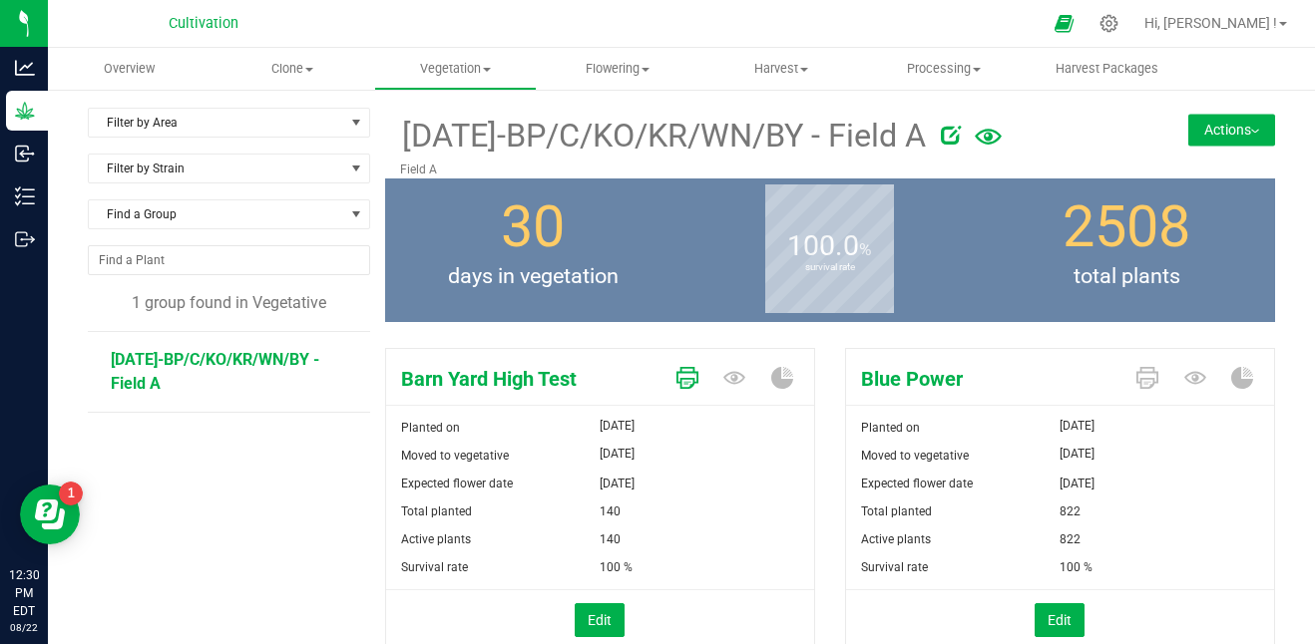
click at [676, 380] on icon at bounding box center [687, 378] width 22 height 22
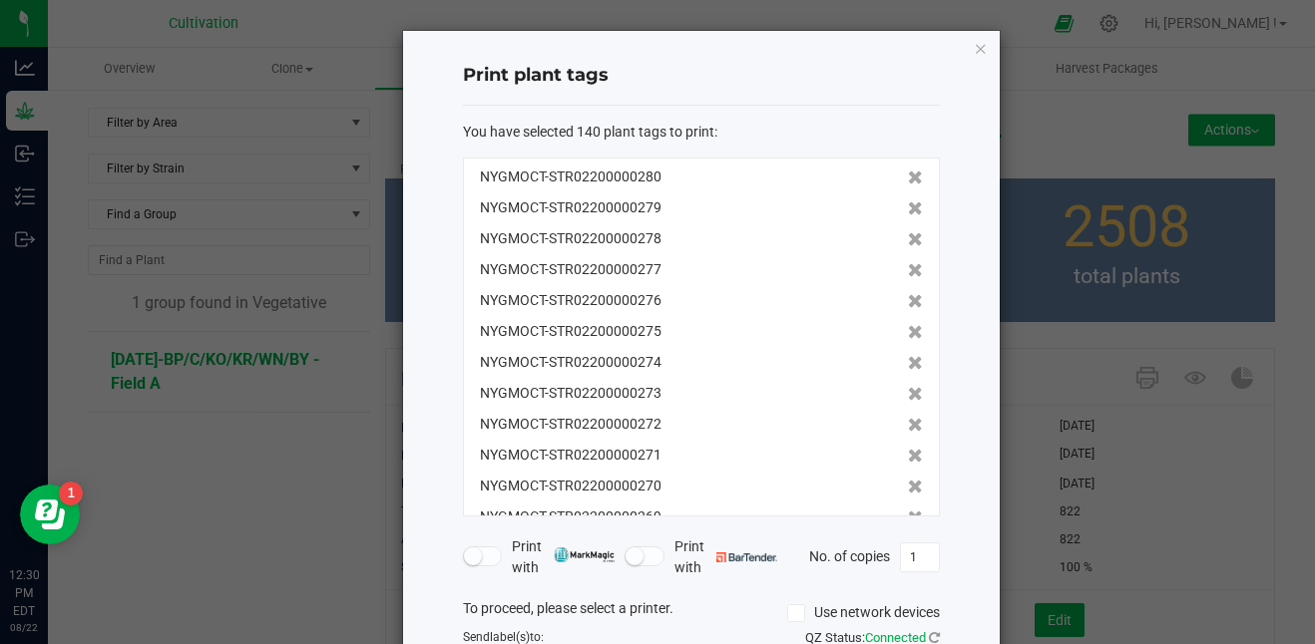
scroll to position [179, 0]
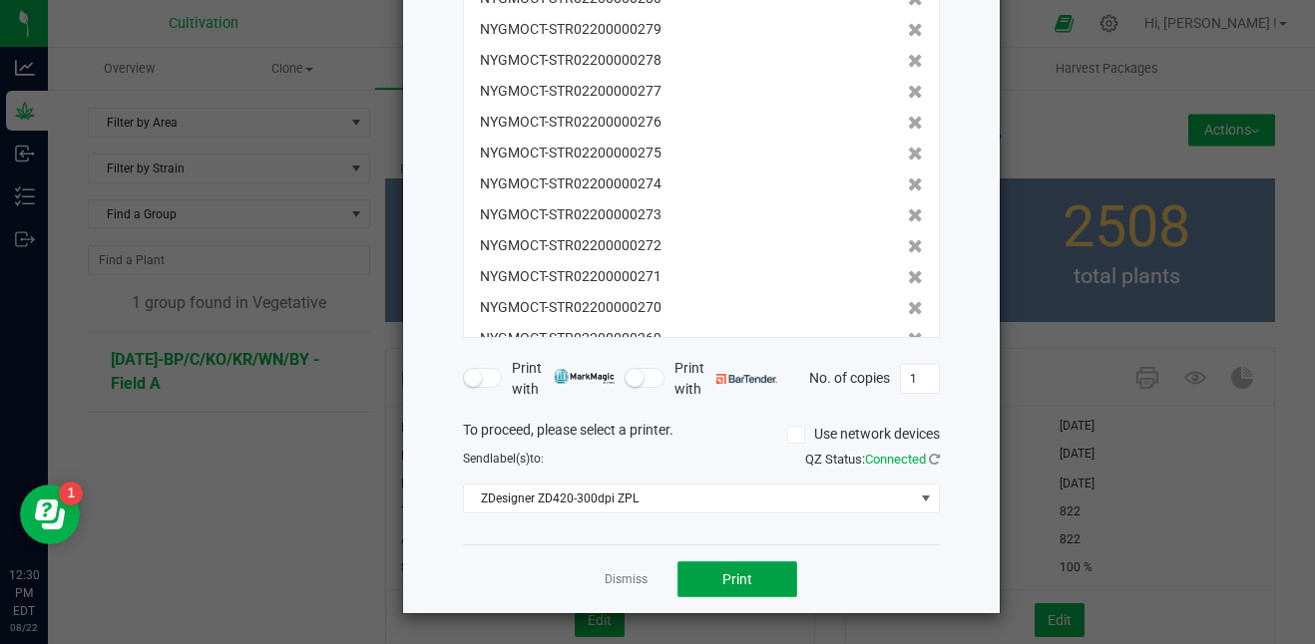
click at [723, 566] on button "Print" at bounding box center [737, 580] width 120 height 36
click at [618, 570] on app-cancel-button "Dismiss" at bounding box center [625, 580] width 43 height 21
click at [628, 579] on link "Dismiss" at bounding box center [625, 580] width 43 height 17
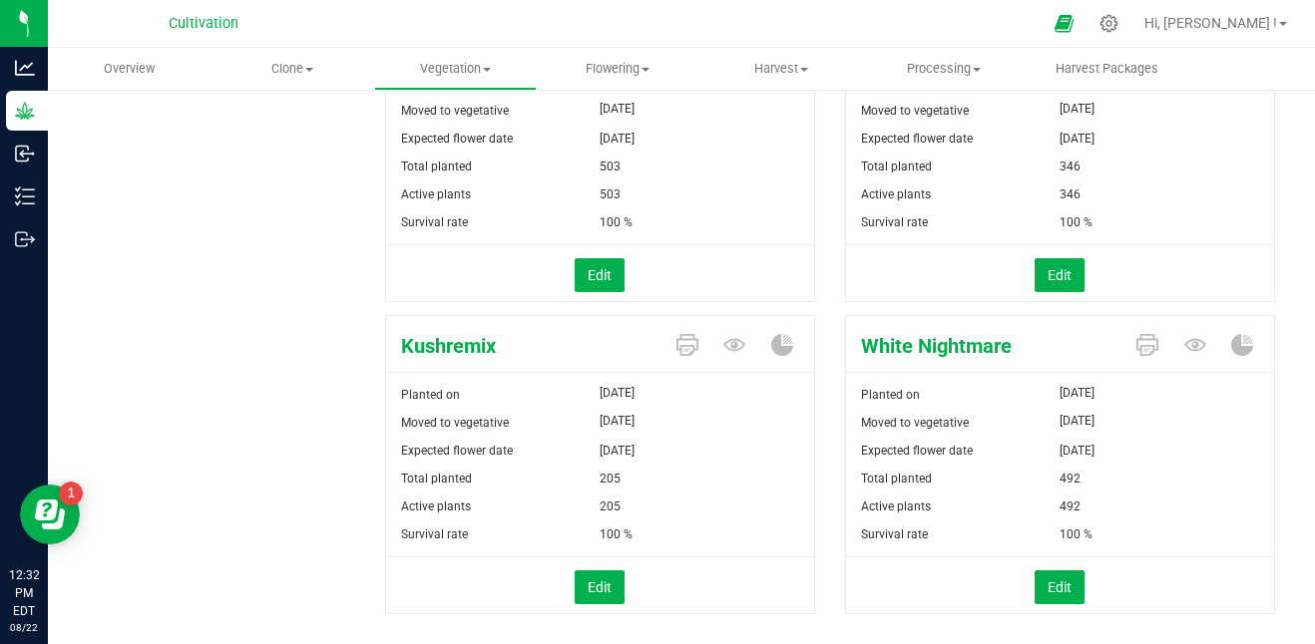
scroll to position [662, 0]
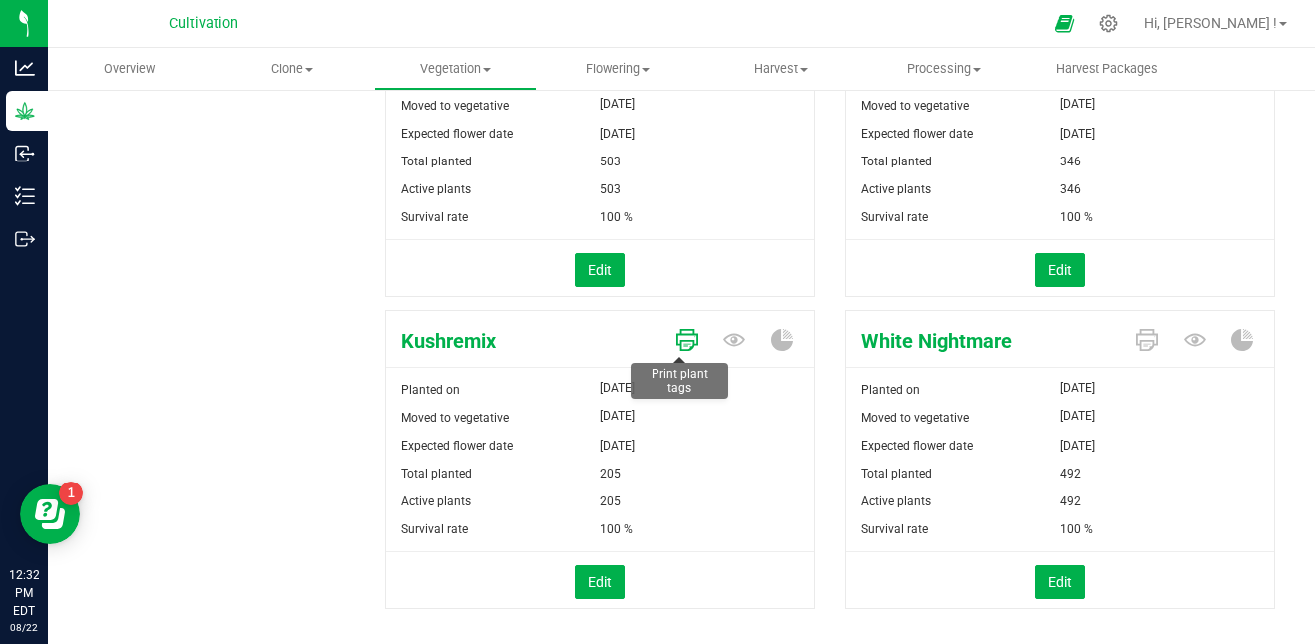
click at [680, 339] on icon at bounding box center [687, 340] width 22 height 22
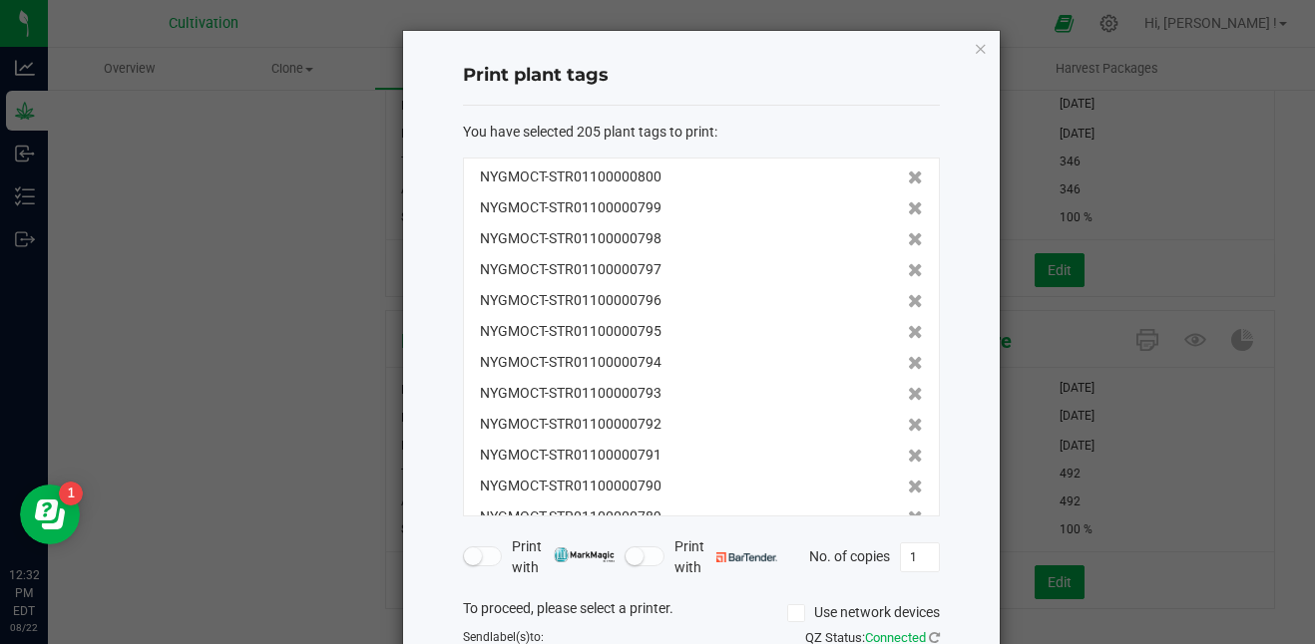
scroll to position [179, 0]
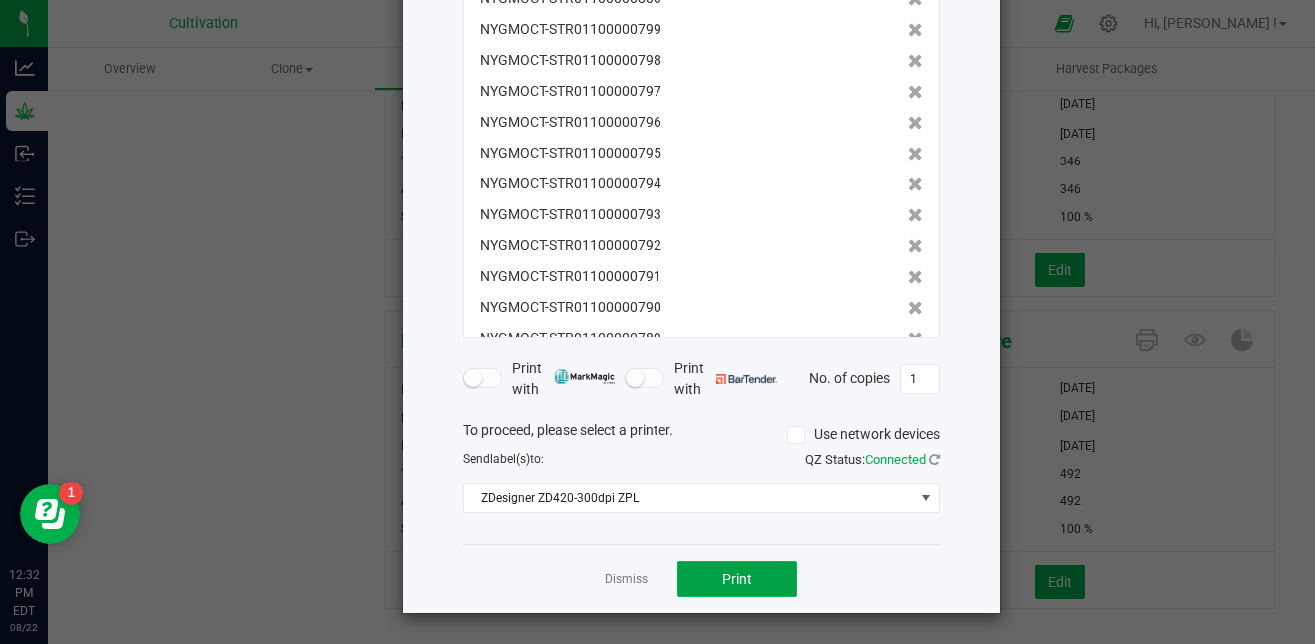
click at [732, 582] on span "Print" at bounding box center [737, 580] width 30 height 16
click at [615, 579] on link "Dismiss" at bounding box center [625, 580] width 43 height 17
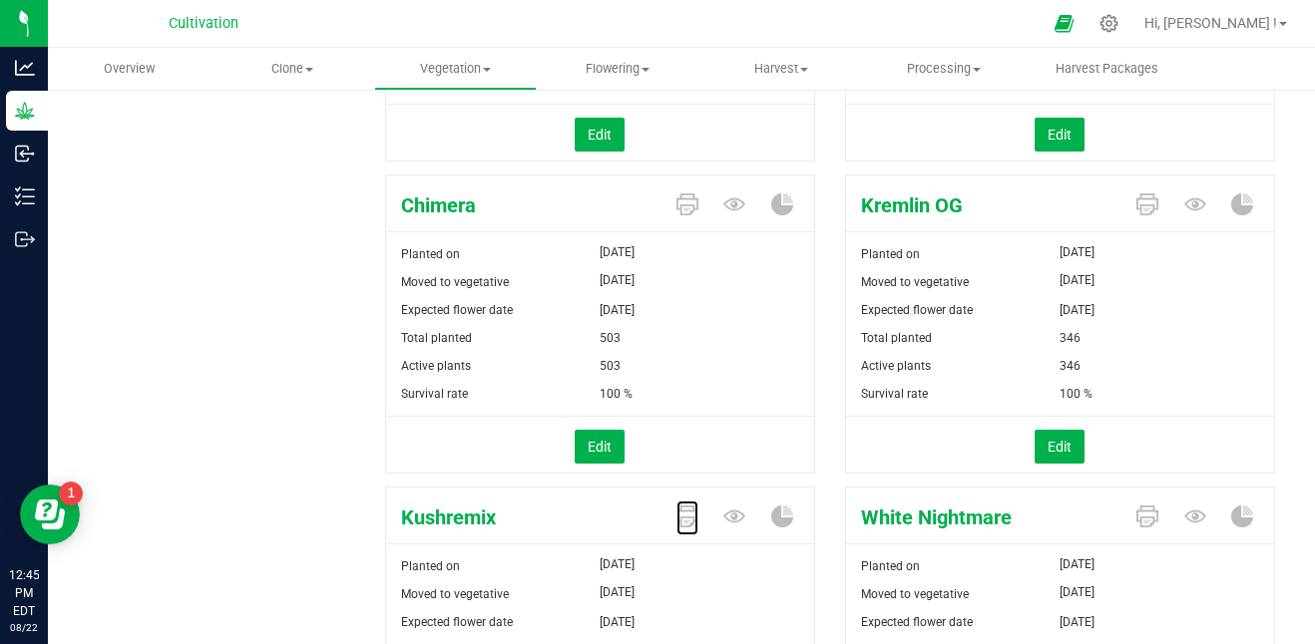
scroll to position [695, 0]
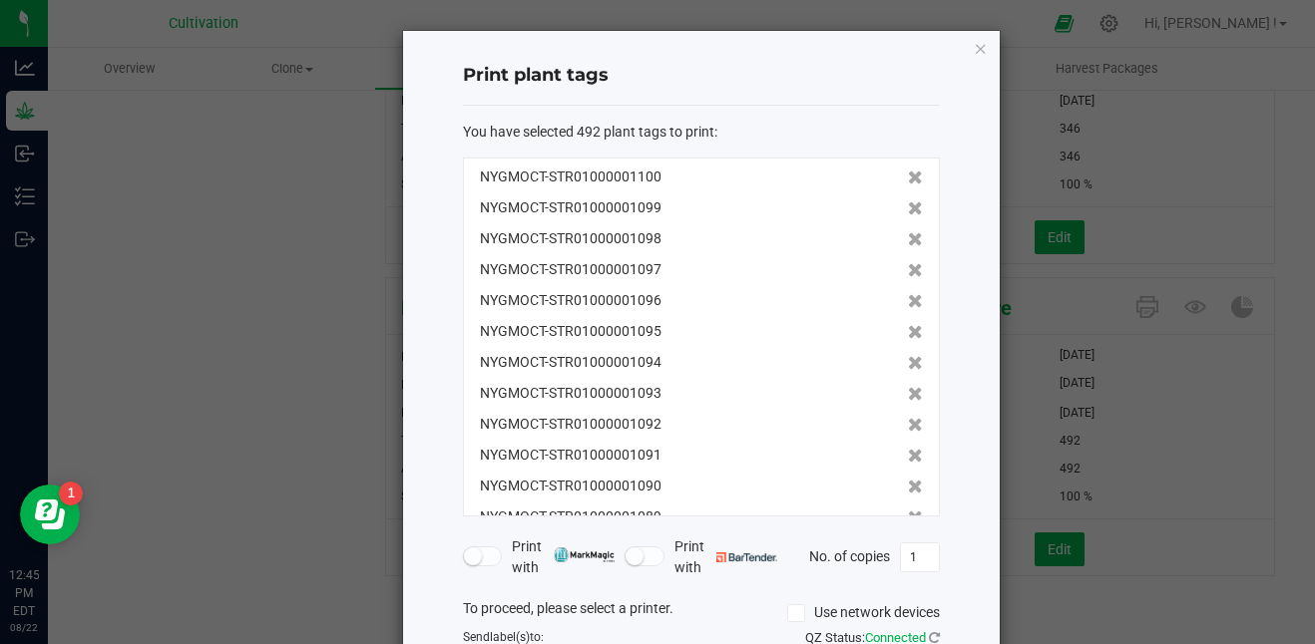
scroll to position [179, 0]
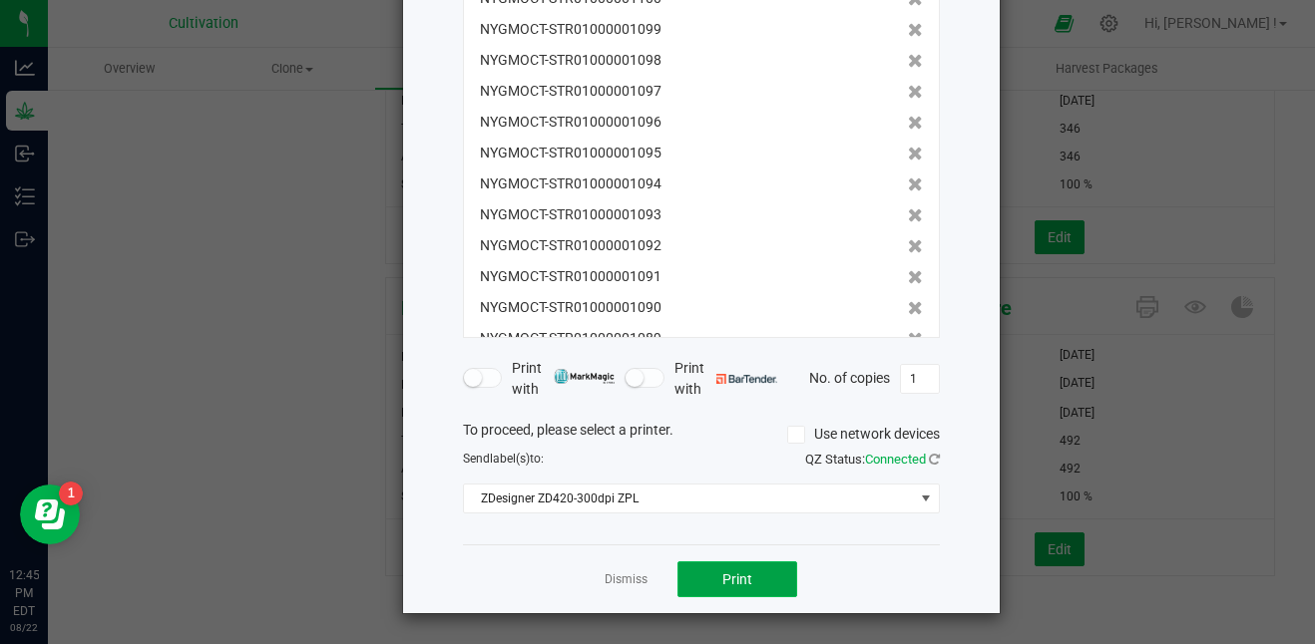
click at [722, 580] on span "Print" at bounding box center [737, 580] width 30 height 16
click at [623, 576] on link "Dismiss" at bounding box center [625, 580] width 43 height 17
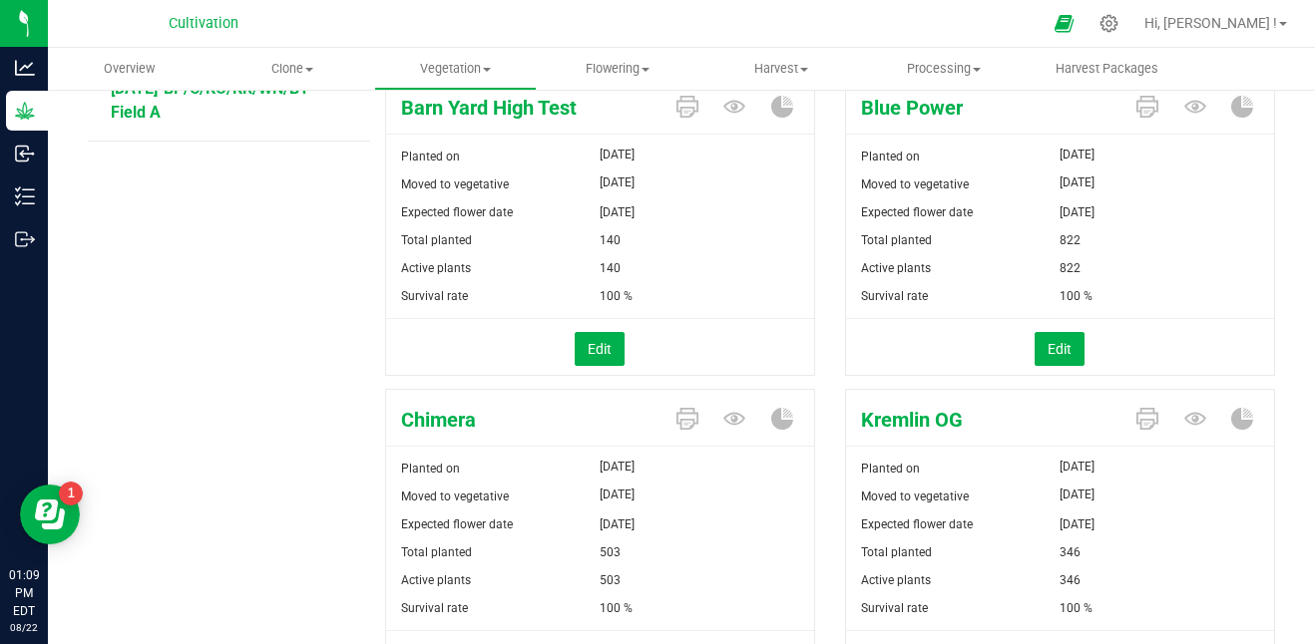
scroll to position [272, 0]
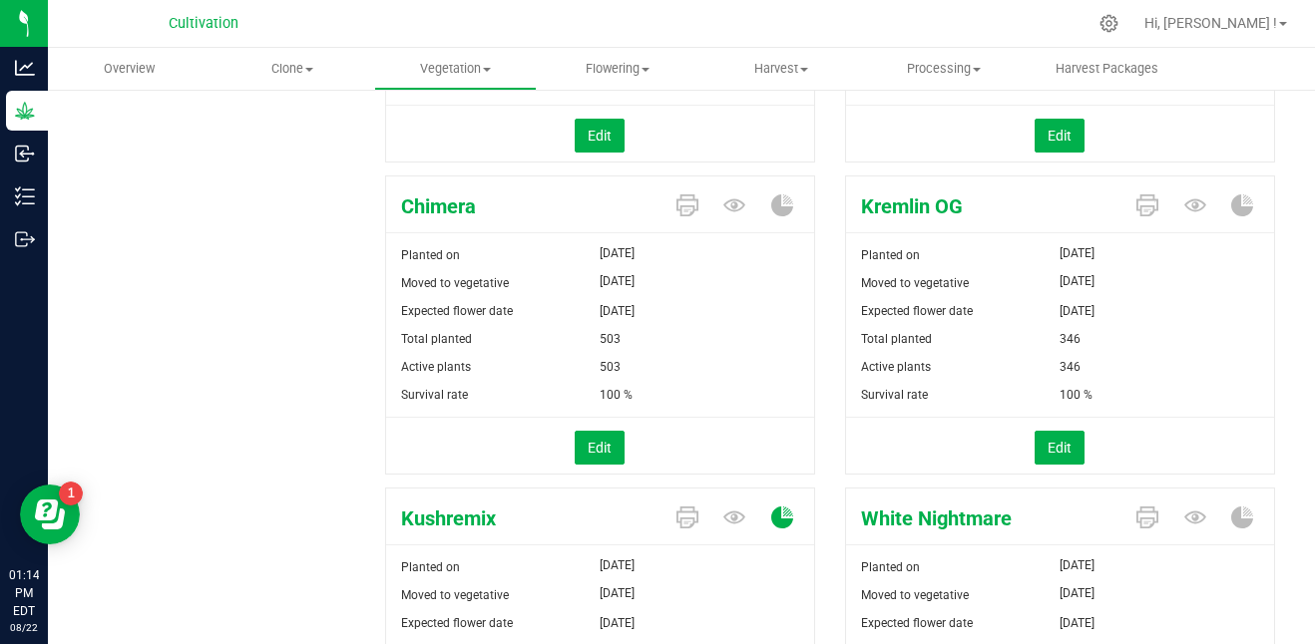
scroll to position [461, 0]
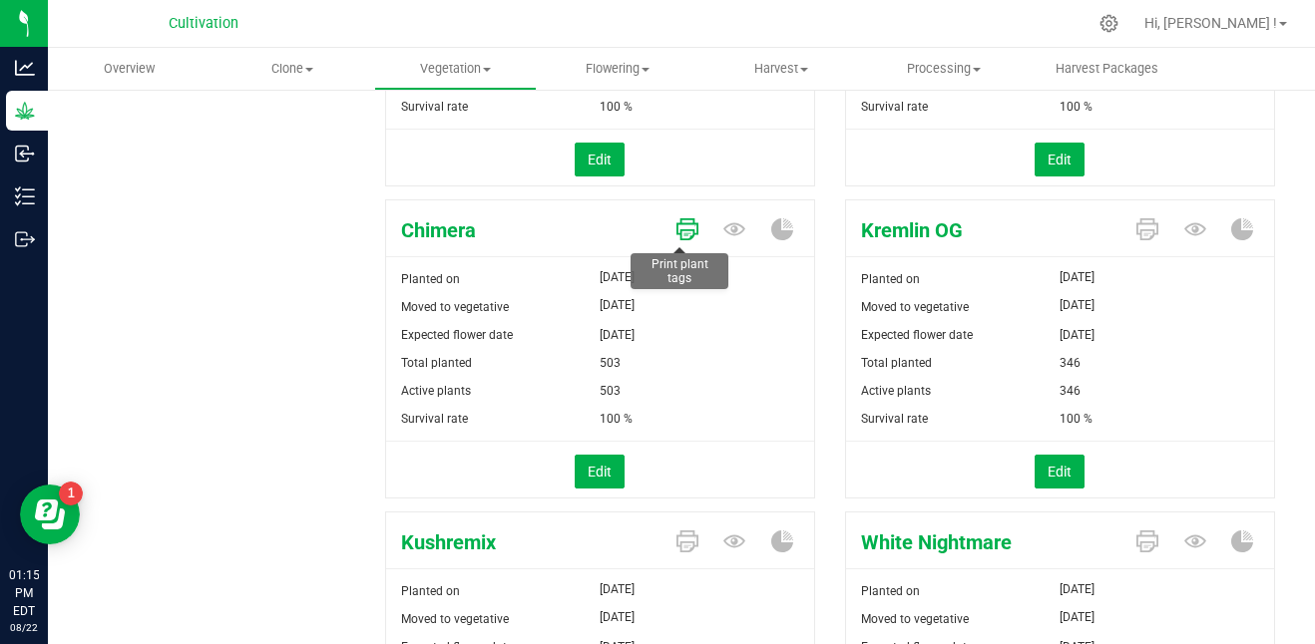
click at [680, 225] on icon at bounding box center [687, 229] width 22 height 22
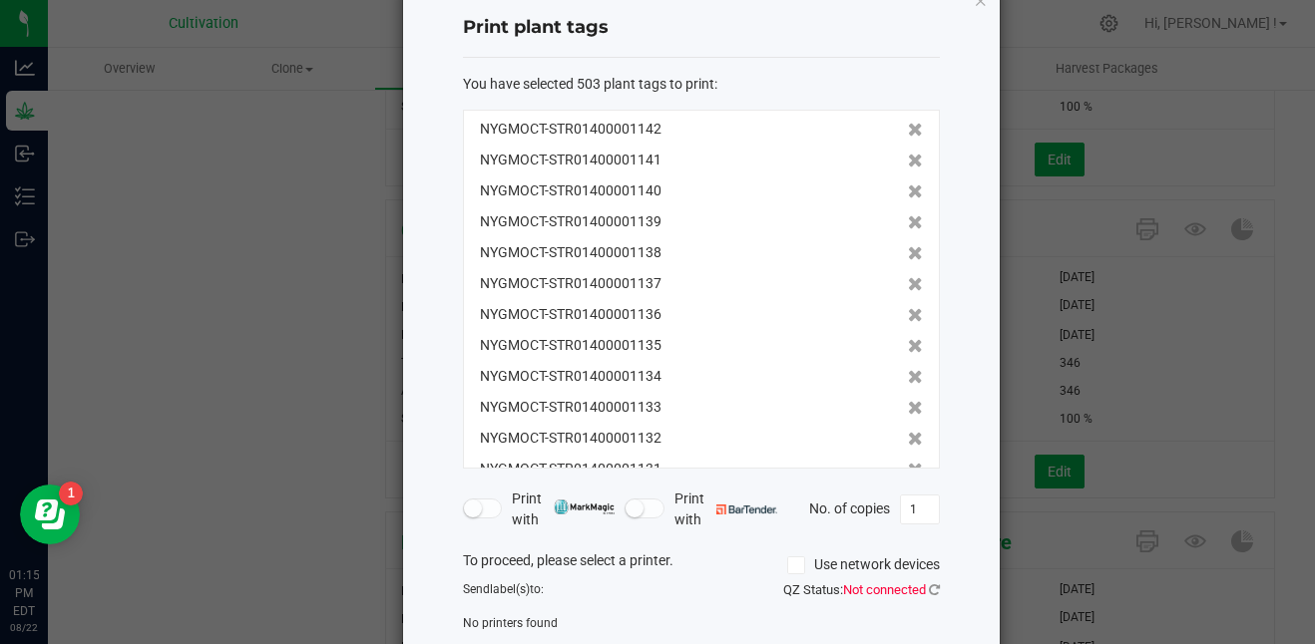
scroll to position [167, 0]
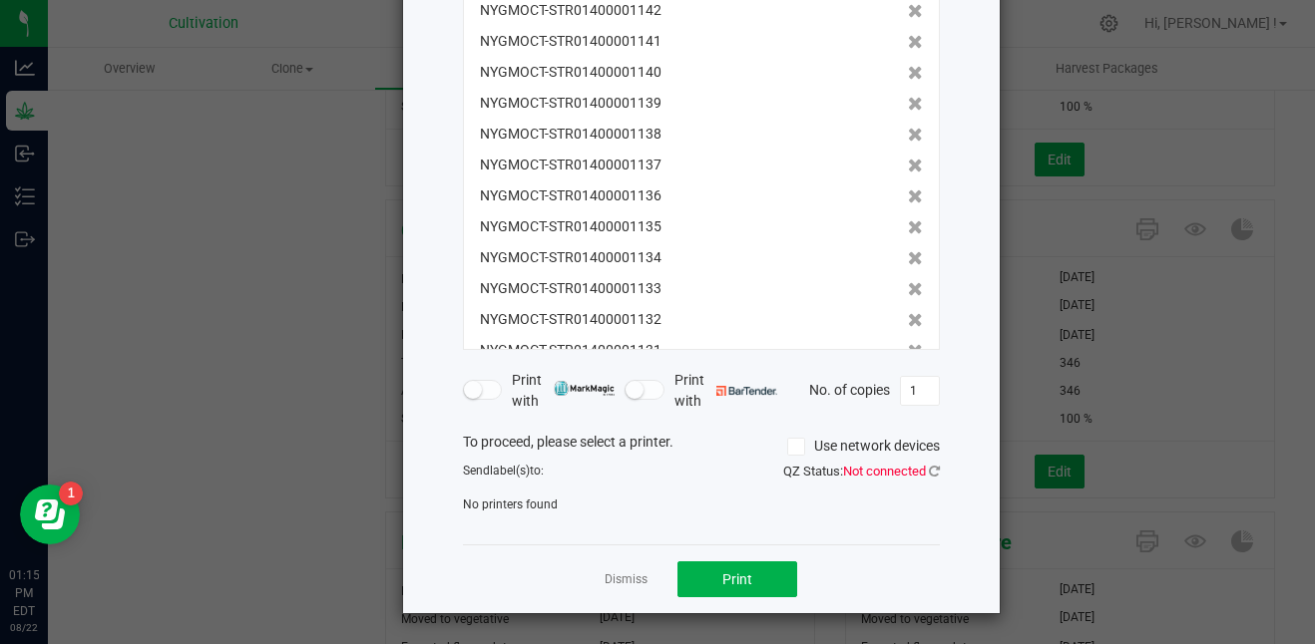
click at [932, 475] on div "QZ Status: Not connected" at bounding box center [827, 472] width 253 height 20
click at [929, 470] on icon at bounding box center [934, 471] width 11 height 13
click at [929, 476] on icon at bounding box center [934, 471] width 11 height 13
drag, startPoint x: 922, startPoint y: 476, endPoint x: 906, endPoint y: 470, distance: 17.0
click at [906, 470] on span "Not connected" at bounding box center [884, 471] width 83 height 15
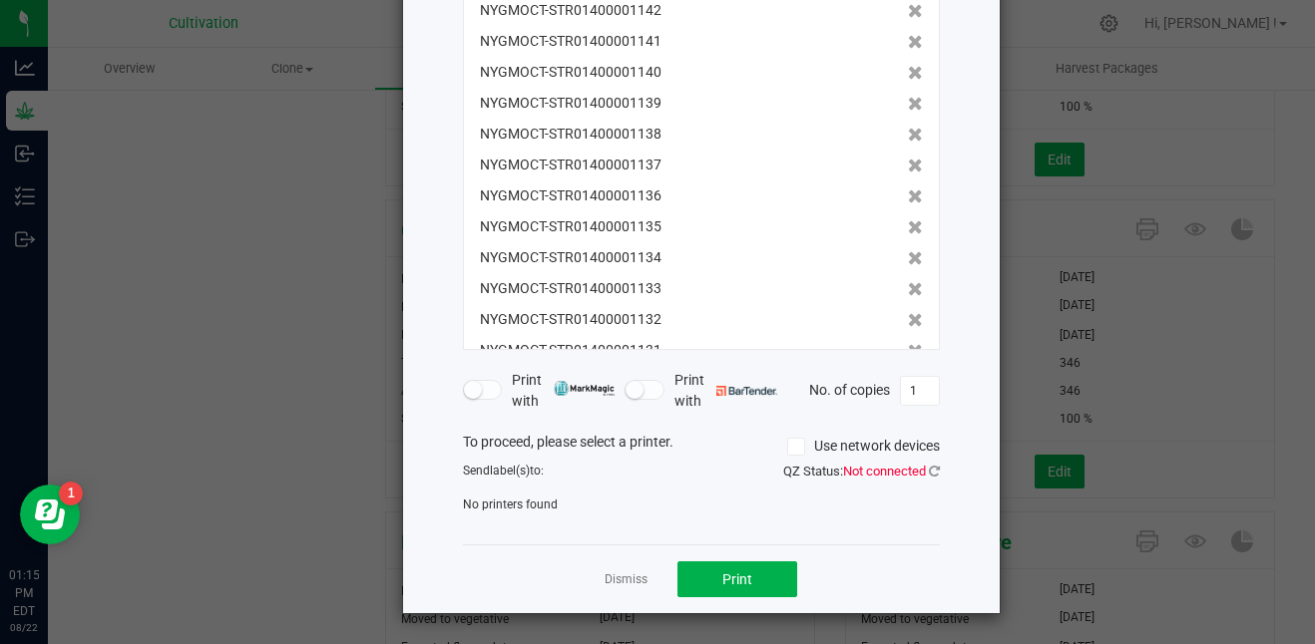
click at [935, 470] on div "QZ Status: Not connected" at bounding box center [827, 472] width 253 height 20
click at [929, 471] on icon at bounding box center [934, 471] width 11 height 13
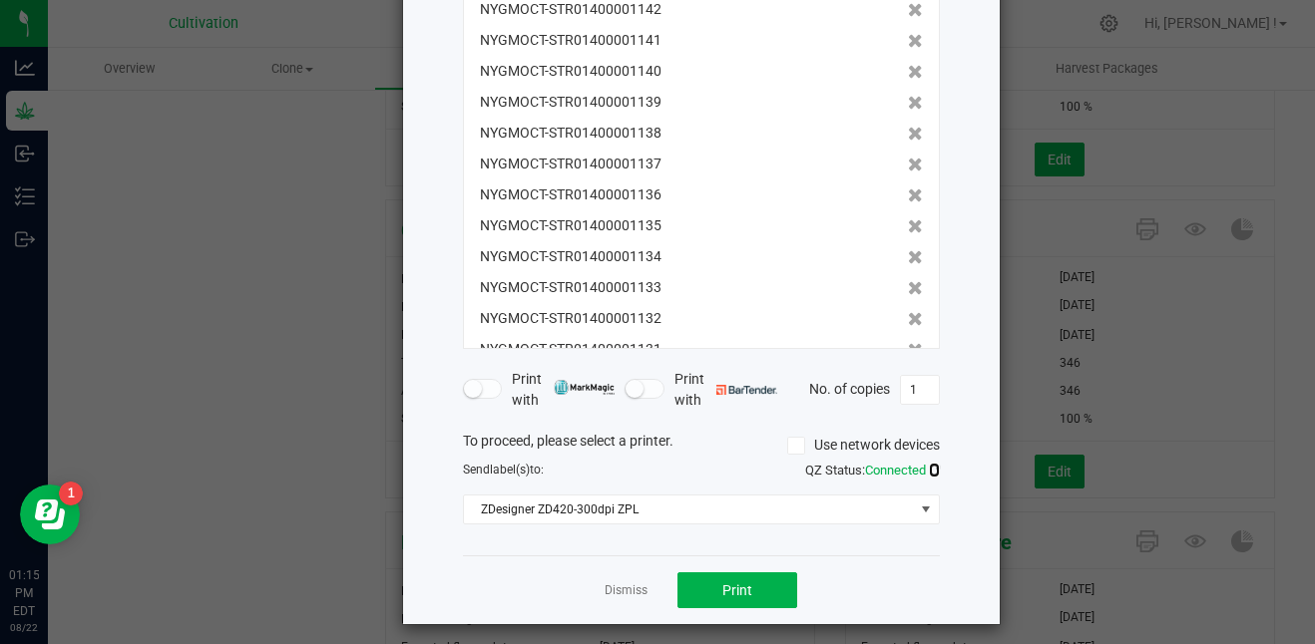
scroll to position [169, 0]
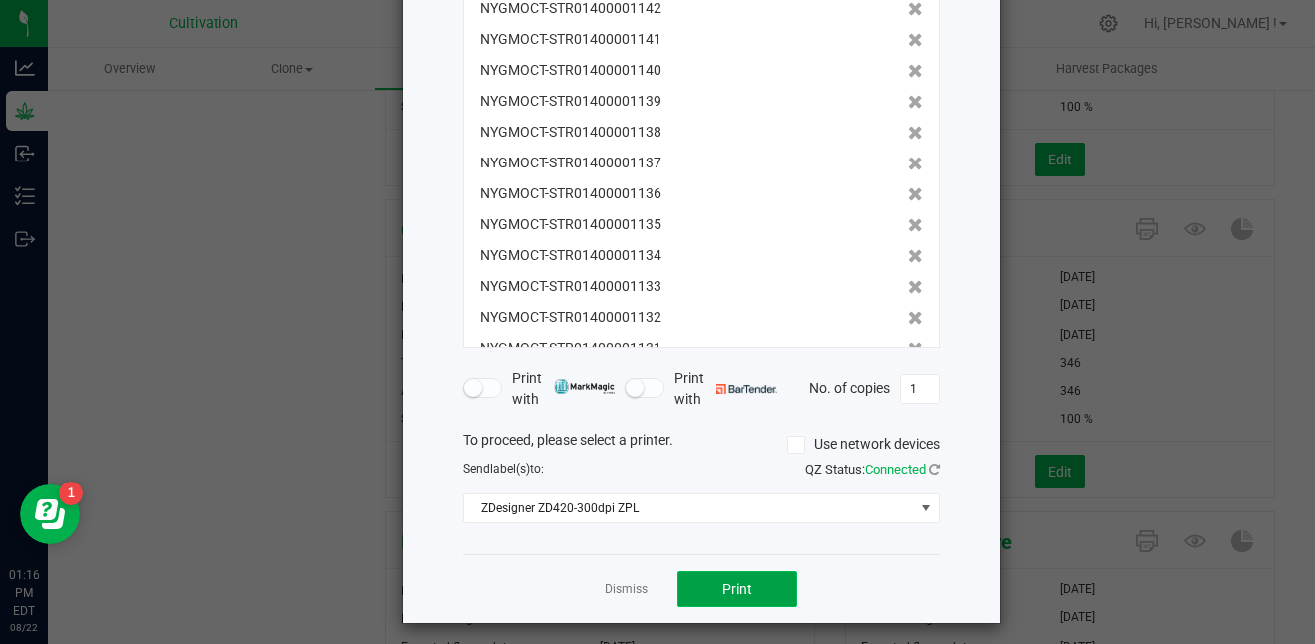
click at [731, 584] on span "Print" at bounding box center [737, 590] width 30 height 16
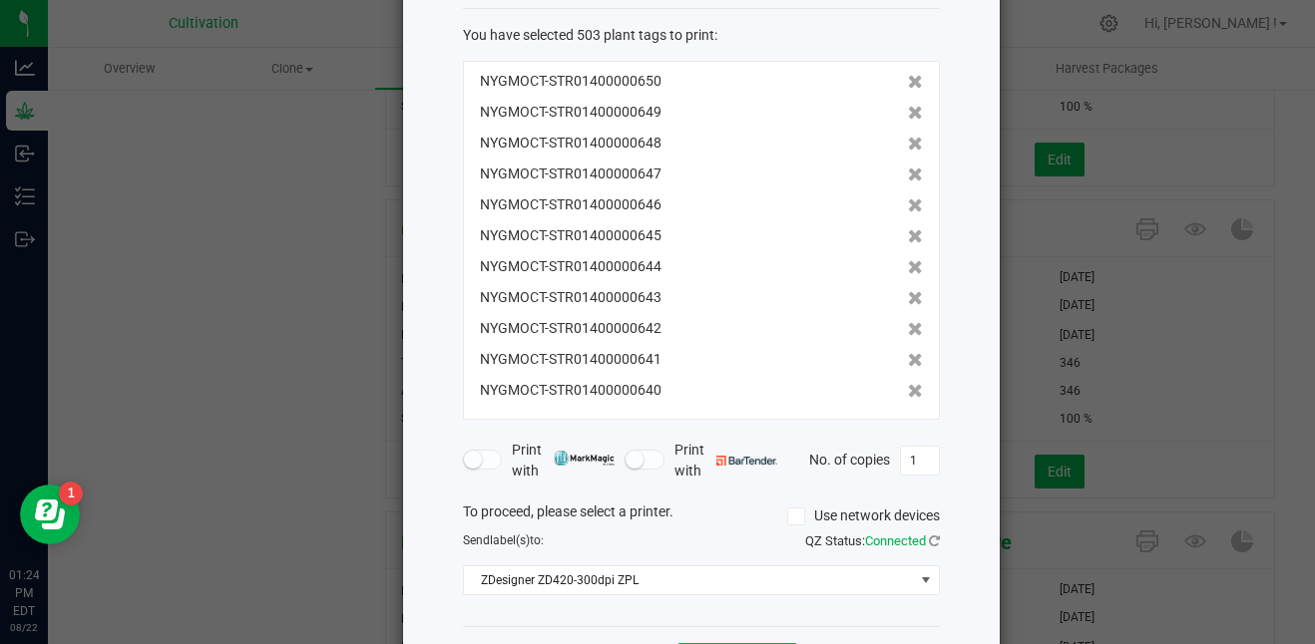
scroll to position [179, 0]
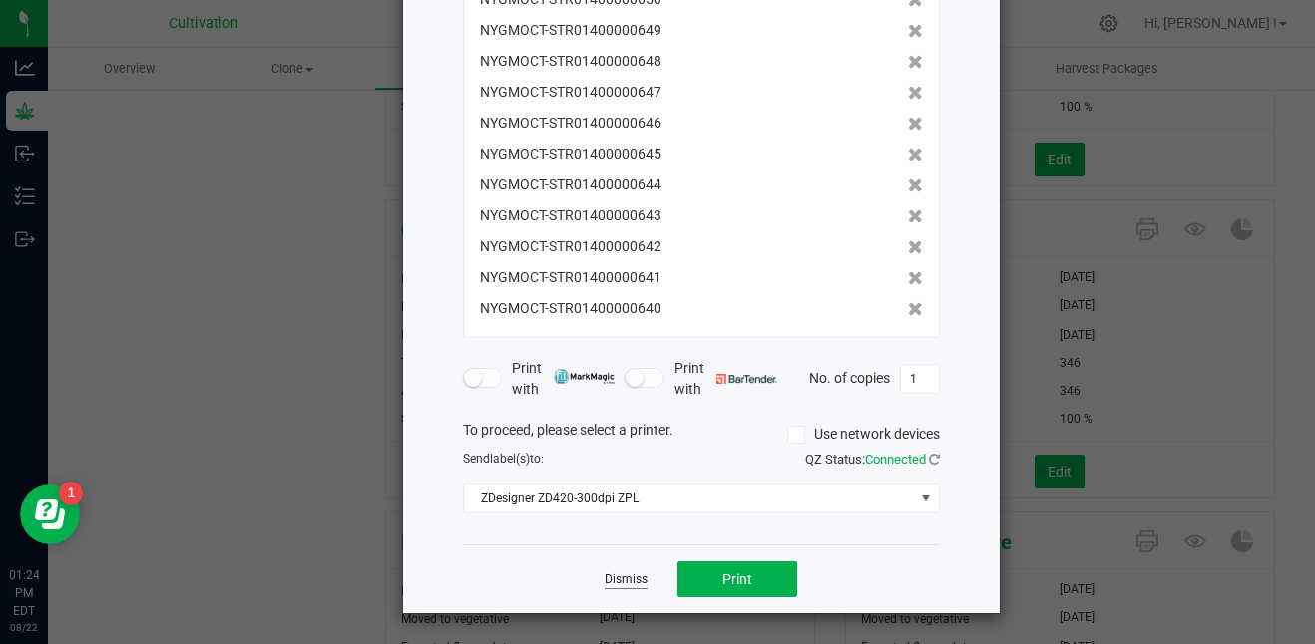
click at [604, 572] on link "Dismiss" at bounding box center [625, 580] width 43 height 17
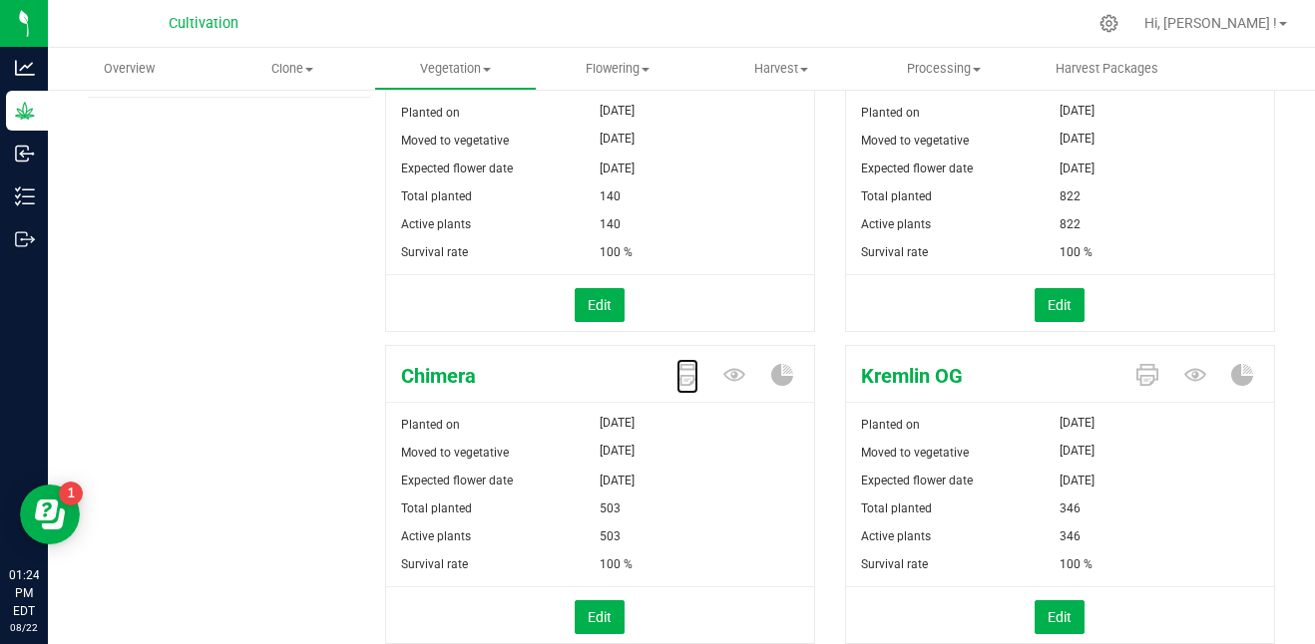
scroll to position [466, 0]
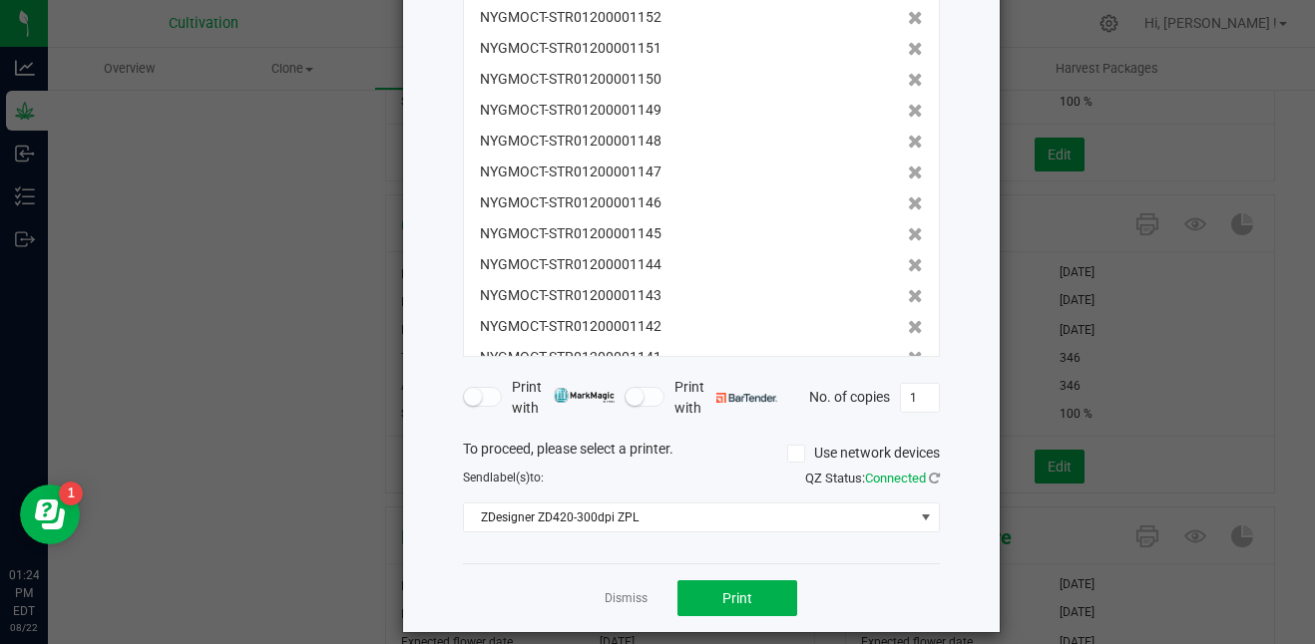
scroll to position [159, 0]
click at [725, 592] on span "Print" at bounding box center [737, 600] width 30 height 16
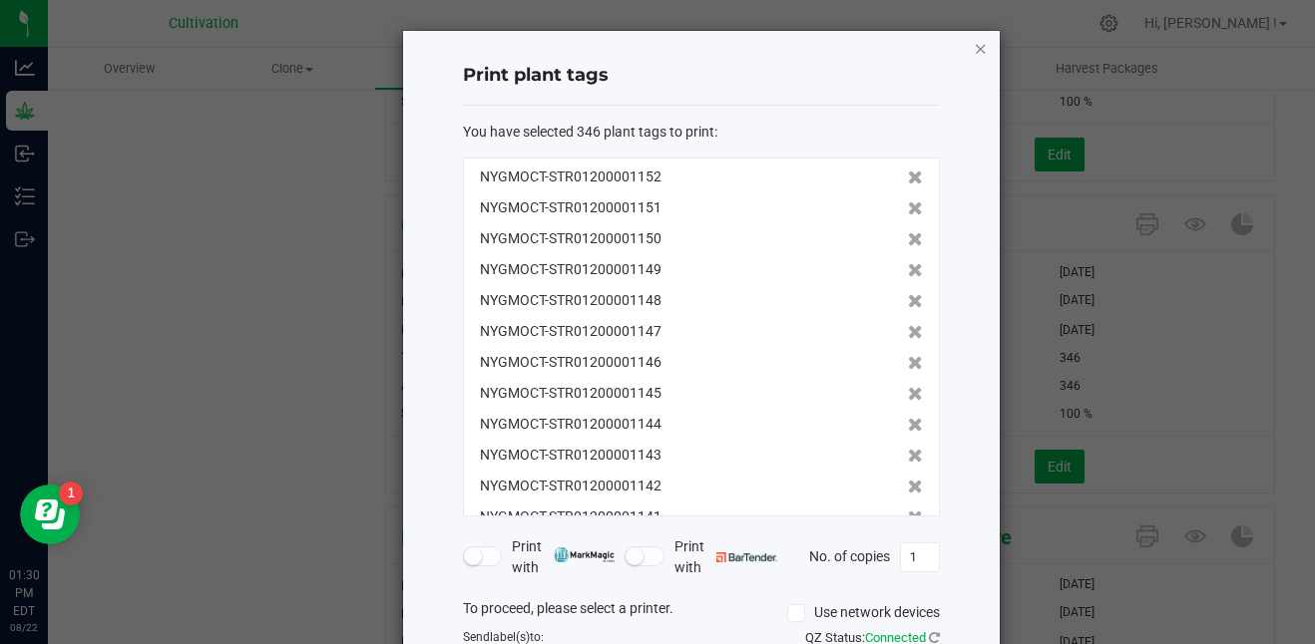
click at [974, 39] on icon "button" at bounding box center [981, 48] width 14 height 24
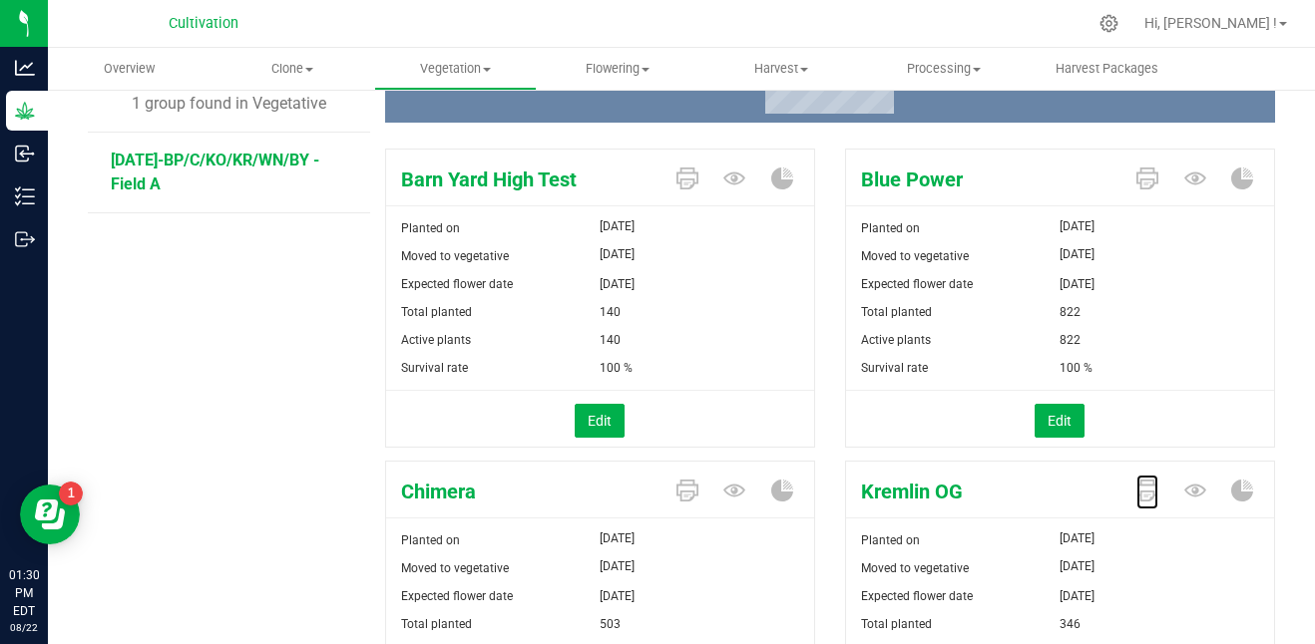
scroll to position [194, 0]
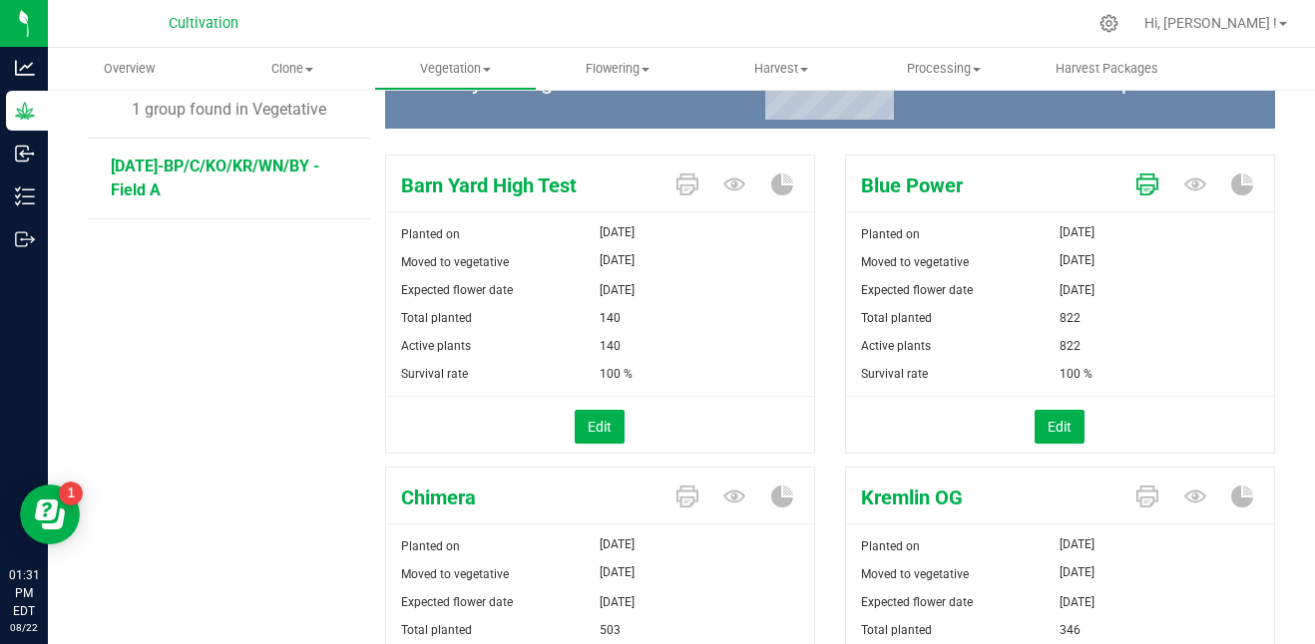
click at [1136, 185] on icon at bounding box center [1147, 185] width 22 height 22
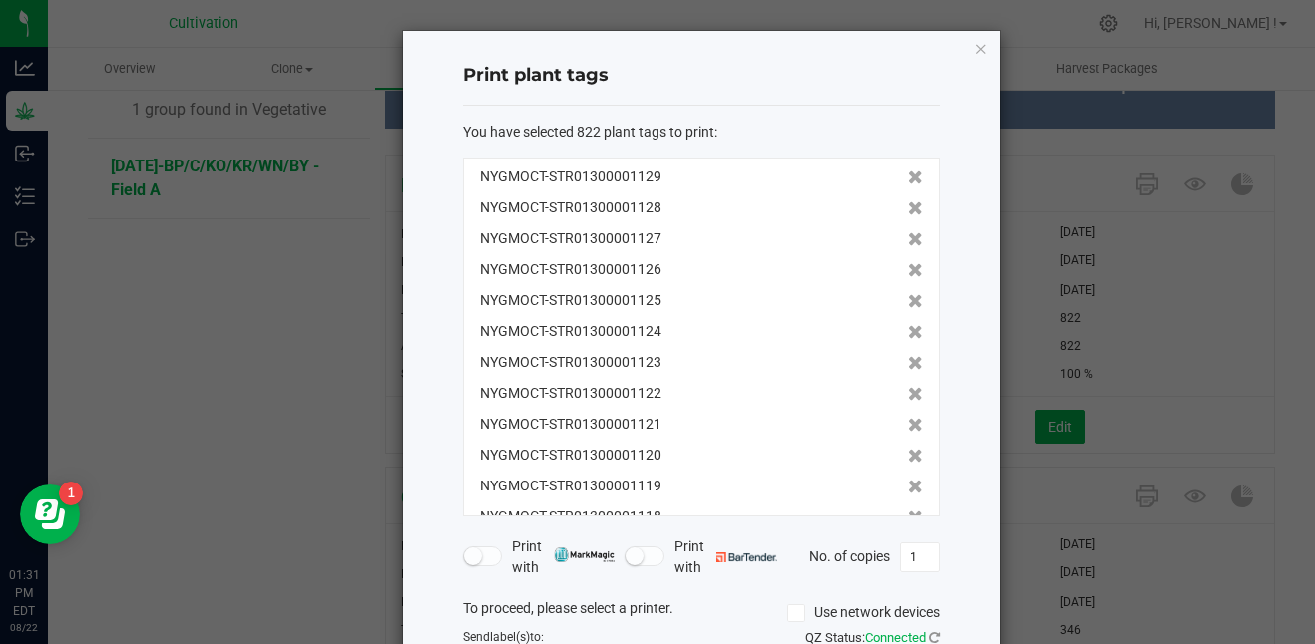
scroll to position [179, 0]
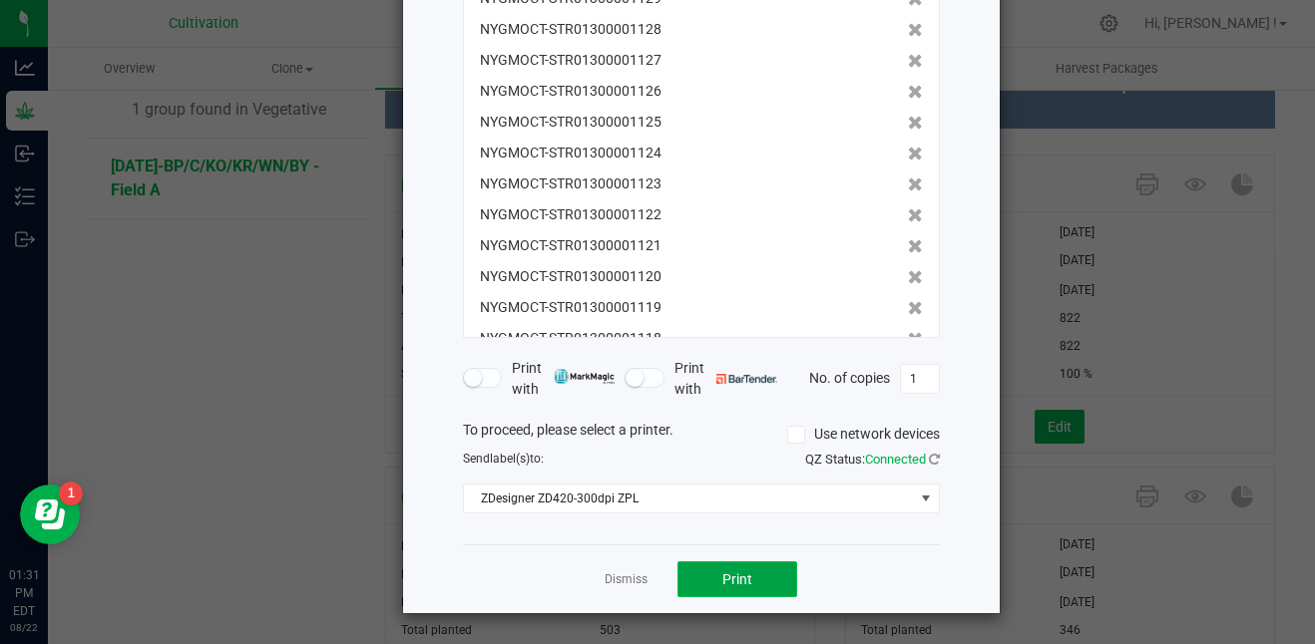
click at [722, 582] on span "Print" at bounding box center [737, 580] width 30 height 16
